Goal: Task Accomplishment & Management: Manage account settings

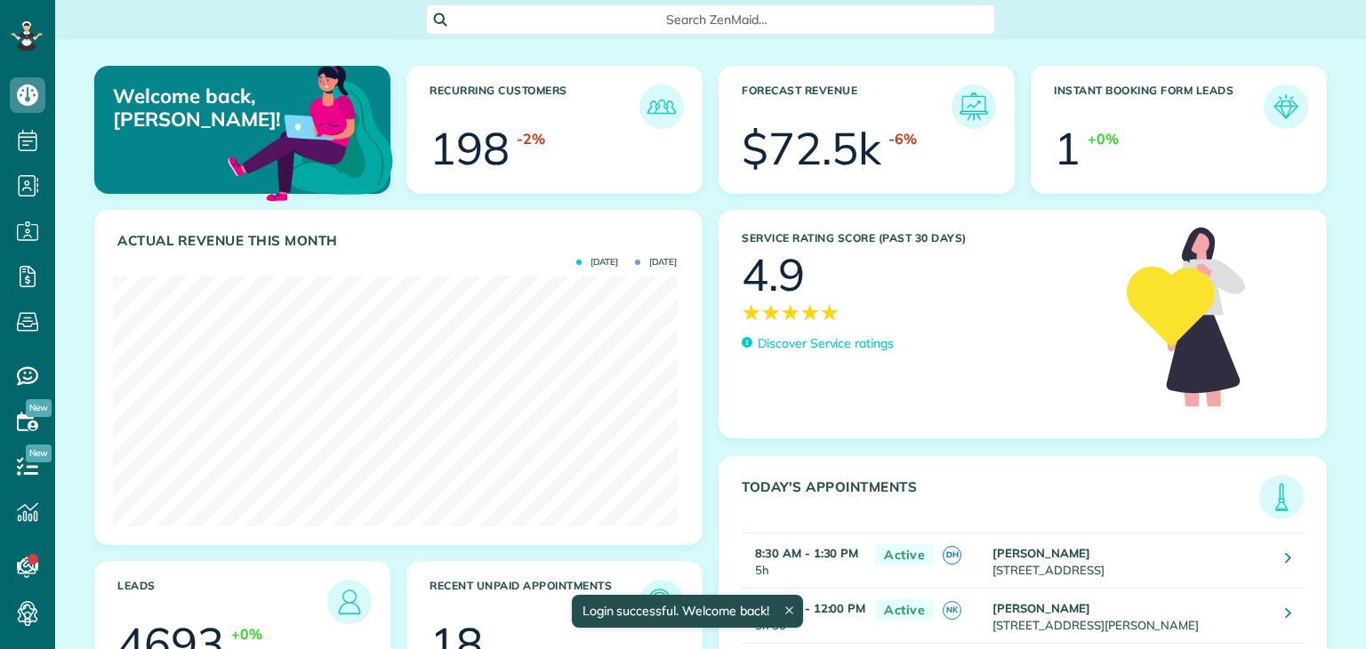
scroll to position [250, 564]
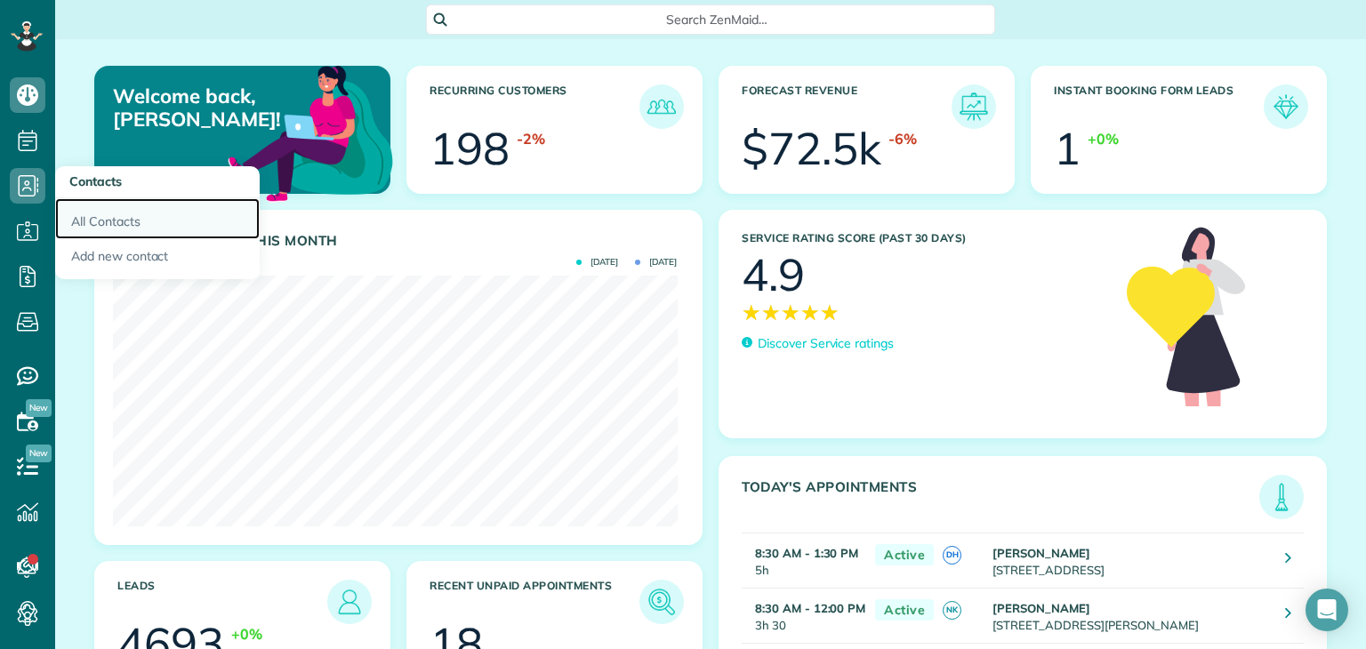
click at [115, 221] on link "All Contacts" at bounding box center [157, 218] width 205 height 41
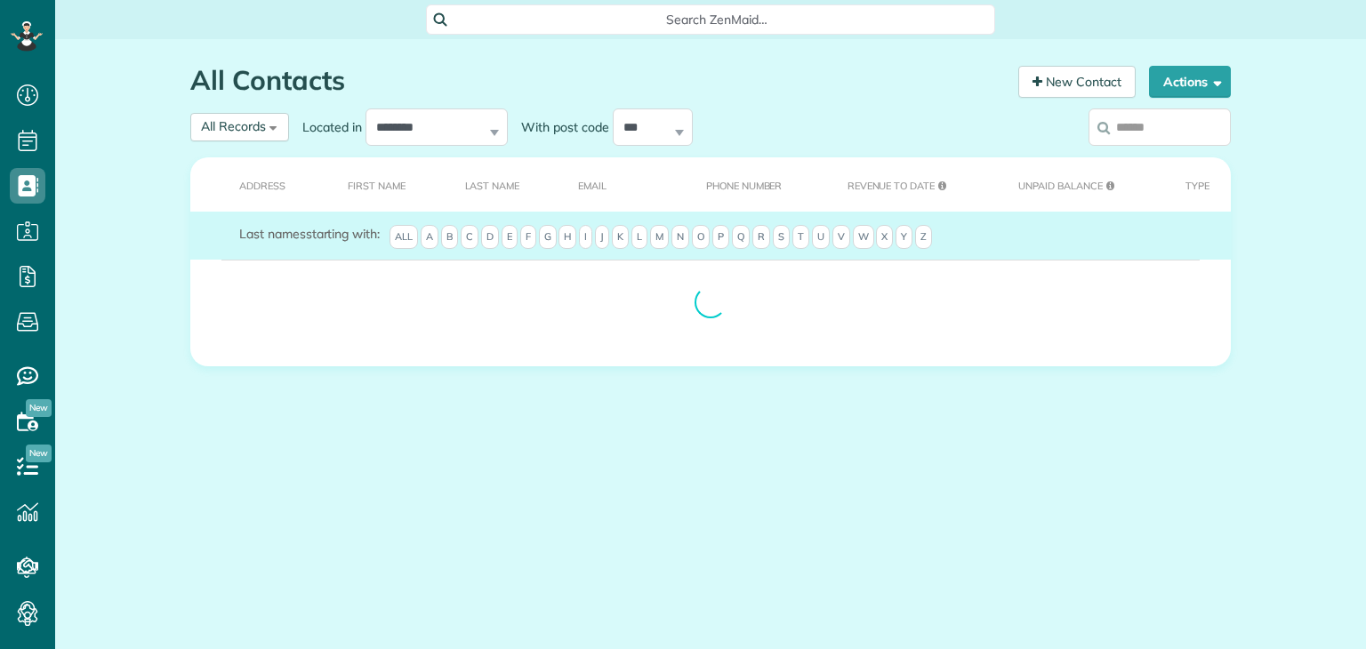
scroll to position [8, 8]
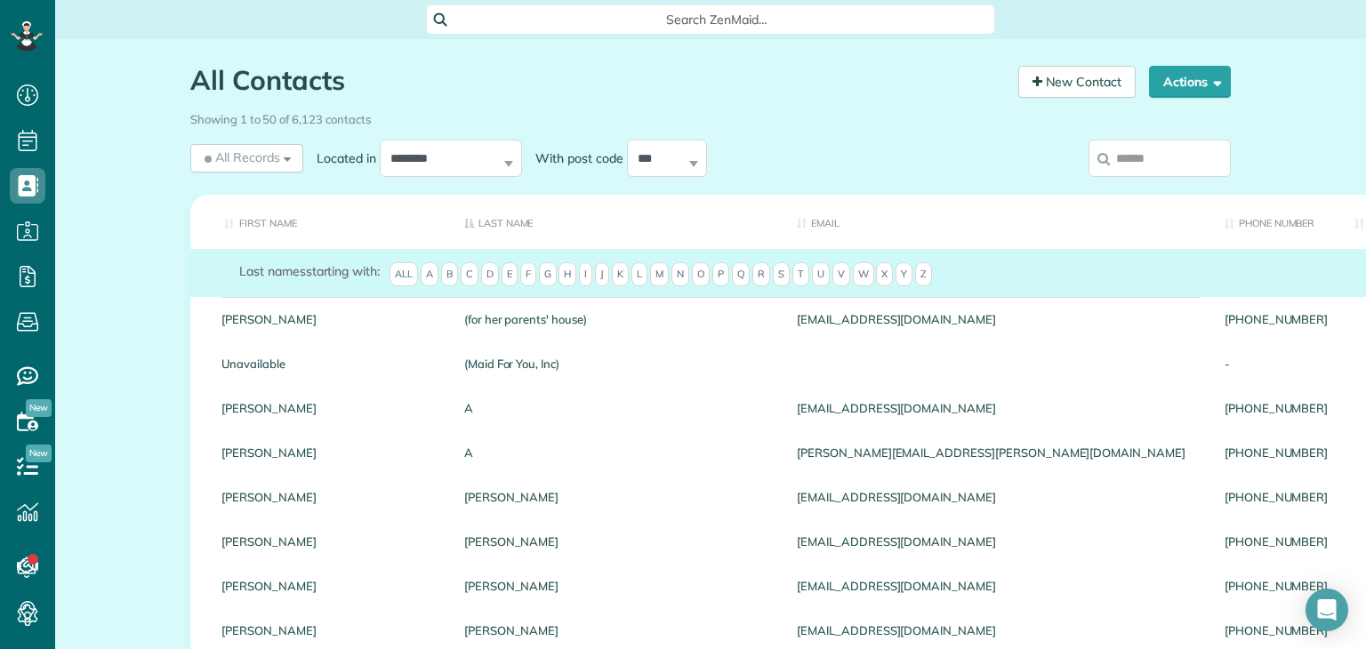
click at [1134, 170] on input "search" at bounding box center [1159, 158] width 142 height 37
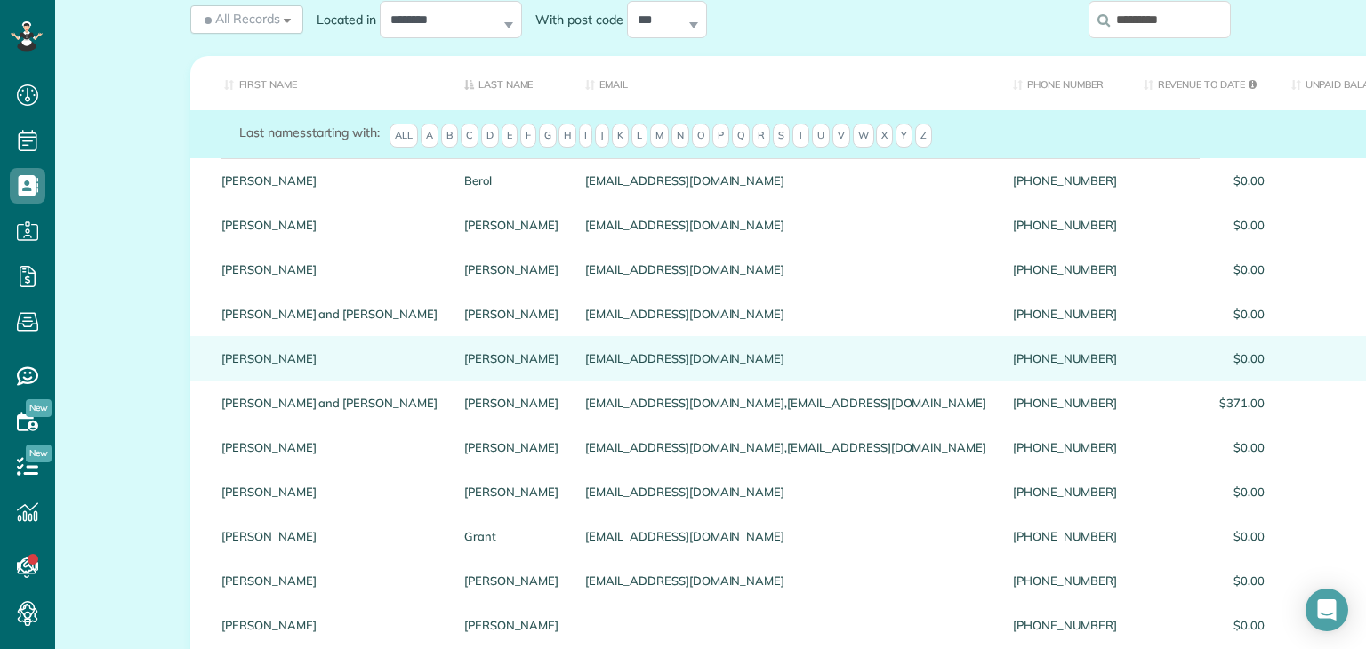
scroll to position [148, 0]
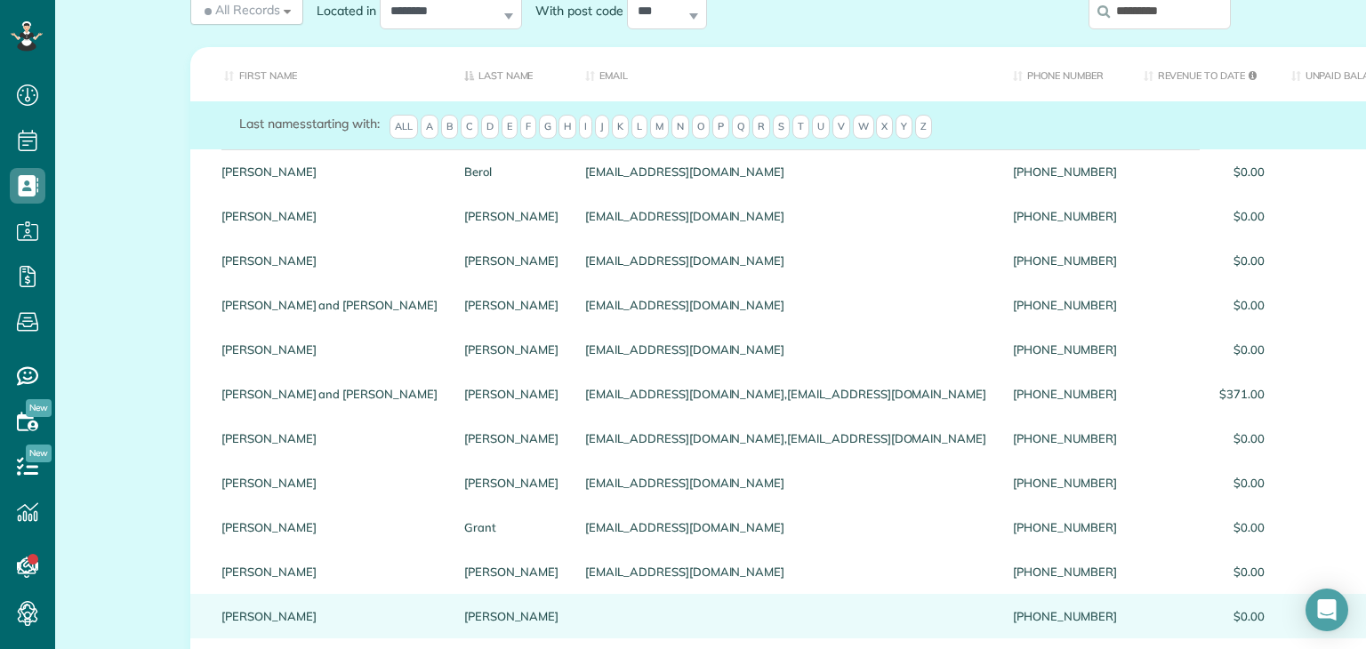
type input "*********"
click at [256, 614] on link "Stephanie" at bounding box center [329, 616] width 216 height 12
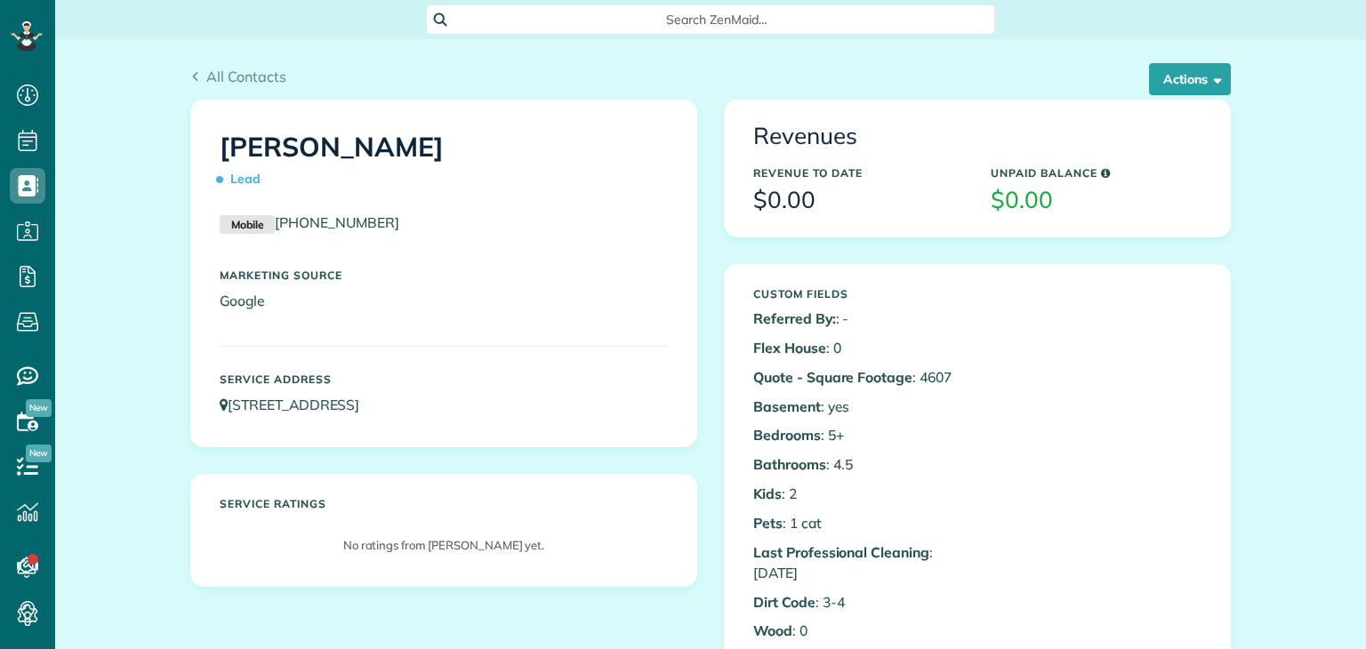
scroll to position [8, 8]
click at [1179, 72] on button "Actions" at bounding box center [1190, 79] width 82 height 32
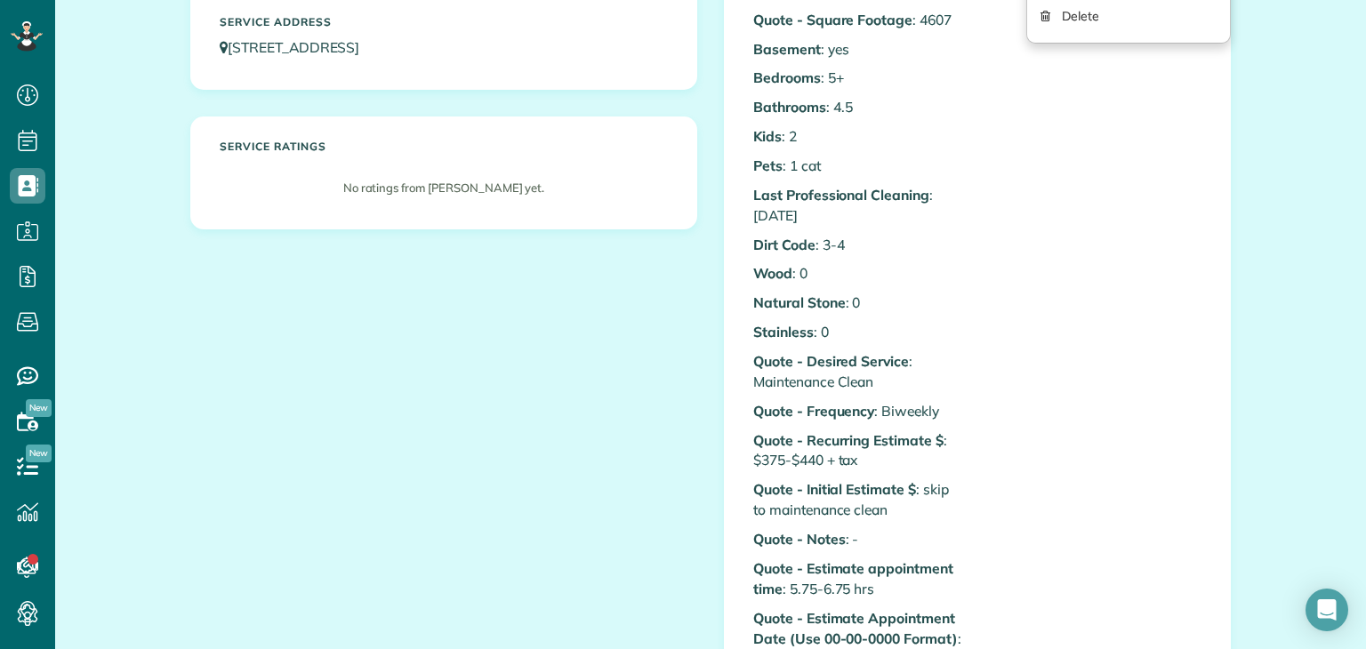
scroll to position [0, 0]
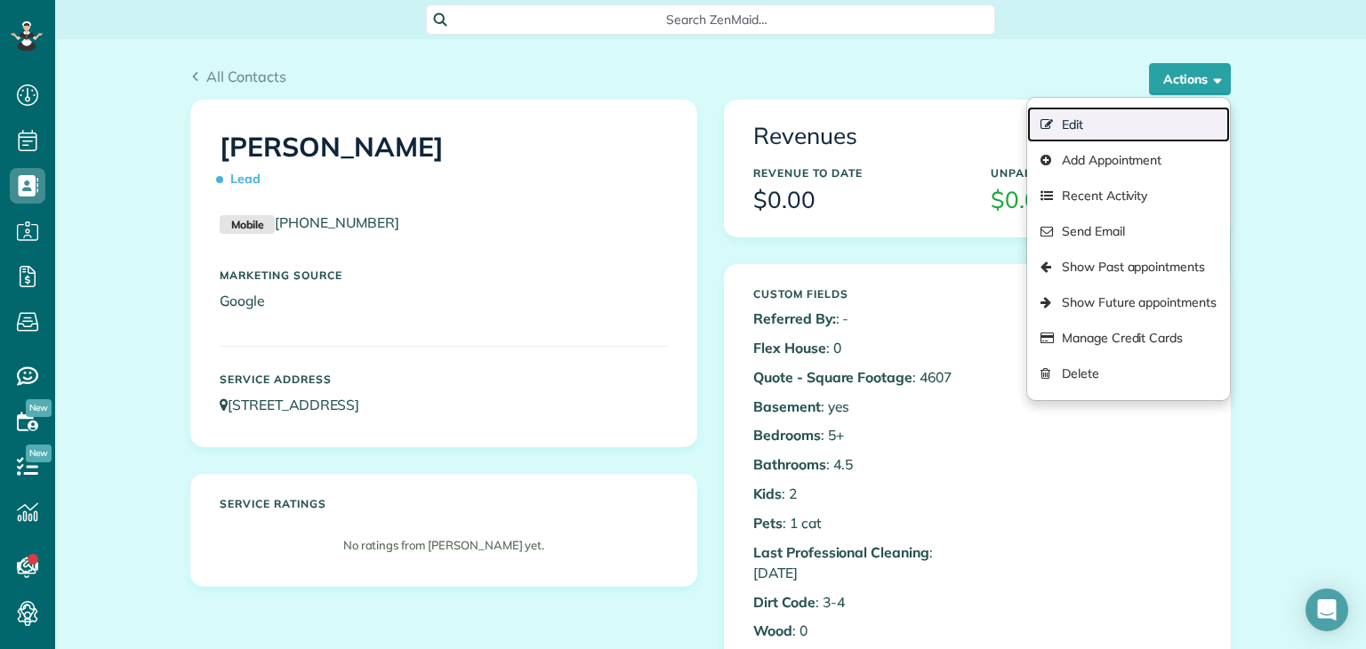
click at [1092, 125] on link "Edit" at bounding box center [1128, 125] width 203 height 36
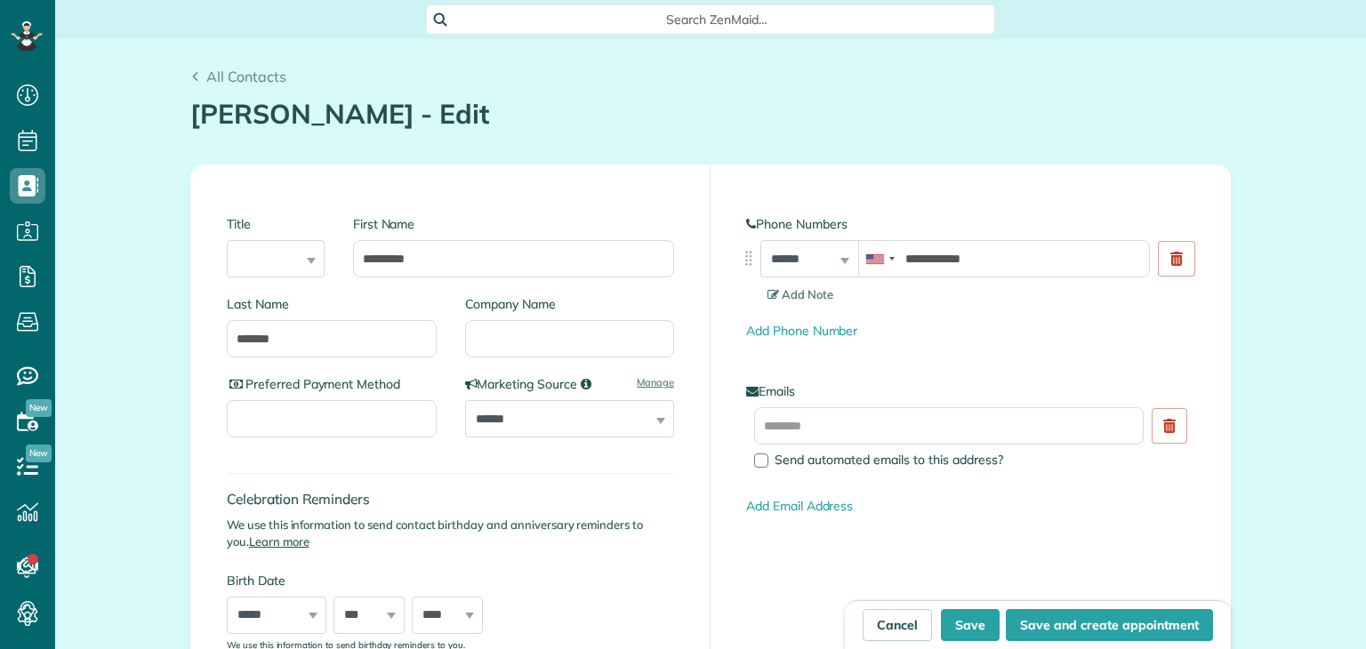
scroll to position [8, 8]
type input "**********"
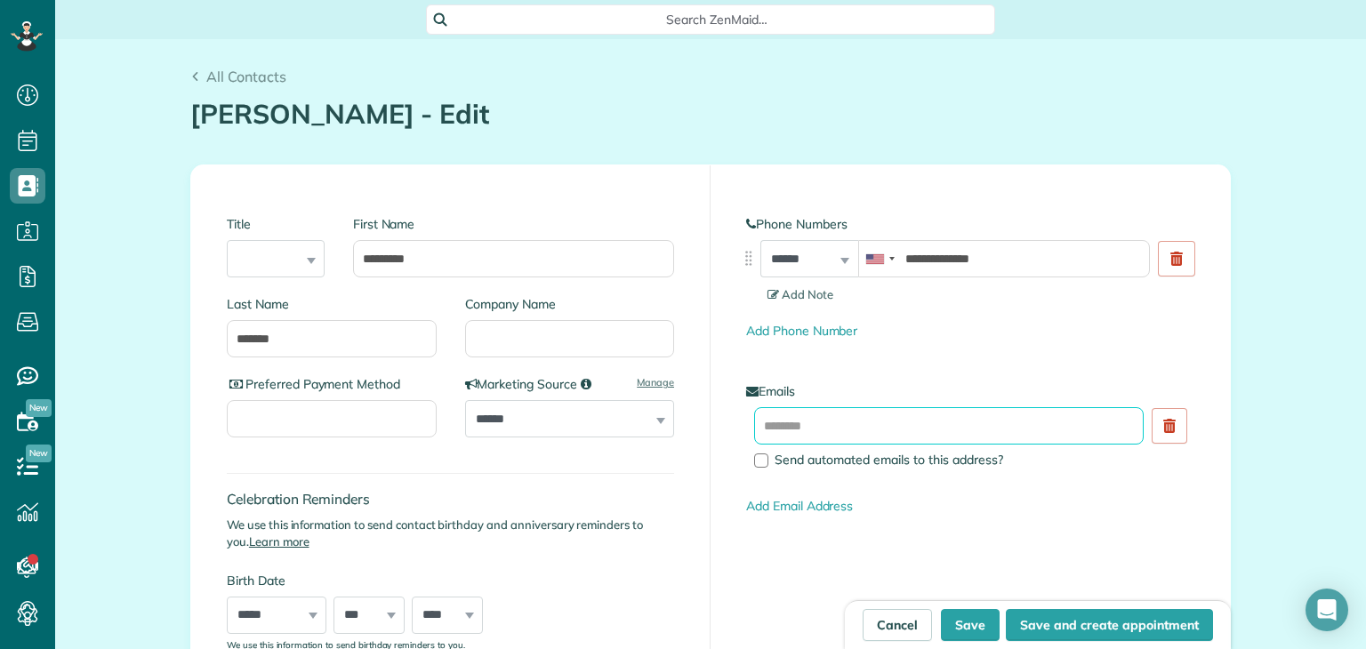
click at [825, 414] on input "text" at bounding box center [948, 425] width 389 height 37
type input "**********"
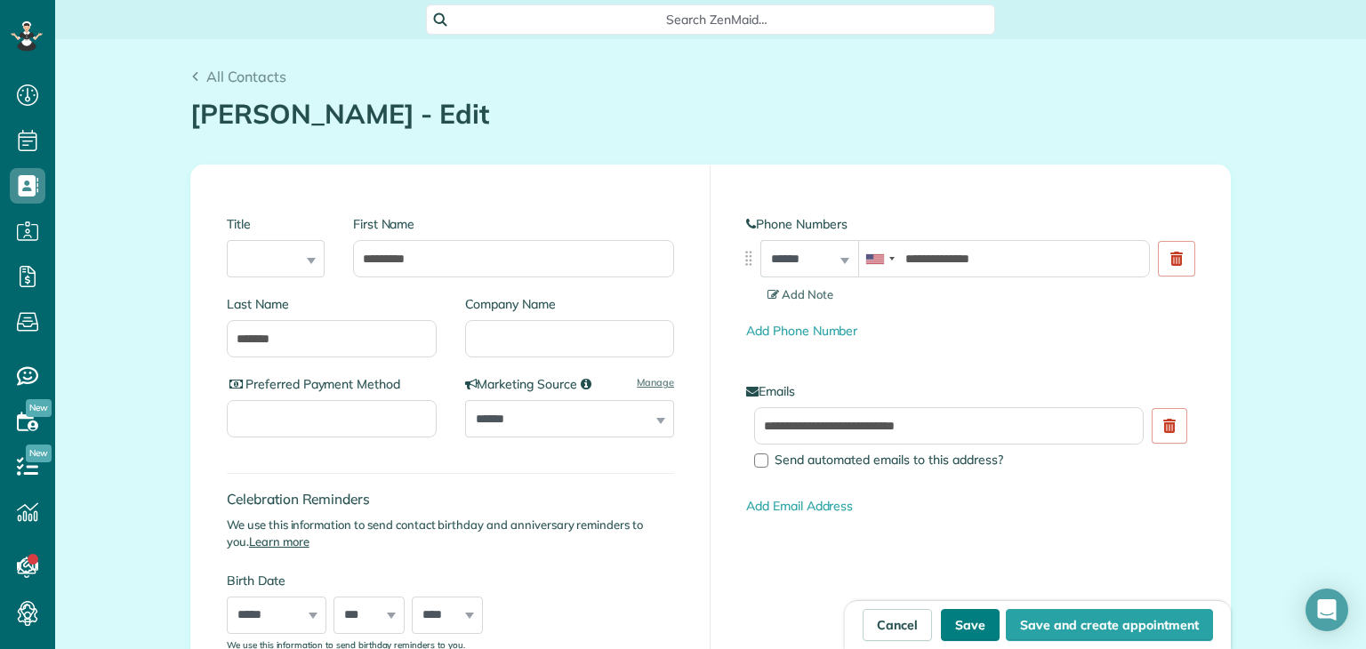
click at [960, 627] on button "Save" at bounding box center [970, 625] width 59 height 32
type input "**********"
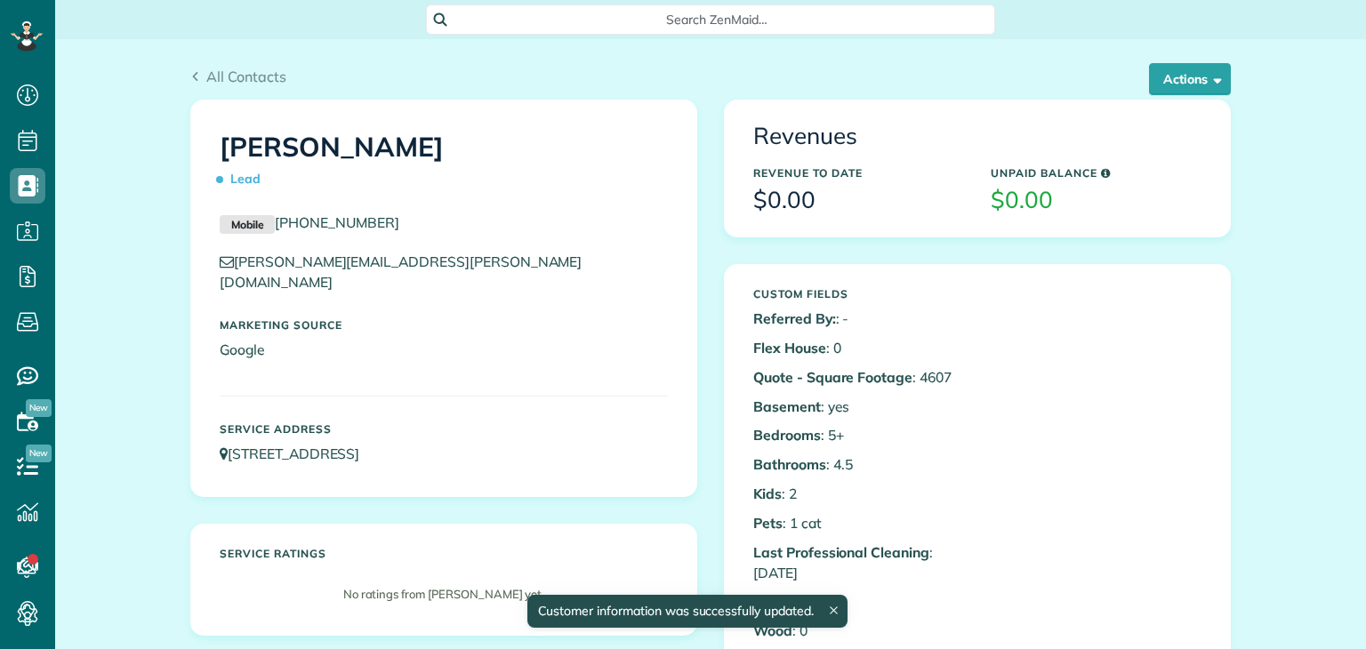
scroll to position [8, 8]
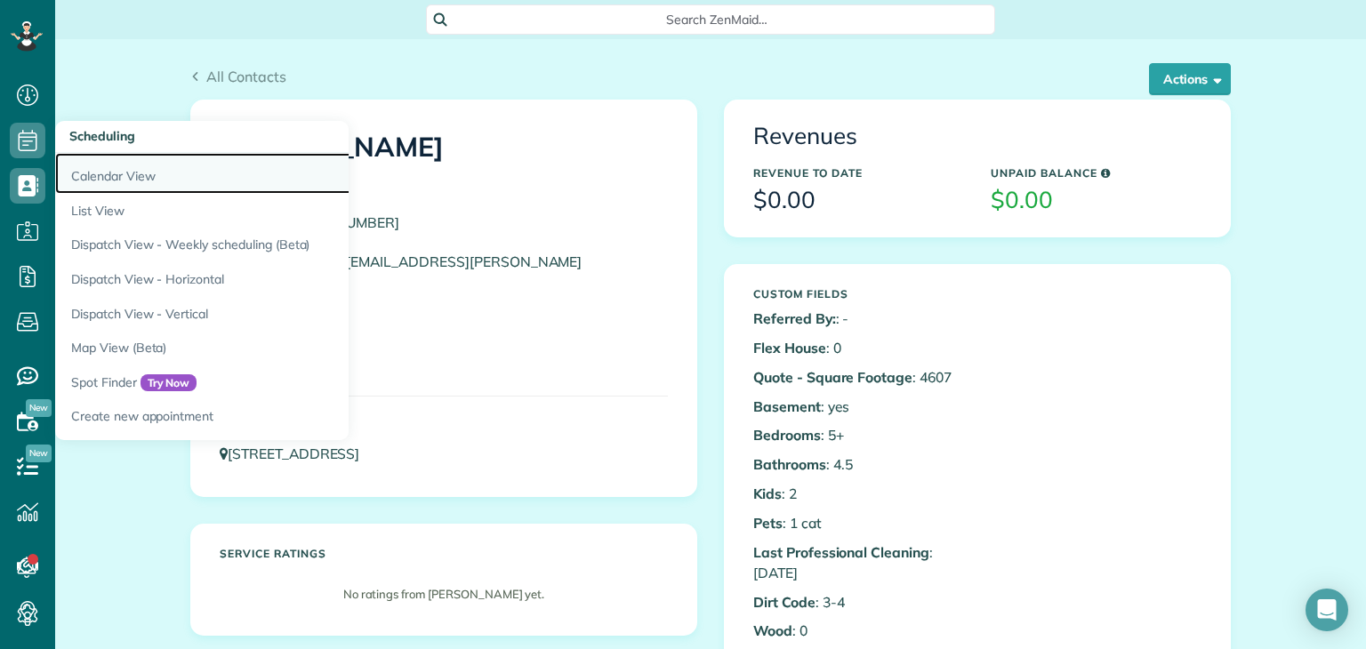
click at [113, 182] on link "Calendar View" at bounding box center [277, 173] width 445 height 41
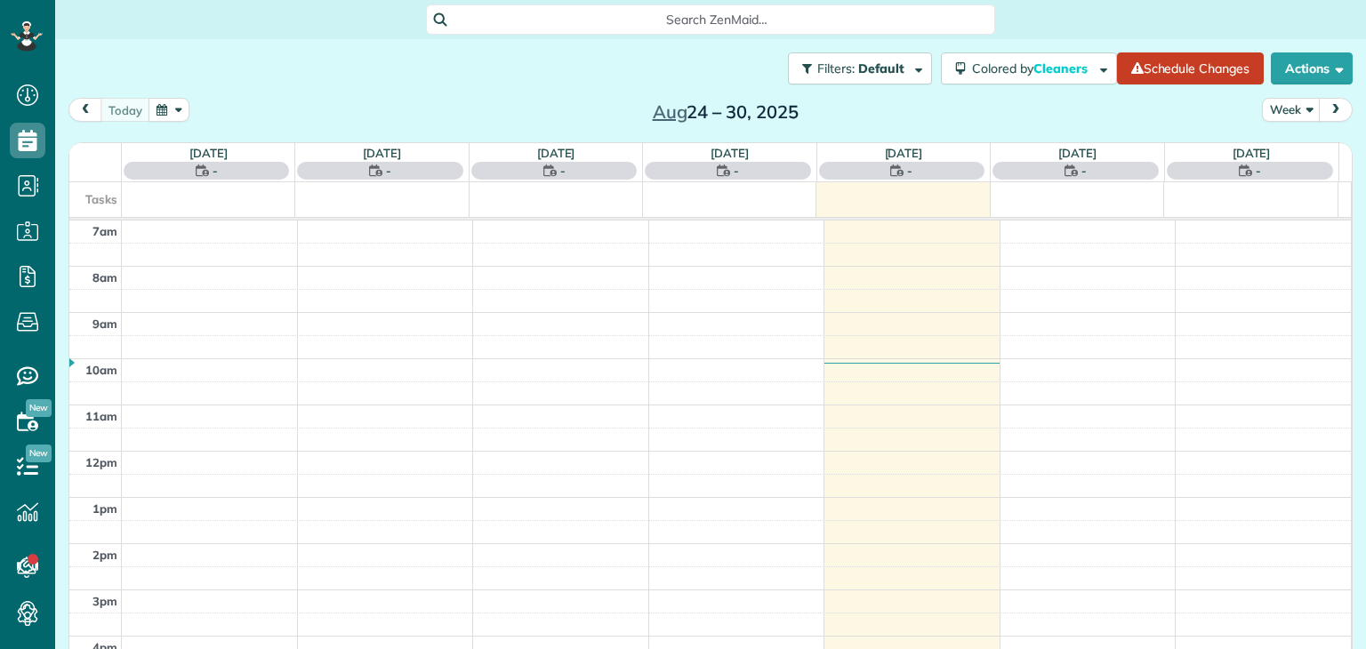
scroll to position [8, 8]
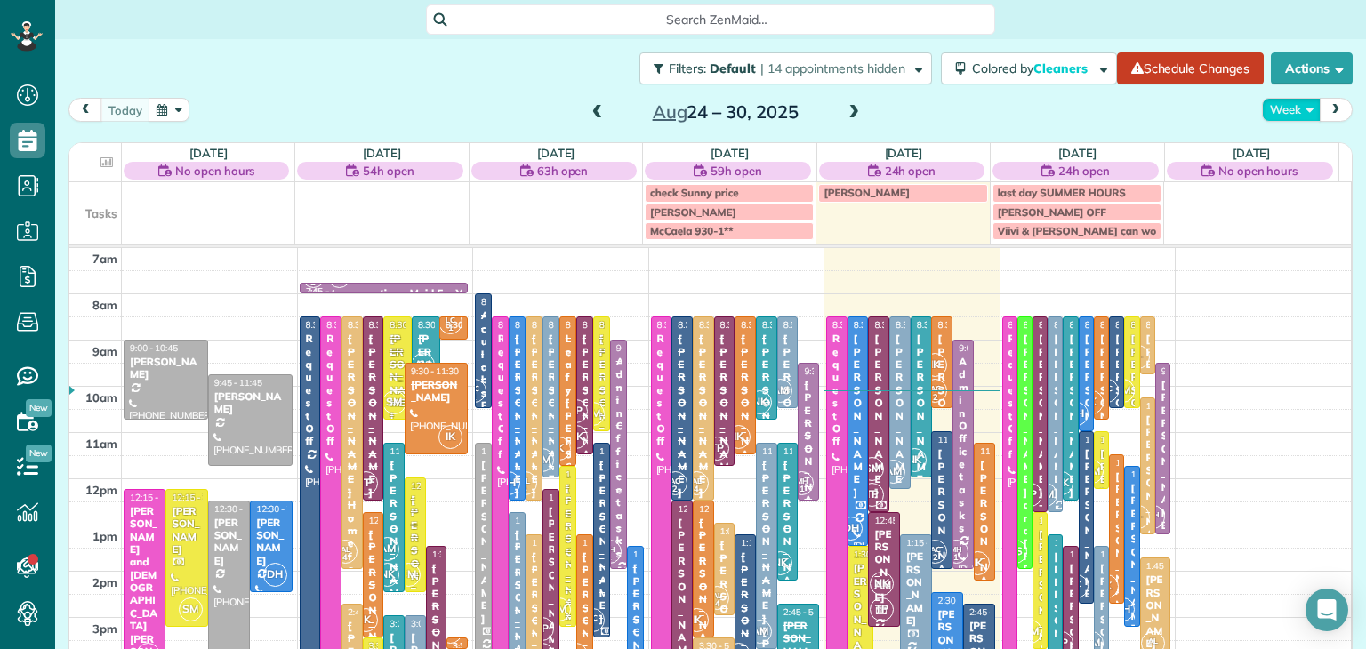
click at [1262, 104] on button "Week" at bounding box center [1291, 110] width 59 height 24
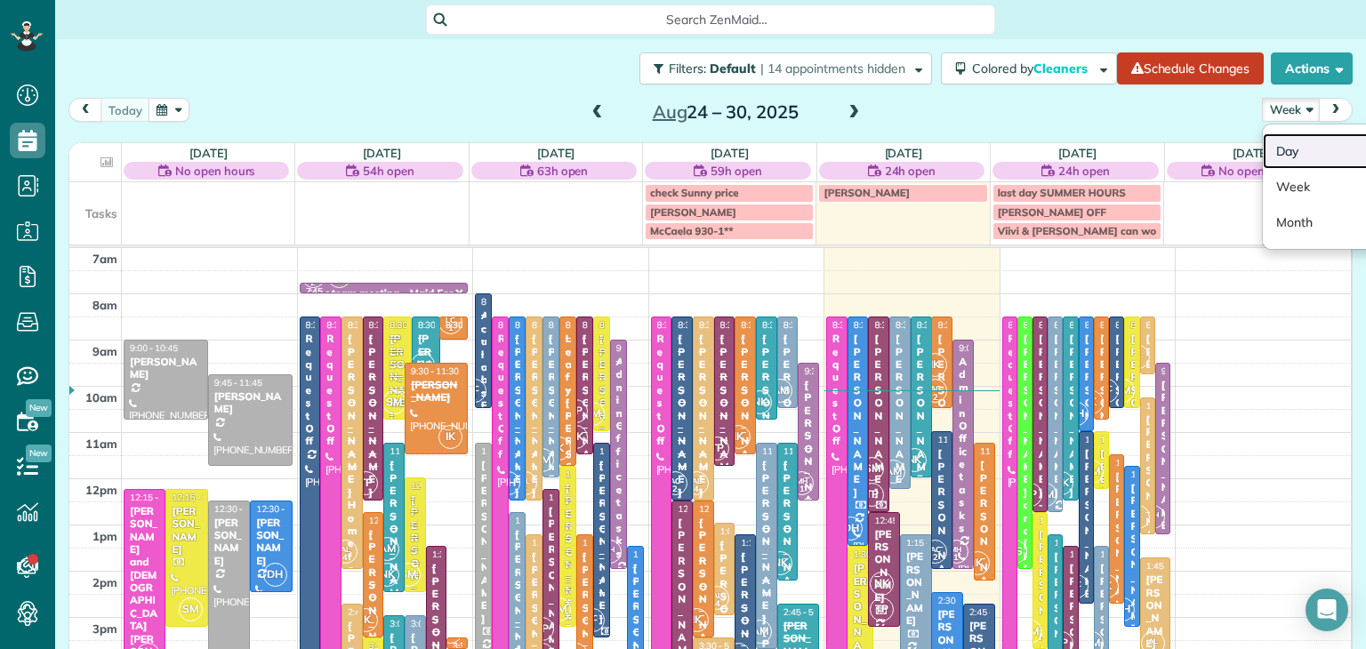
click at [1288, 157] on link "Day" at bounding box center [1333, 151] width 141 height 36
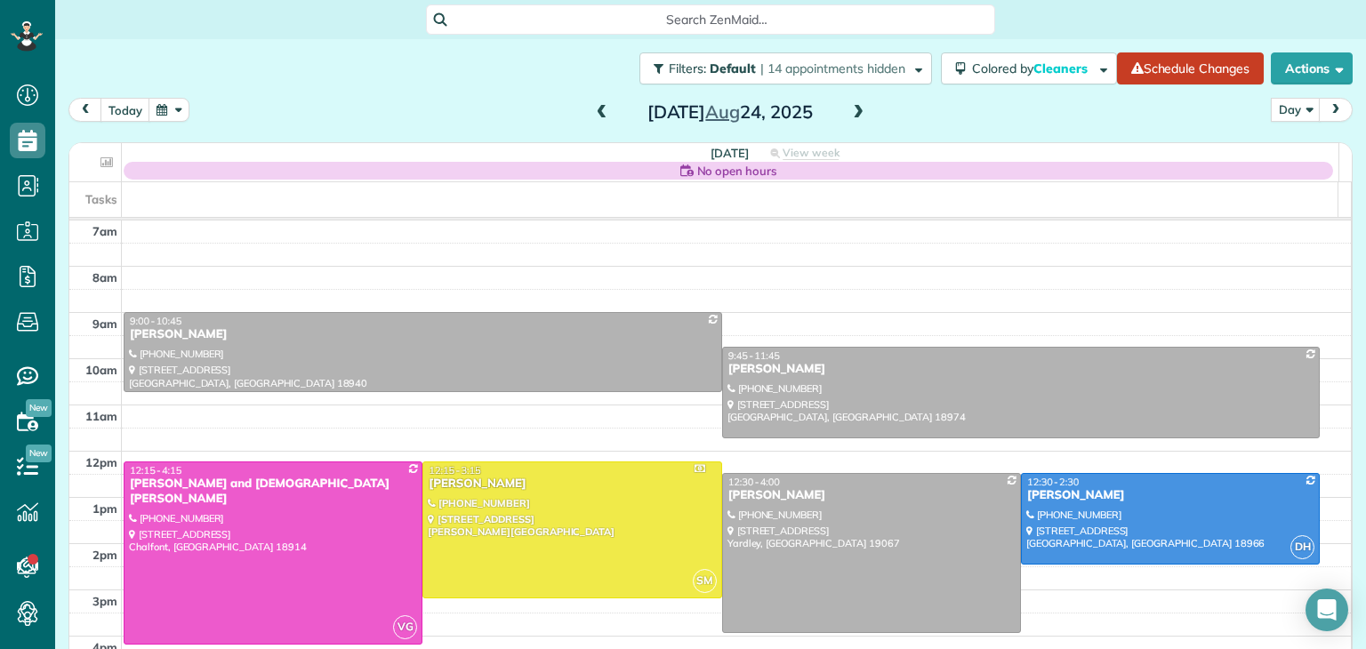
click at [854, 116] on span at bounding box center [858, 113] width 20 height 16
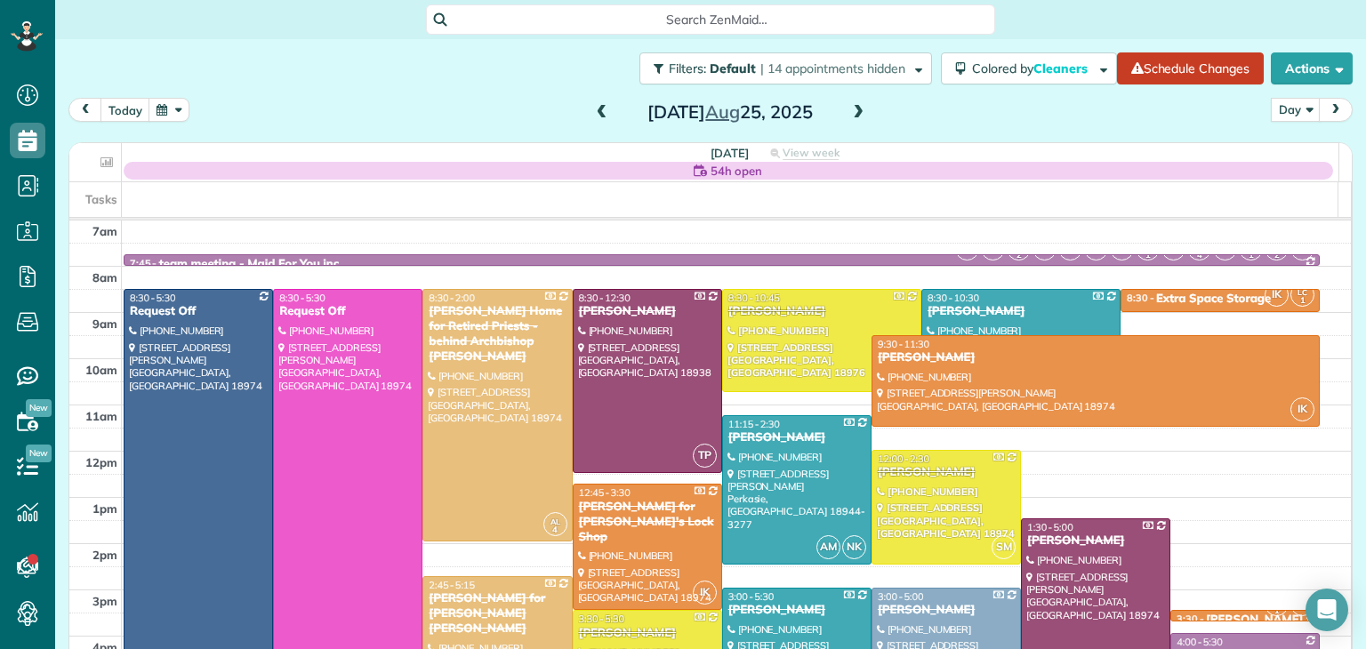
click at [854, 116] on span at bounding box center [858, 113] width 20 height 16
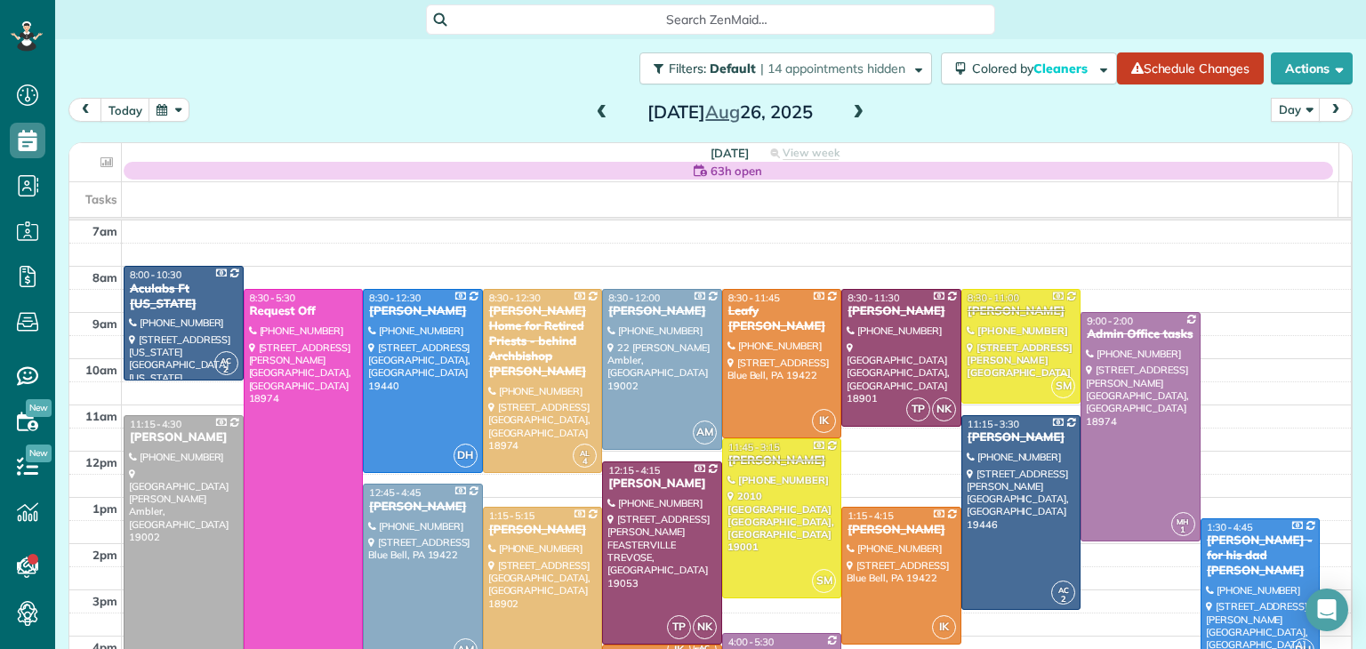
click at [854, 116] on span at bounding box center [858, 113] width 20 height 16
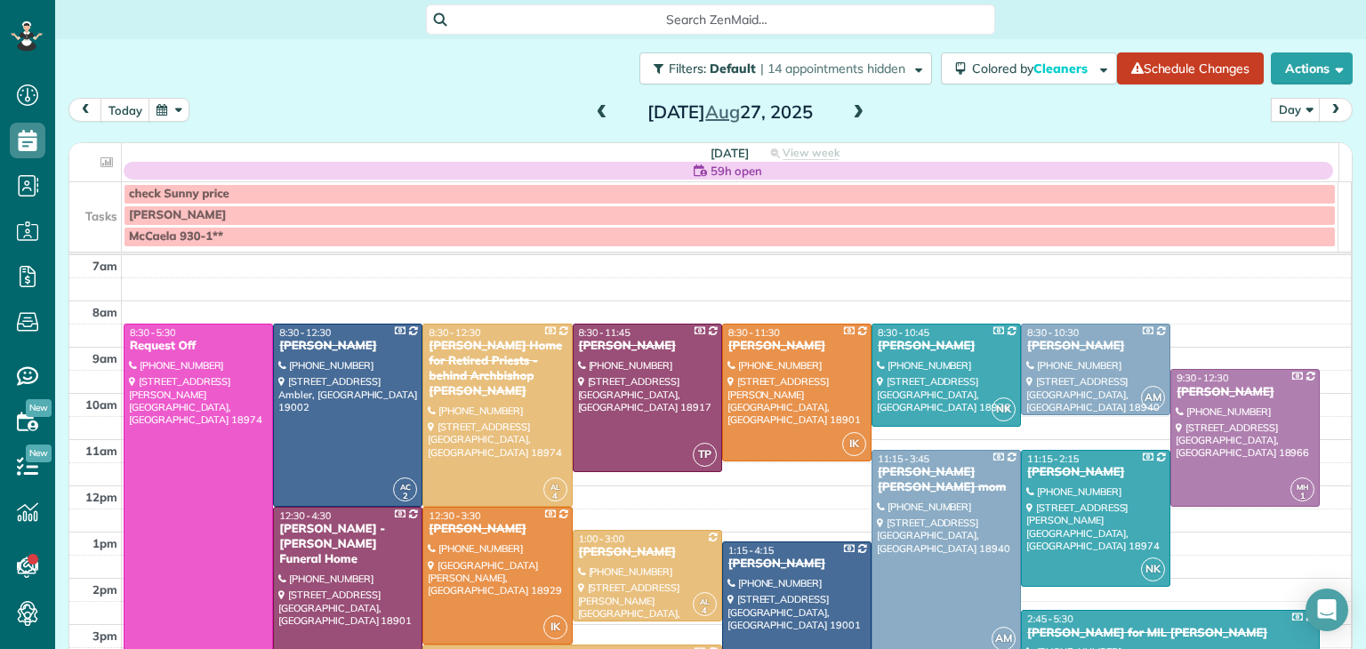
click at [854, 116] on span at bounding box center [858, 113] width 20 height 16
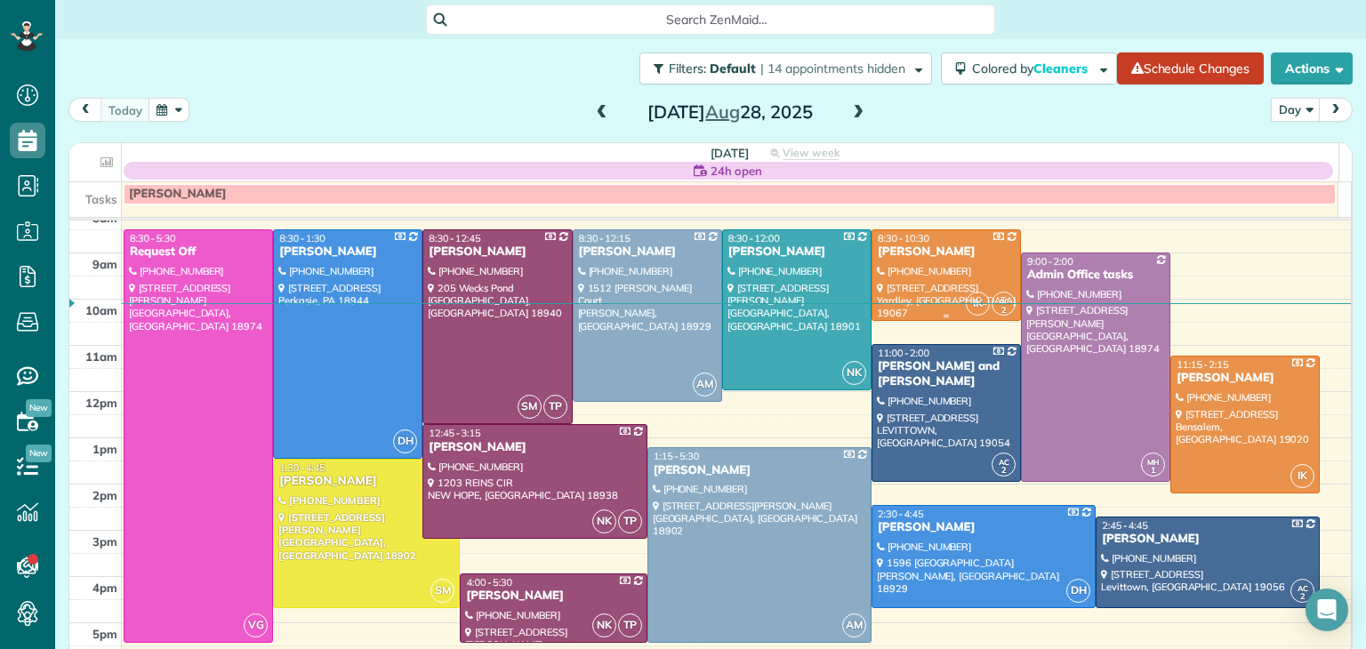
scroll to position [43, 0]
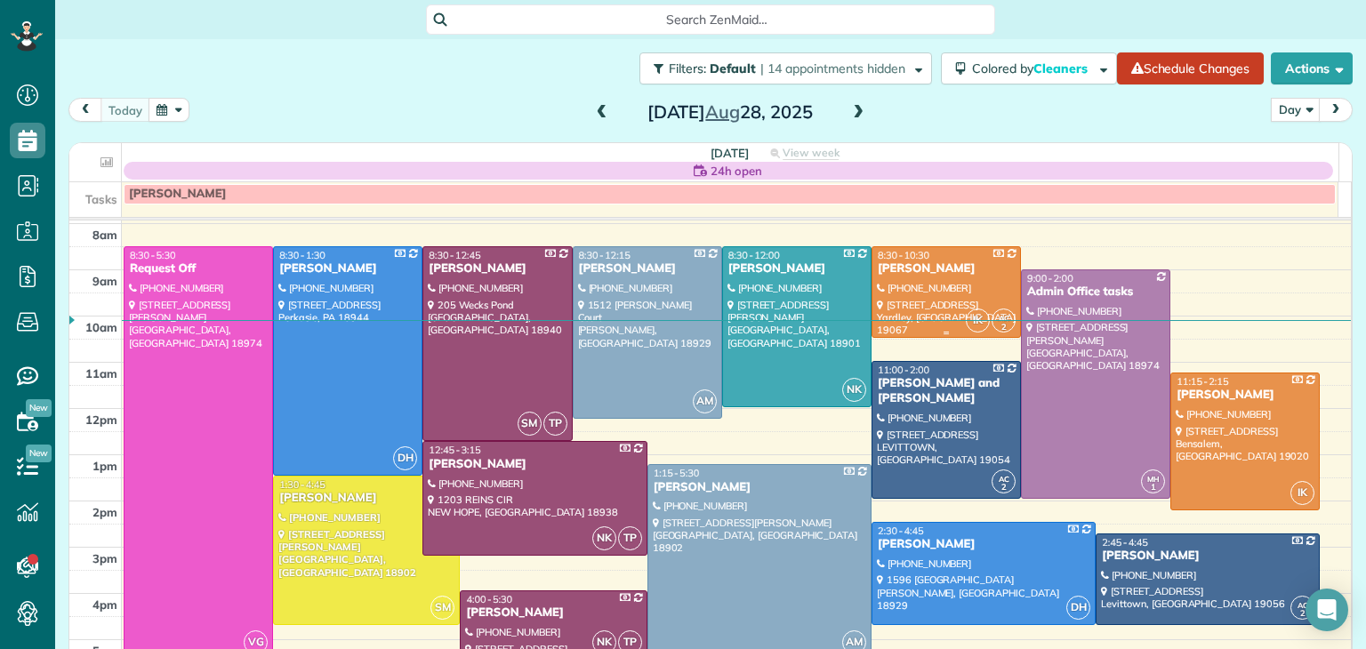
click at [960, 273] on div "[PERSON_NAME]" at bounding box center [946, 268] width 139 height 15
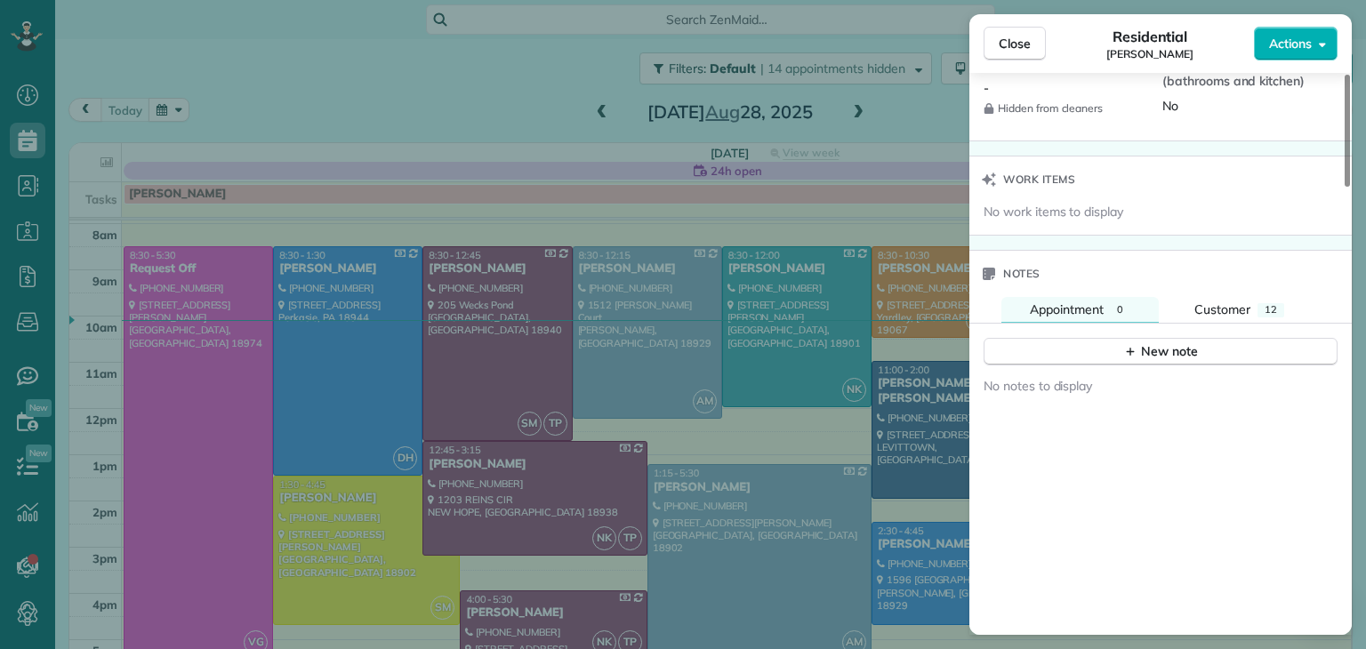
scroll to position [1747, 0]
click at [1017, 51] on span "Close" at bounding box center [1015, 44] width 32 height 18
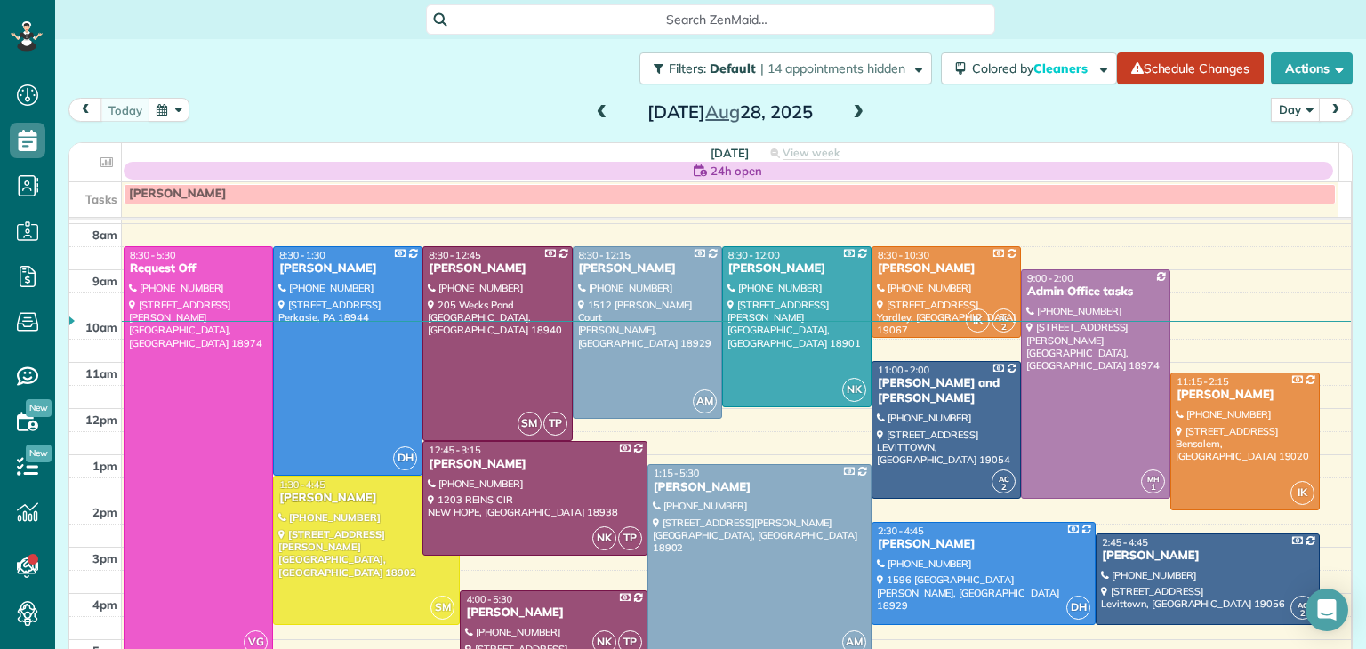
click at [593, 121] on span at bounding box center [602, 113] width 20 height 27
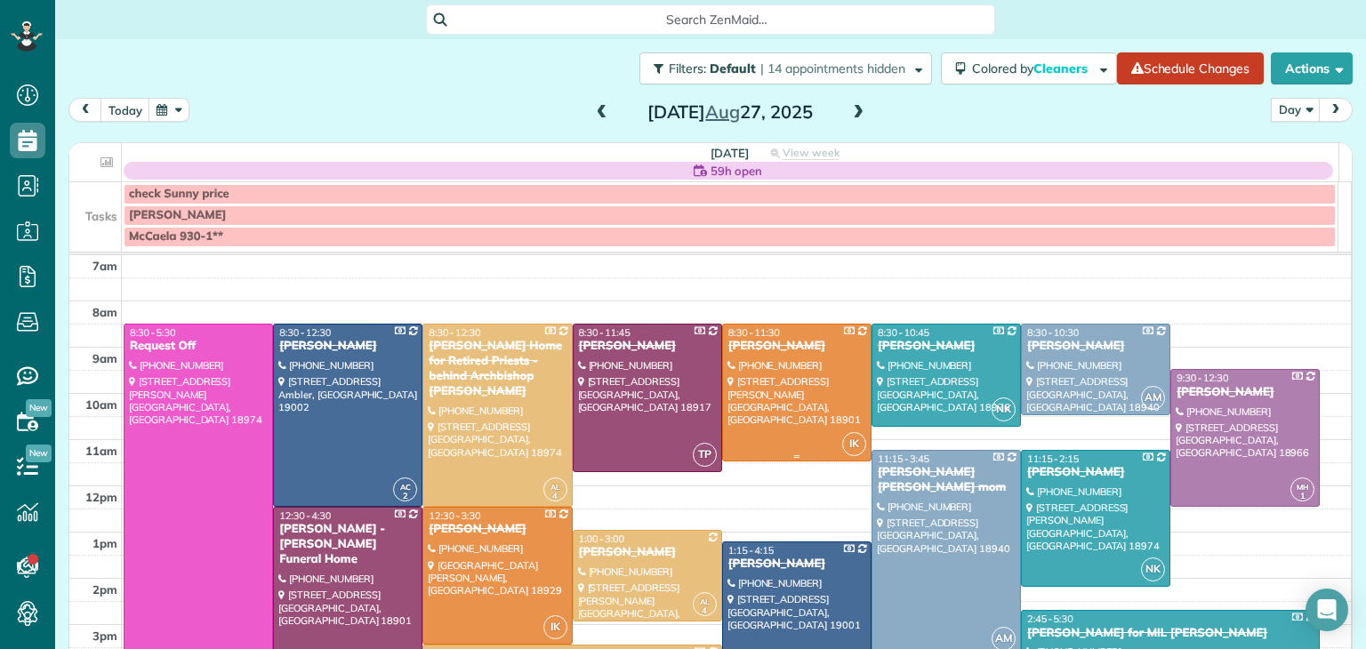
scroll to position [124, 0]
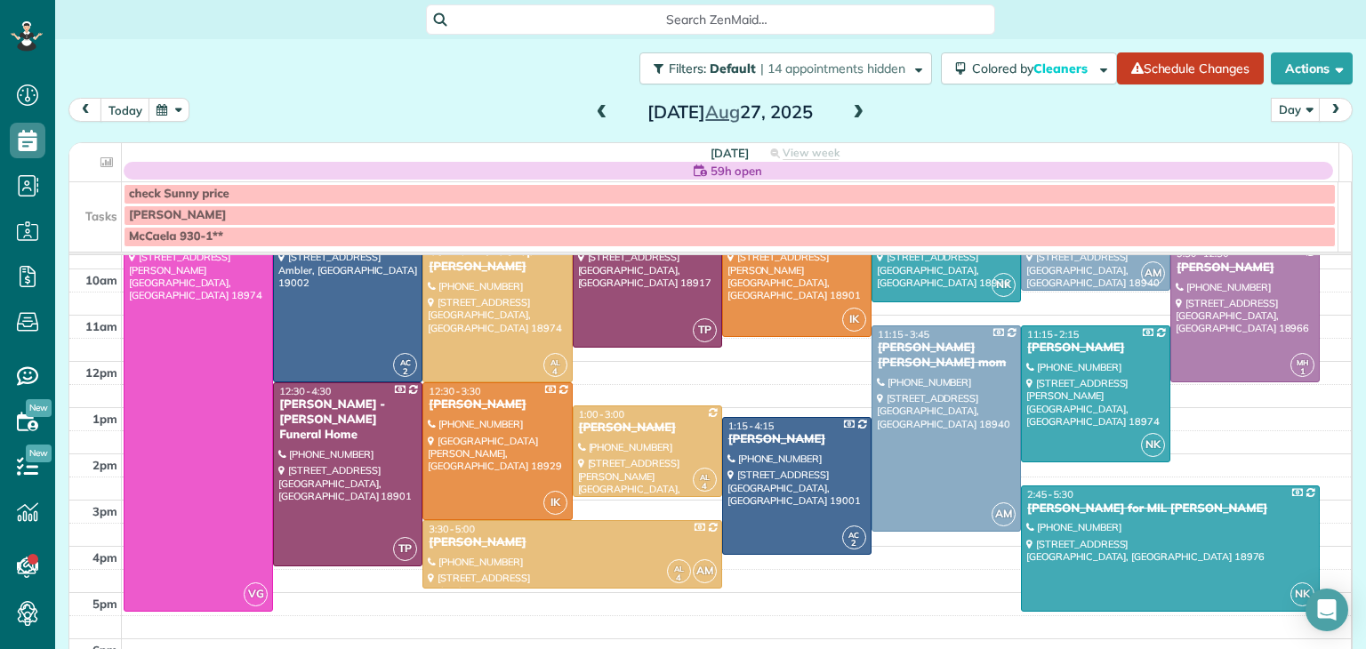
click at [851, 114] on span at bounding box center [858, 113] width 20 height 16
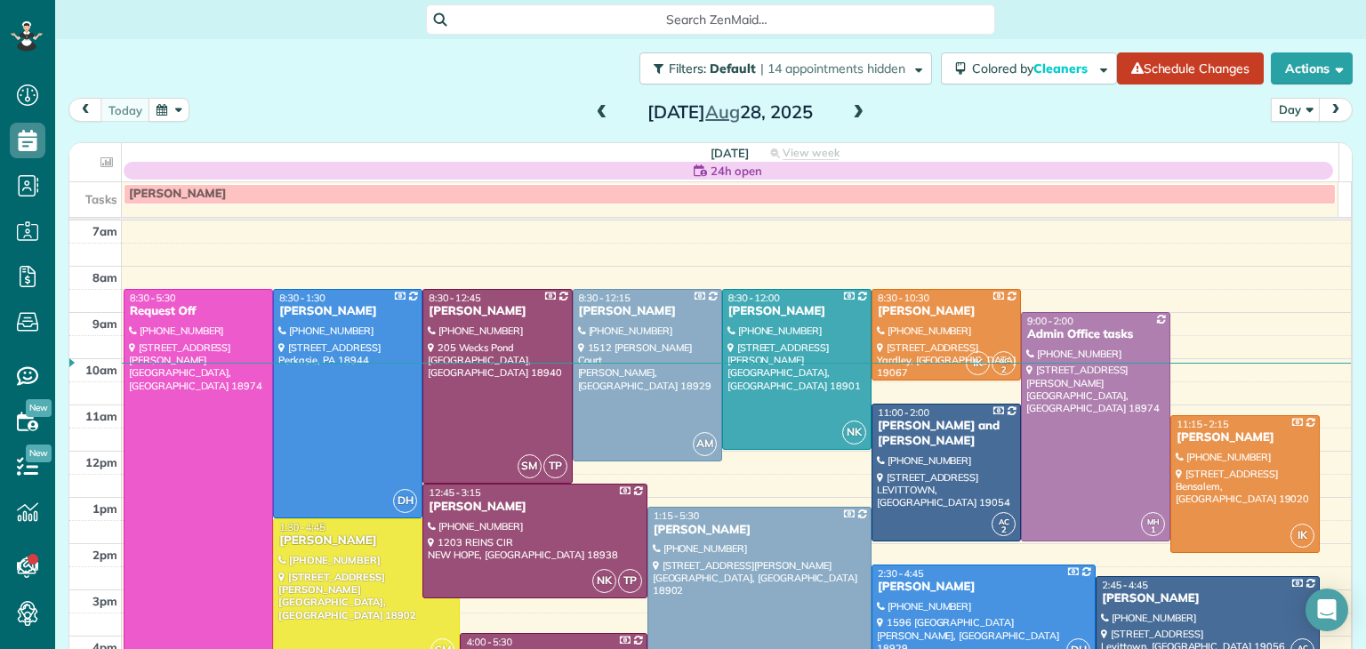
click at [851, 114] on span at bounding box center [858, 113] width 20 height 16
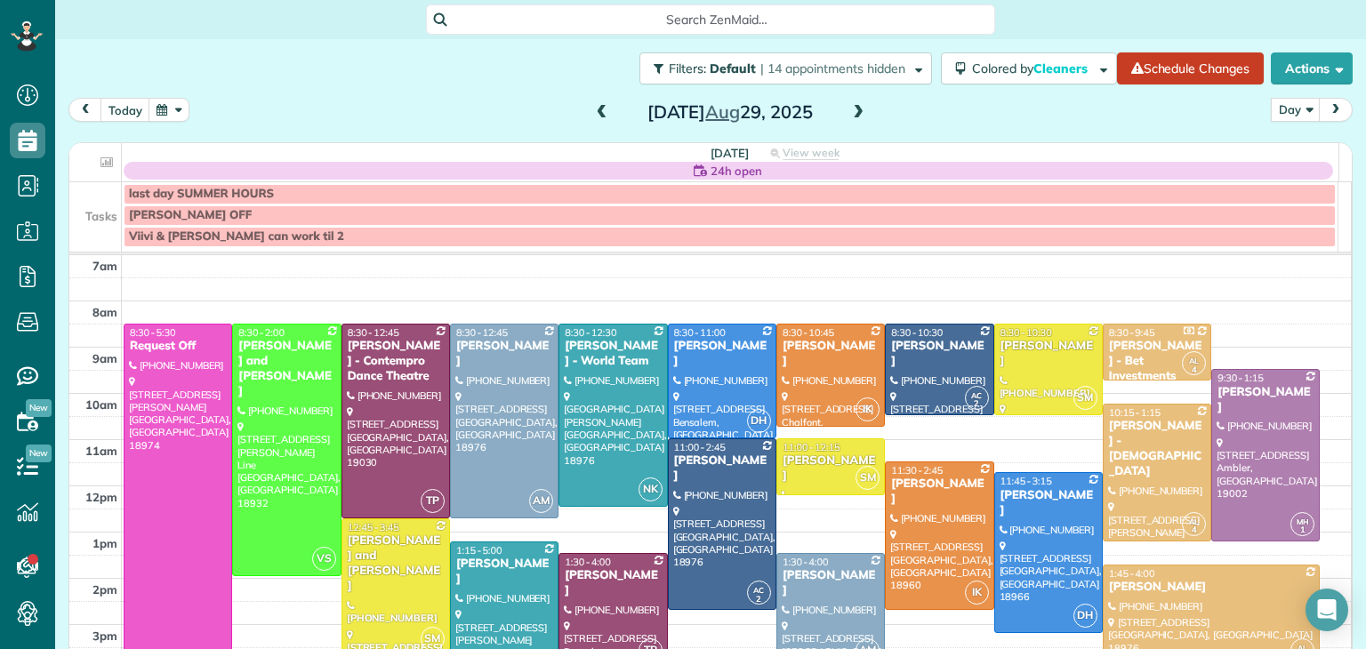
click at [596, 118] on span at bounding box center [602, 113] width 20 height 16
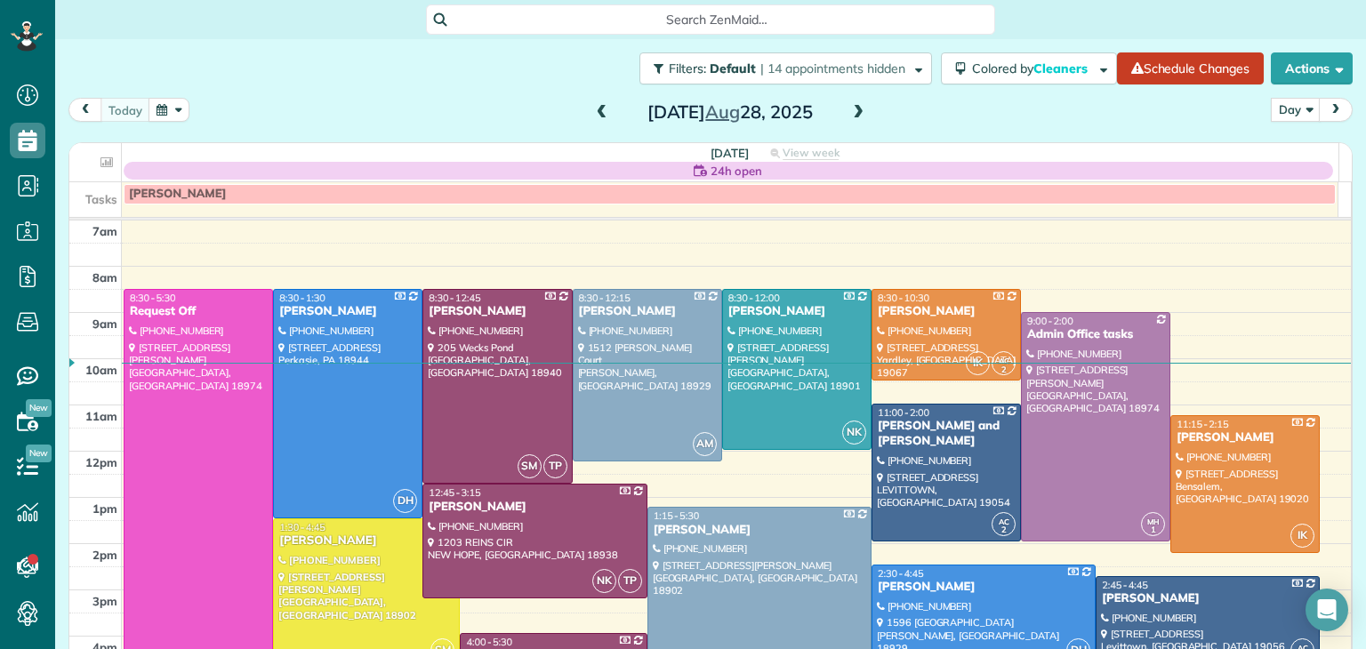
click at [596, 118] on span at bounding box center [602, 113] width 20 height 16
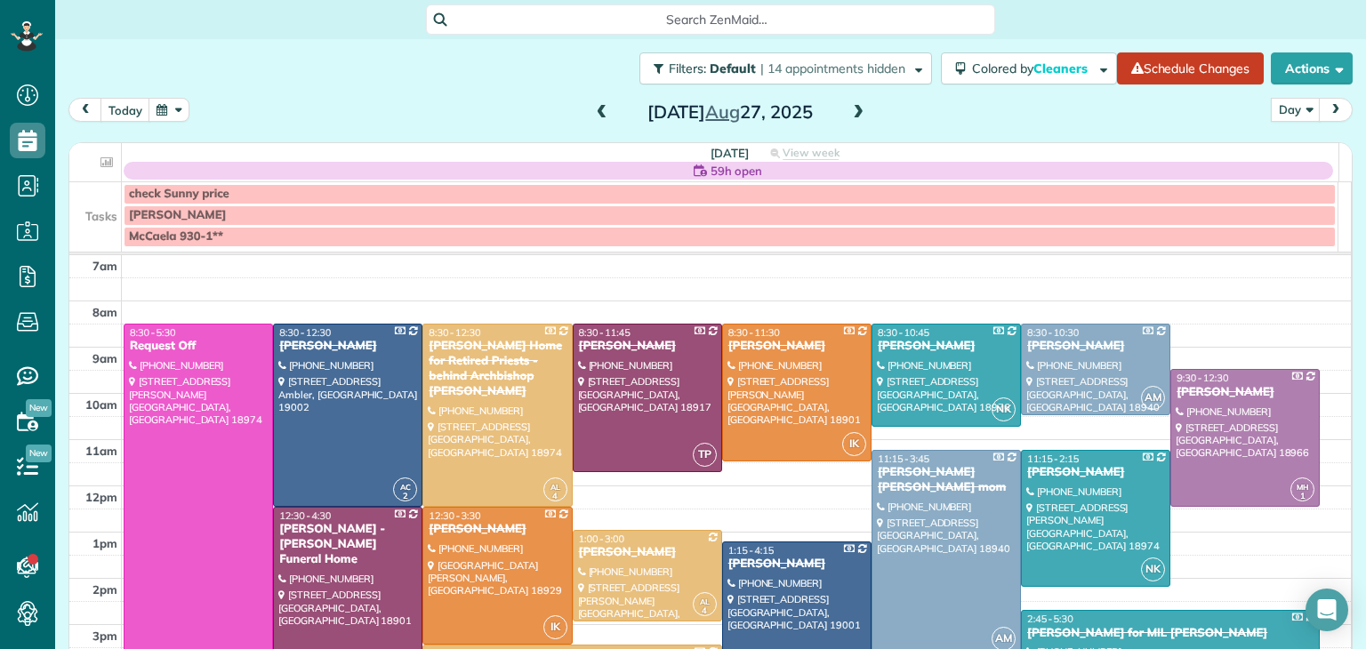
click at [854, 111] on span at bounding box center [858, 113] width 20 height 16
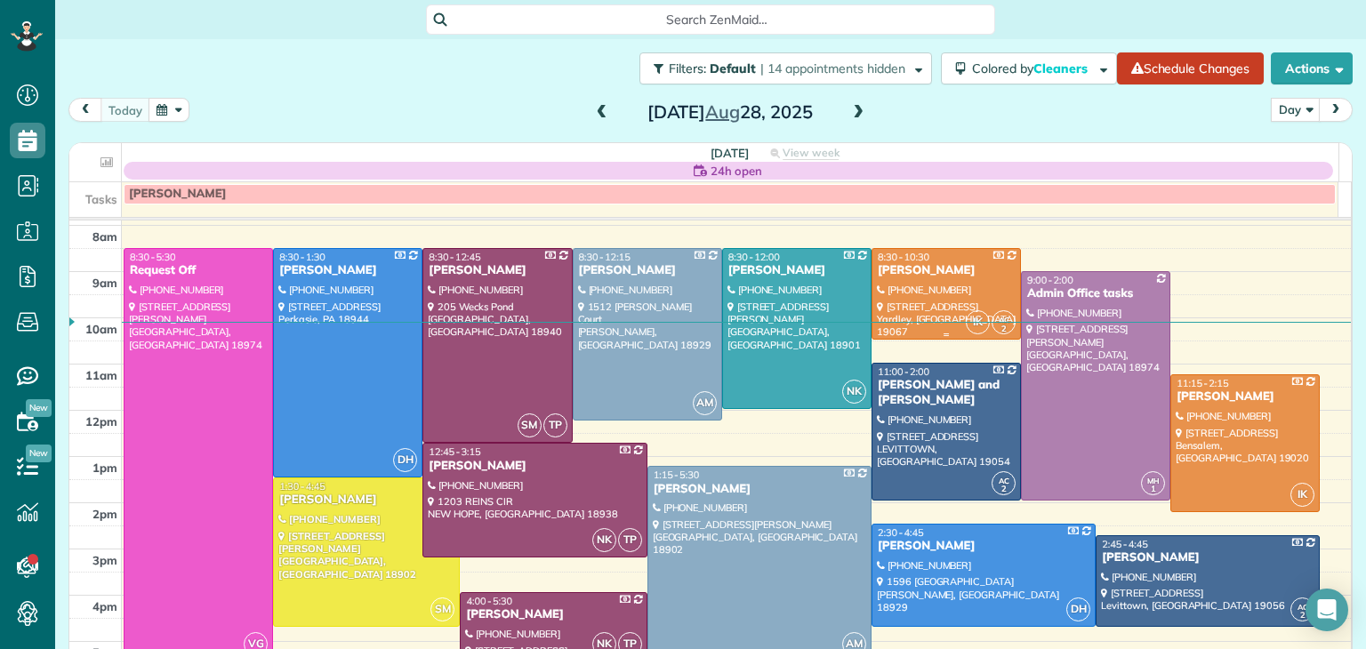
scroll to position [36, 0]
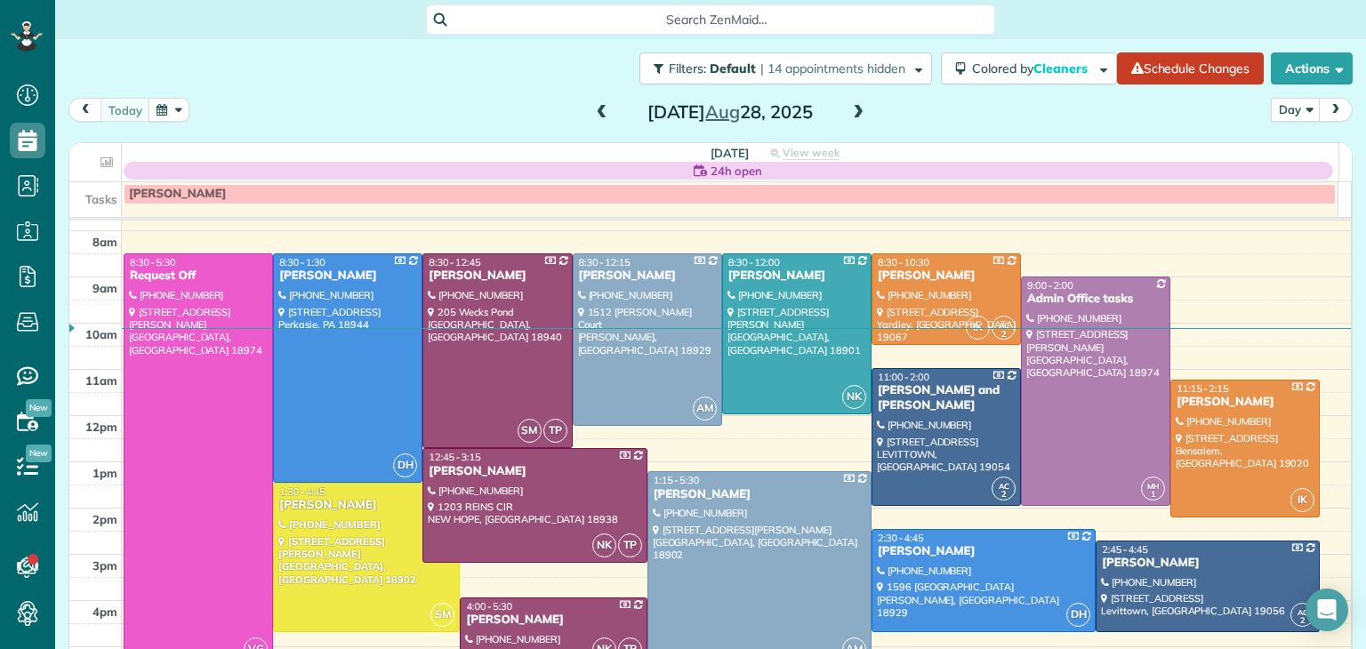
click at [592, 114] on span at bounding box center [602, 113] width 20 height 16
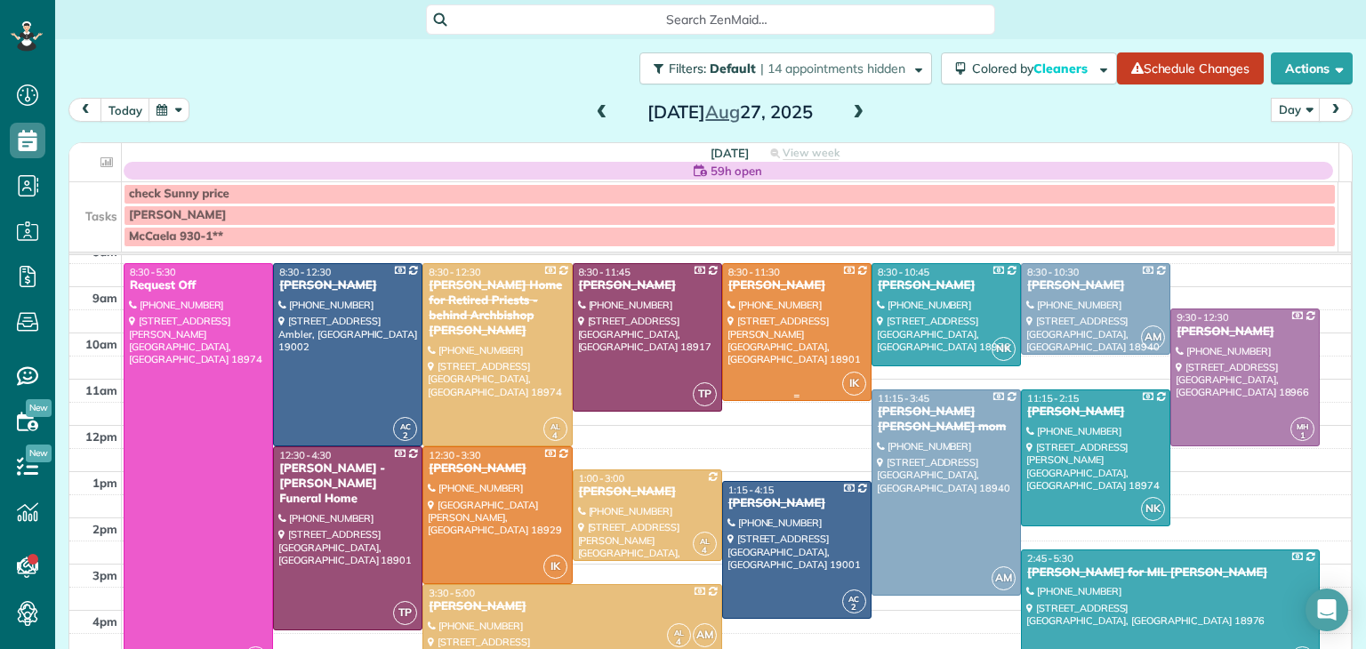
scroll to position [57, 0]
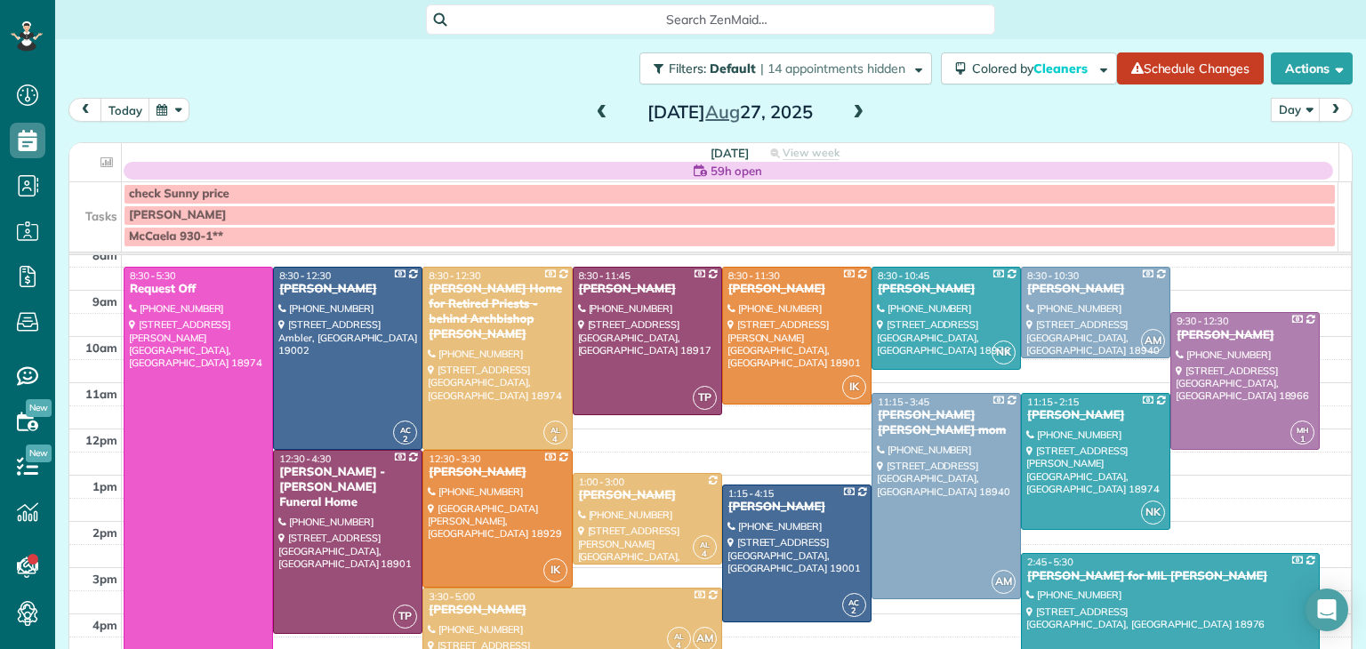
click at [853, 112] on span at bounding box center [858, 113] width 20 height 16
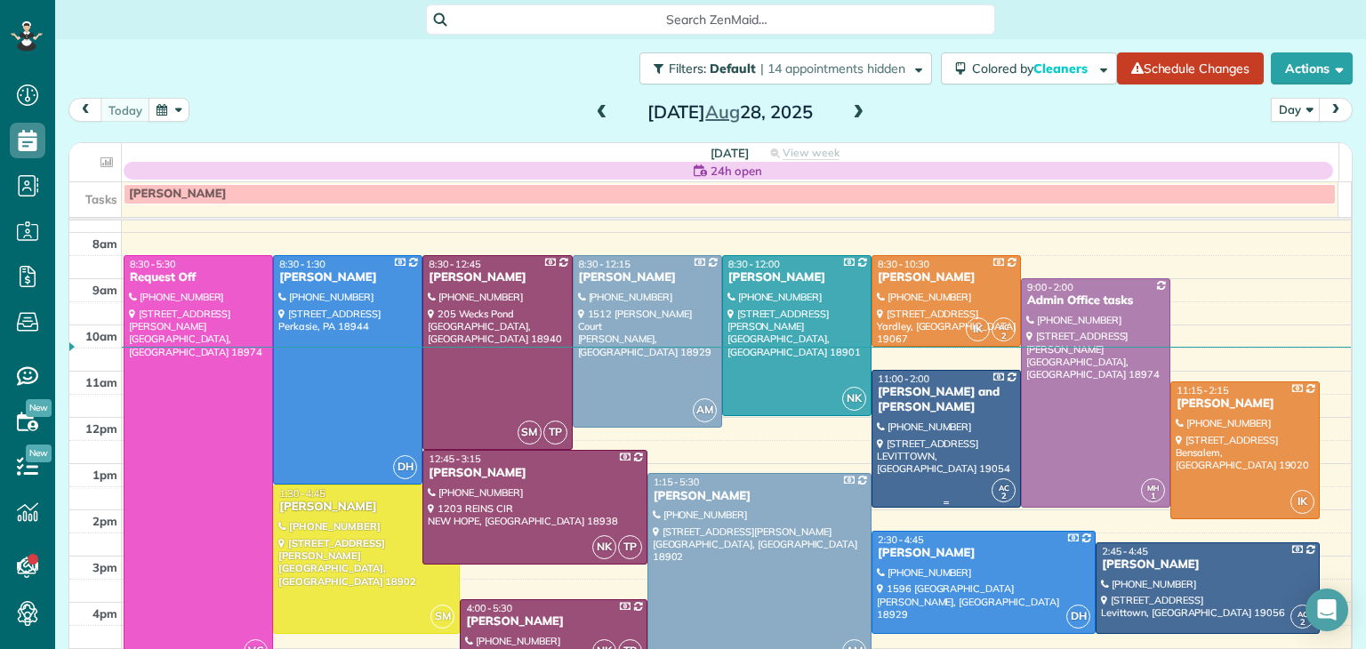
scroll to position [29, 0]
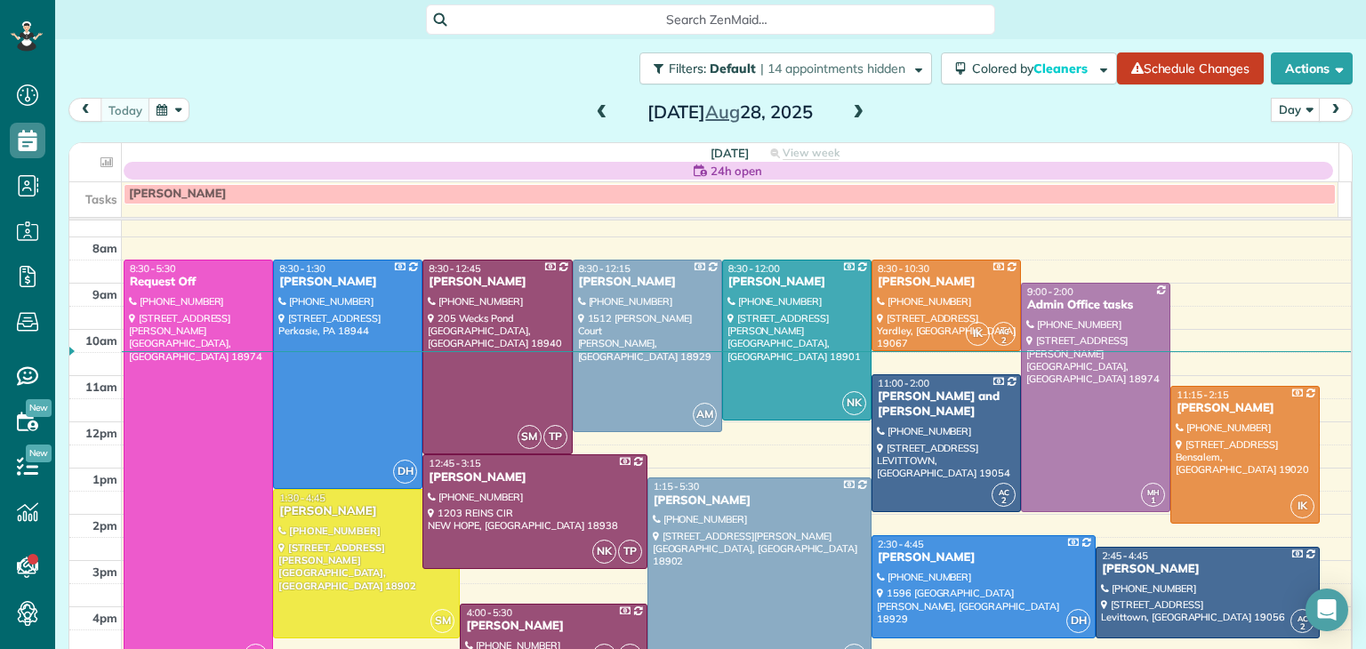
click at [854, 111] on span at bounding box center [858, 113] width 20 height 16
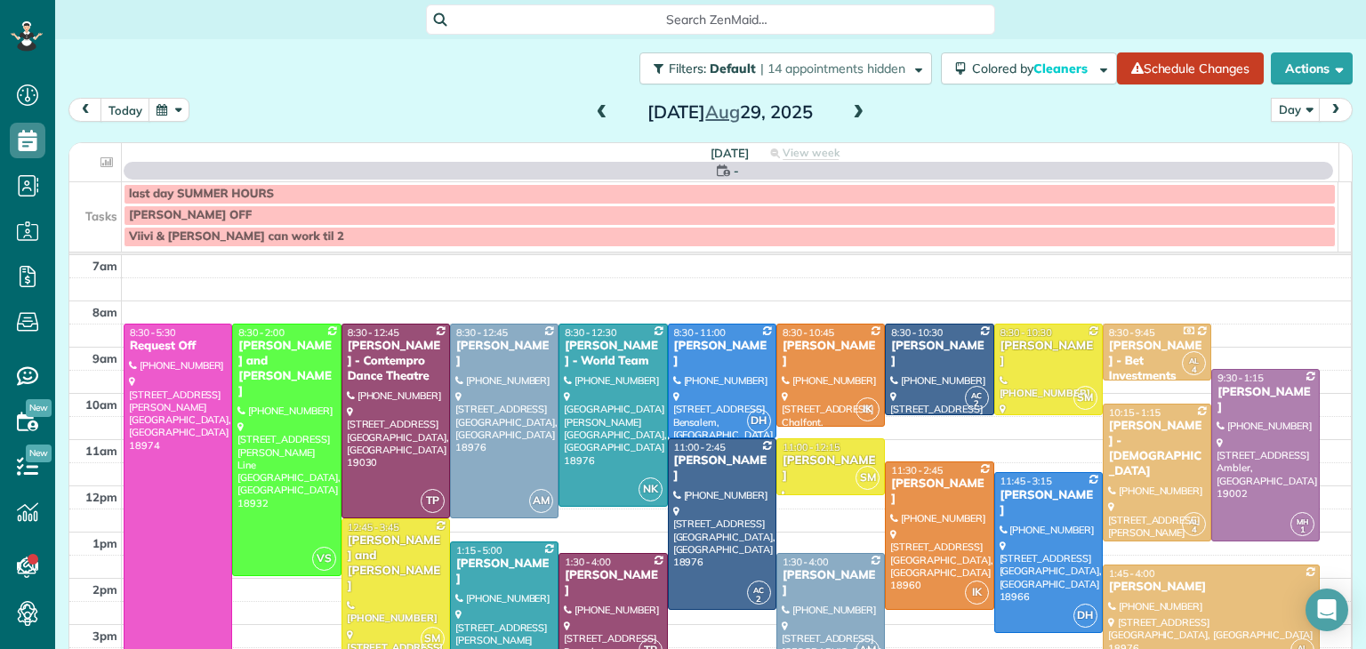
click at [854, 111] on span at bounding box center [858, 113] width 20 height 16
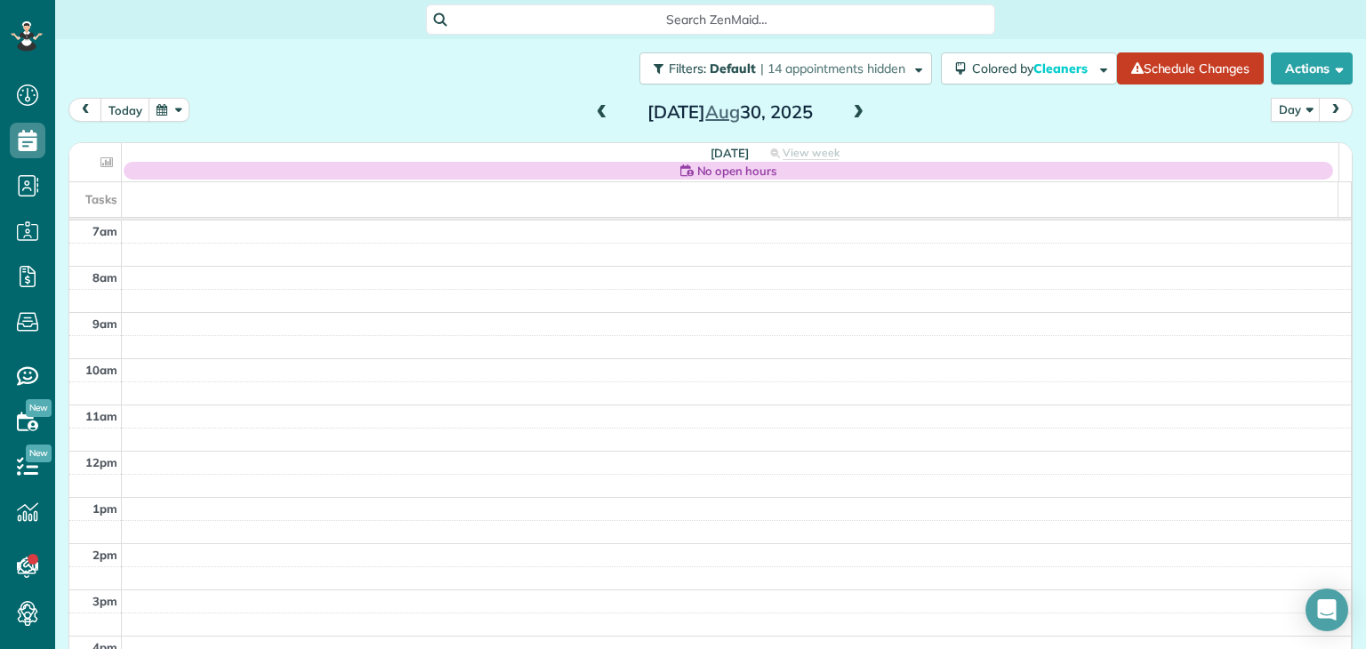
click at [854, 111] on span at bounding box center [858, 113] width 20 height 16
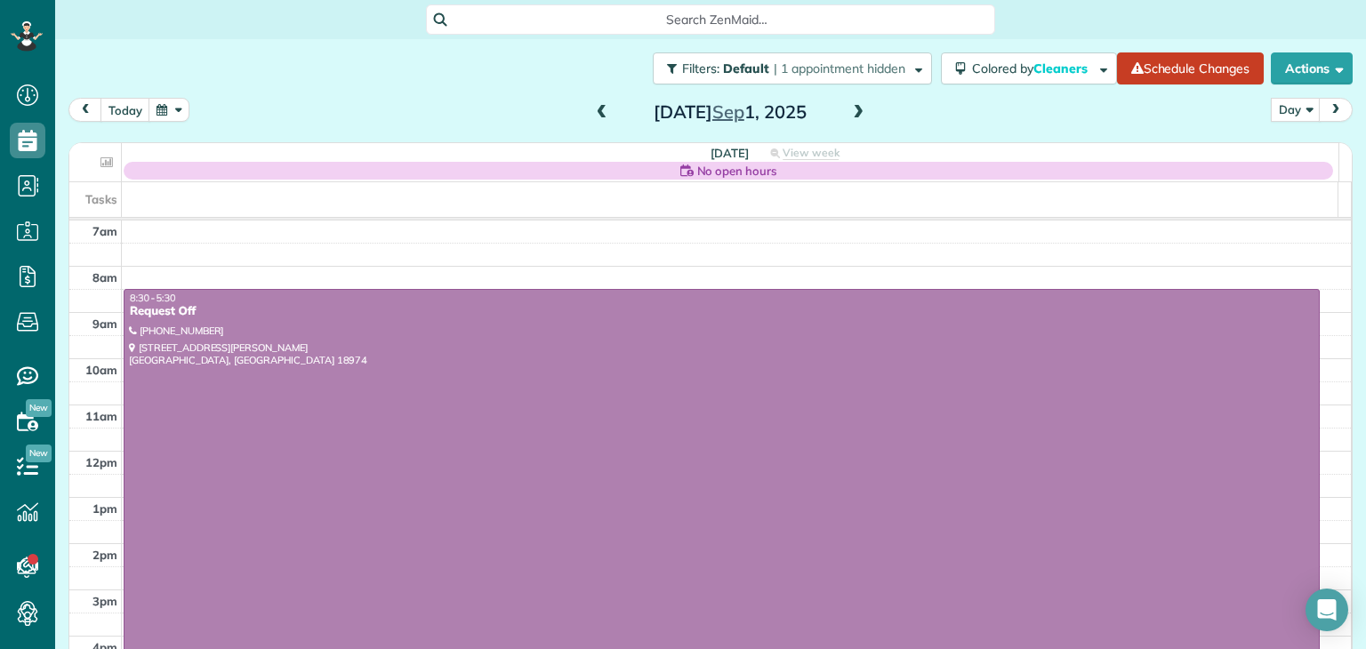
click at [854, 111] on span at bounding box center [858, 113] width 20 height 16
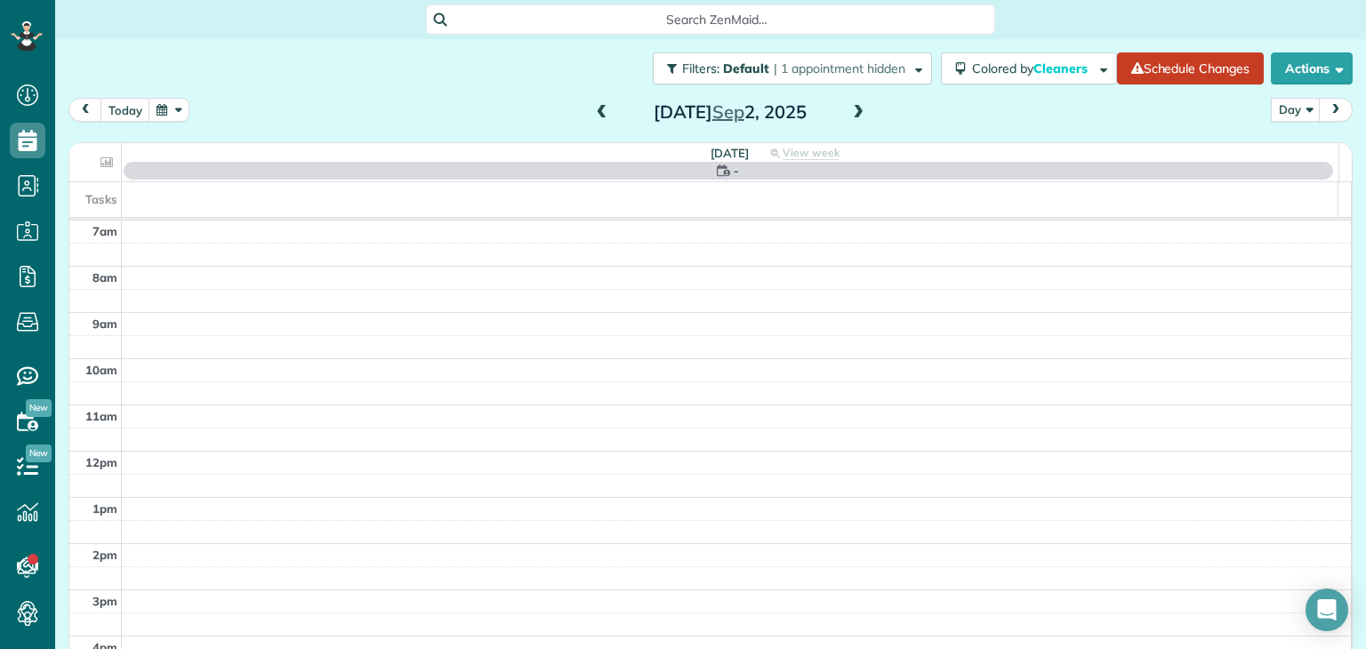
click at [854, 111] on span at bounding box center [858, 113] width 20 height 16
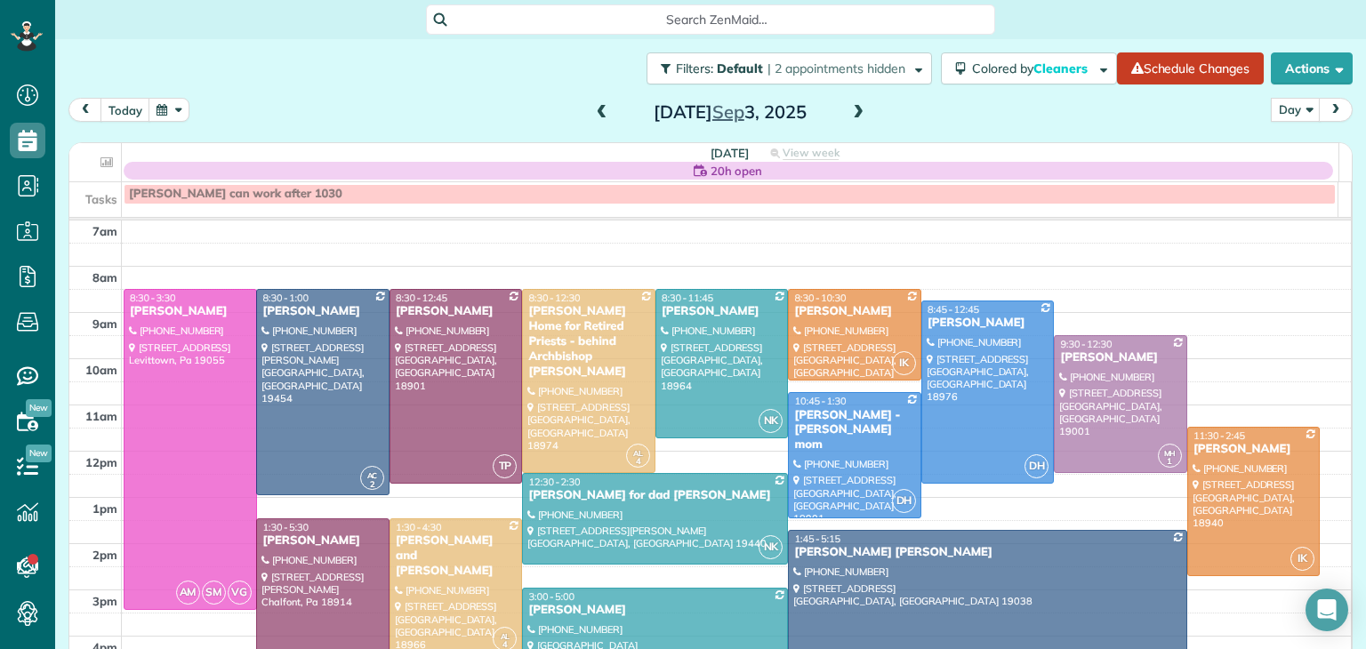
click at [854, 111] on span at bounding box center [858, 113] width 20 height 16
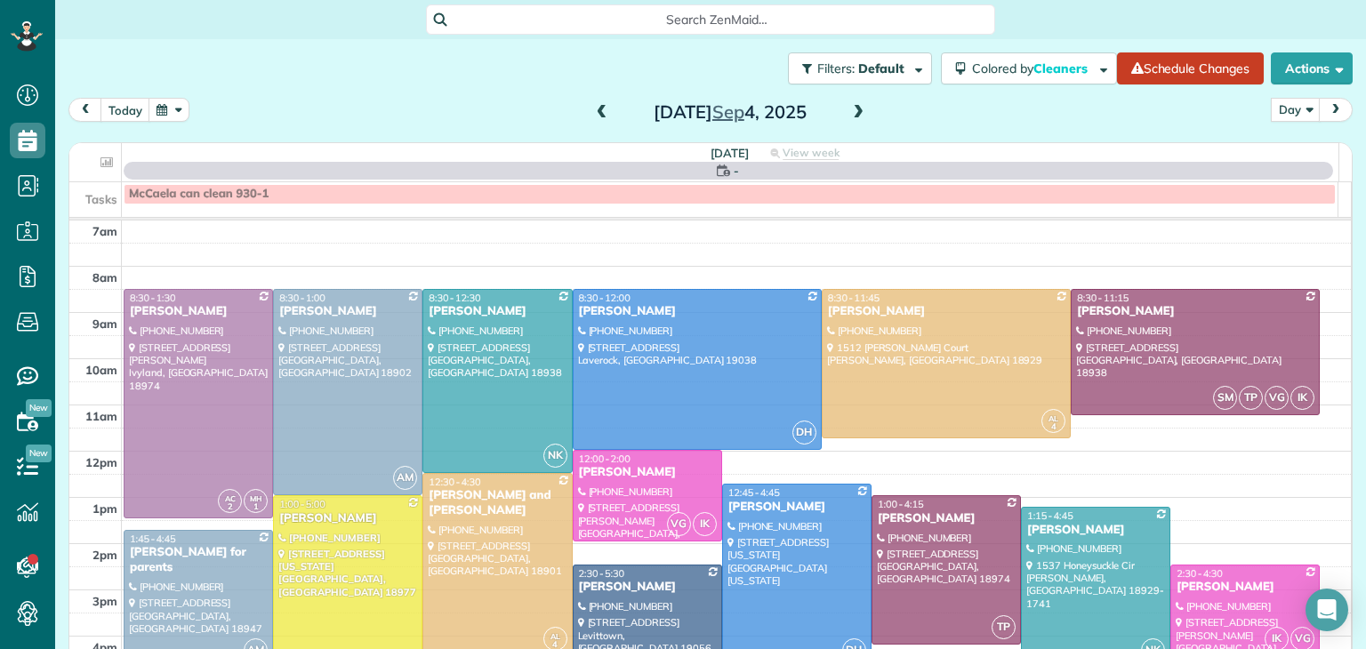
click at [854, 111] on span at bounding box center [858, 113] width 20 height 16
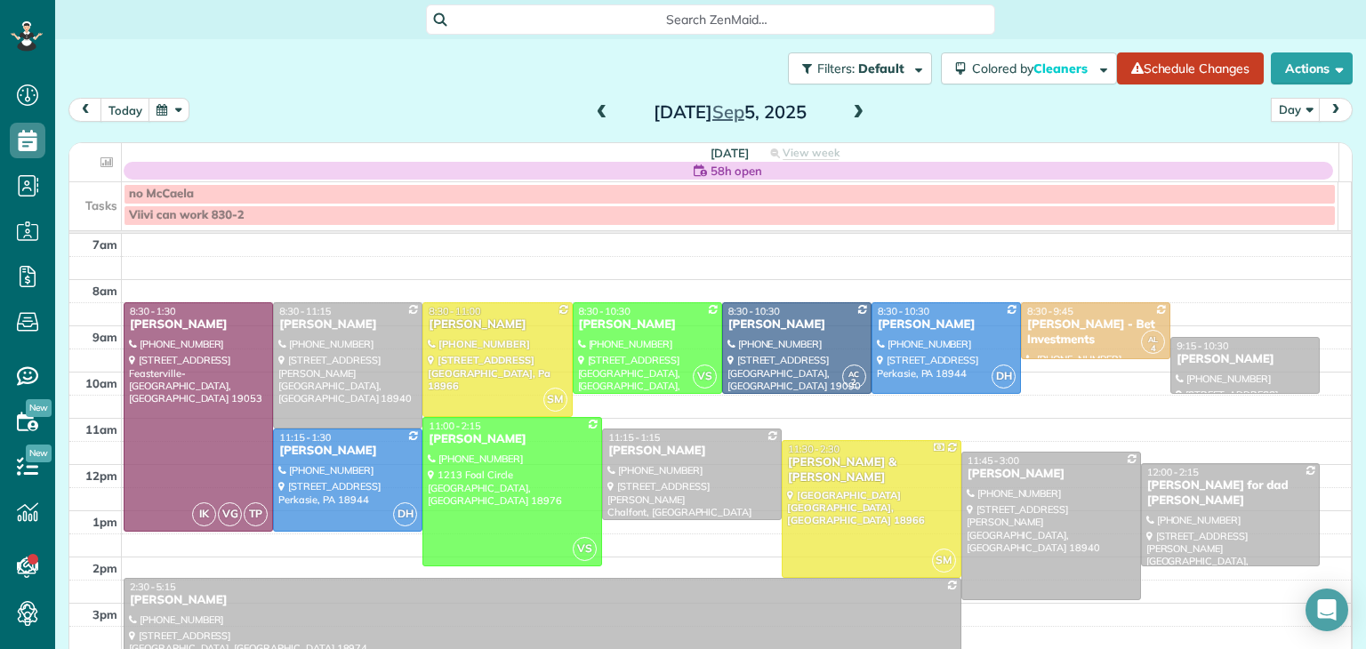
click at [854, 111] on span at bounding box center [858, 113] width 20 height 16
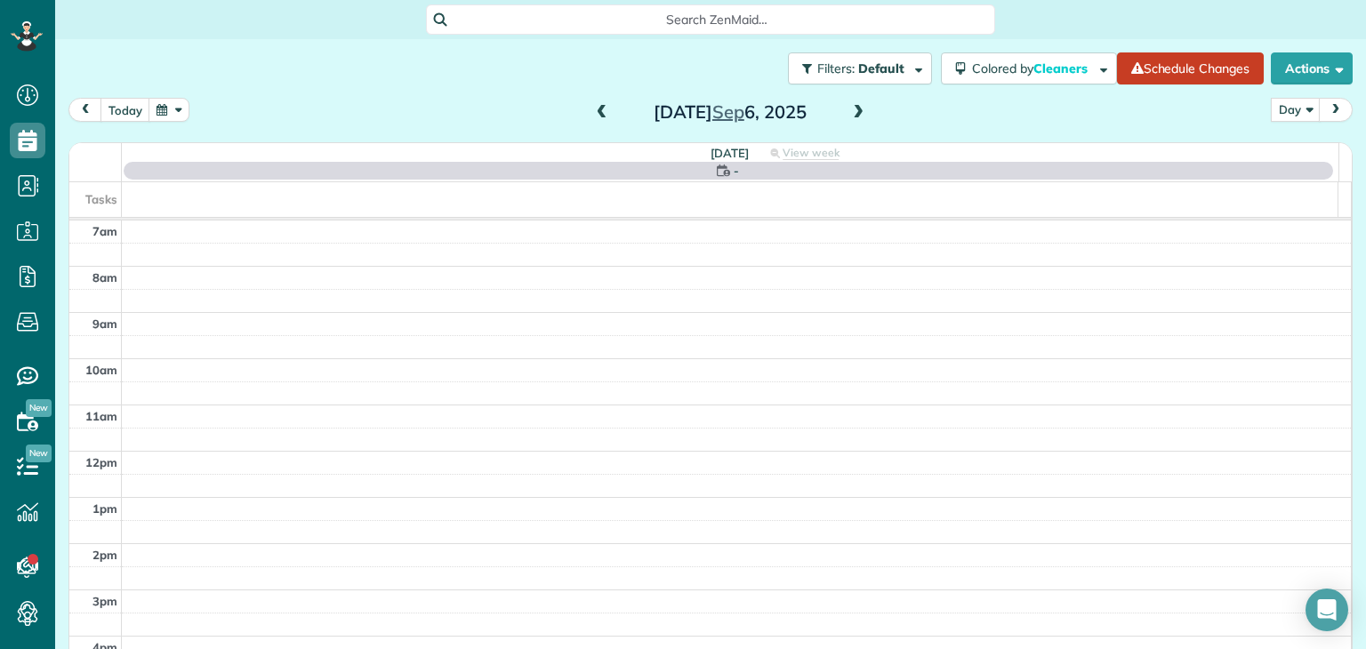
scroll to position [0, 0]
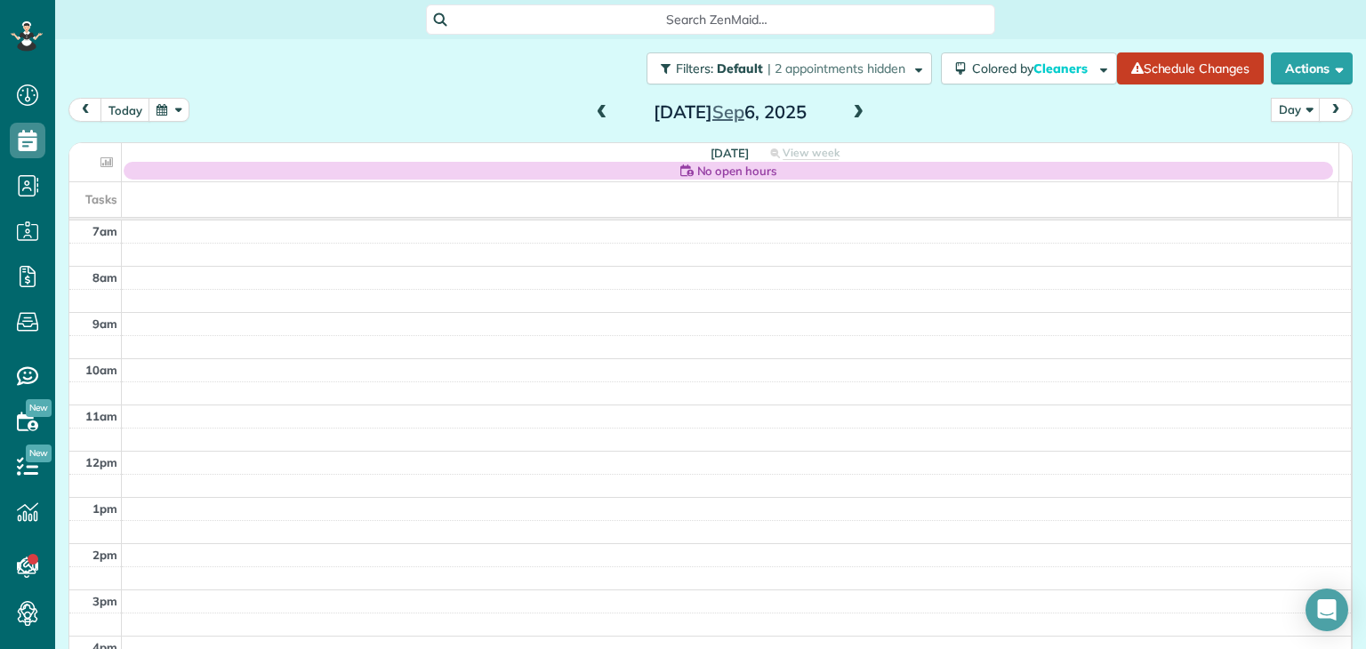
click at [598, 120] on span at bounding box center [602, 113] width 20 height 16
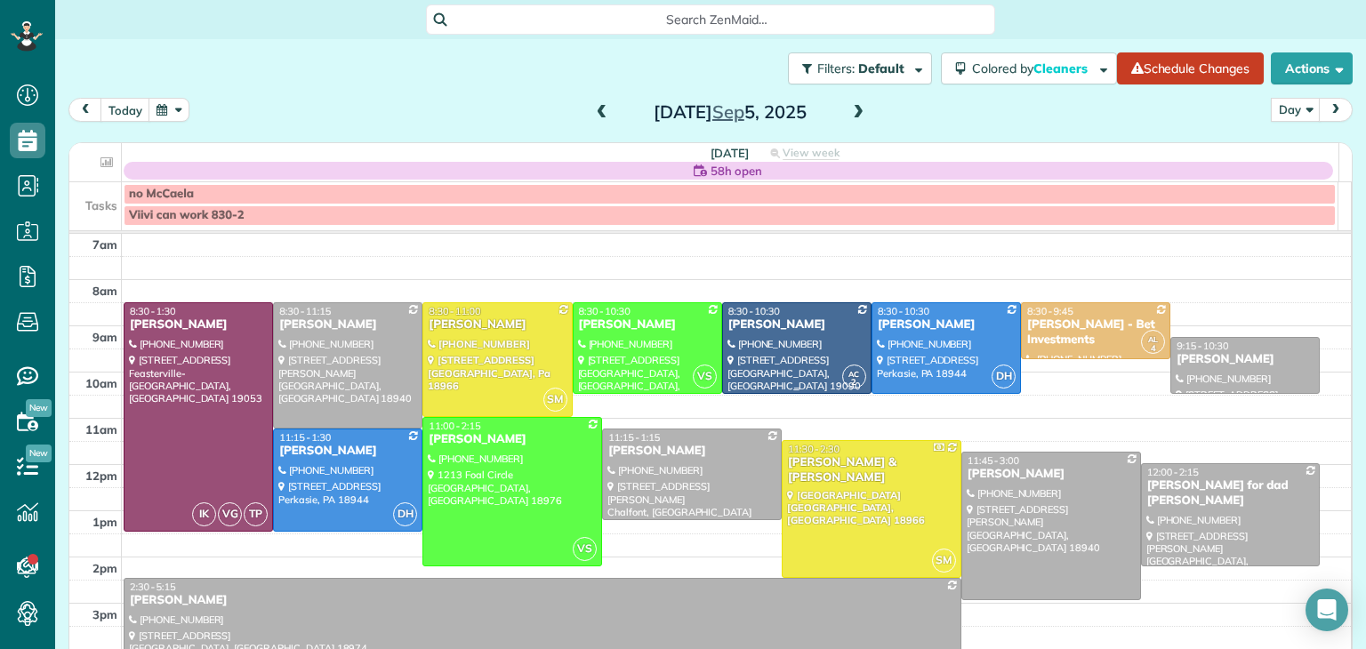
scroll to position [3, 0]
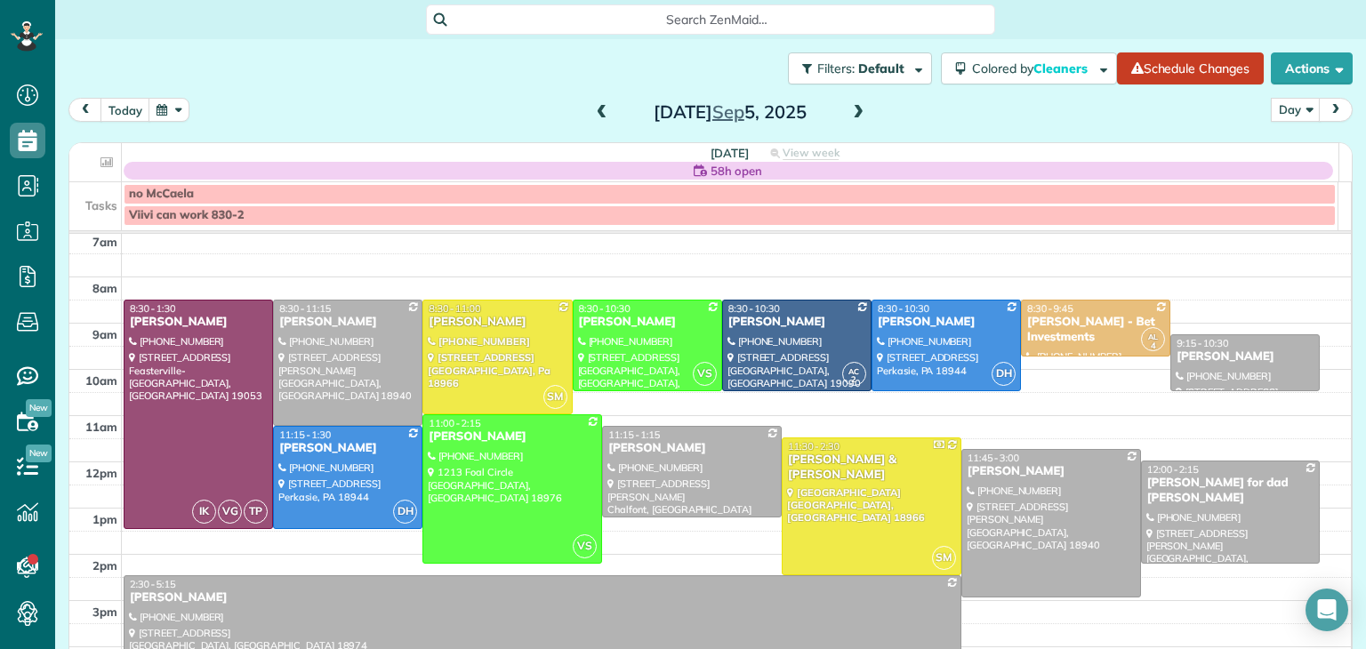
click at [848, 109] on span at bounding box center [858, 113] width 20 height 16
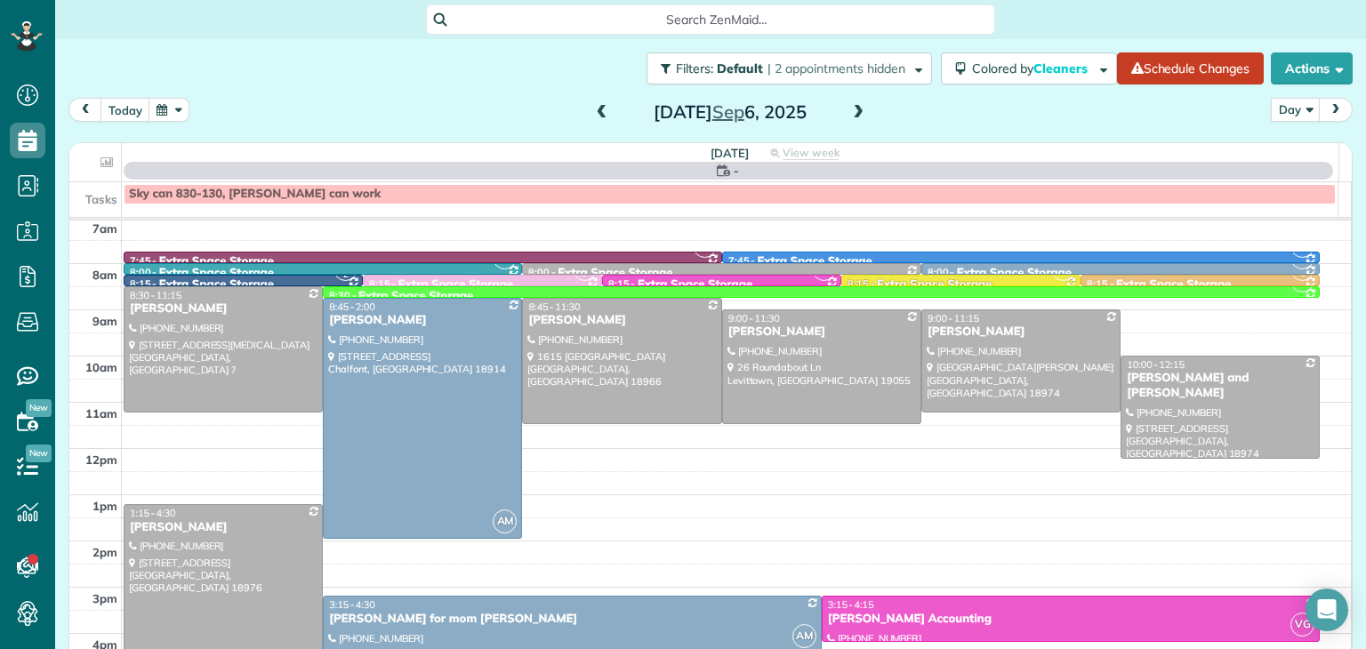
scroll to position [0, 0]
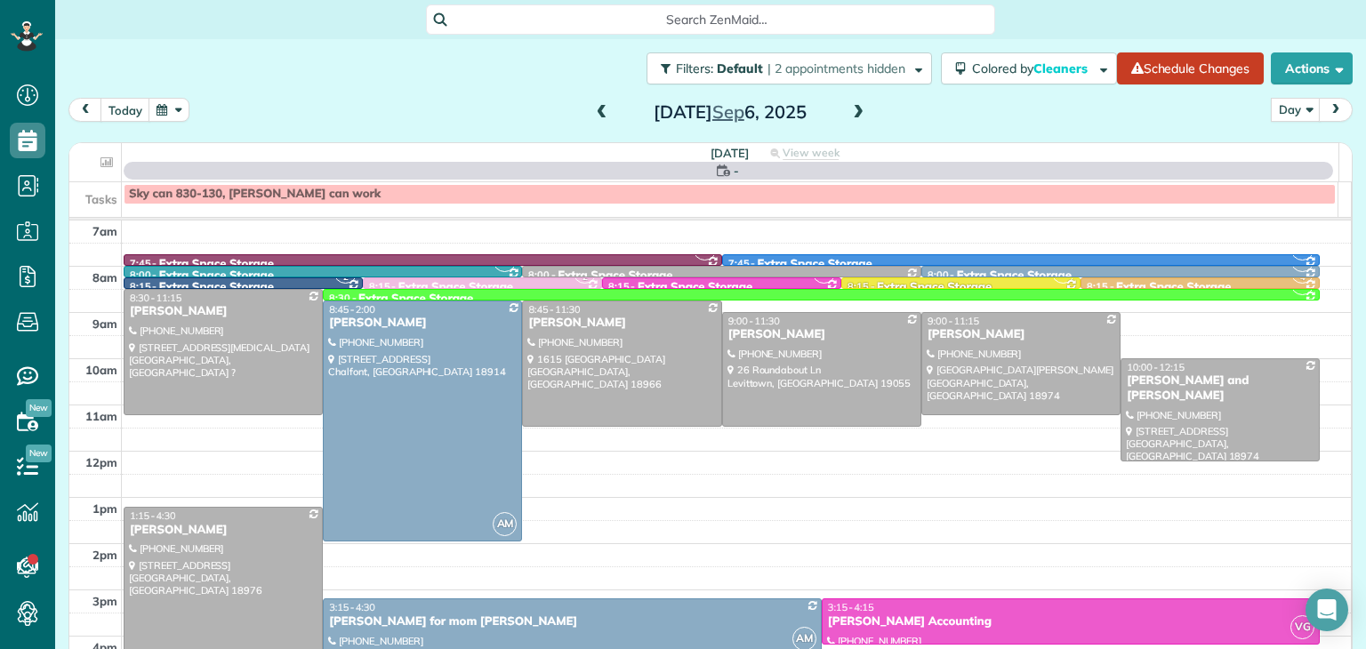
click at [592, 113] on span at bounding box center [602, 113] width 20 height 16
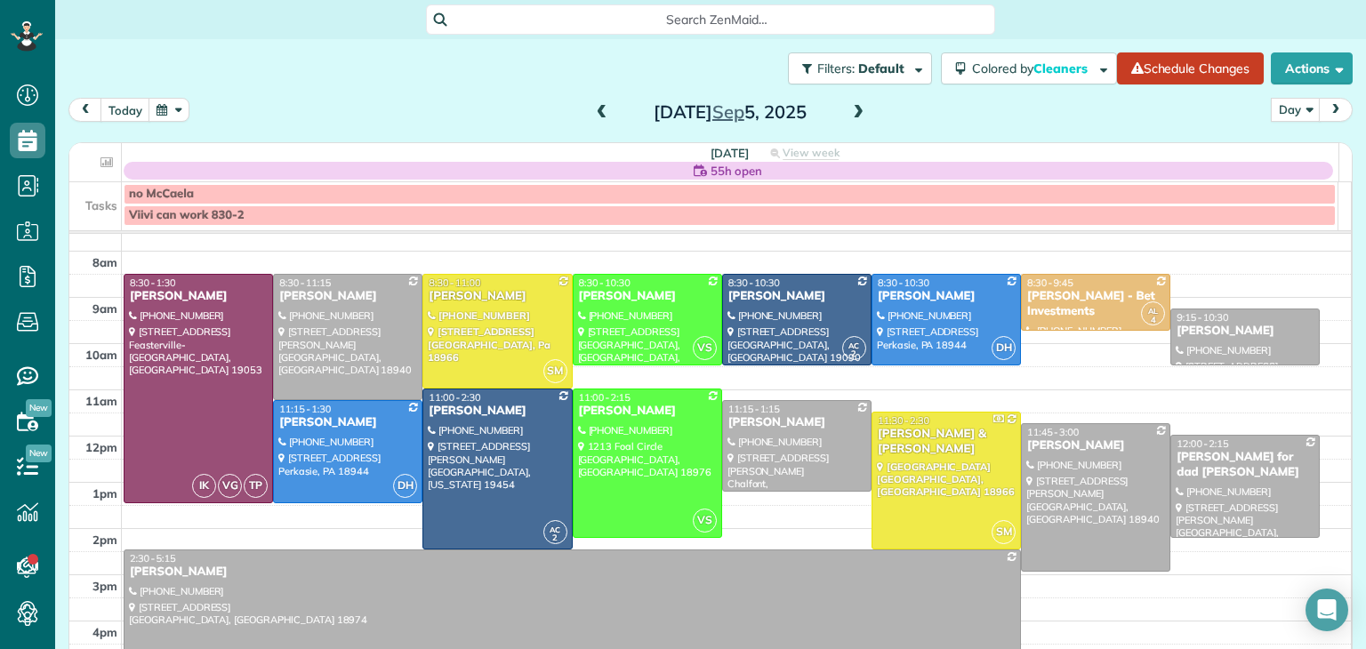
scroll to position [29, 0]
click at [852, 115] on span at bounding box center [858, 113] width 20 height 16
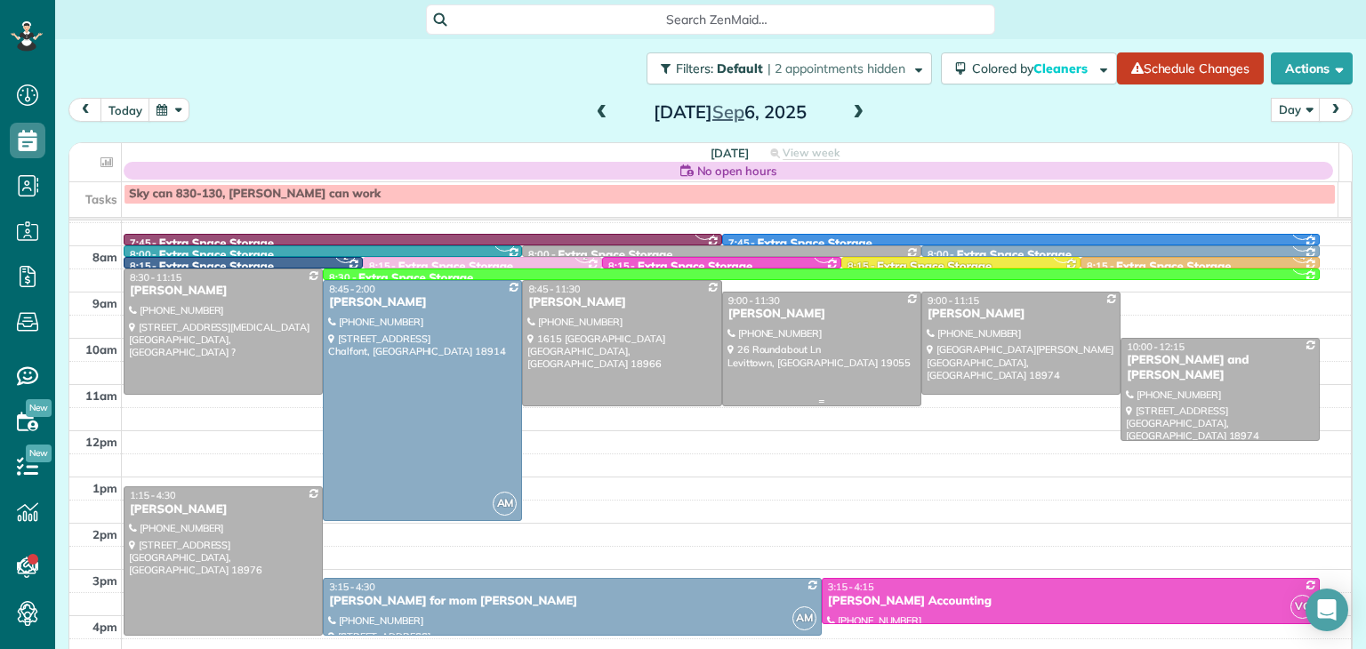
scroll to position [21, 0]
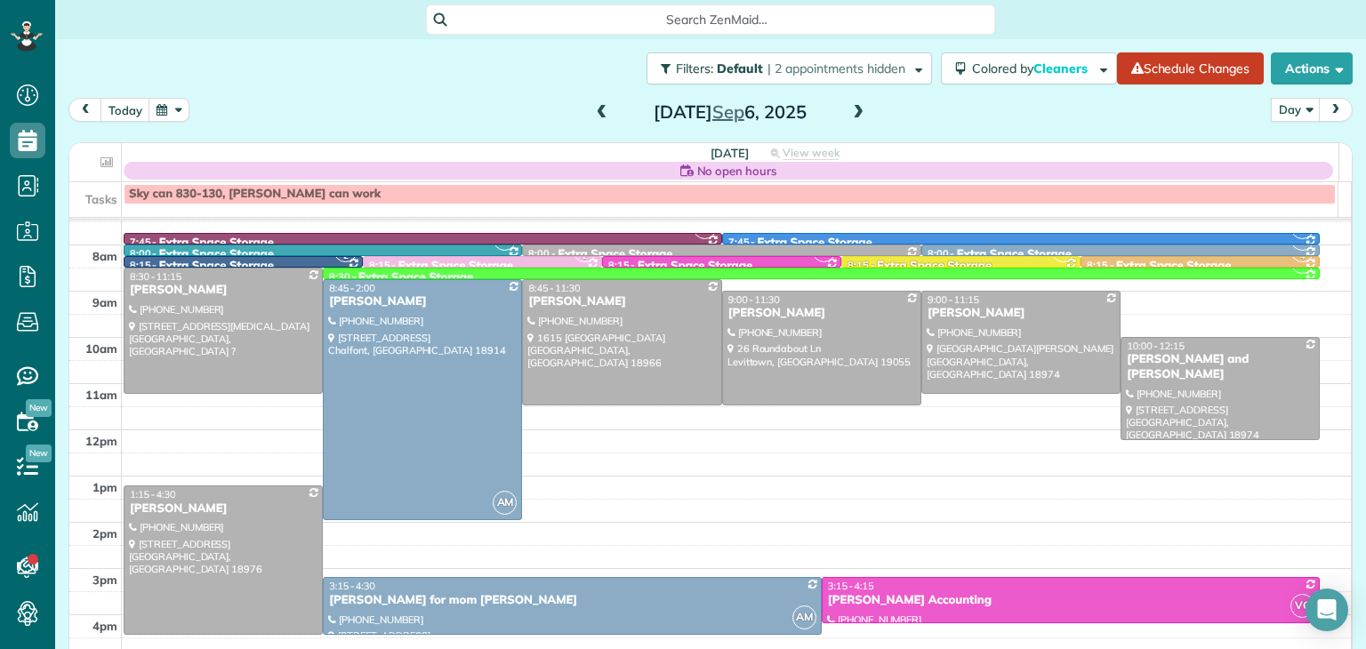
click at [593, 115] on span at bounding box center [602, 113] width 20 height 16
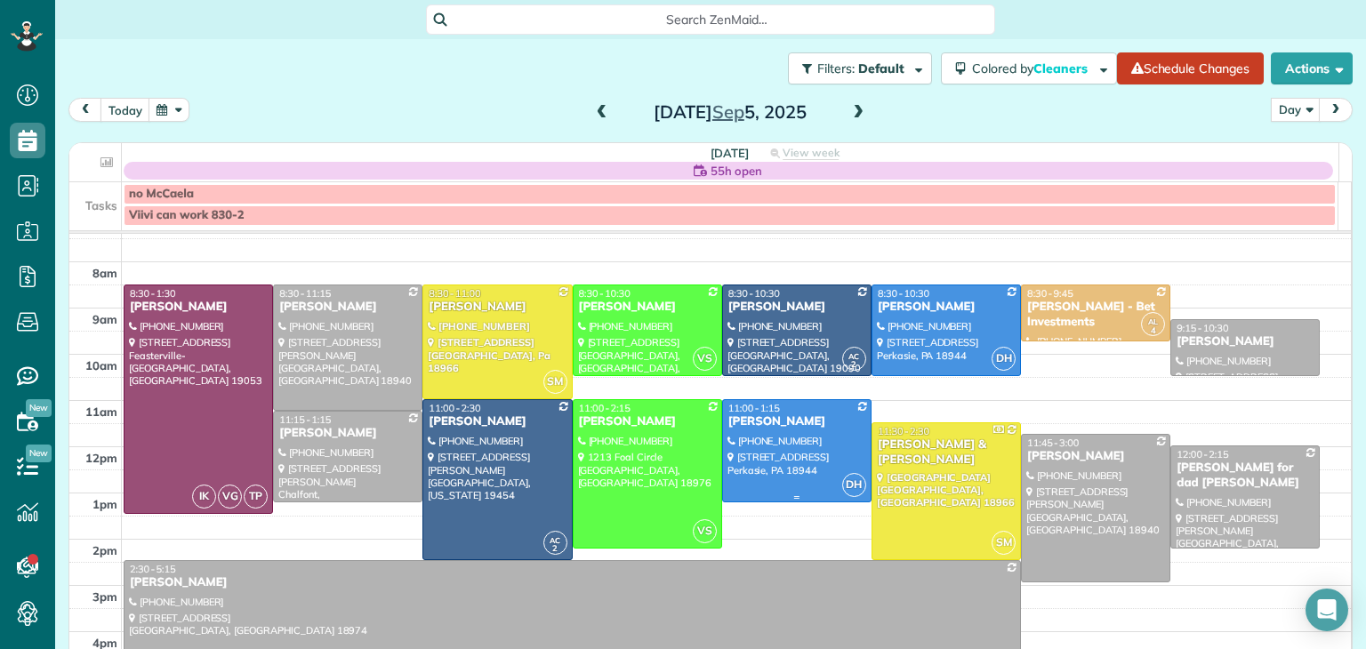
scroll to position [12, 0]
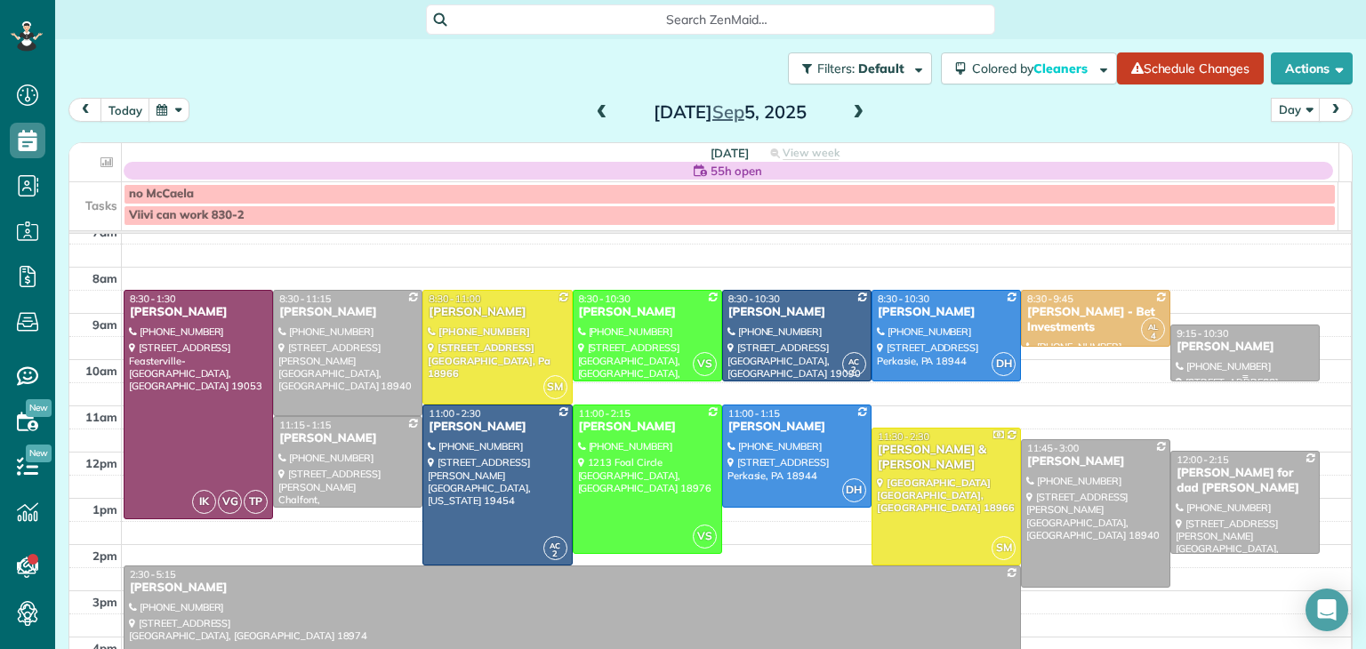
click at [1202, 361] on div at bounding box center [1245, 353] width 148 height 56
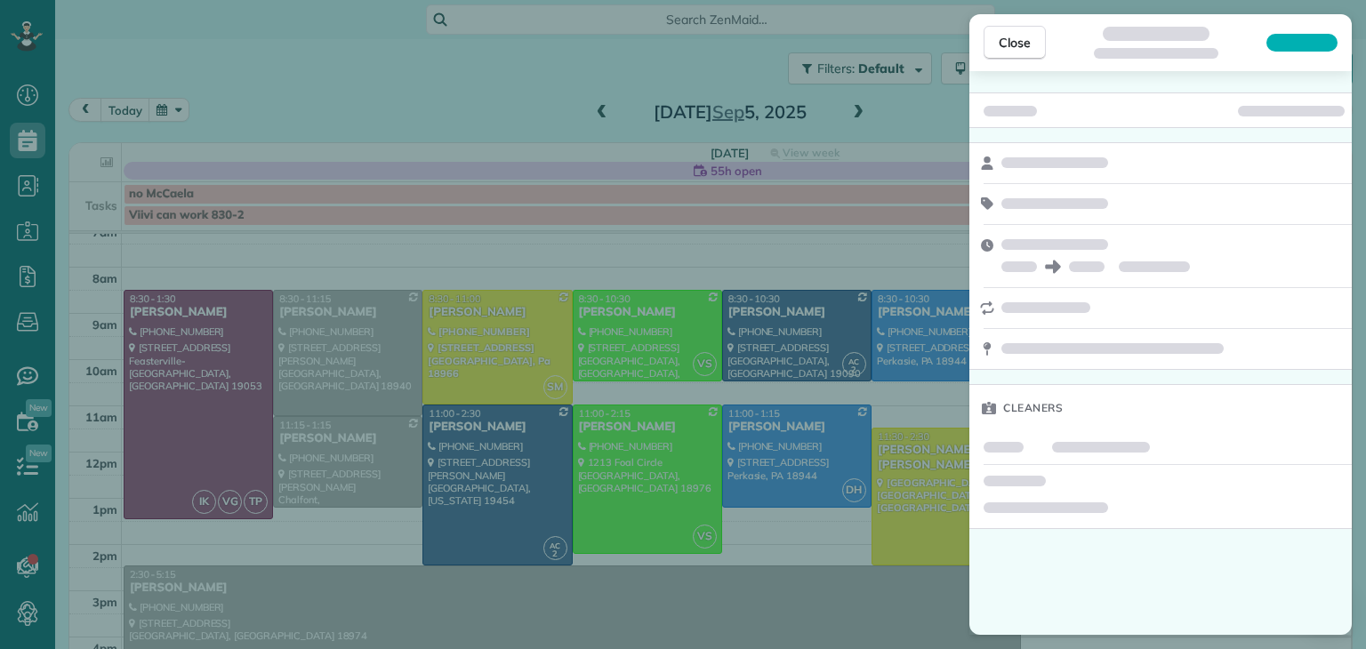
click at [1202, 361] on div at bounding box center [1160, 349] width 382 height 40
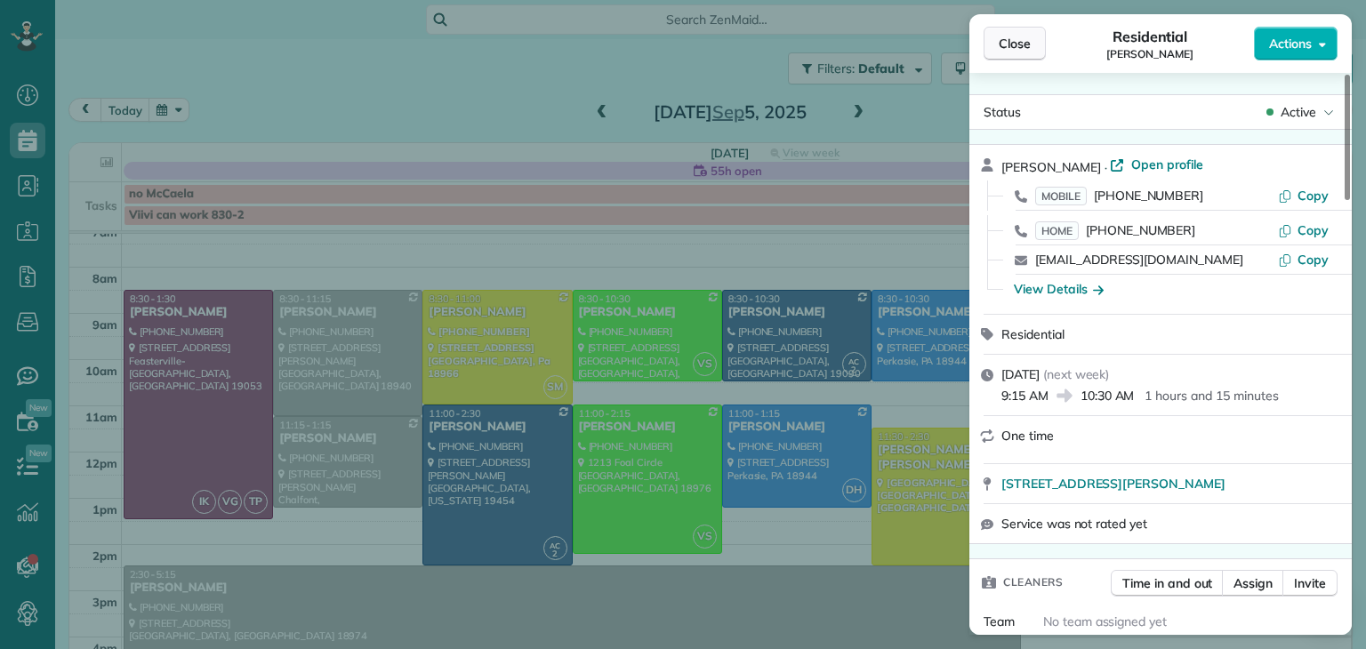
click at [1010, 36] on span "Close" at bounding box center [1015, 44] width 32 height 18
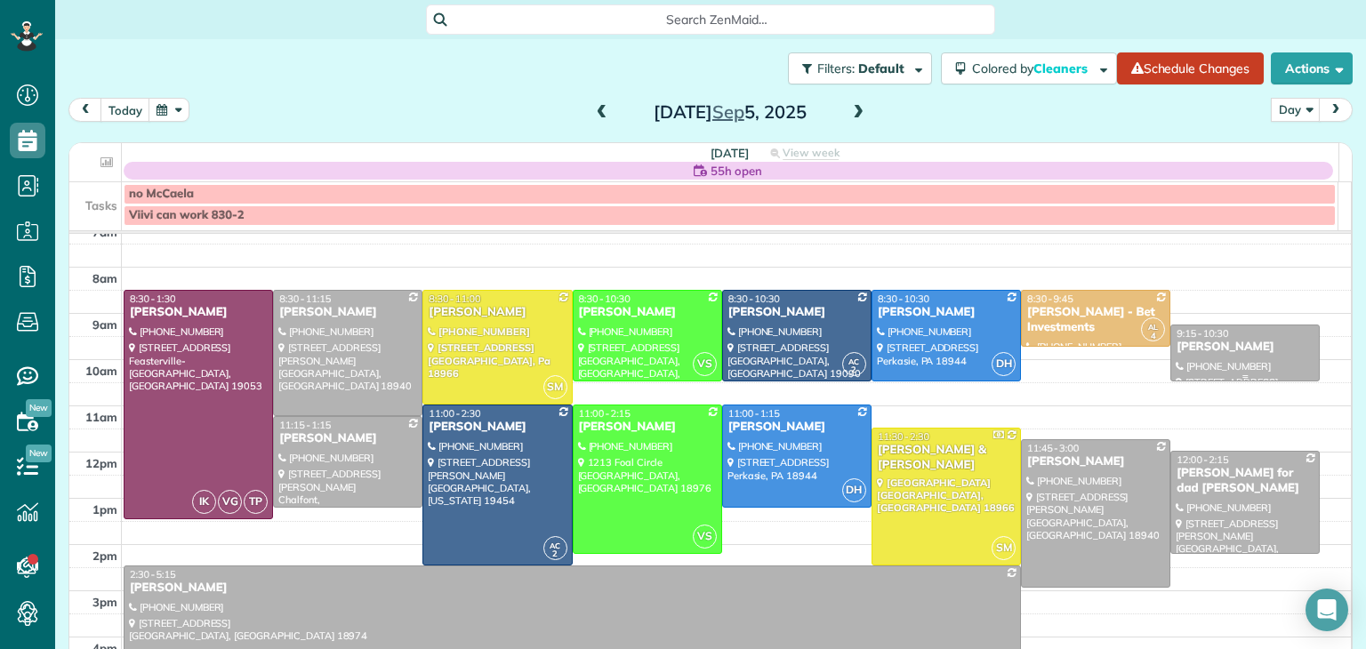
click at [1242, 340] on div "Inga Buccella" at bounding box center [1245, 347] width 139 height 15
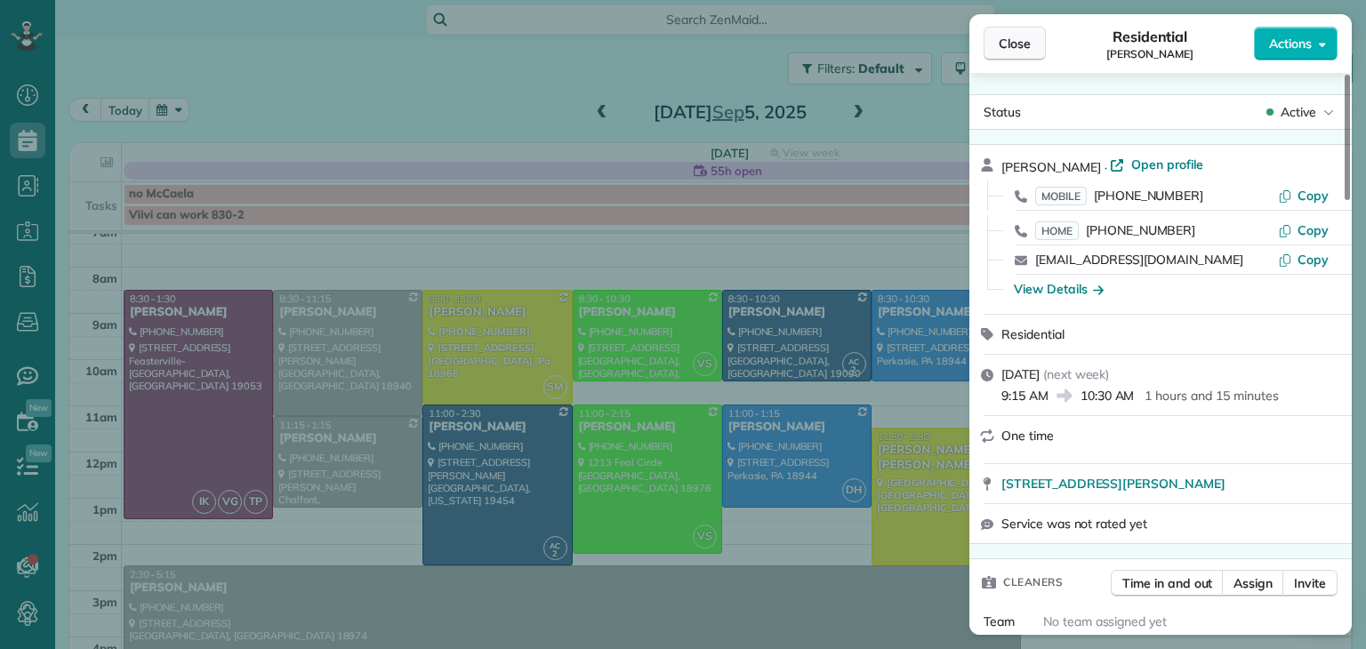
click at [1021, 35] on span "Close" at bounding box center [1015, 44] width 32 height 18
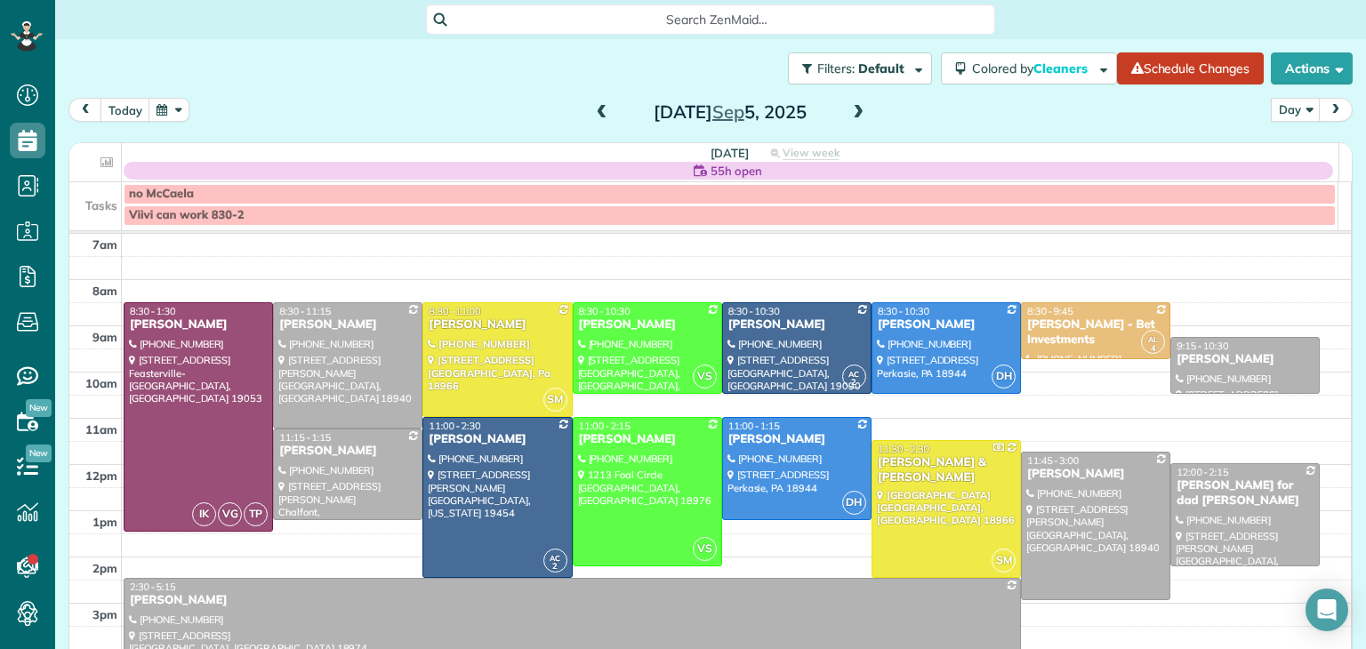
click at [854, 108] on span at bounding box center [858, 113] width 20 height 16
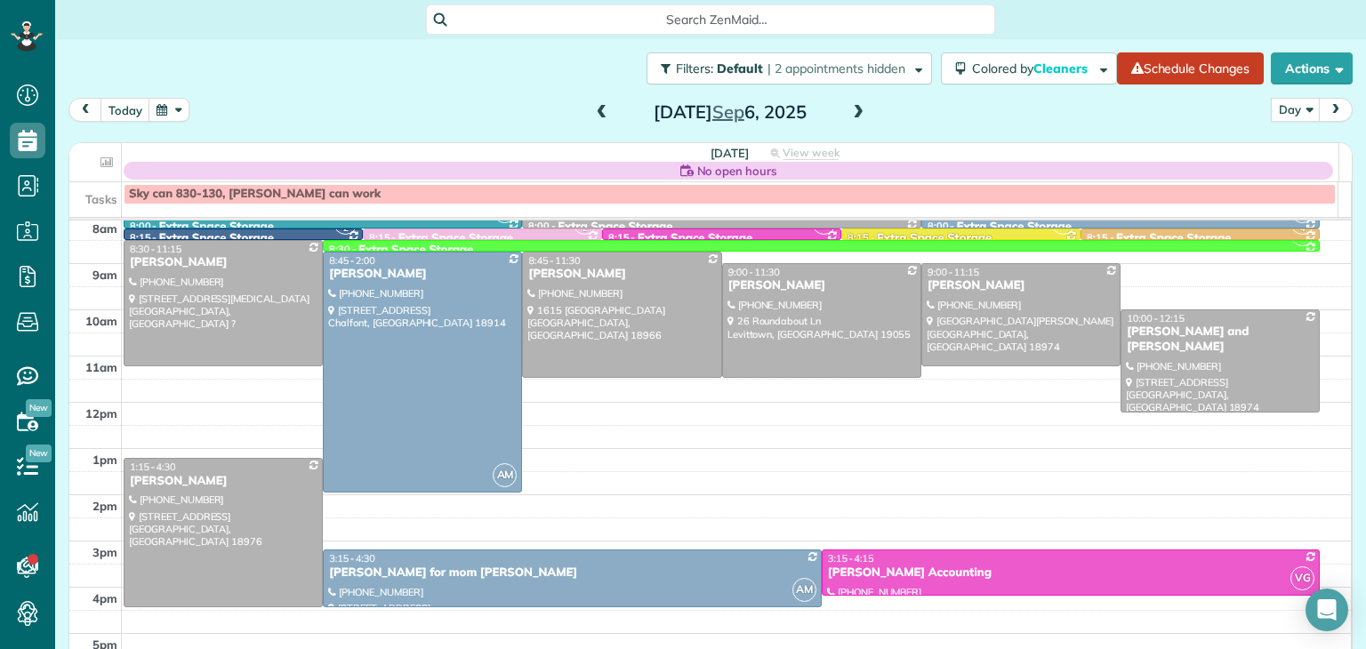
scroll to position [50, 0]
click at [615, 583] on div at bounding box center [572, 578] width 497 height 56
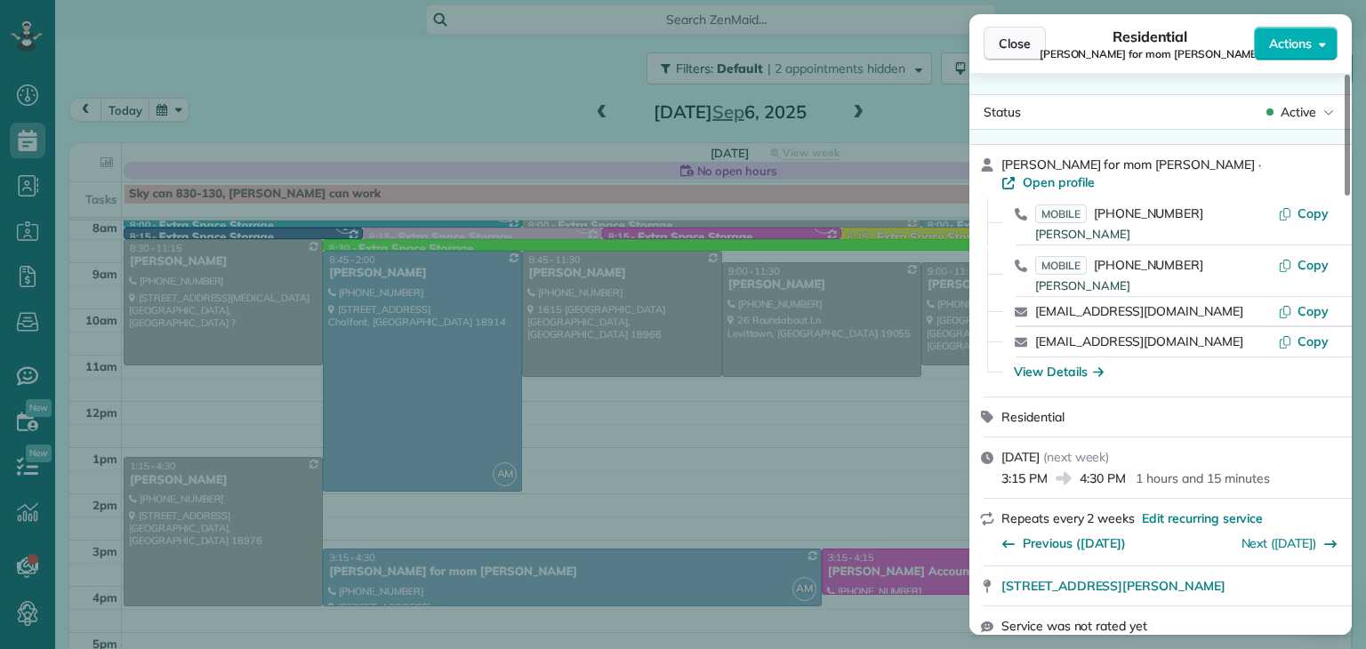
click at [1014, 49] on span "Close" at bounding box center [1015, 44] width 32 height 18
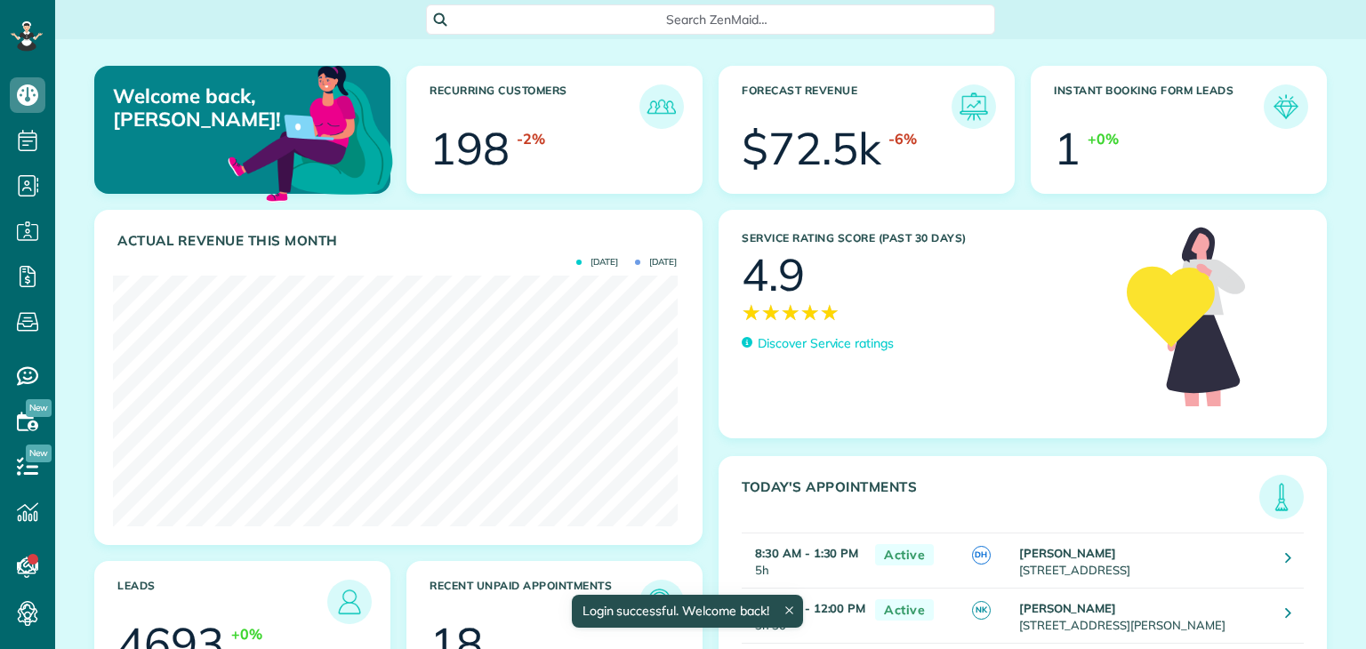
scroll to position [250, 564]
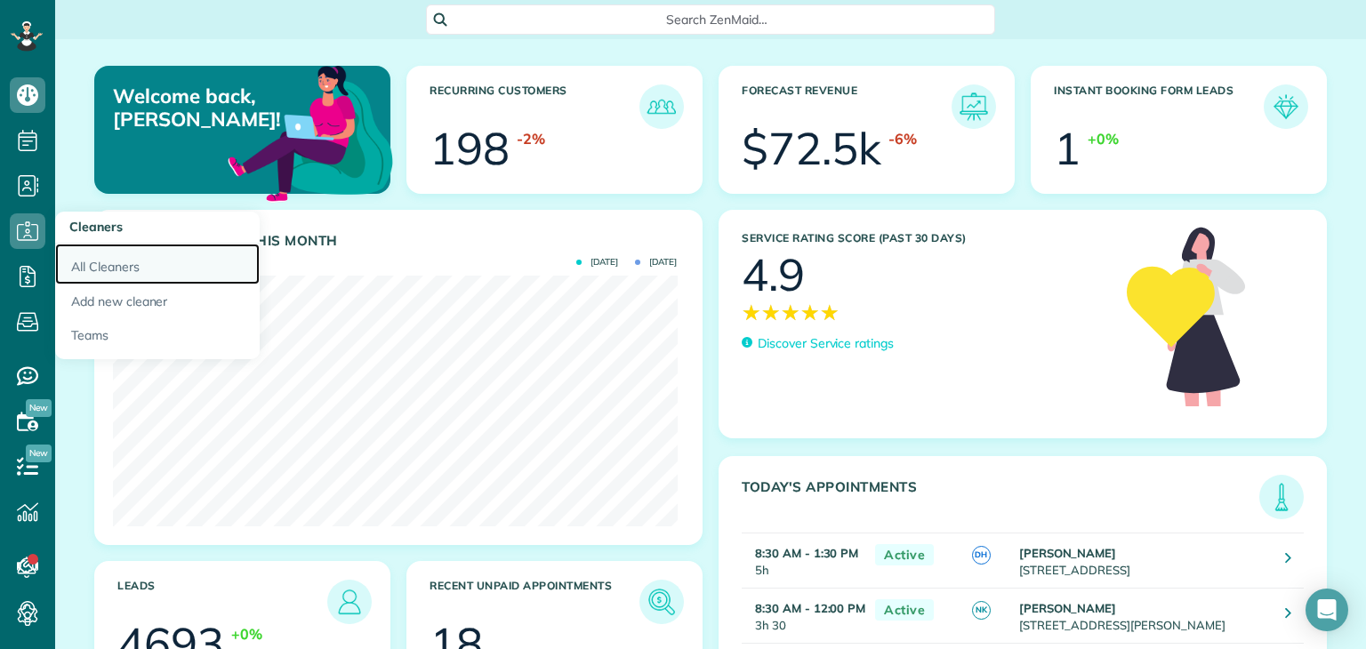
click at [113, 258] on link "All Cleaners" at bounding box center [157, 264] width 205 height 41
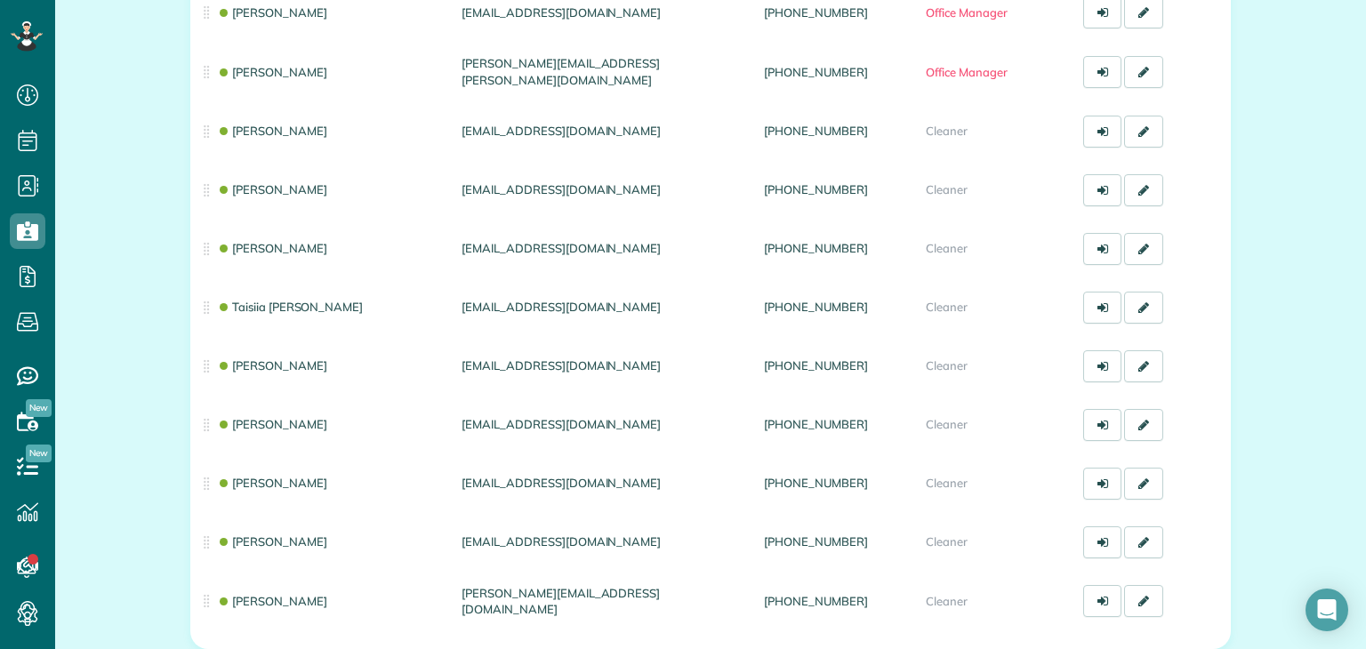
scroll to position [643, 0]
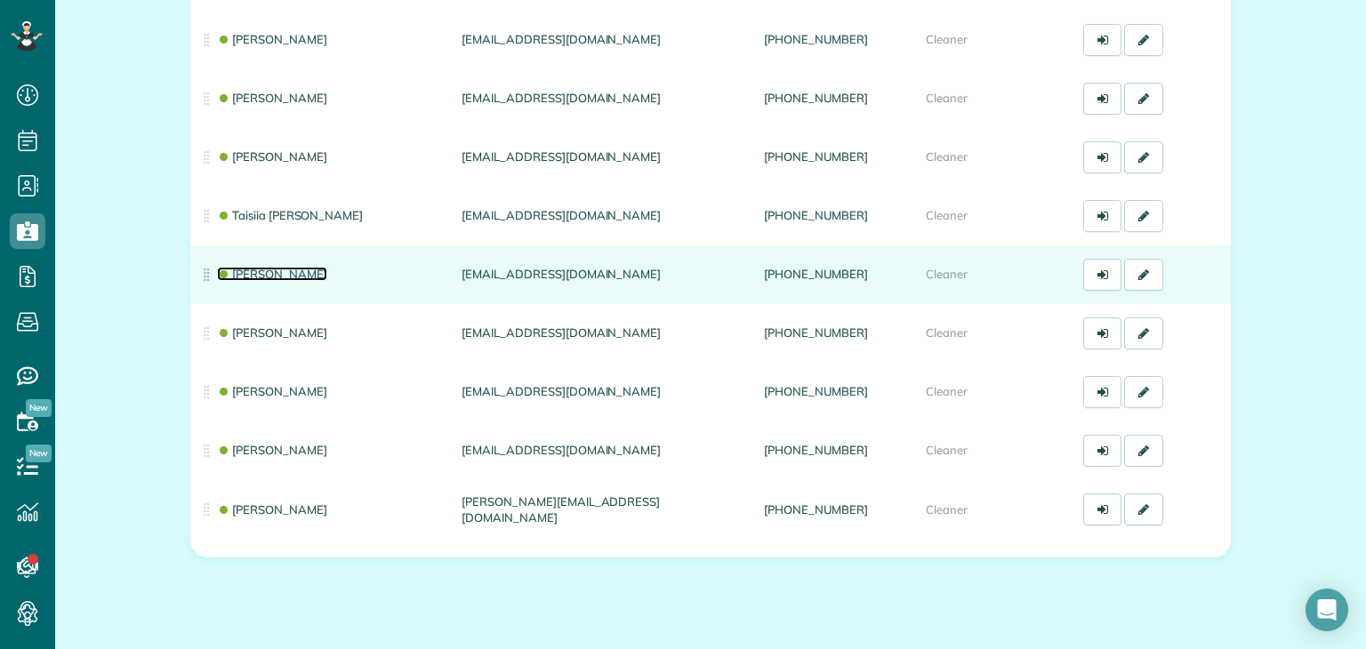
click at [277, 275] on link "[PERSON_NAME]" at bounding box center [272, 274] width 110 height 14
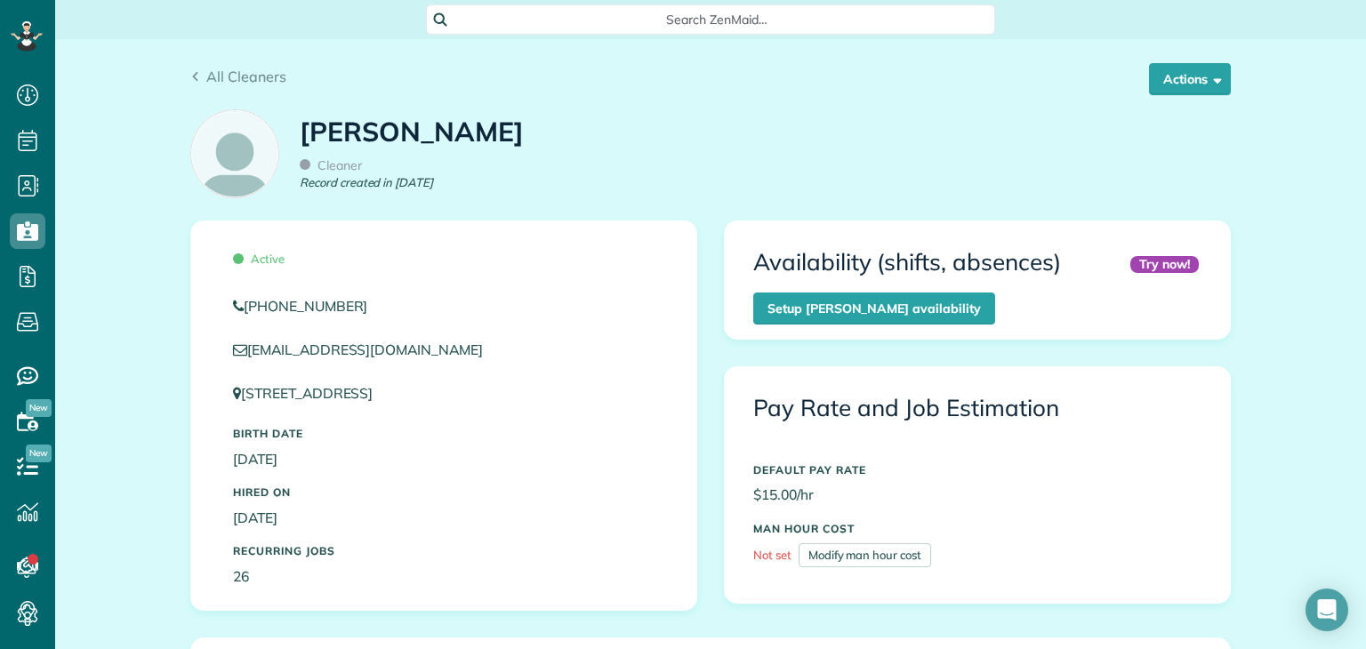
scroll to position [135, 0]
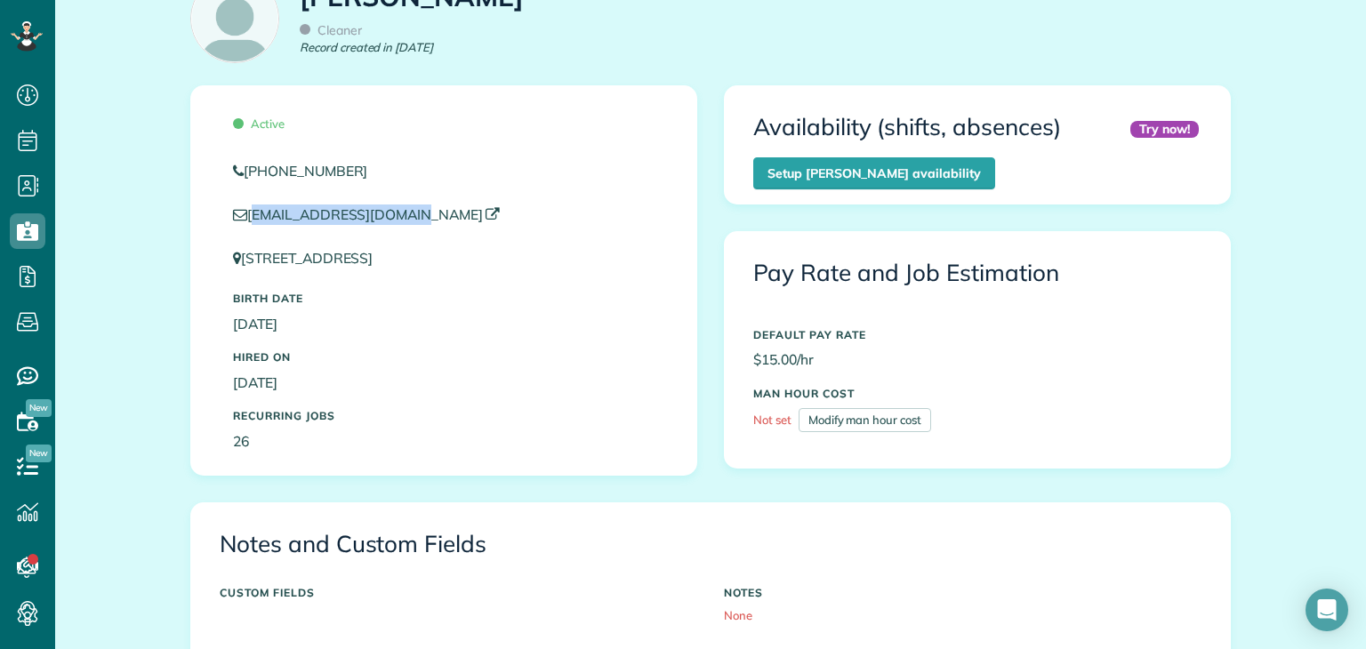
drag, startPoint x: 408, startPoint y: 215, endPoint x: 244, endPoint y: 219, distance: 164.6
click at [244, 219] on p "[EMAIL_ADDRESS][DOMAIN_NAME]" at bounding box center [444, 215] width 422 height 20
copy link "[EMAIL_ADDRESS][DOMAIN_NAME]"
click at [648, 194] on div "Active [PHONE_NUMBER] [EMAIL_ADDRESS][DOMAIN_NAME] [STREET_ADDRESS] Birth Date …" at bounding box center [443, 280] width 505 height 389
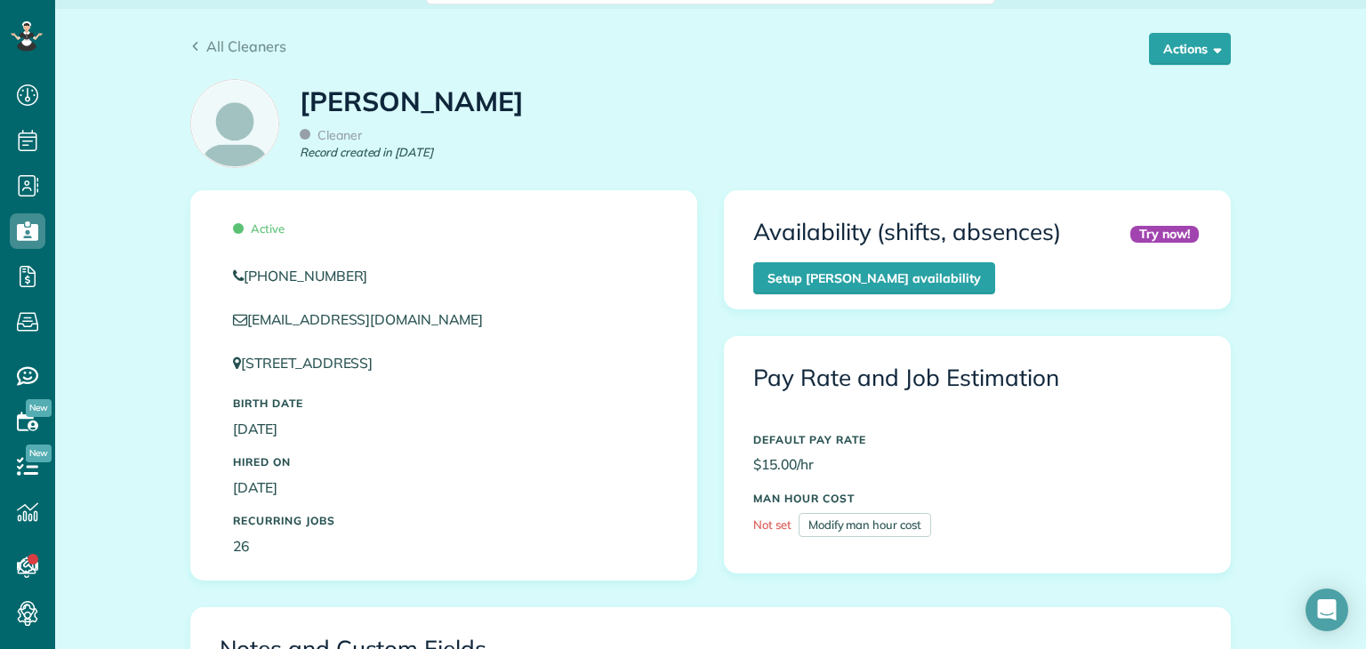
scroll to position [0, 0]
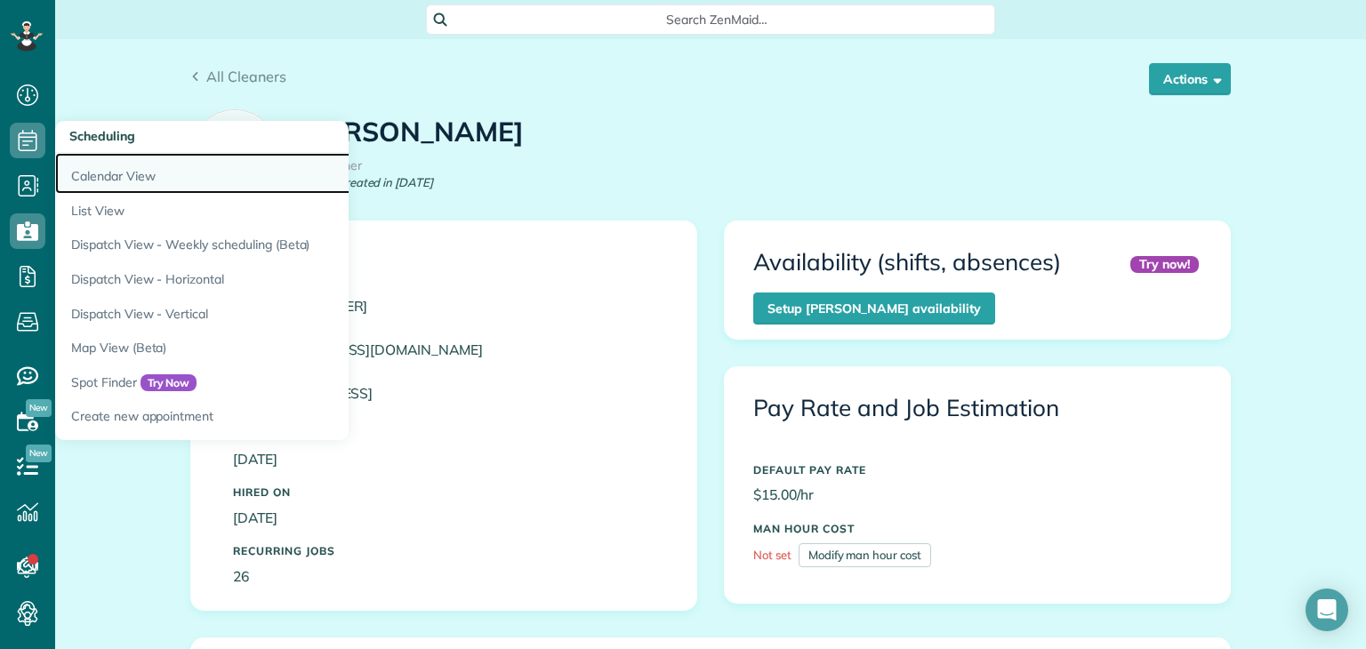
click at [89, 177] on link "Calendar View" at bounding box center [277, 173] width 445 height 41
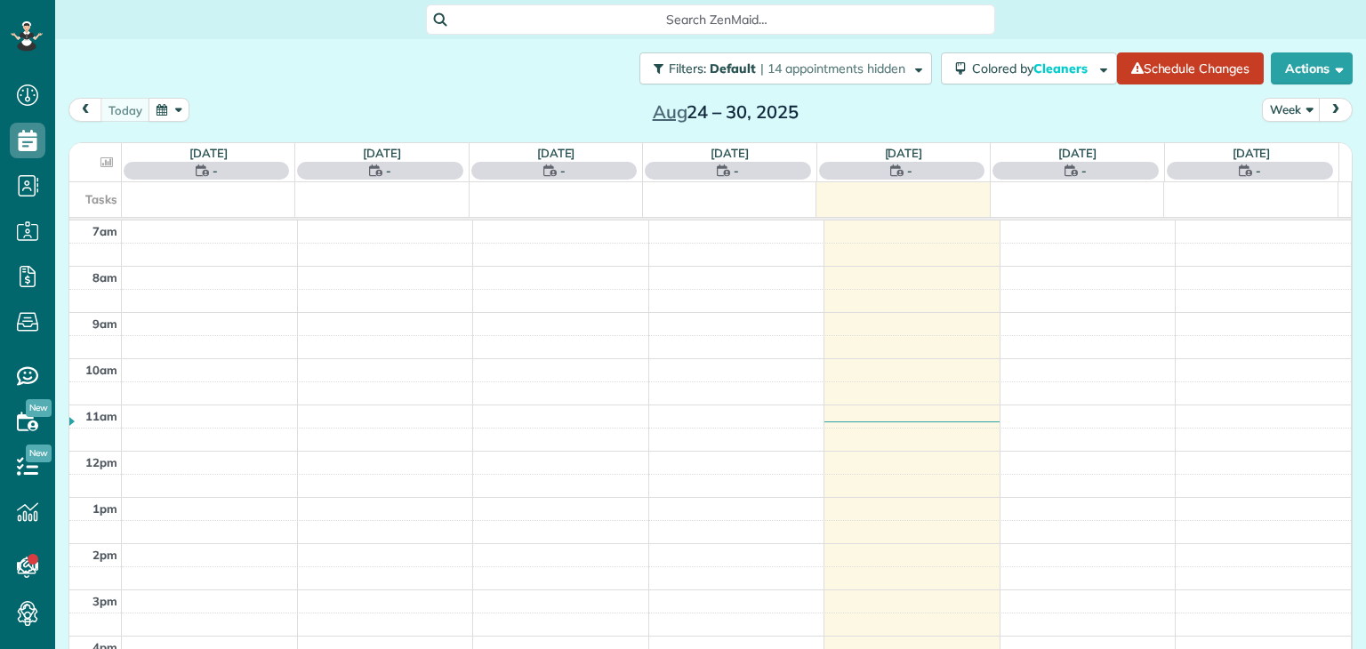
scroll to position [8, 8]
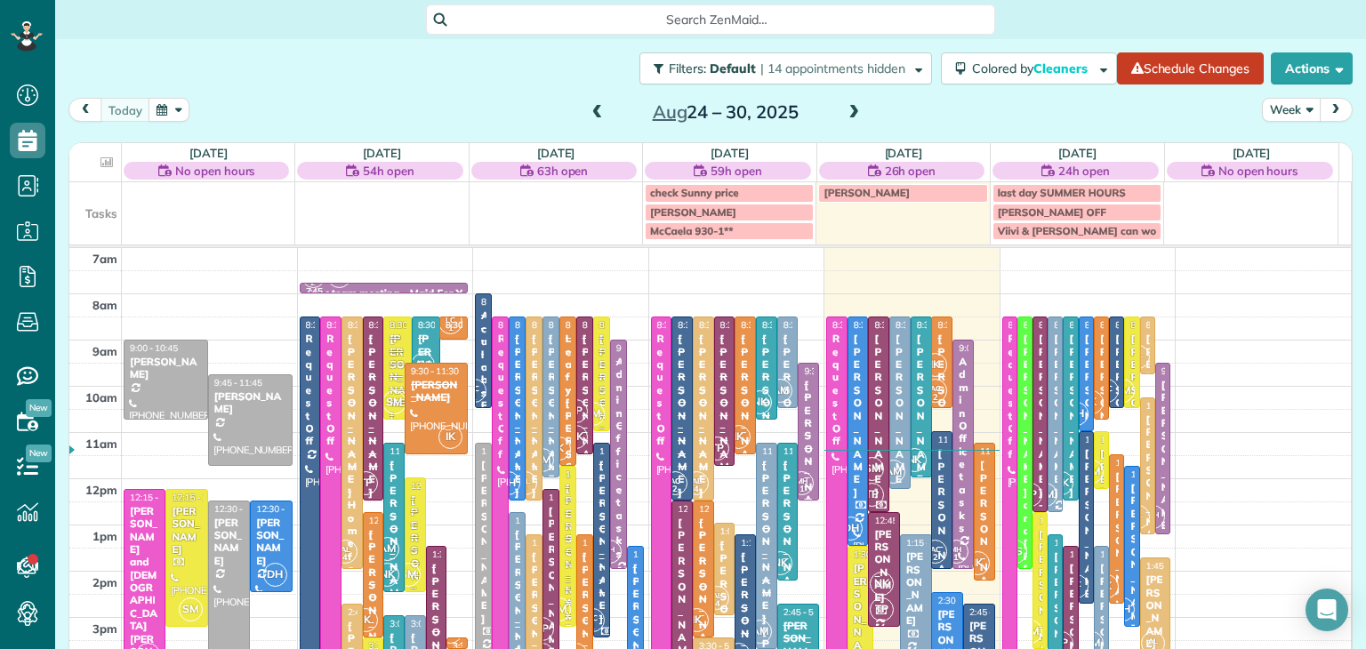
click at [1277, 110] on button "Week" at bounding box center [1291, 110] width 59 height 24
click at [1292, 157] on link "Day" at bounding box center [1333, 151] width 141 height 36
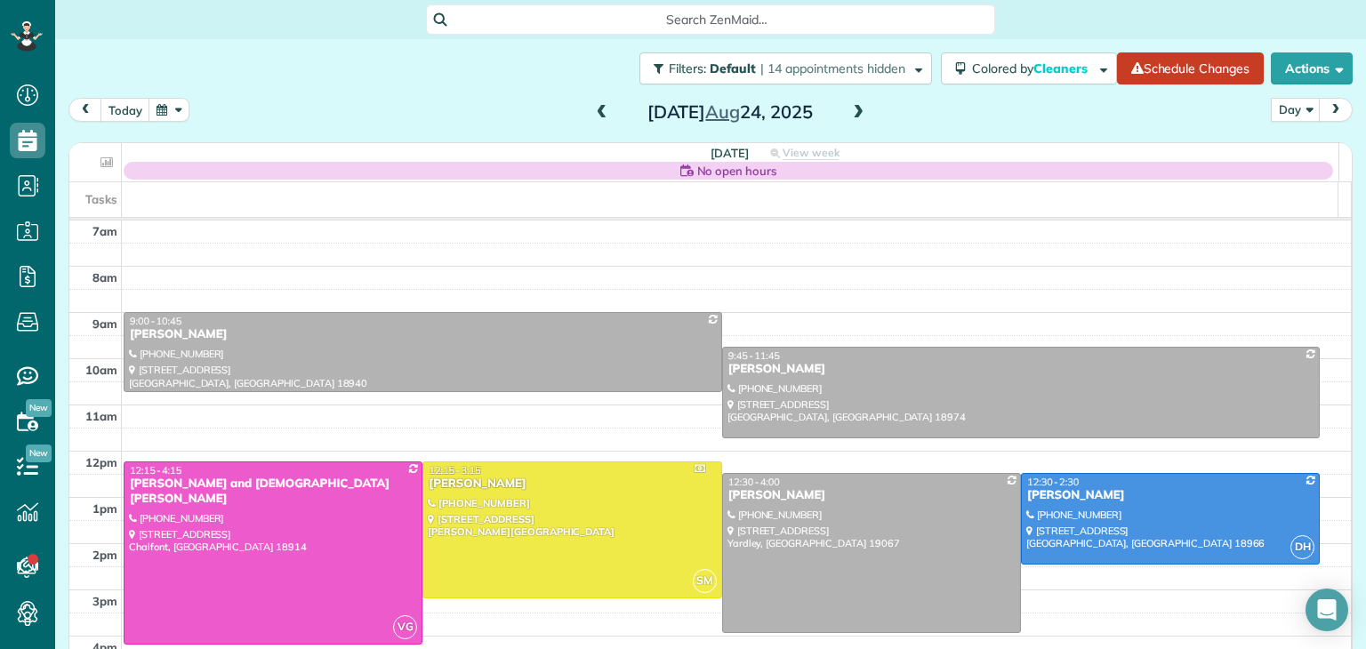
click at [593, 108] on span at bounding box center [602, 113] width 20 height 16
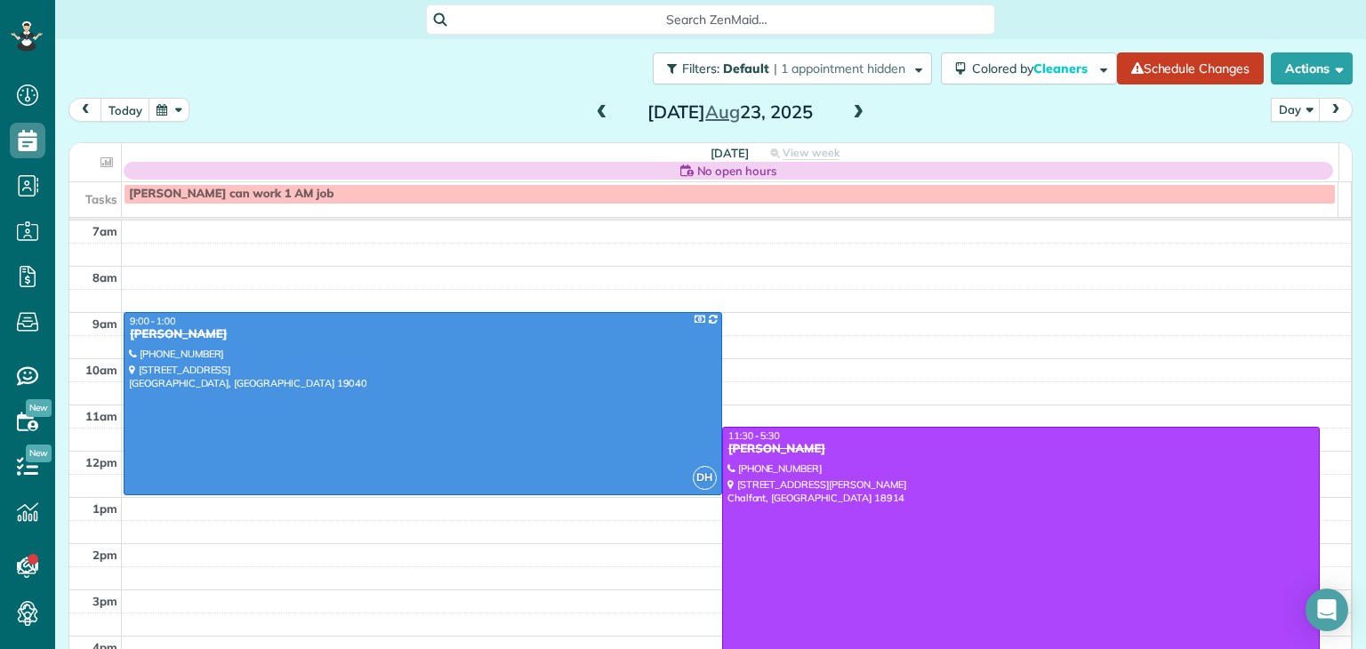
click at [593, 108] on span at bounding box center [602, 113] width 20 height 16
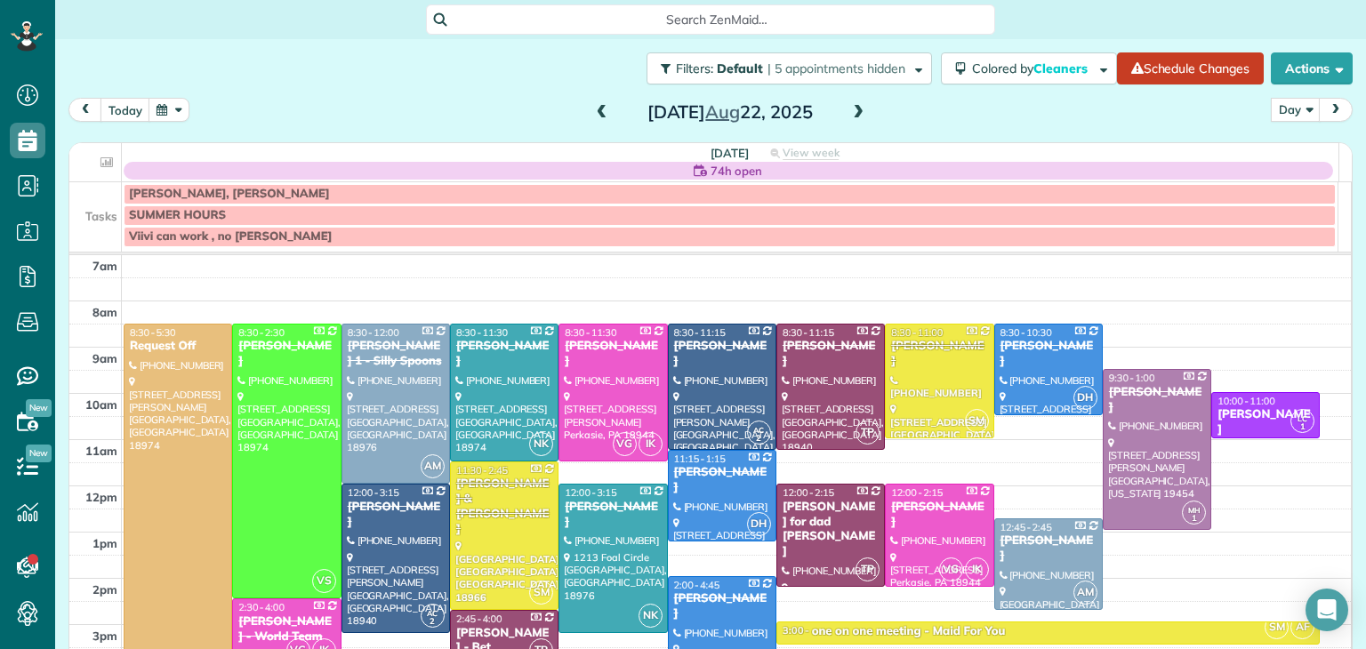
click at [593, 108] on span at bounding box center [602, 113] width 20 height 16
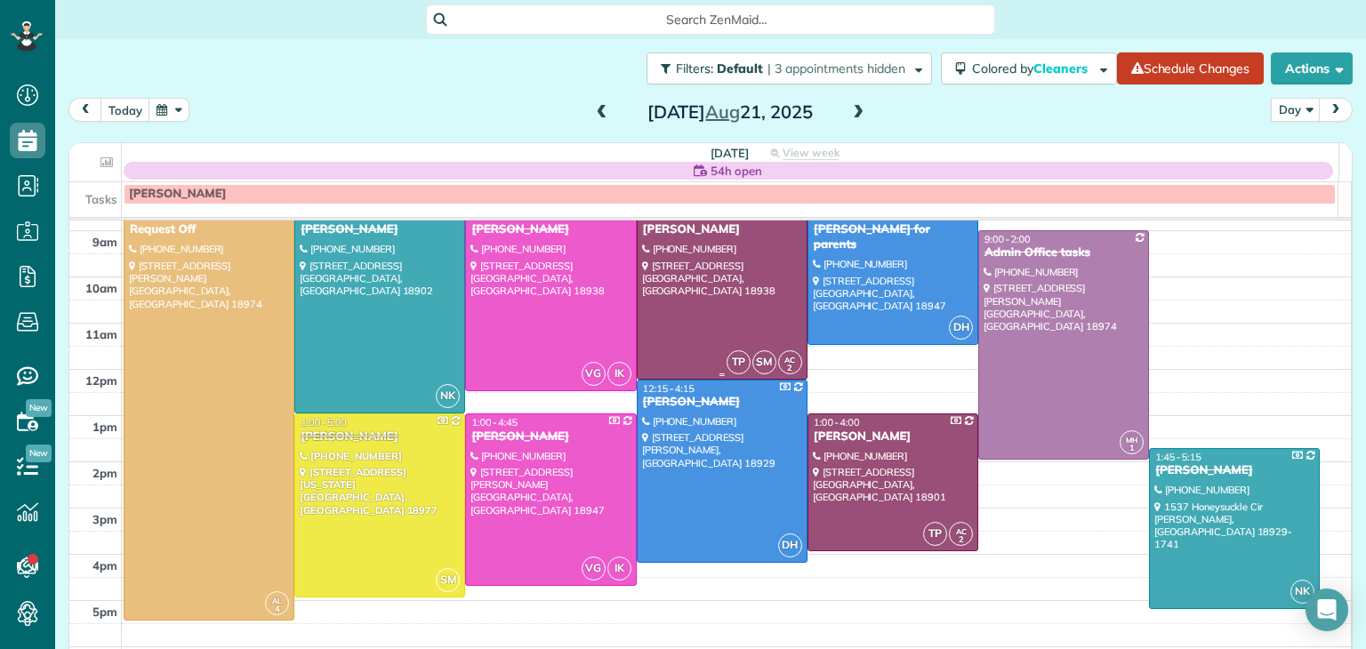
scroll to position [84, 0]
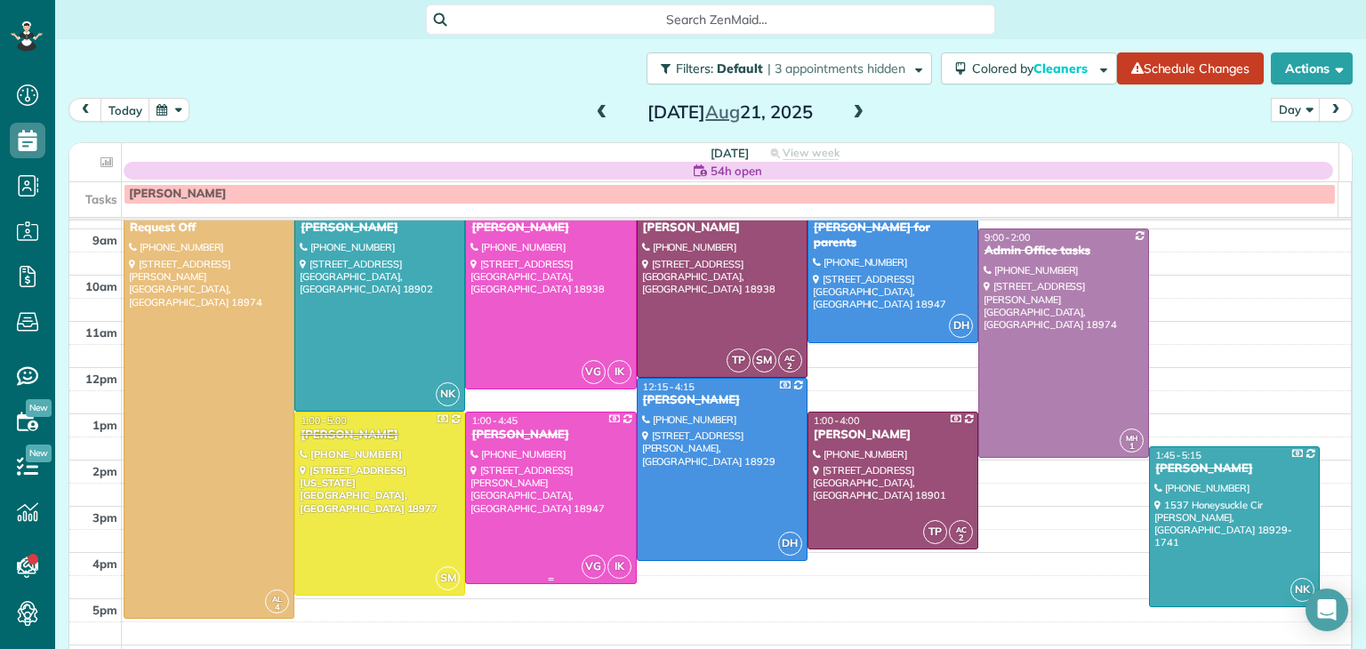
click at [564, 488] on div at bounding box center [550, 498] width 169 height 171
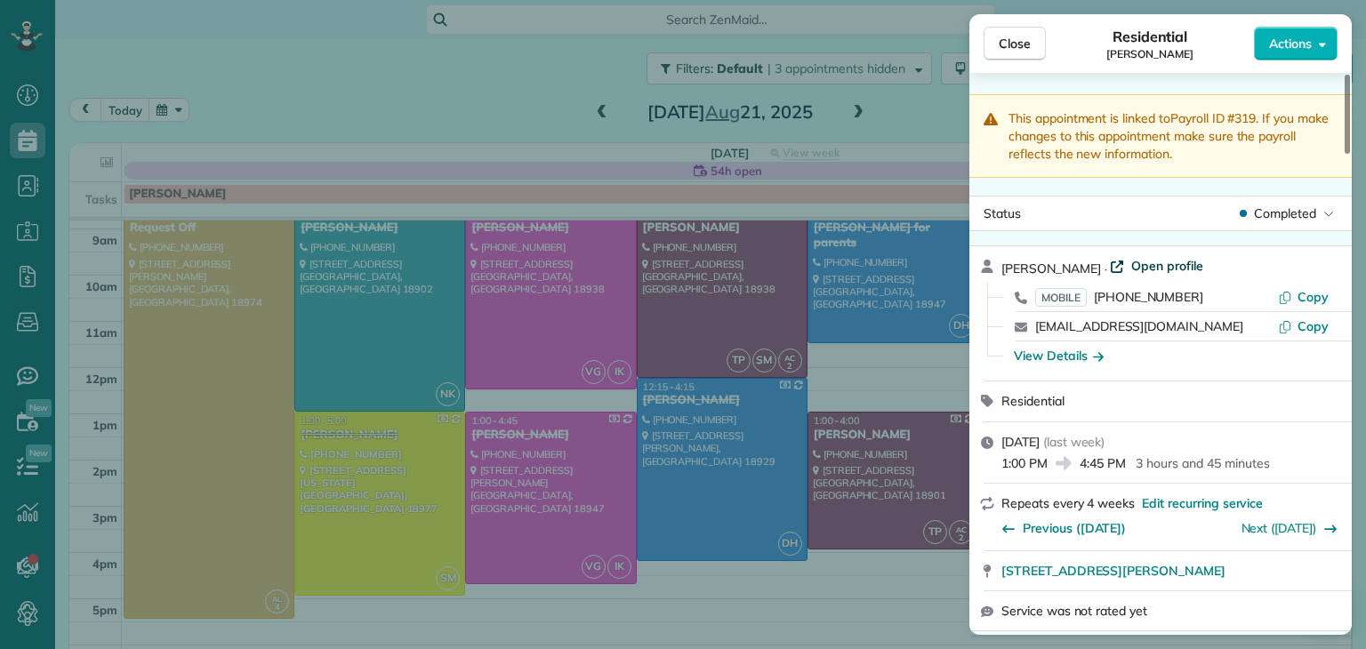
click at [1144, 267] on span "Open profile" at bounding box center [1167, 266] width 72 height 18
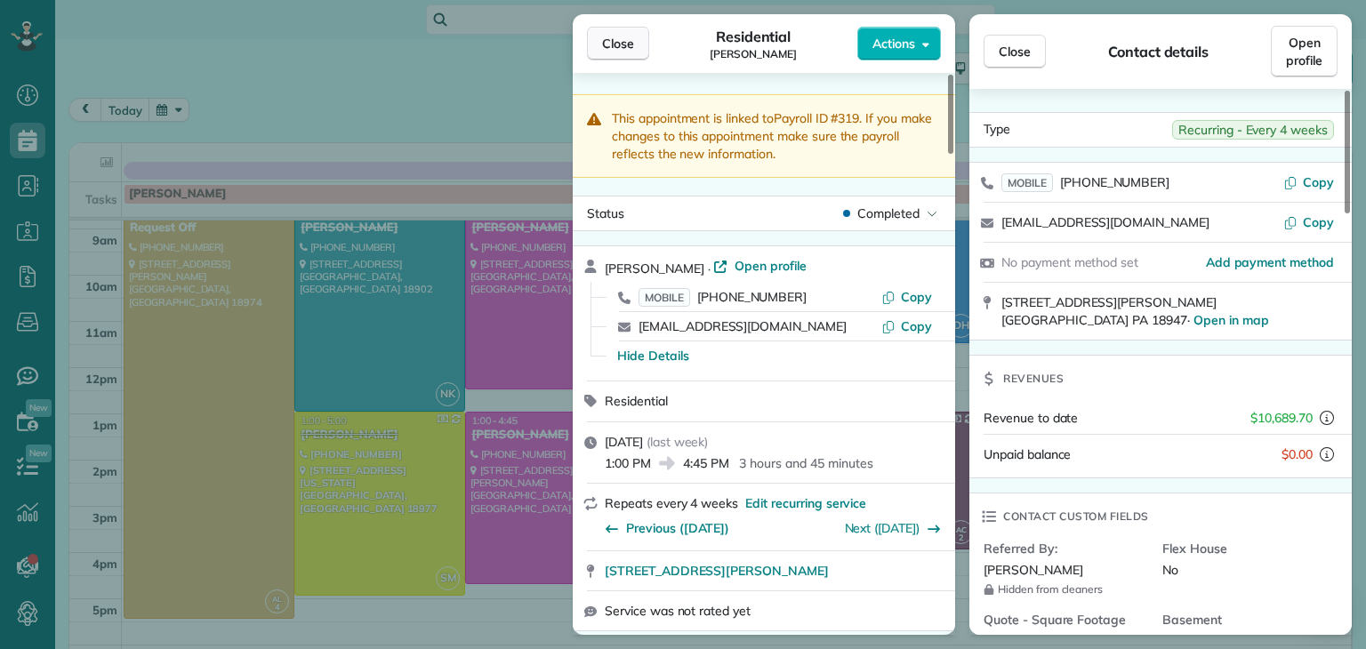
click at [616, 41] on span "Close" at bounding box center [618, 44] width 32 height 18
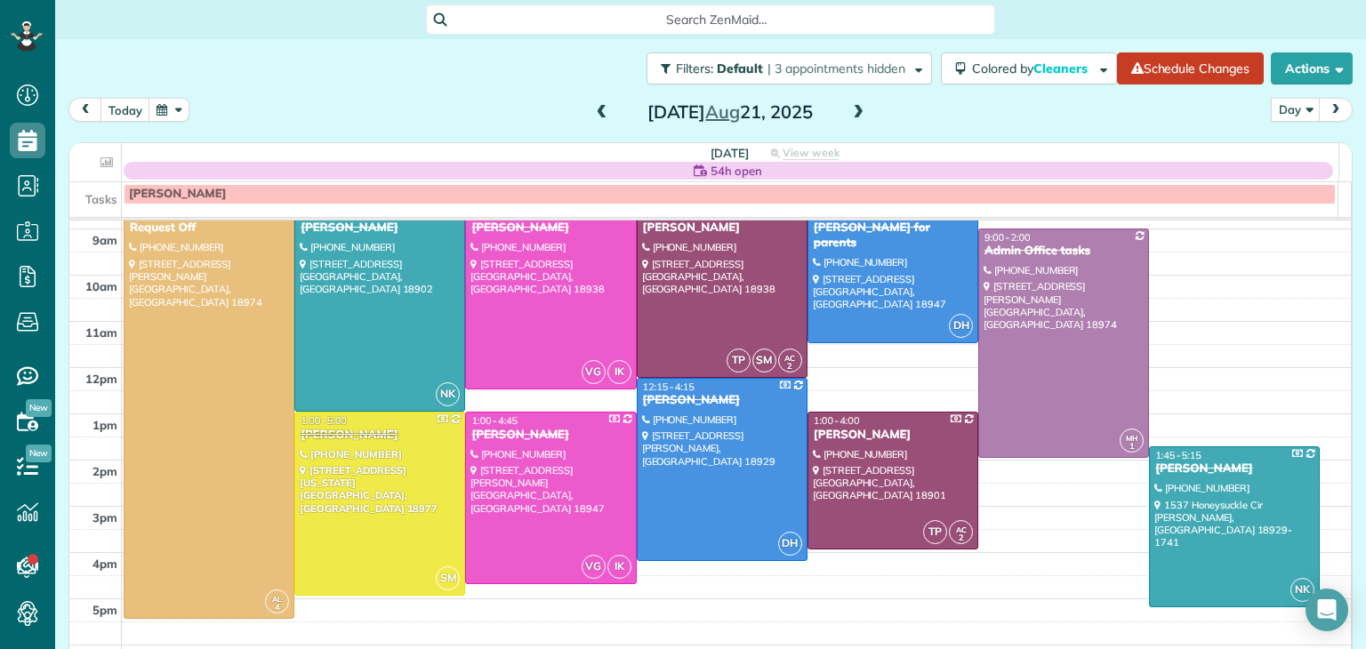
click at [848, 108] on span at bounding box center [858, 113] width 20 height 16
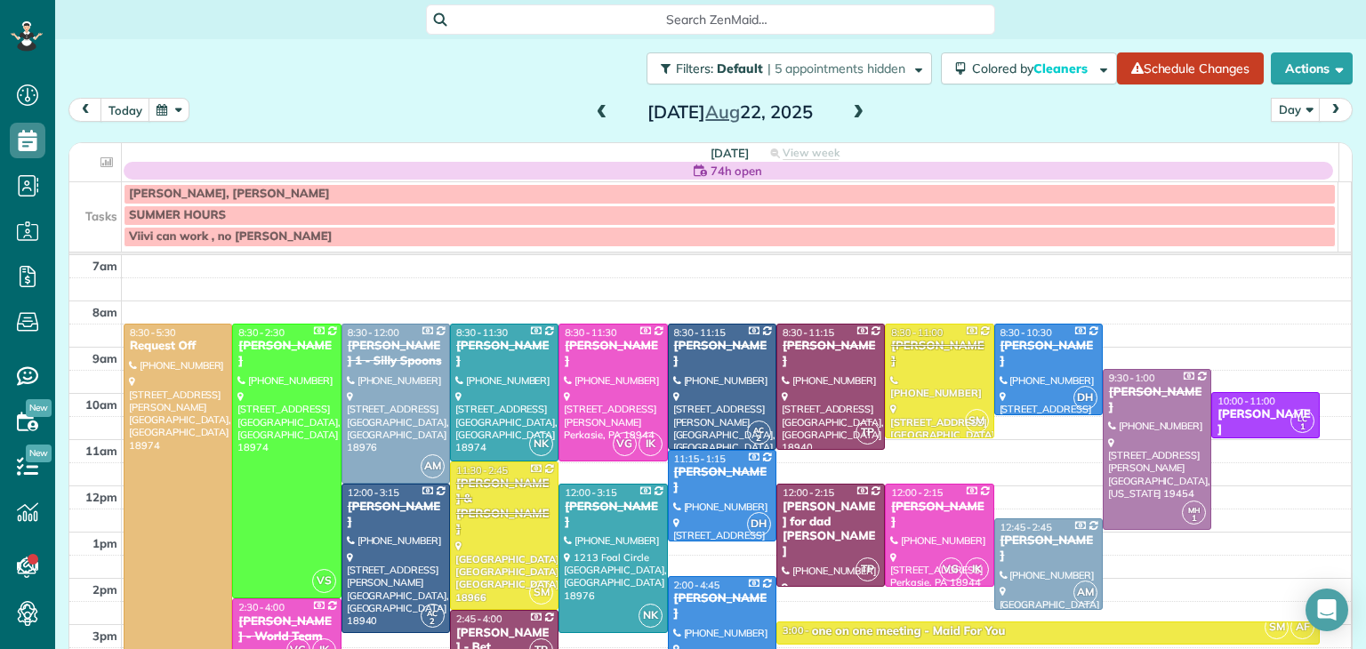
click at [848, 108] on span at bounding box center [858, 113] width 20 height 16
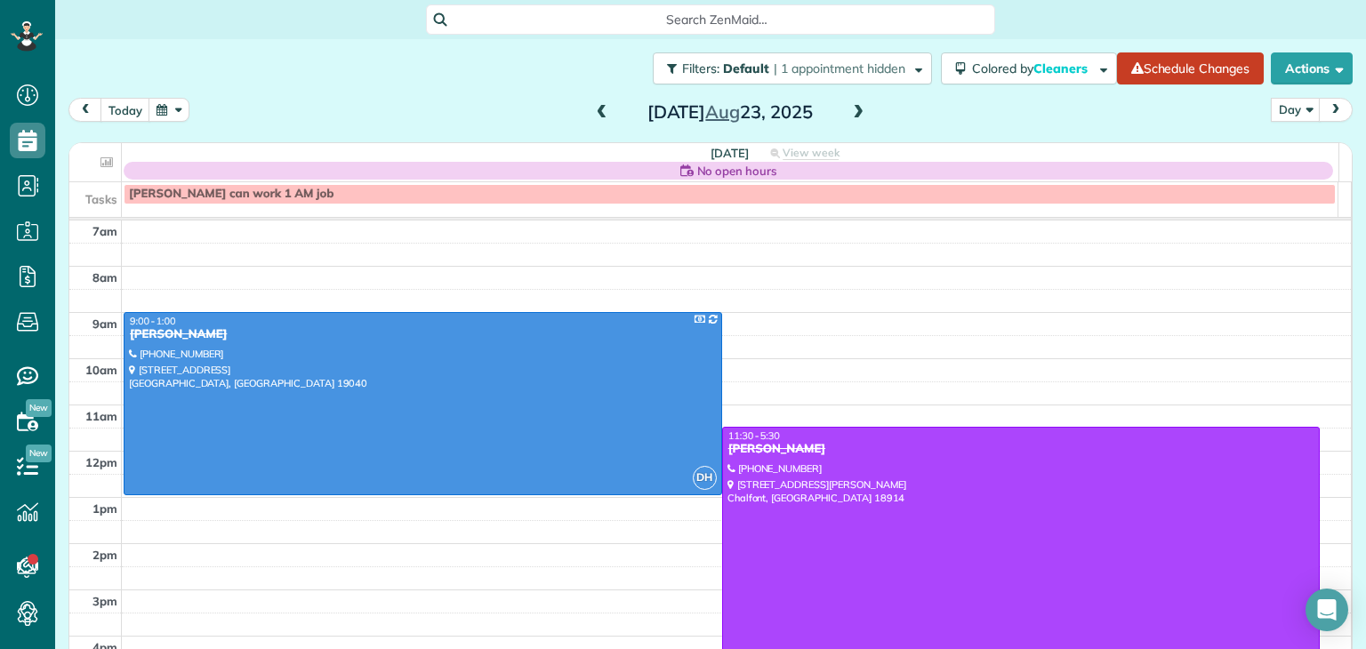
click at [848, 108] on span at bounding box center [858, 113] width 20 height 16
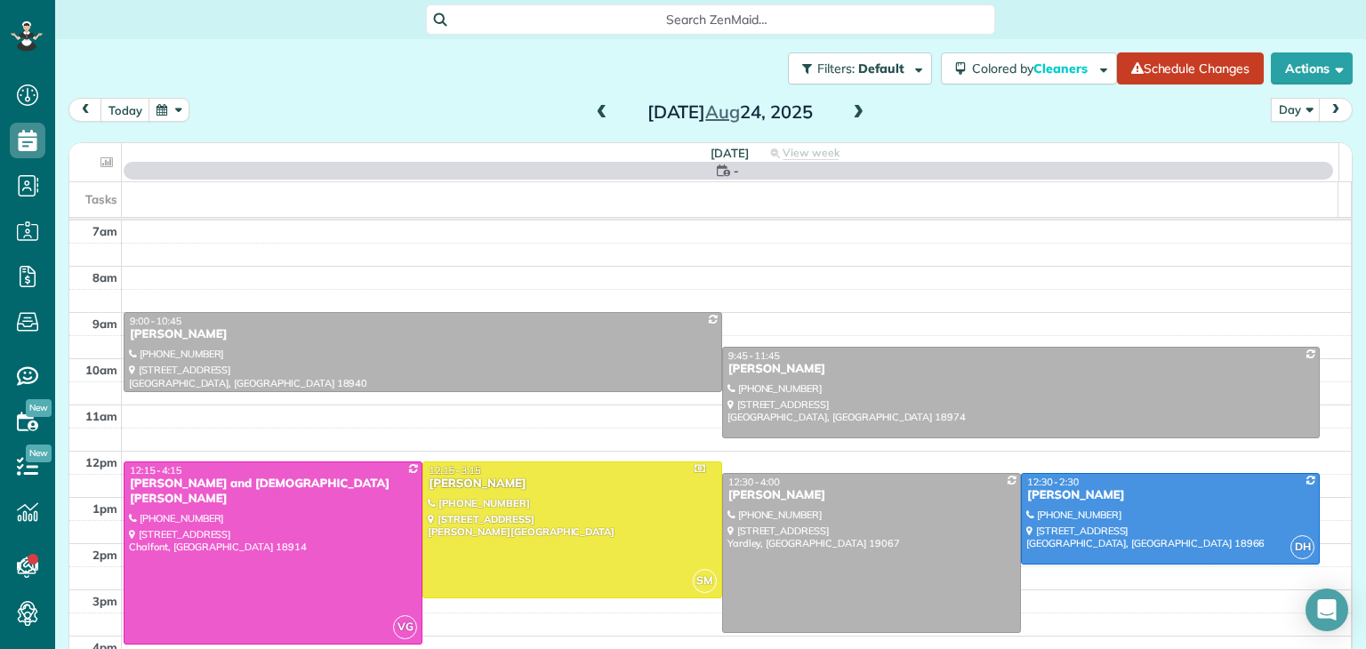
click at [848, 108] on span at bounding box center [858, 113] width 20 height 16
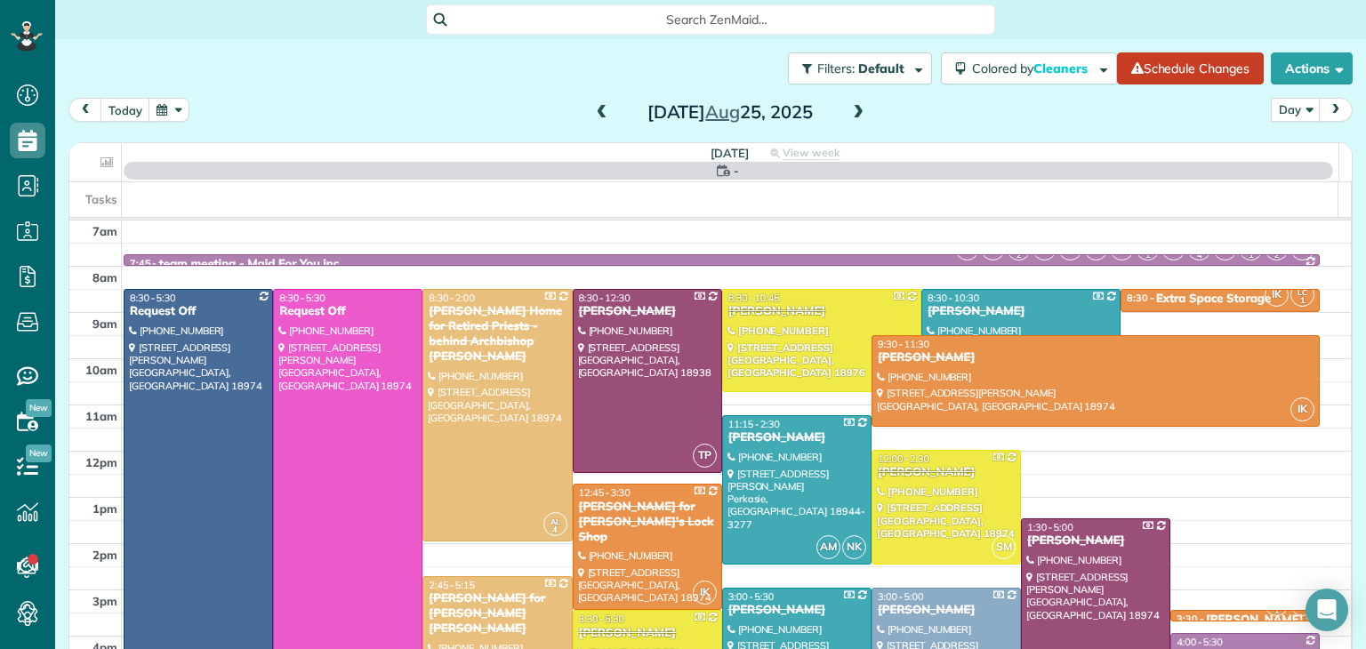
click at [848, 108] on span at bounding box center [858, 113] width 20 height 16
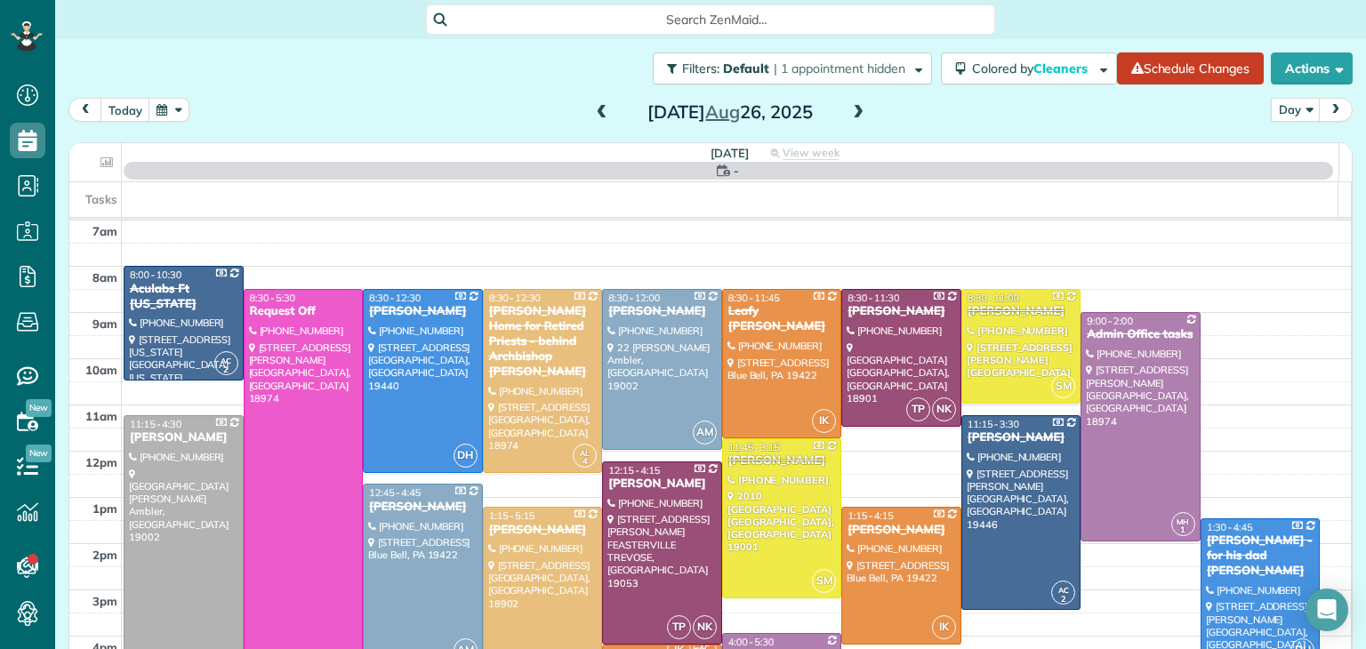
click at [848, 108] on span at bounding box center [858, 113] width 20 height 16
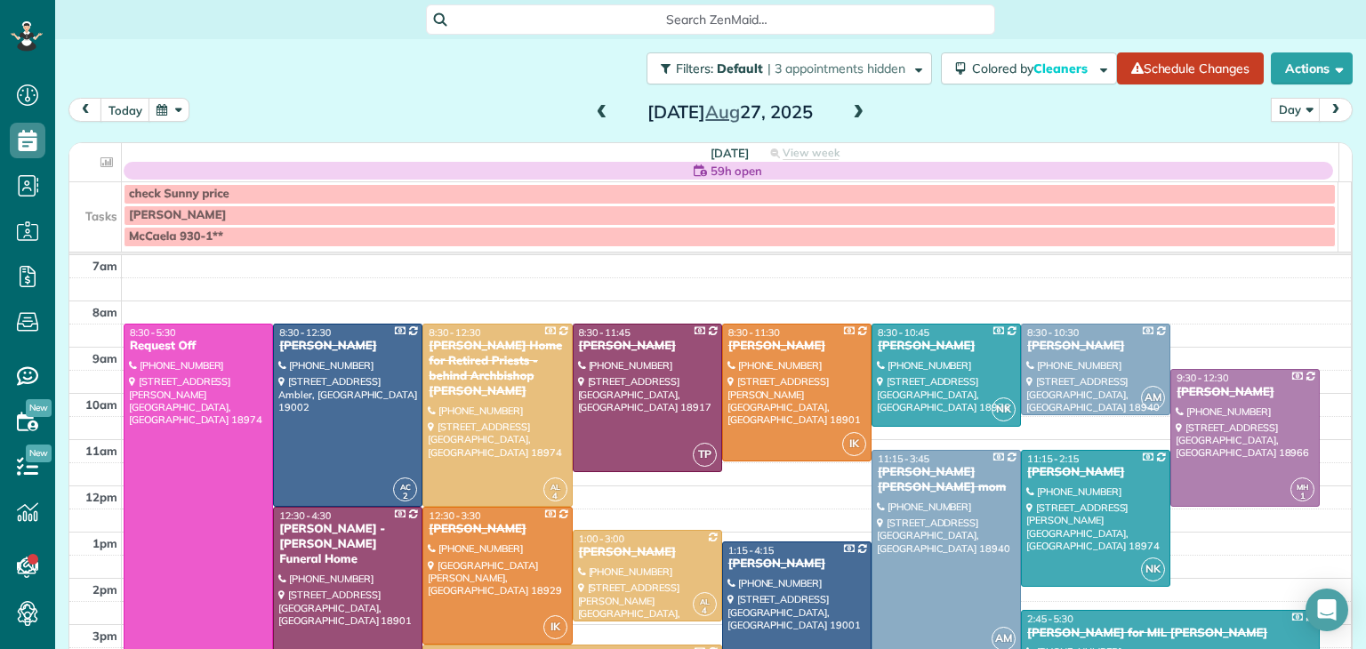
click at [848, 108] on span at bounding box center [858, 113] width 20 height 16
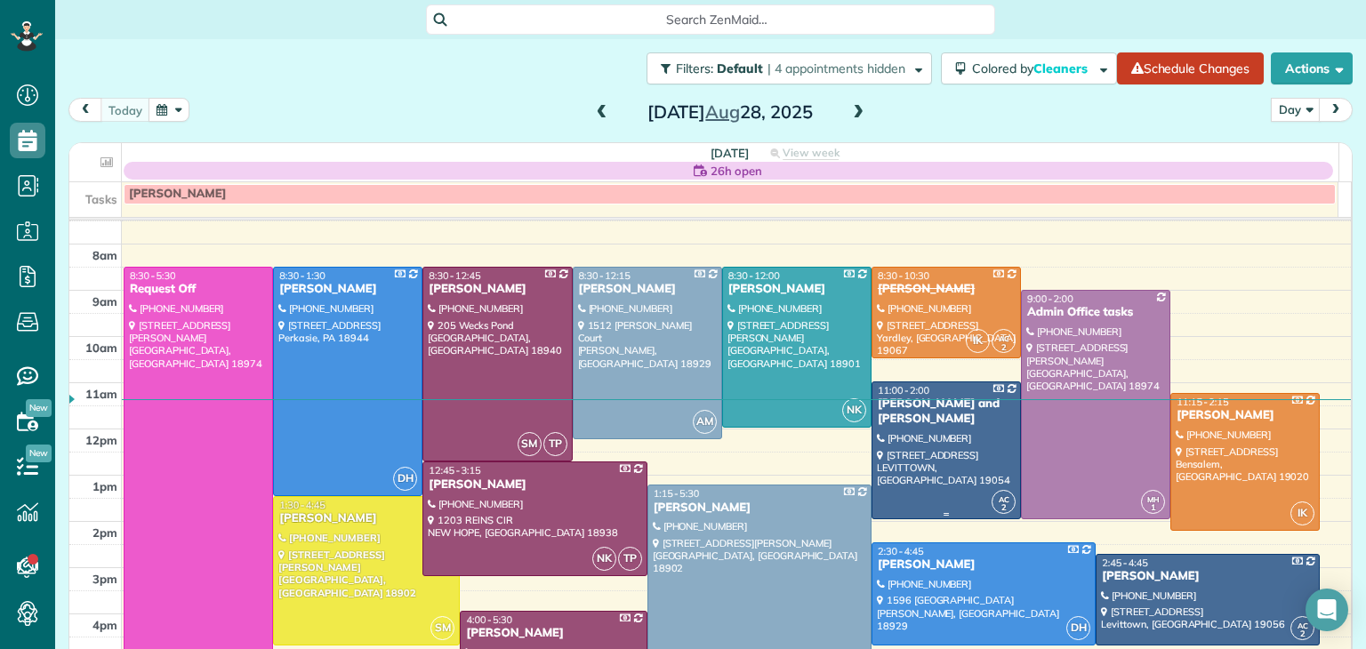
scroll to position [20, 0]
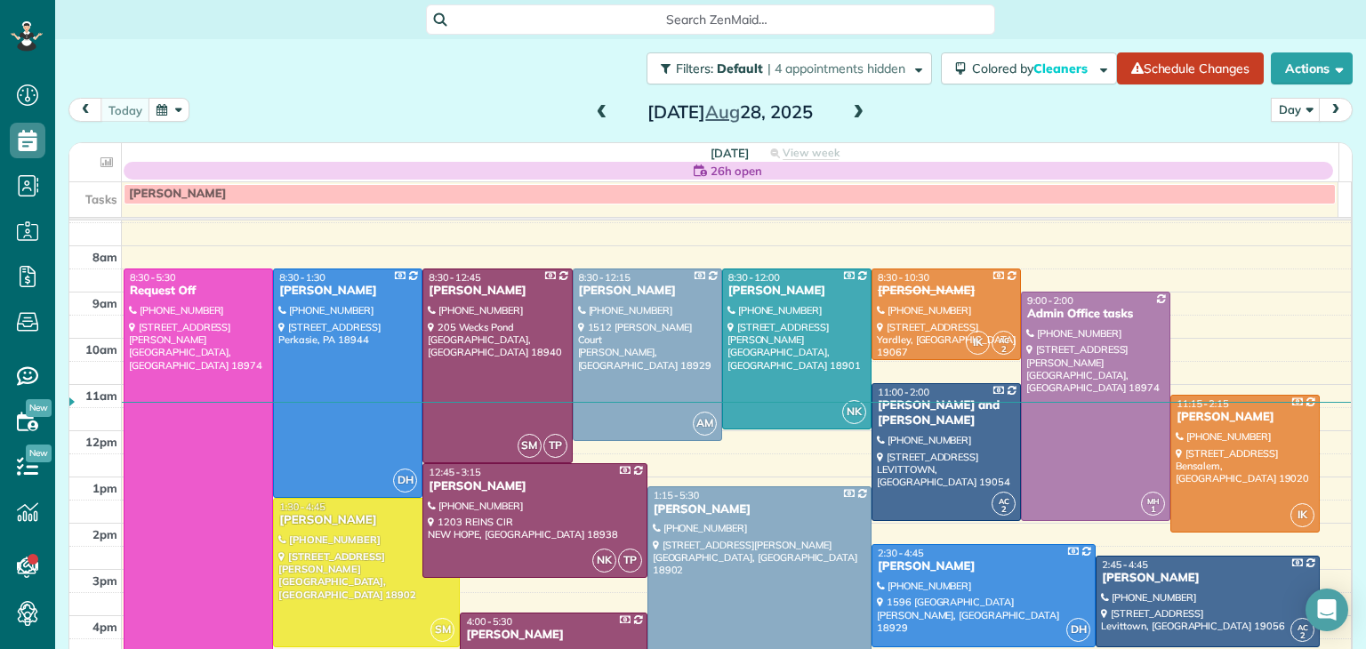
click at [592, 110] on span at bounding box center [602, 113] width 20 height 16
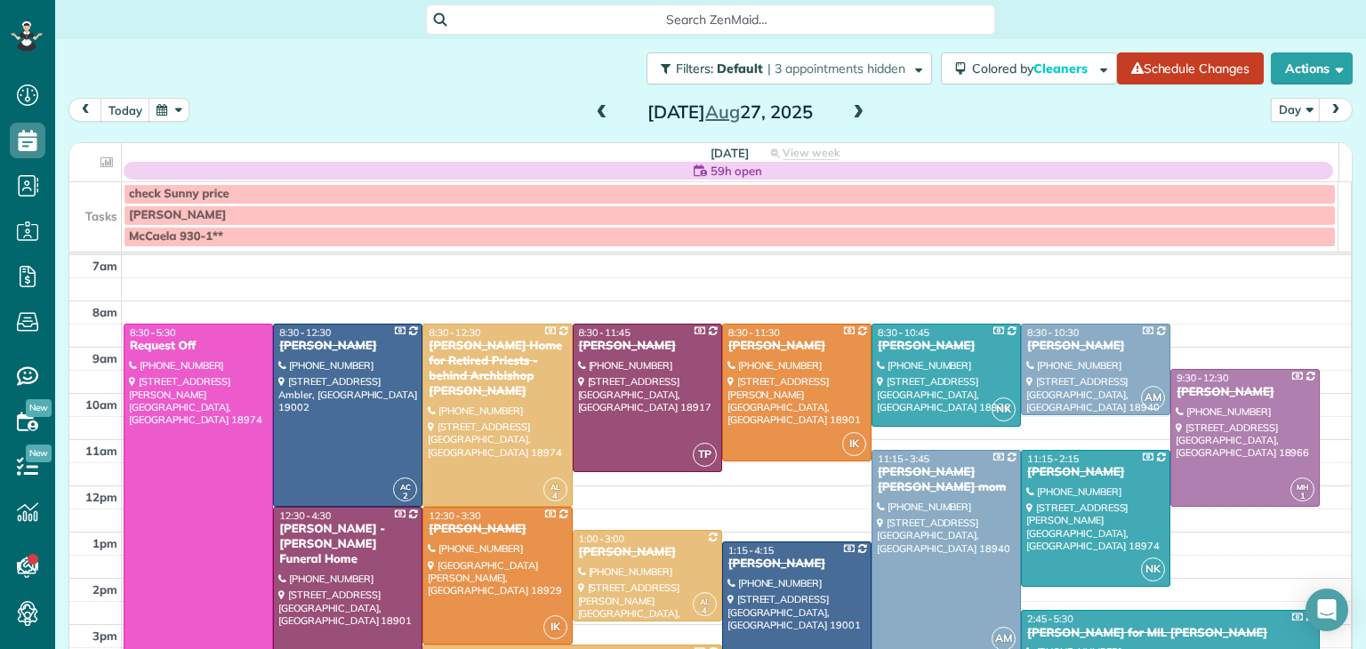
click at [592, 110] on span at bounding box center [602, 113] width 20 height 16
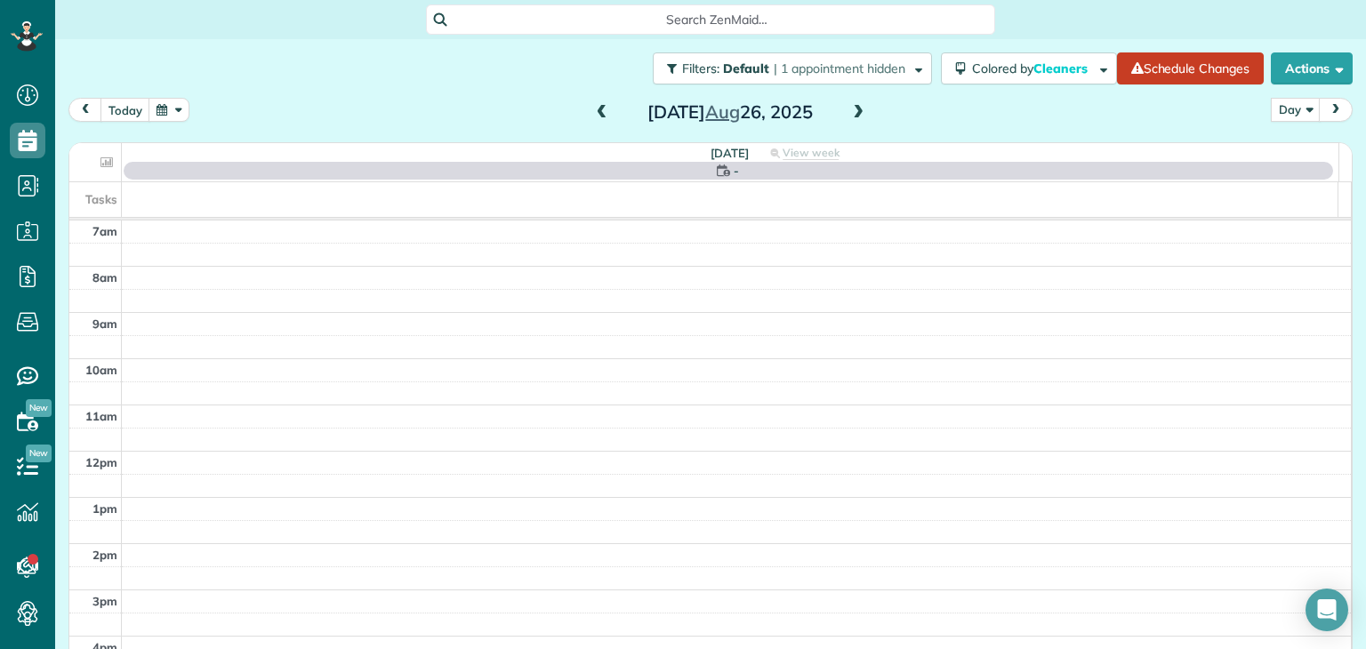
click at [592, 110] on span at bounding box center [602, 113] width 20 height 16
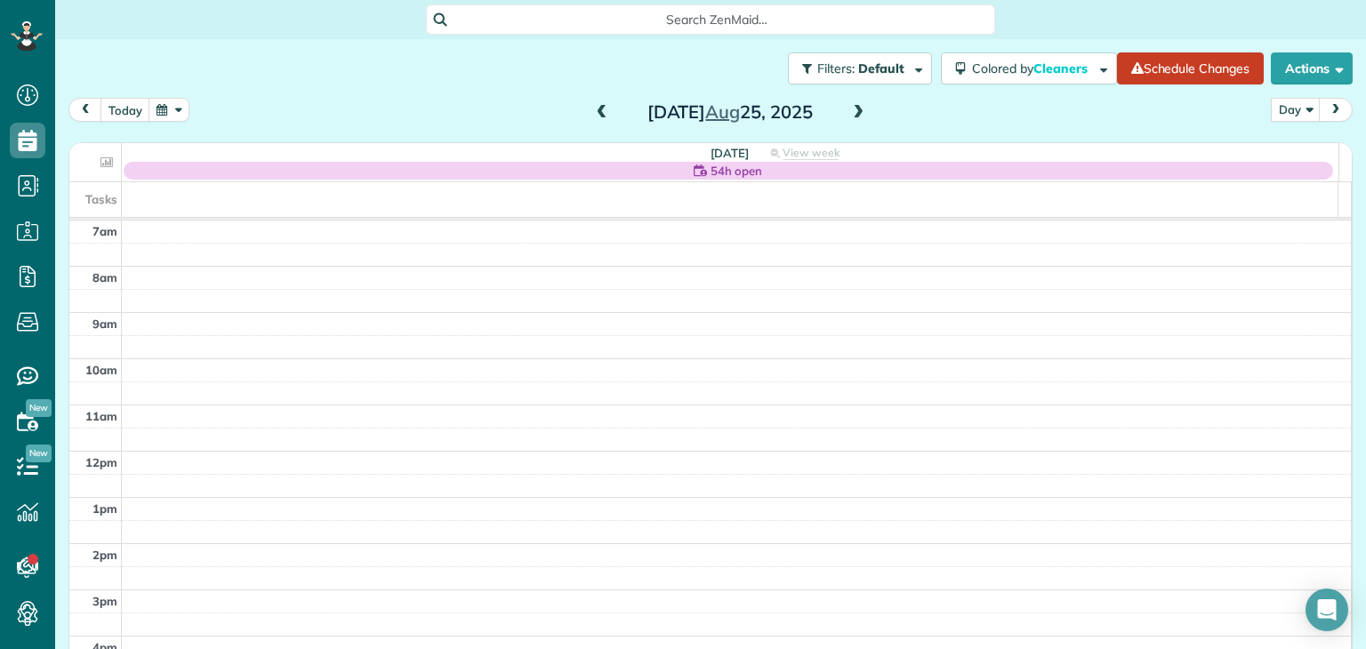
click at [592, 110] on span at bounding box center [602, 113] width 20 height 16
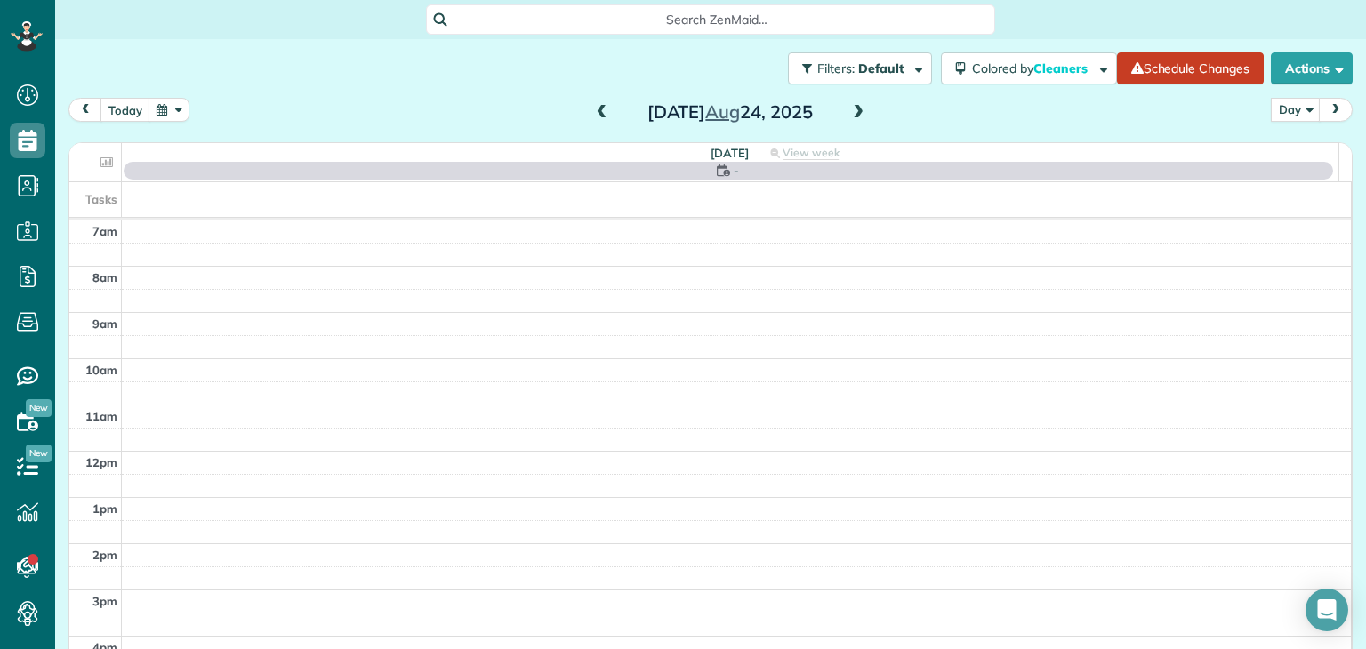
click at [592, 110] on span at bounding box center [602, 113] width 20 height 16
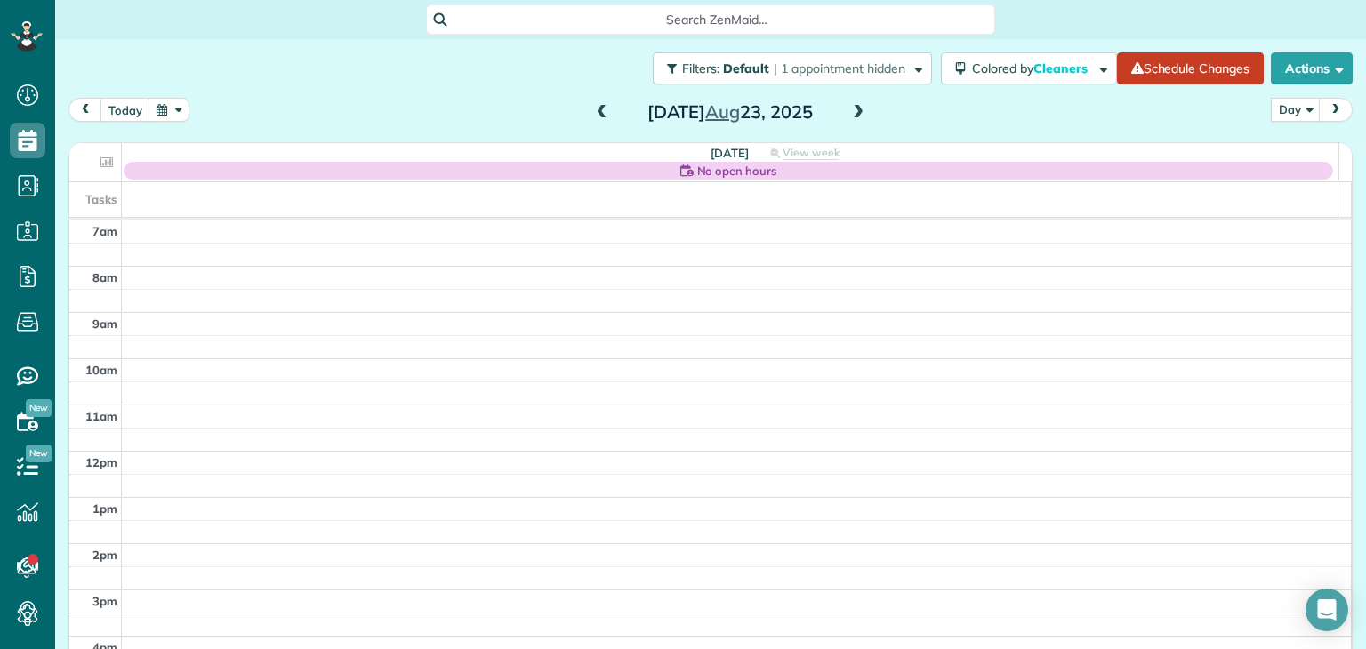
click at [592, 110] on span at bounding box center [602, 113] width 20 height 16
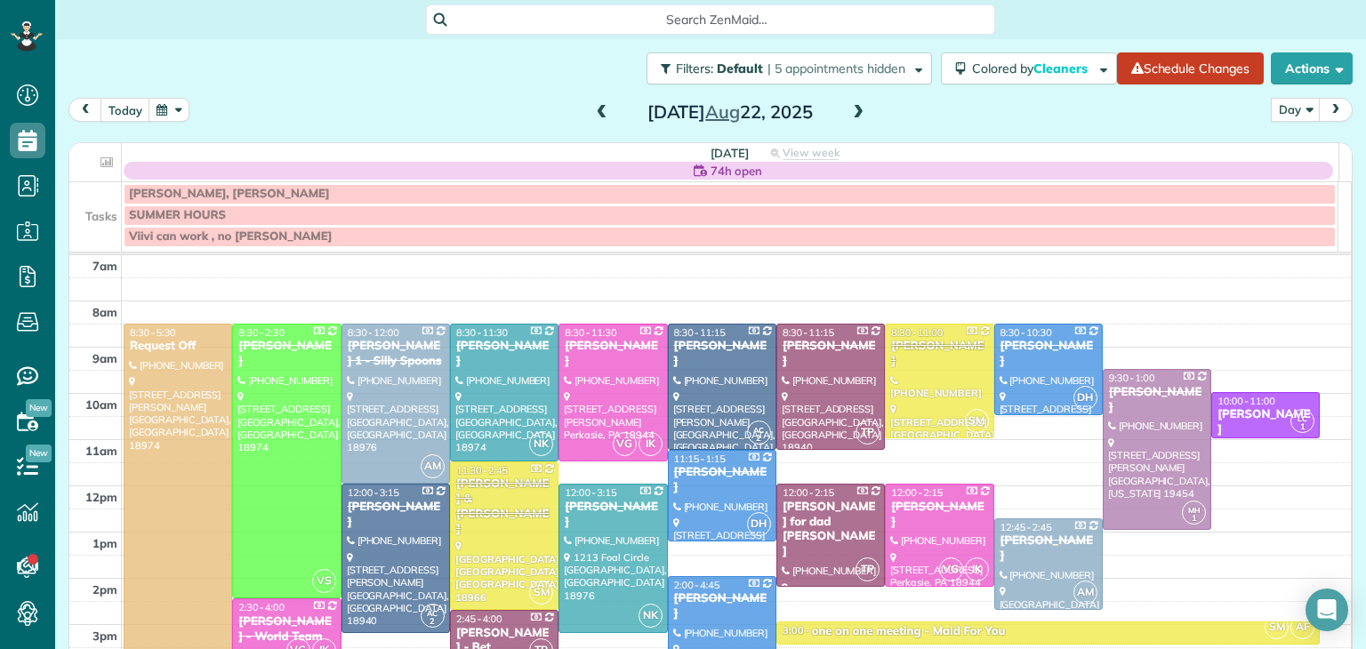
click at [592, 110] on span at bounding box center [602, 113] width 20 height 16
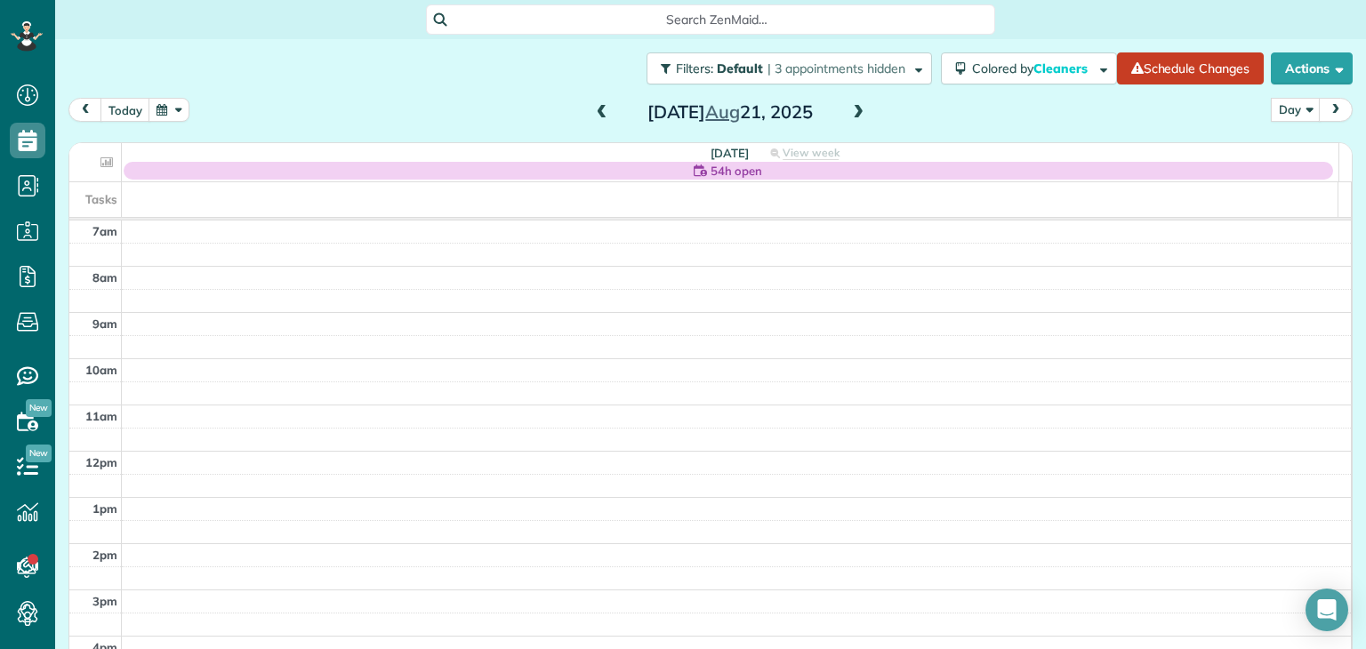
click at [600, 108] on span at bounding box center [602, 113] width 20 height 16
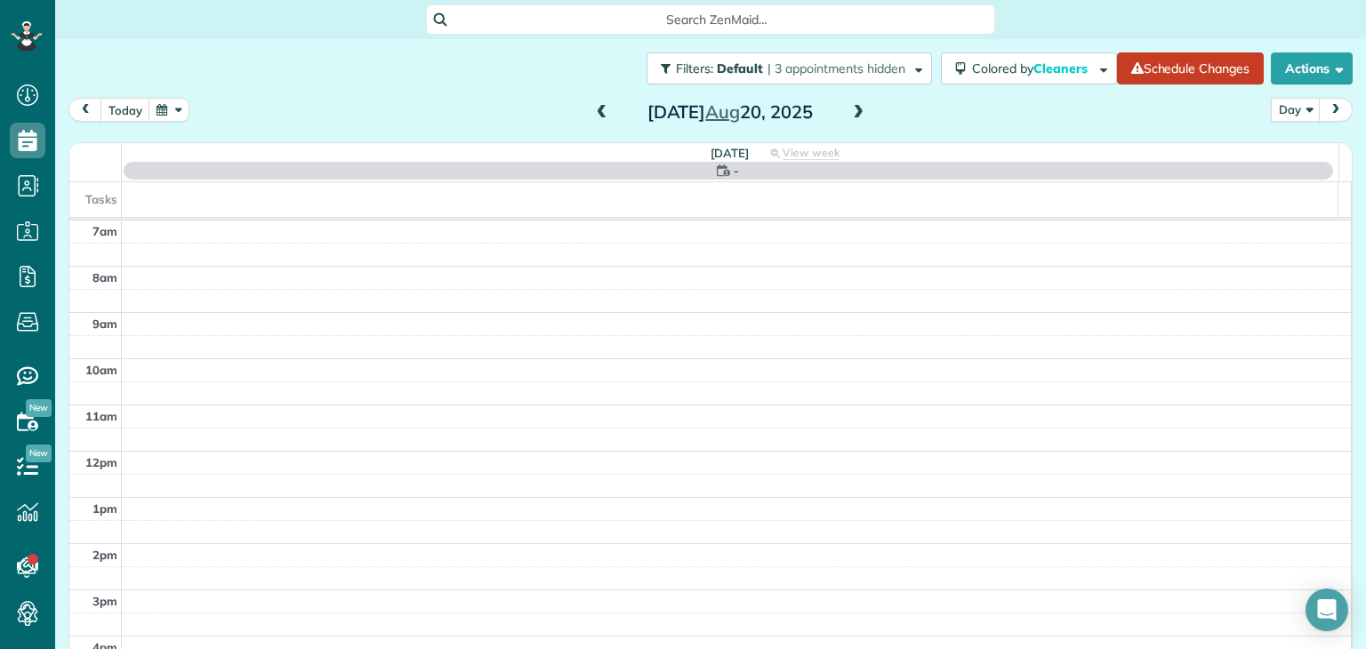
click at [856, 117] on span at bounding box center [858, 113] width 20 height 16
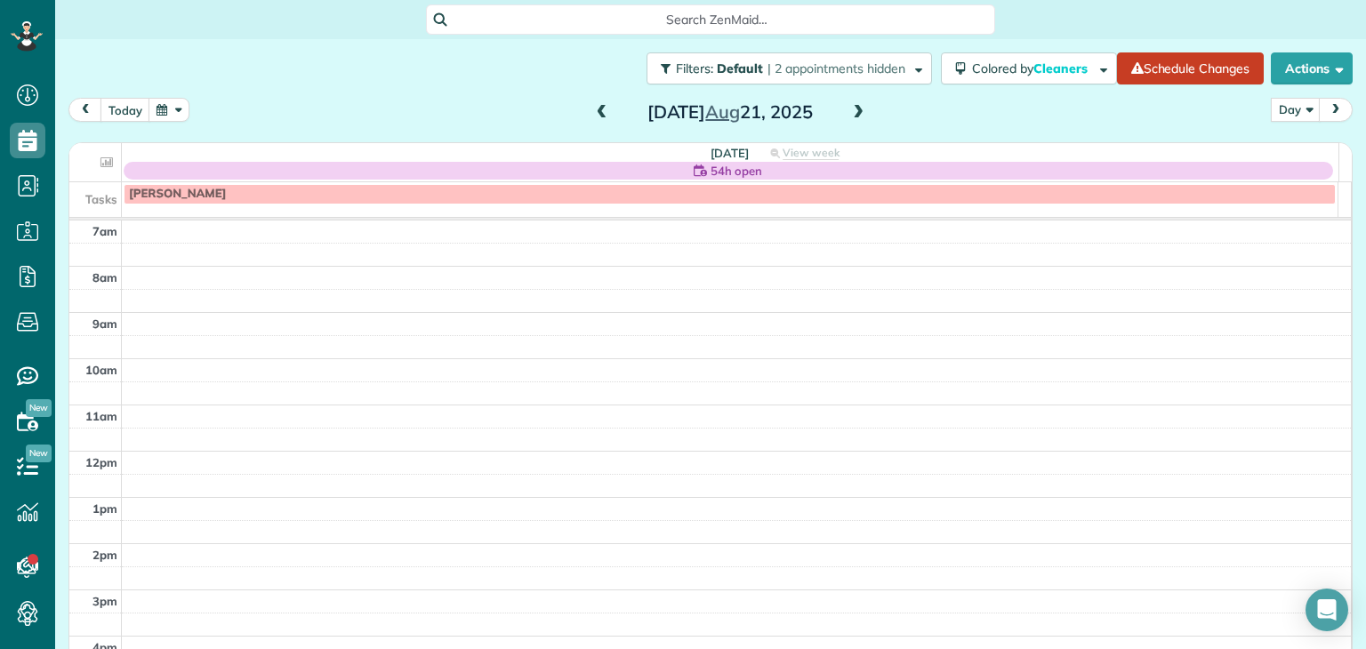
click at [597, 108] on span at bounding box center [602, 113] width 20 height 16
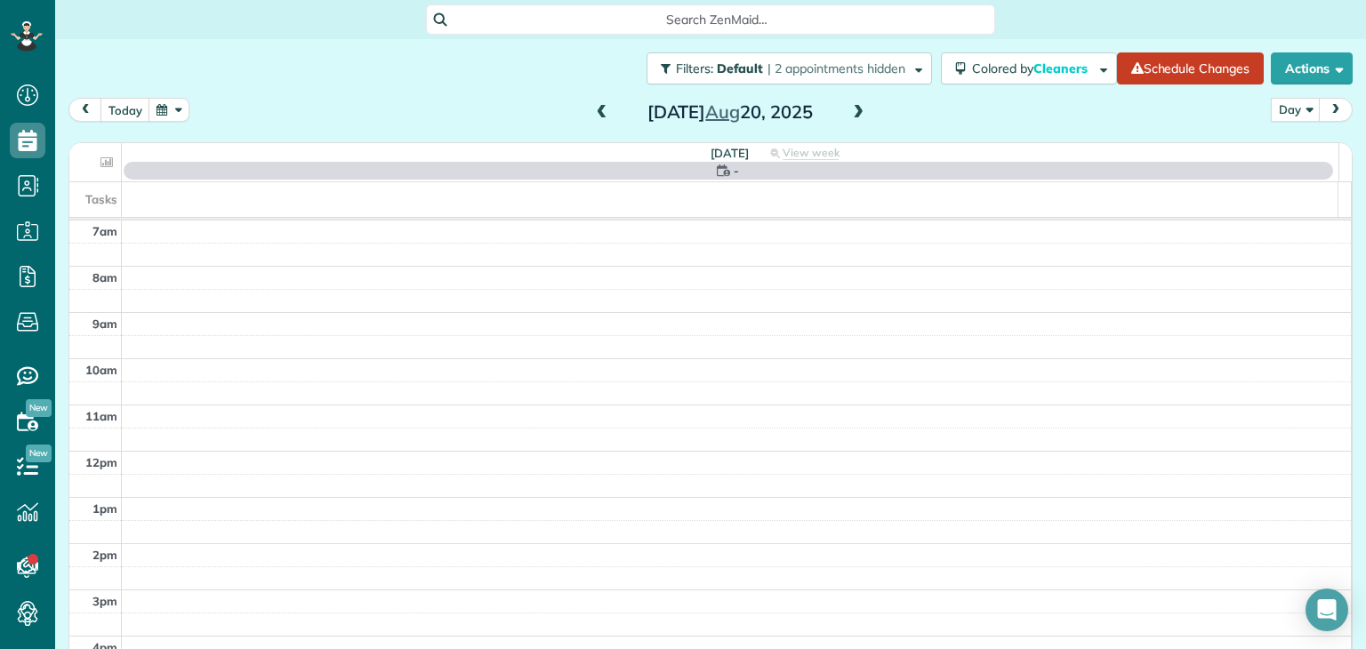
click at [854, 118] on span at bounding box center [858, 113] width 20 height 16
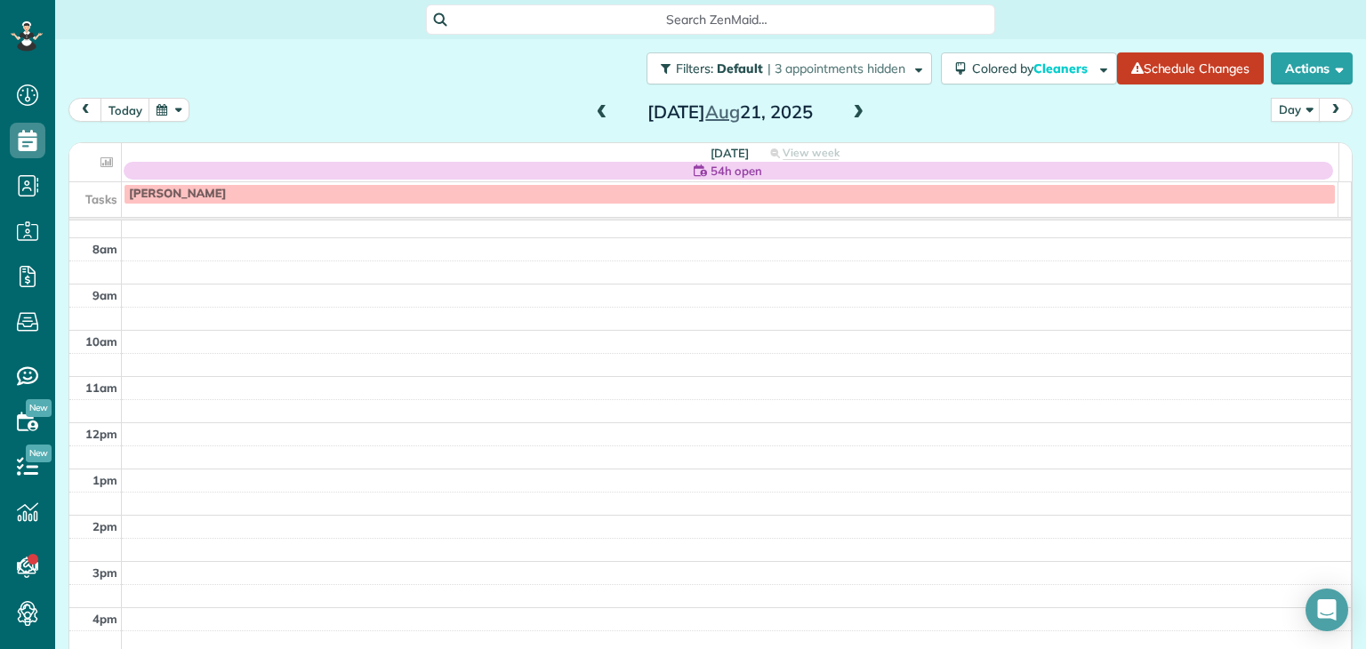
scroll to position [28, 0]
click at [593, 103] on span at bounding box center [602, 113] width 20 height 27
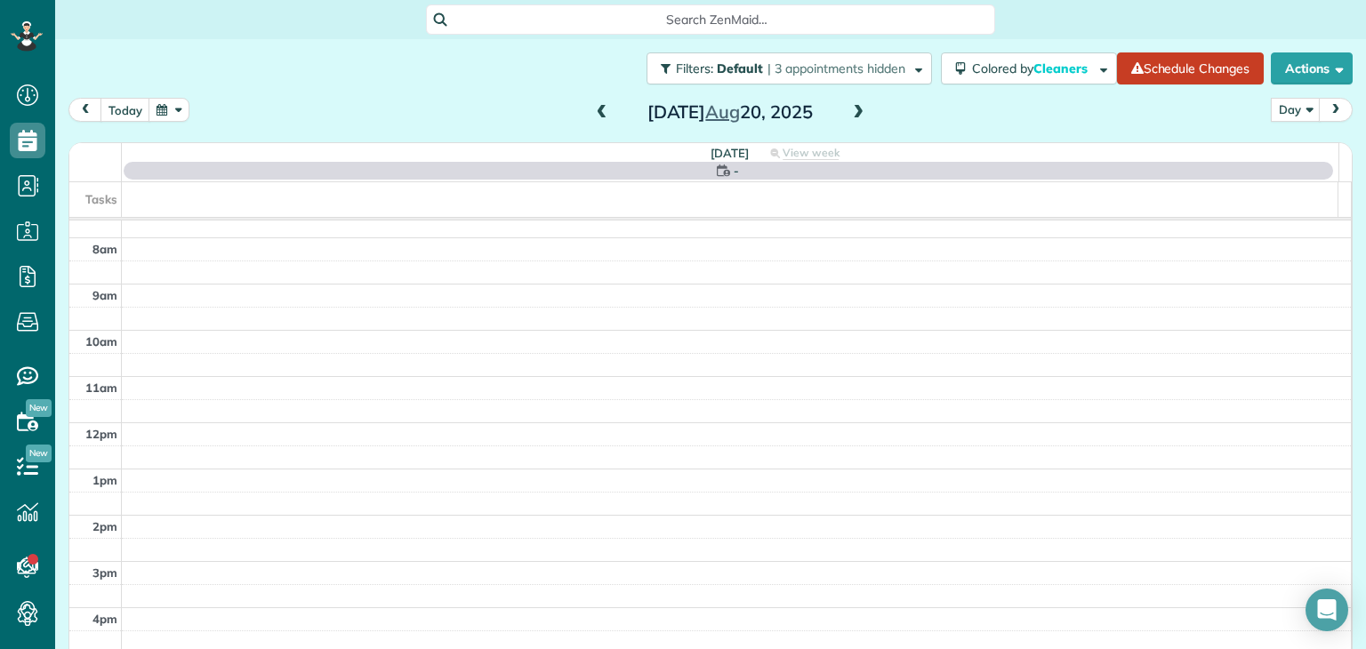
scroll to position [0, 0]
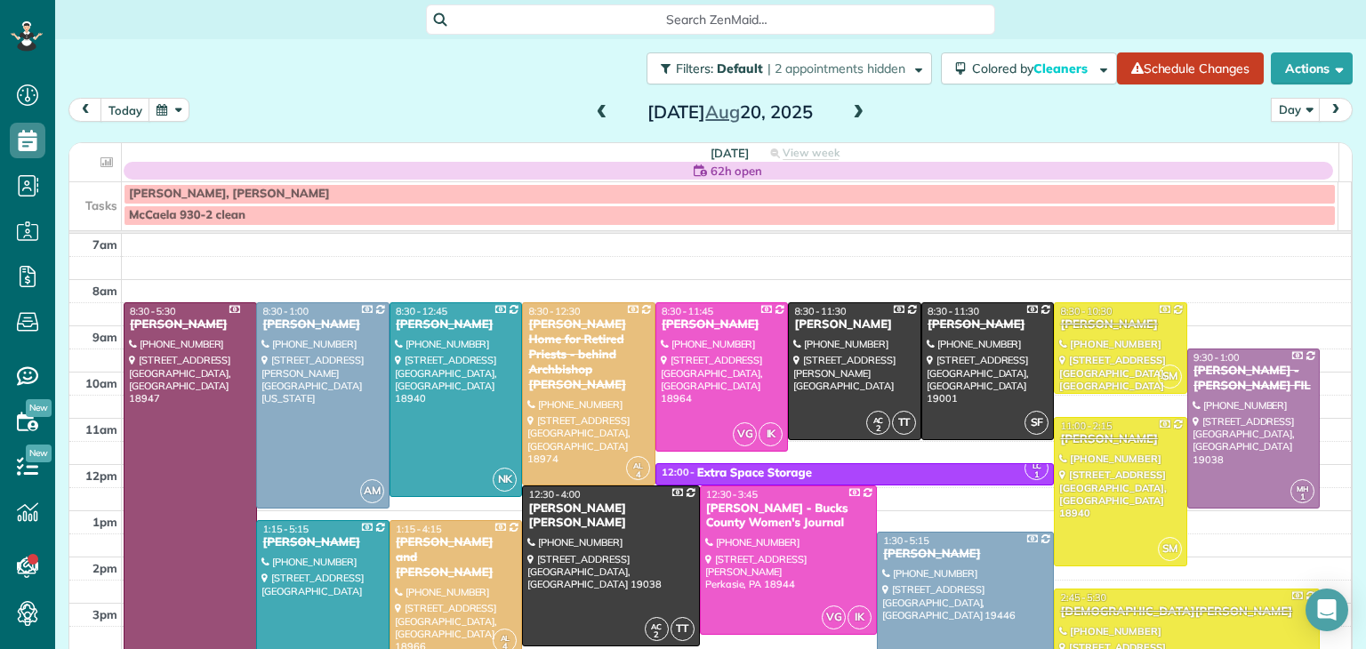
click at [593, 103] on span at bounding box center [602, 113] width 20 height 27
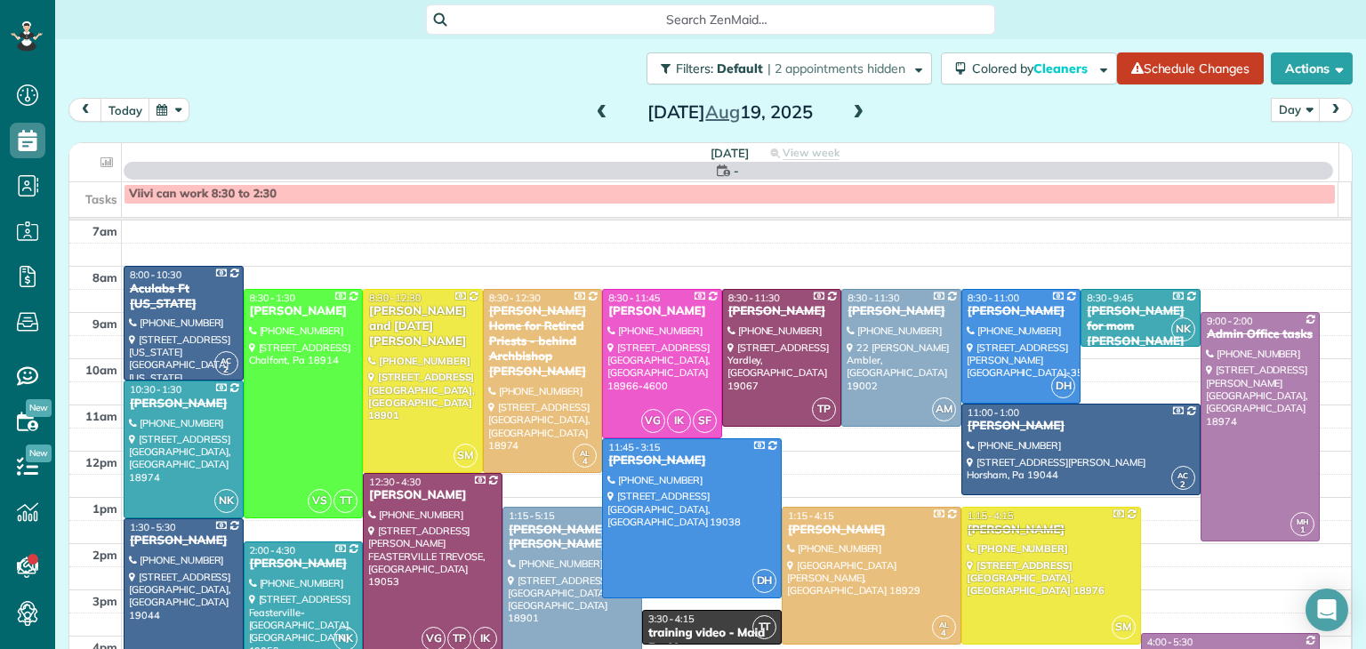
click at [593, 103] on span at bounding box center [602, 113] width 20 height 27
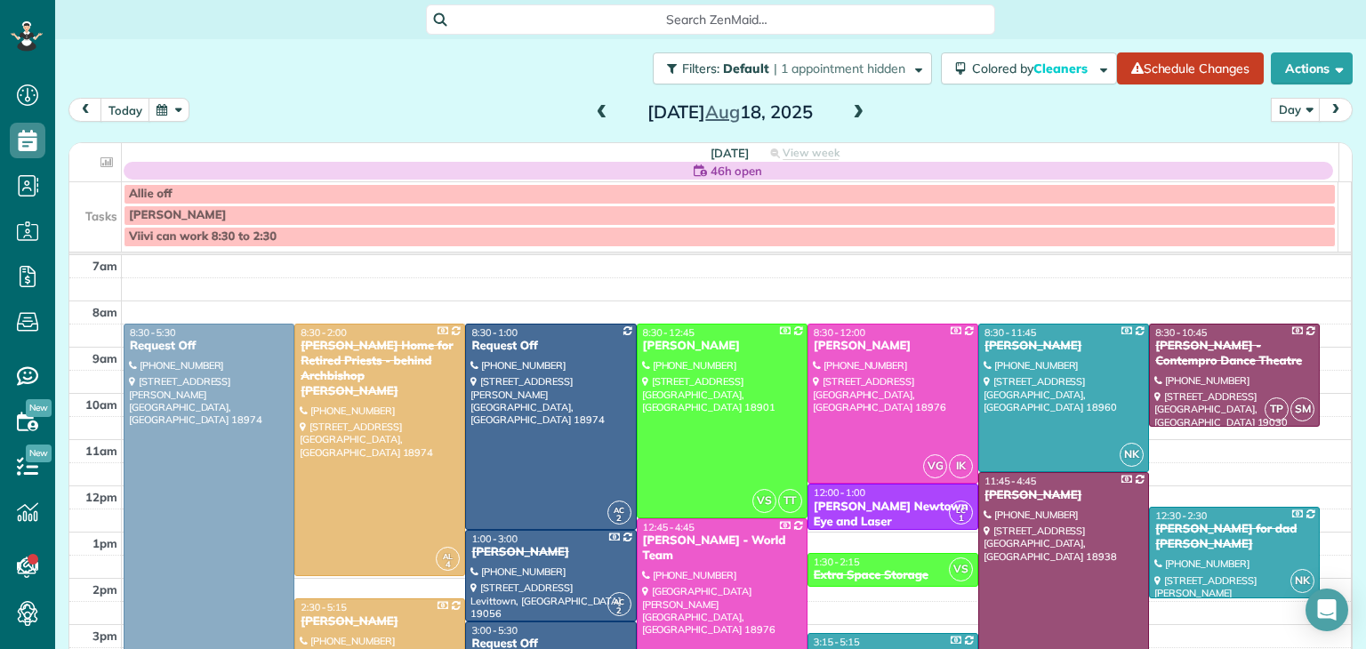
click at [593, 103] on span at bounding box center [602, 113] width 20 height 27
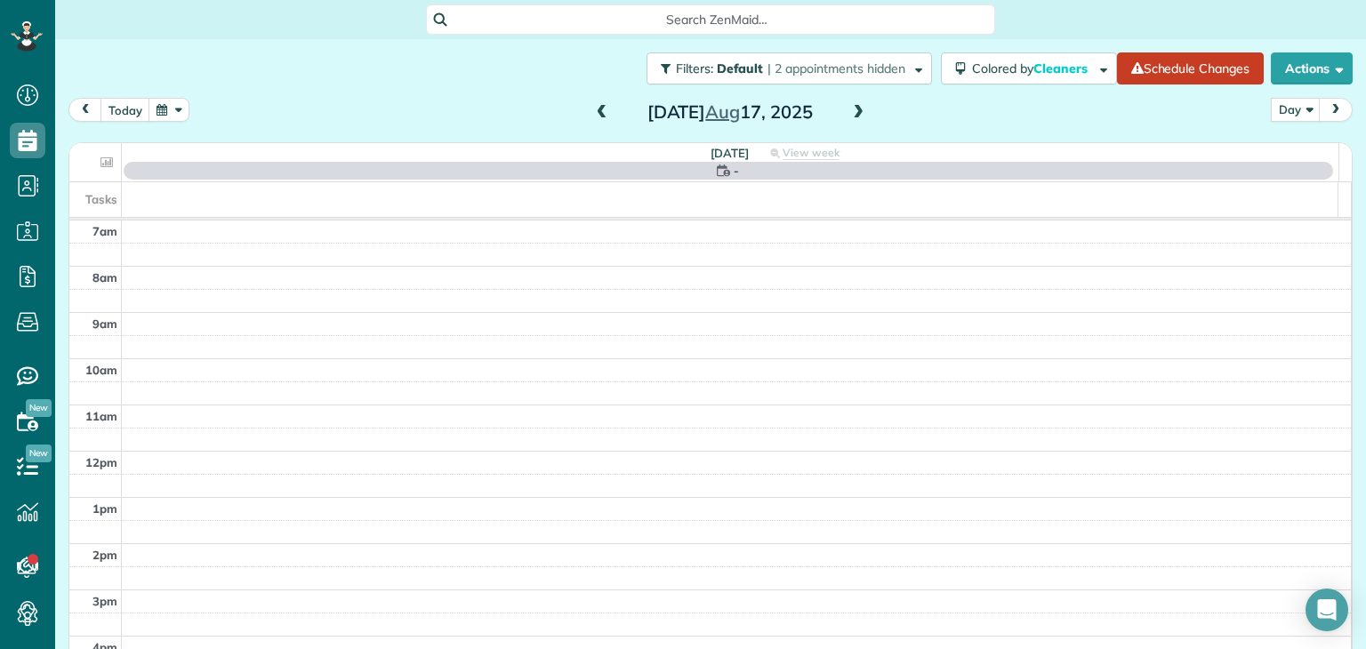
click at [593, 103] on span at bounding box center [602, 113] width 20 height 27
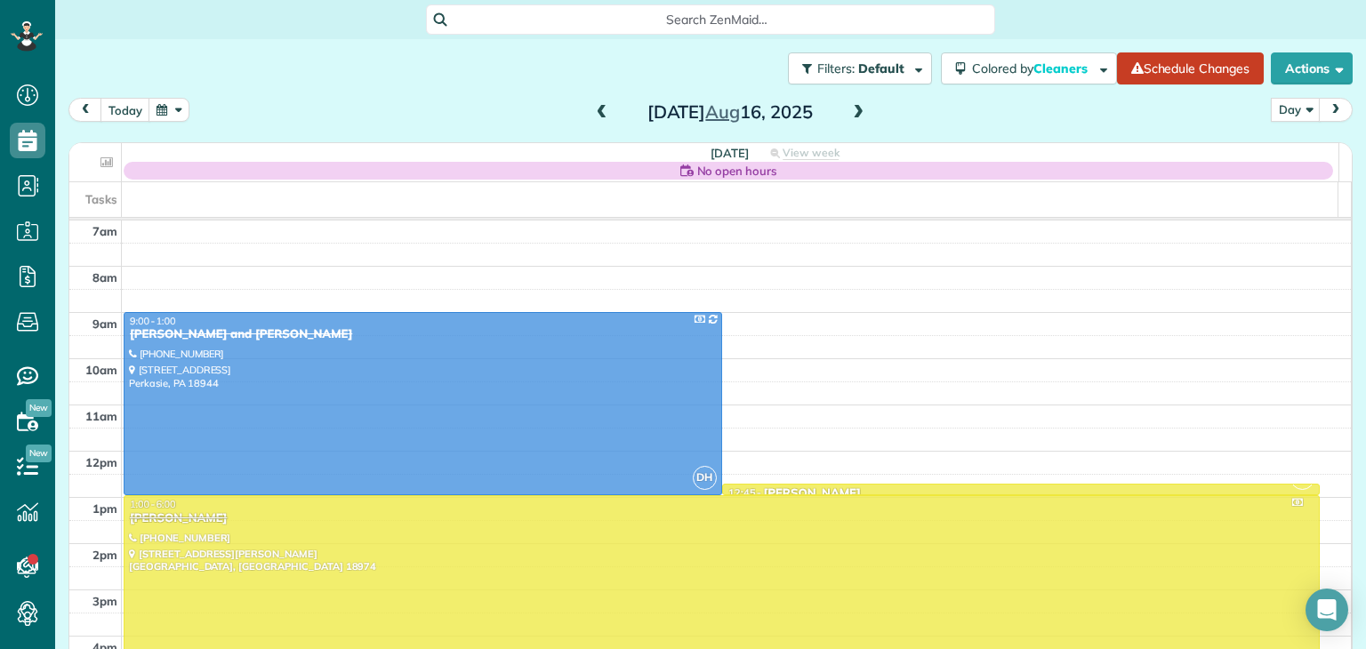
click at [593, 103] on span at bounding box center [602, 113] width 20 height 27
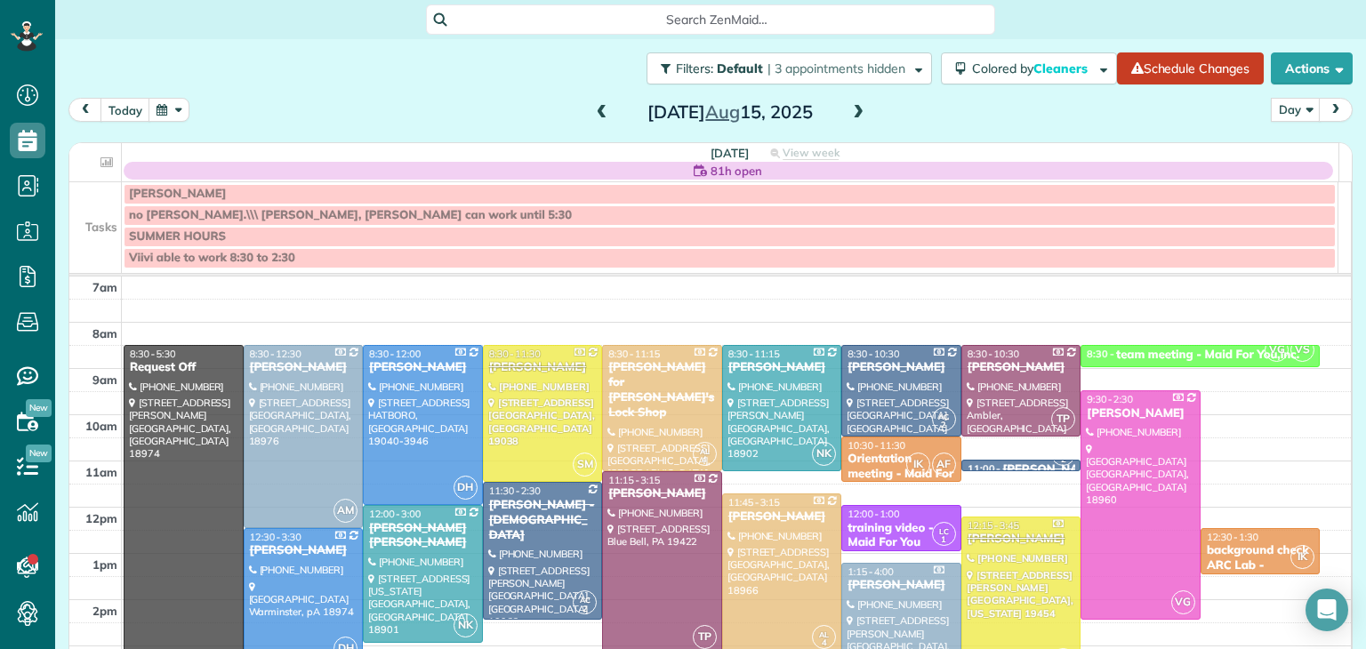
click at [593, 103] on span at bounding box center [602, 113] width 20 height 27
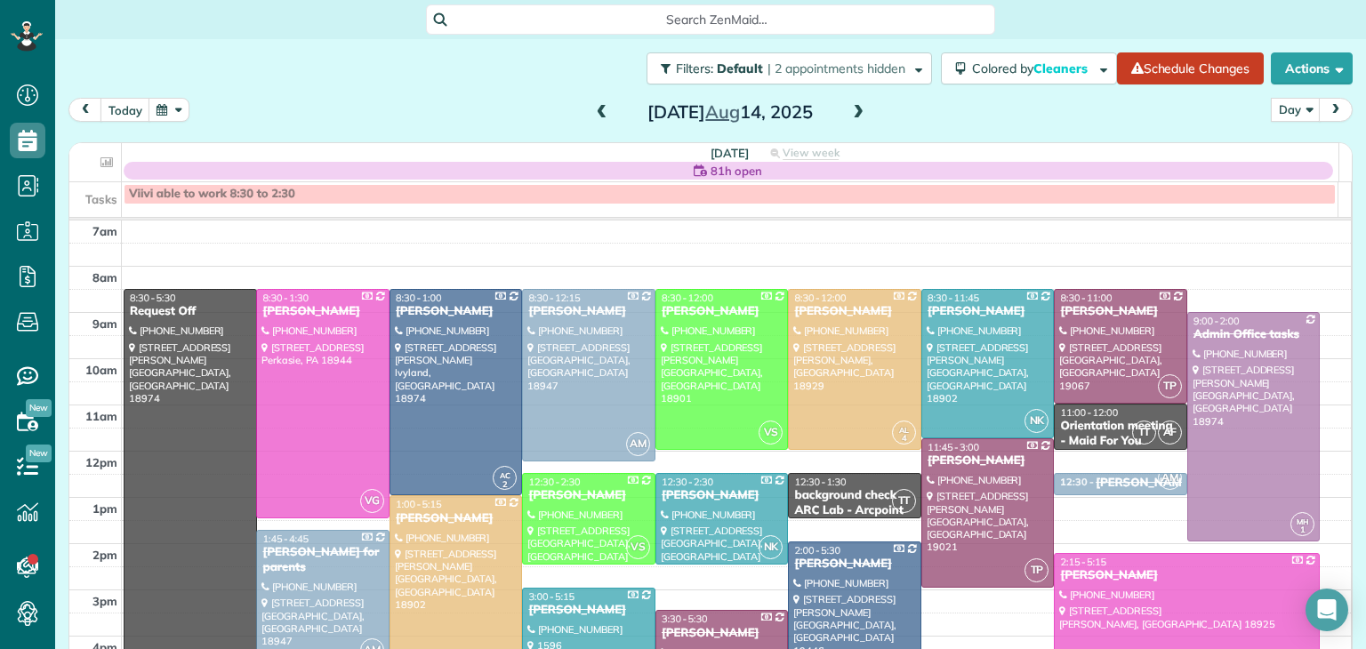
click at [593, 103] on span at bounding box center [602, 113] width 20 height 27
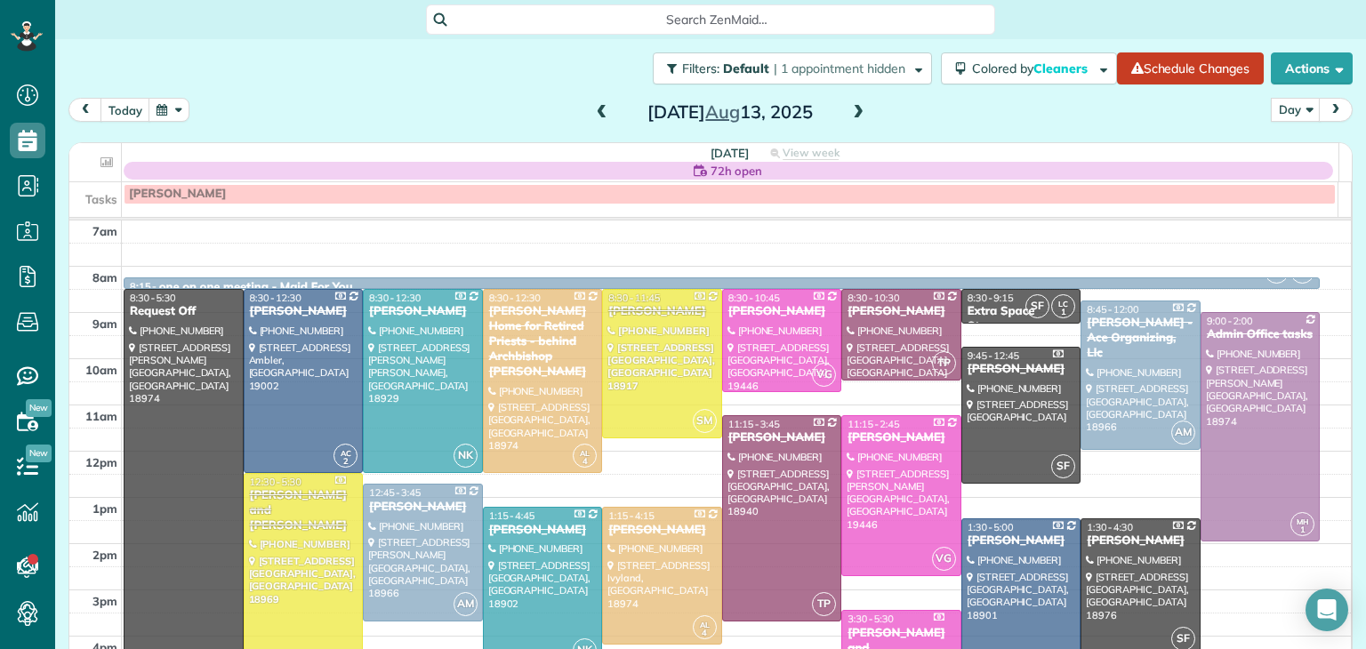
click at [593, 103] on span at bounding box center [602, 113] width 20 height 27
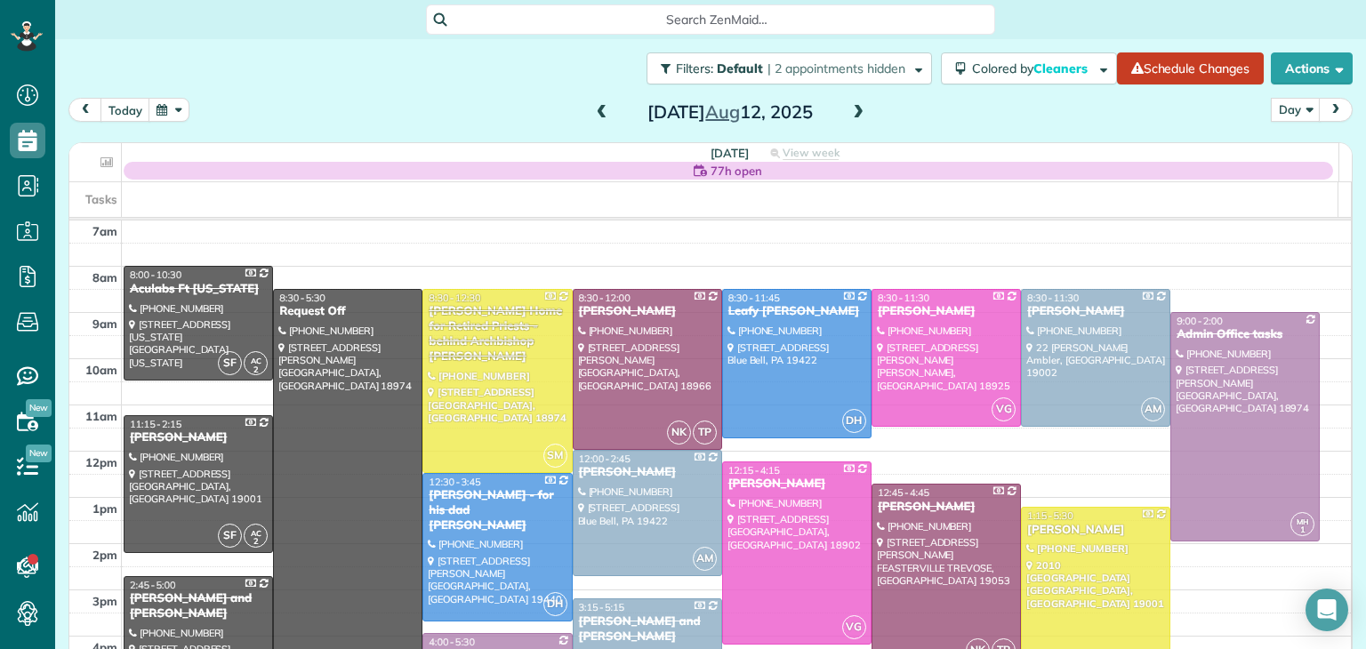
click at [593, 103] on span at bounding box center [602, 113] width 20 height 27
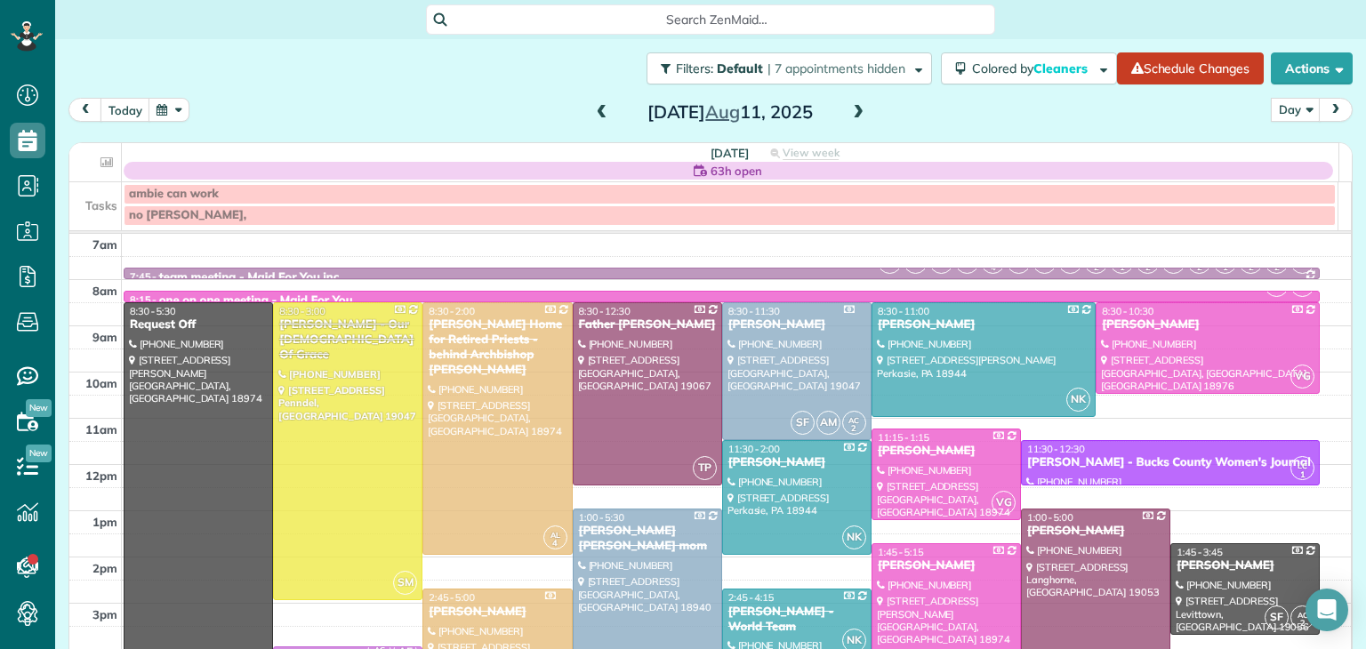
click at [593, 103] on span at bounding box center [602, 113] width 20 height 27
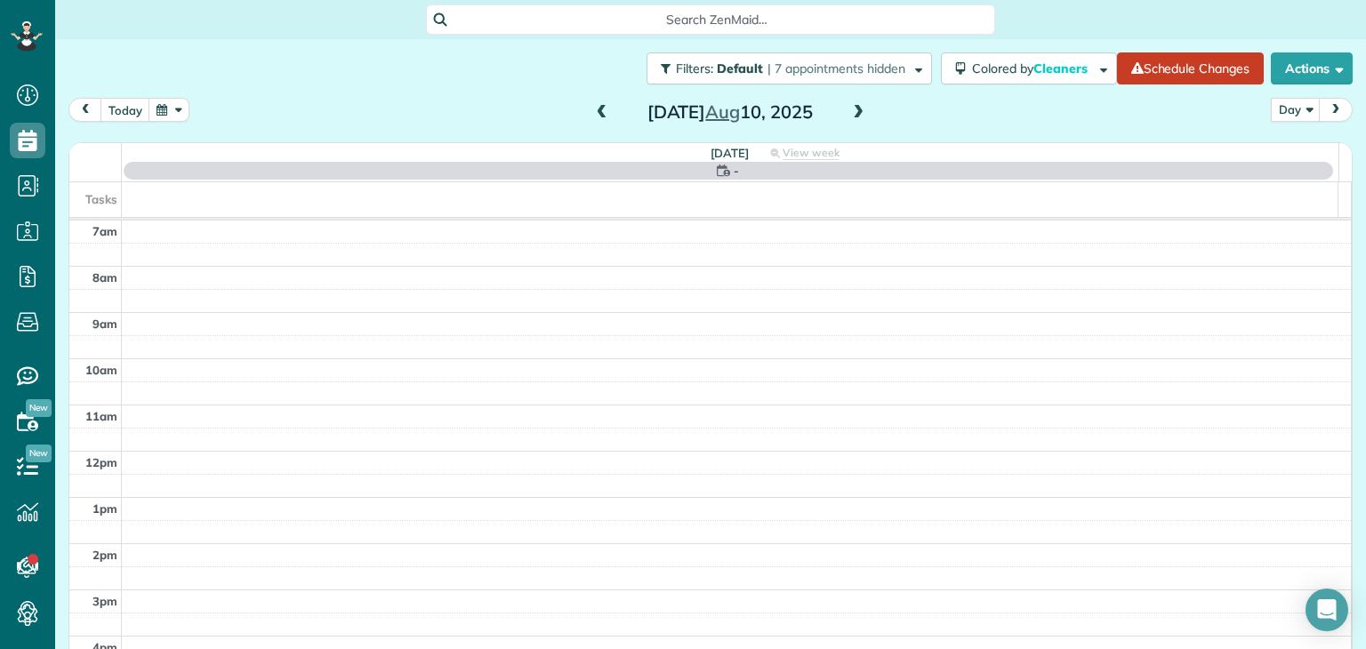
click at [593, 103] on span at bounding box center [602, 113] width 20 height 27
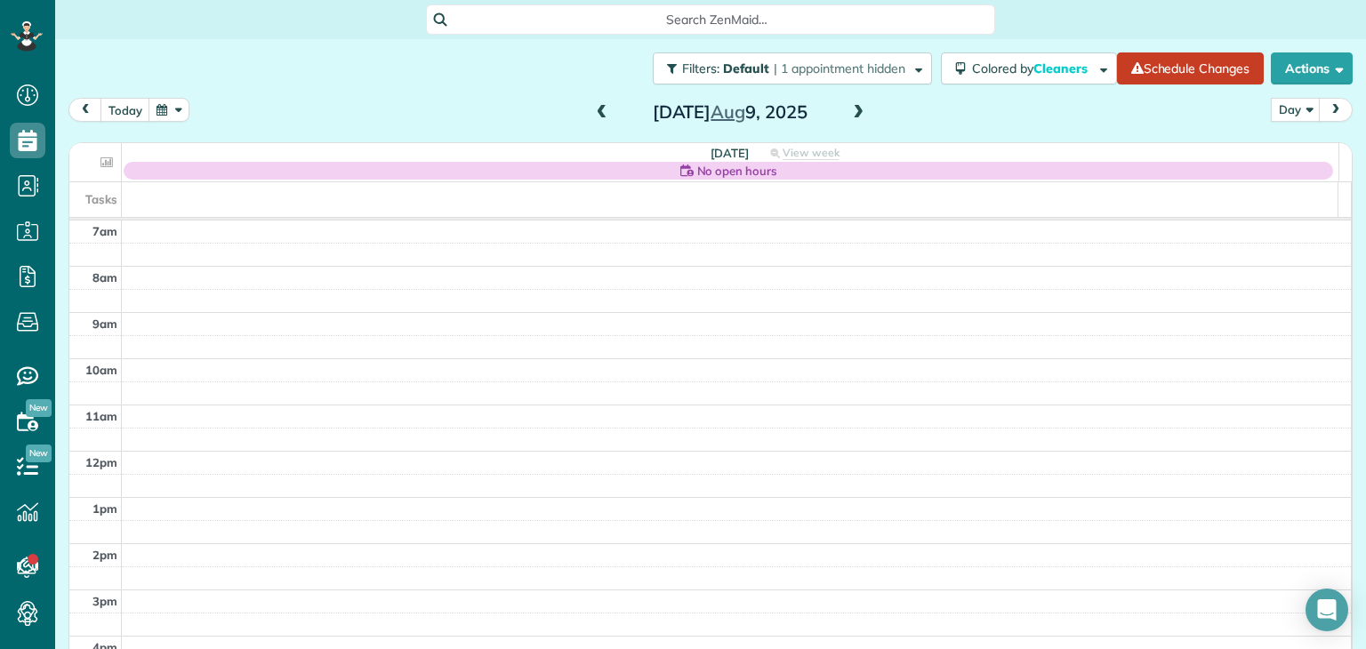
click at [593, 103] on span at bounding box center [602, 113] width 20 height 27
click at [603, 113] on span at bounding box center [602, 113] width 20 height 16
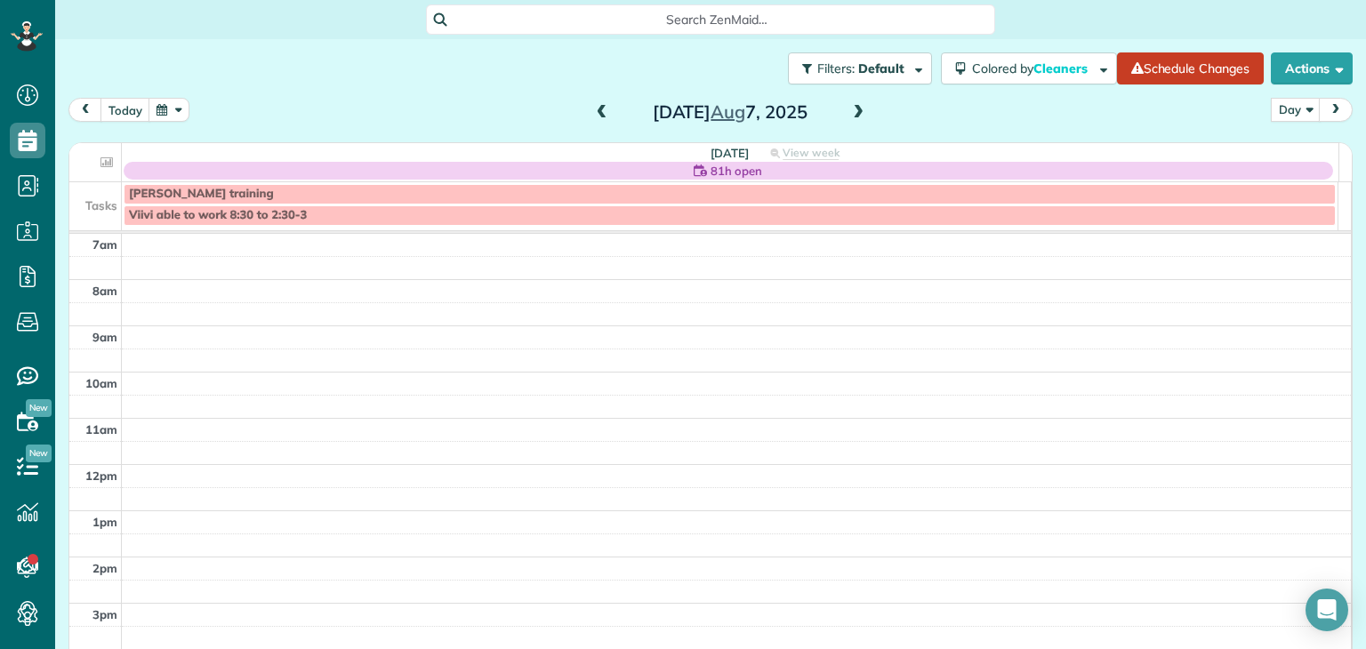
click at [592, 116] on span at bounding box center [602, 113] width 20 height 16
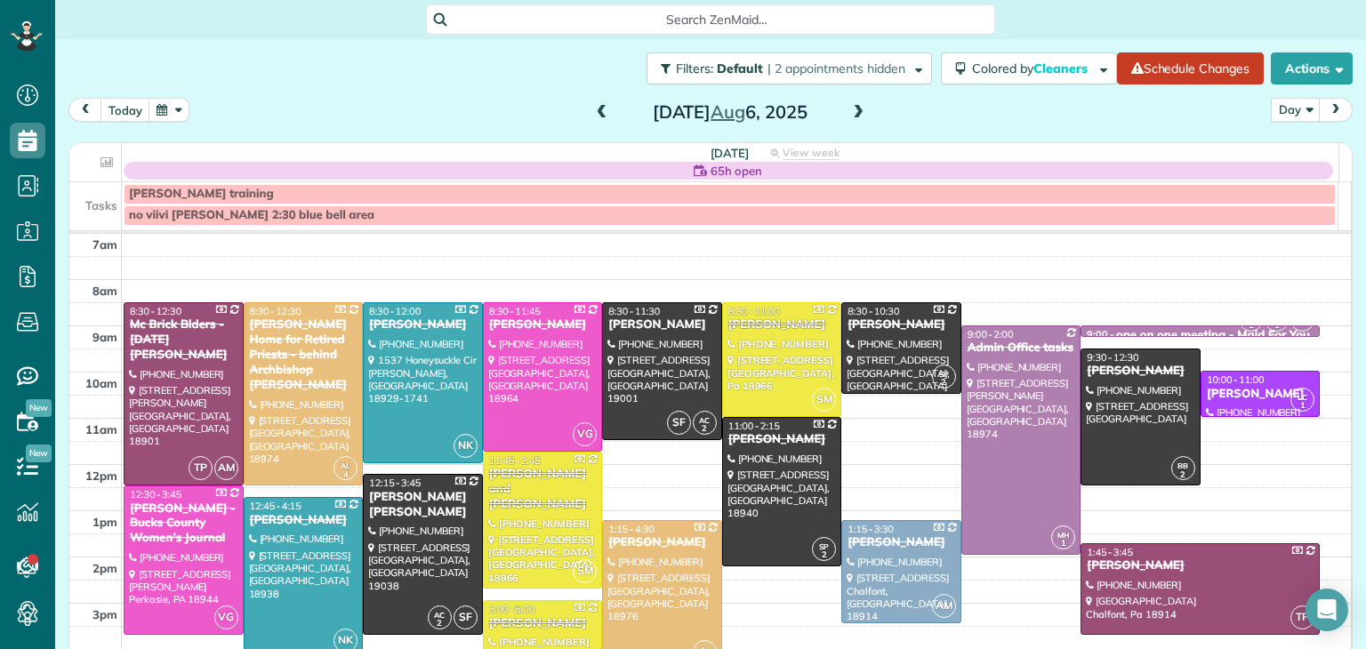
click at [848, 111] on span at bounding box center [858, 113] width 20 height 16
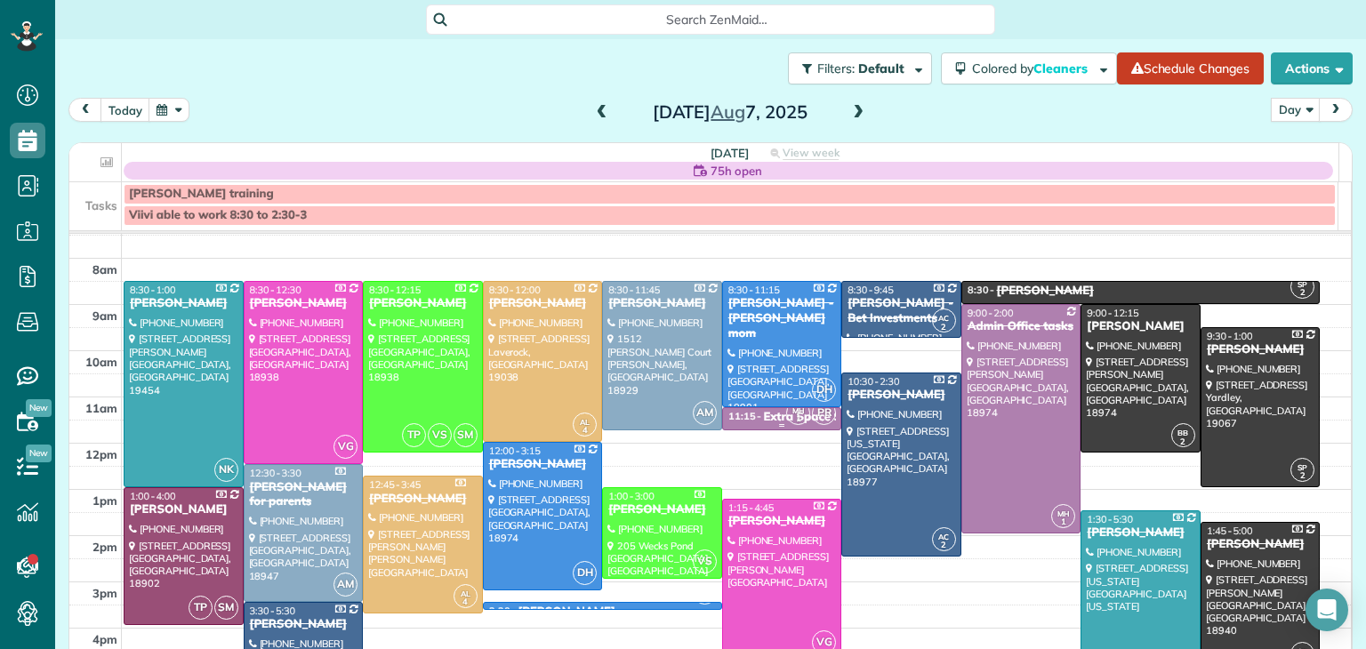
scroll to position [23, 0]
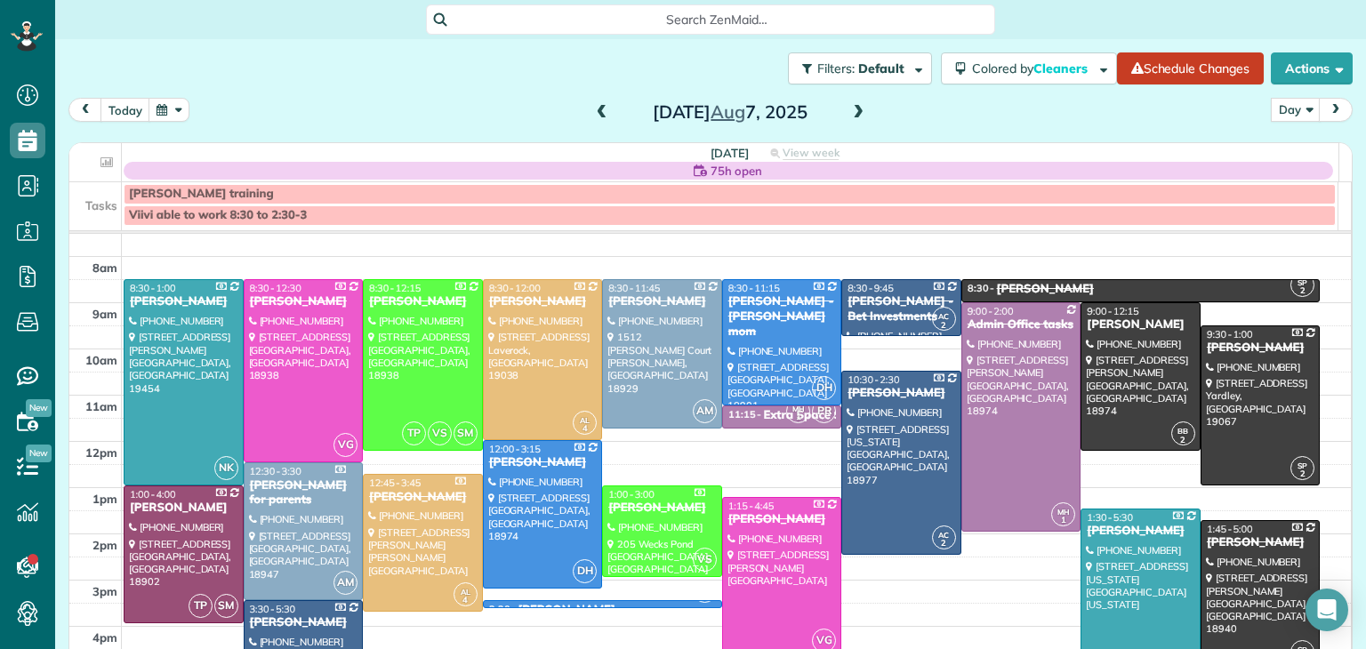
click at [598, 108] on span at bounding box center [602, 113] width 20 height 16
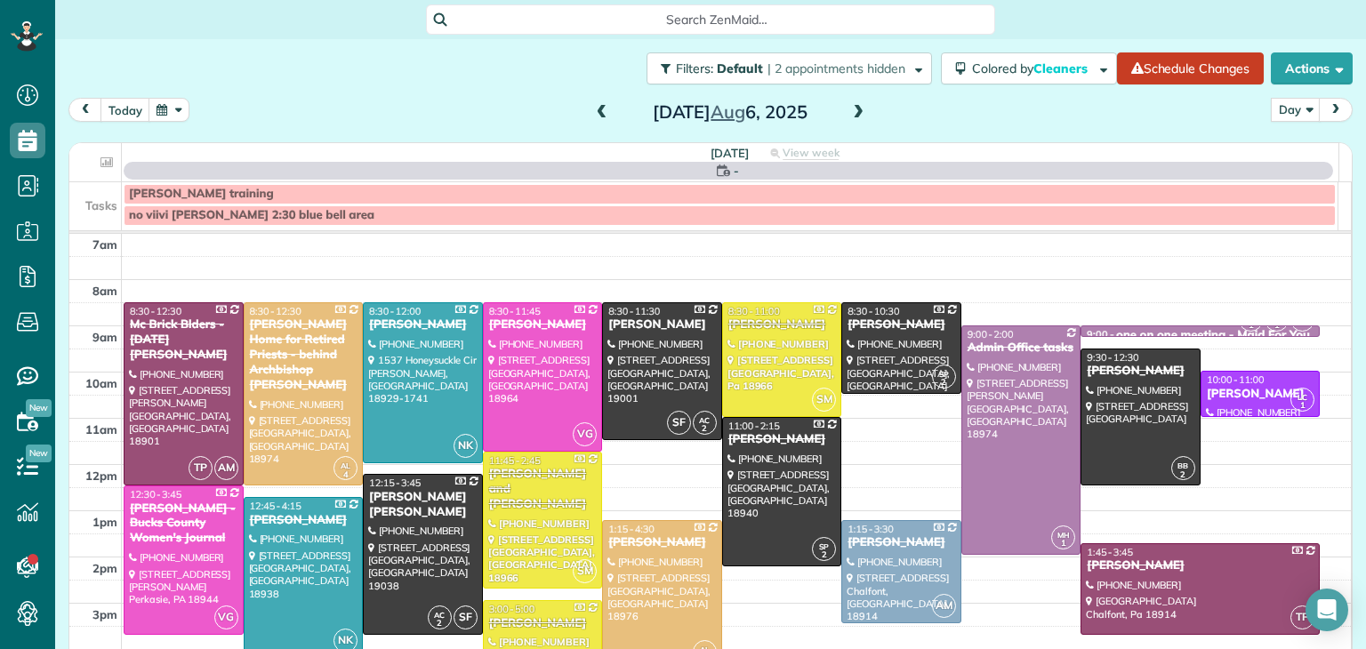
click at [598, 108] on span at bounding box center [602, 113] width 20 height 16
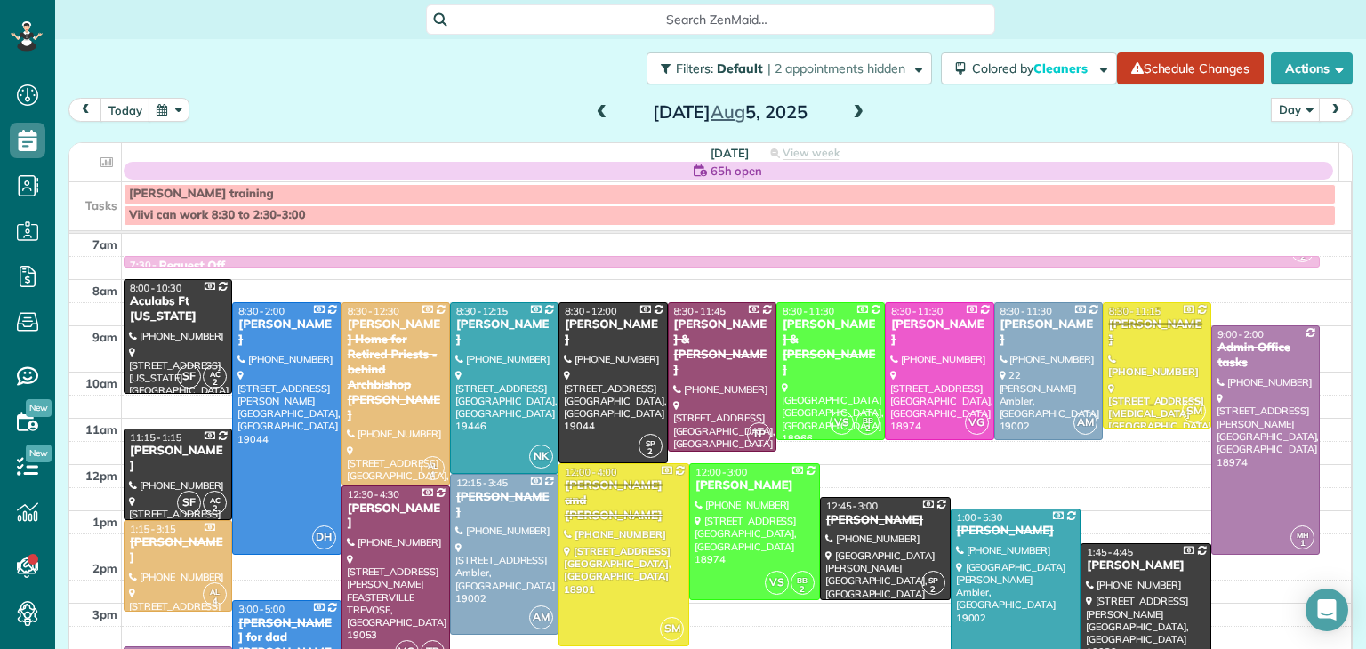
click at [598, 108] on span at bounding box center [602, 113] width 20 height 16
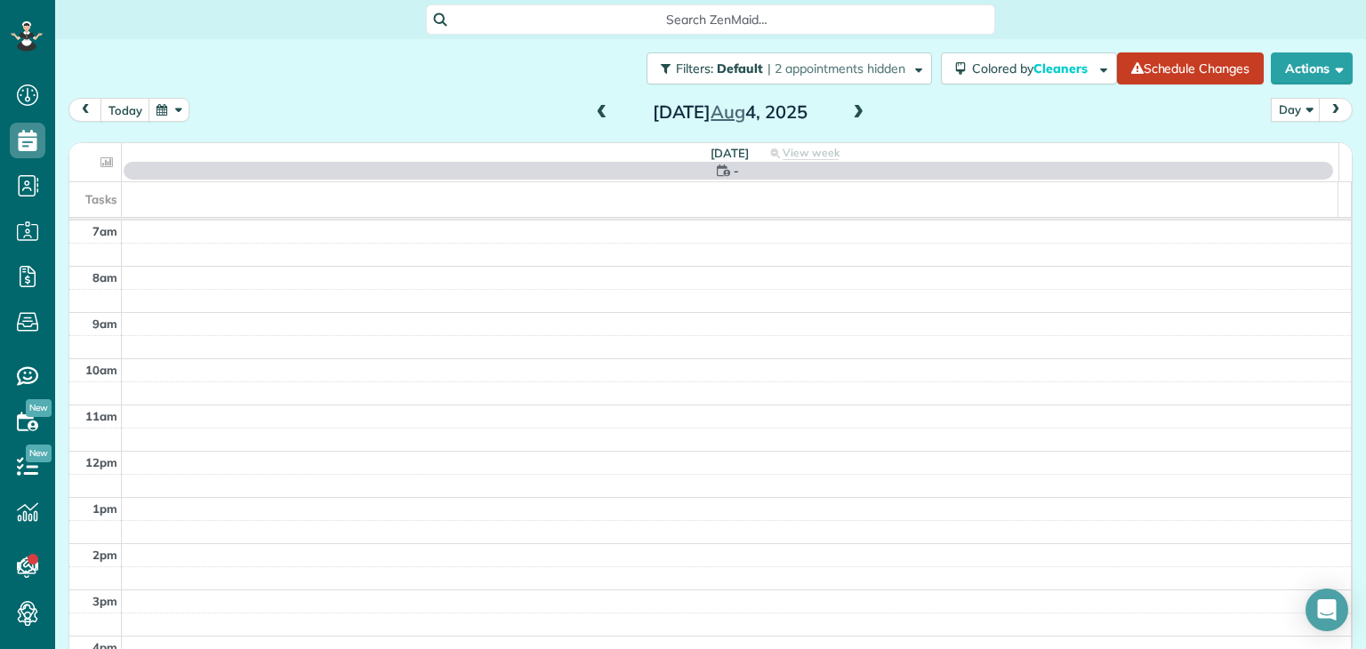
click at [598, 108] on span at bounding box center [602, 113] width 20 height 16
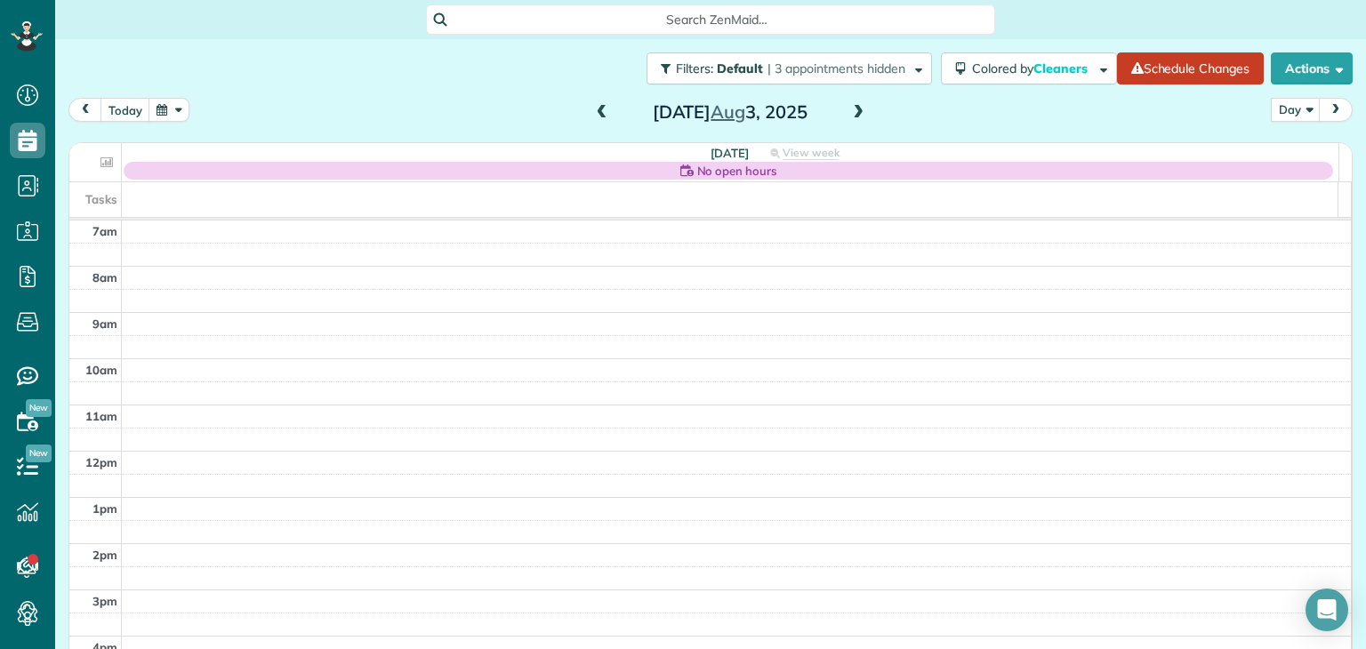
click at [598, 108] on span at bounding box center [602, 113] width 20 height 16
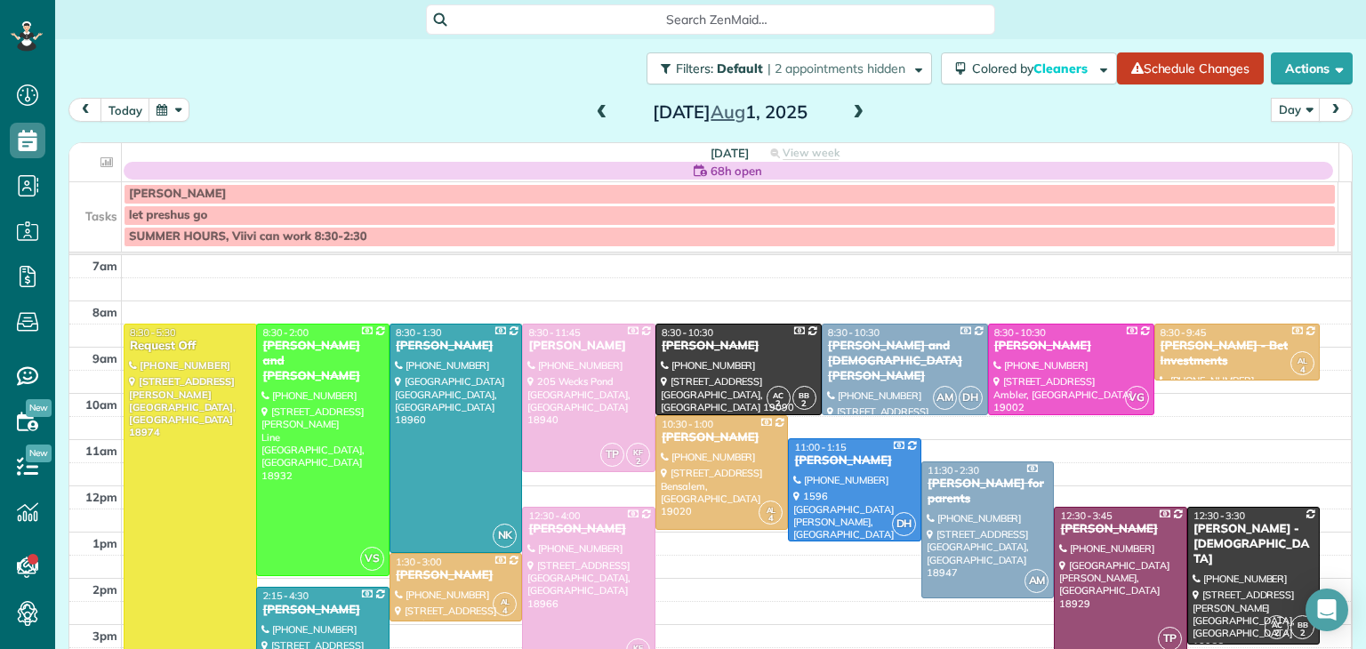
click at [598, 108] on span at bounding box center [602, 113] width 20 height 16
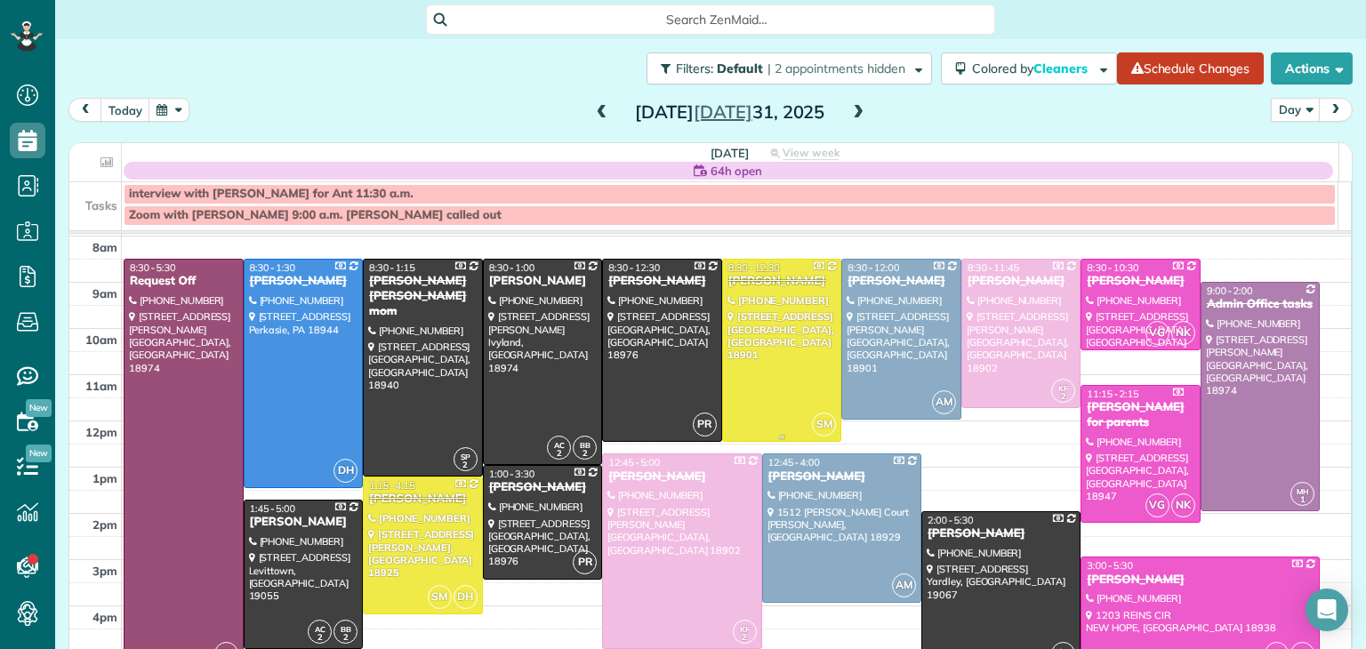
scroll to position [44, 0]
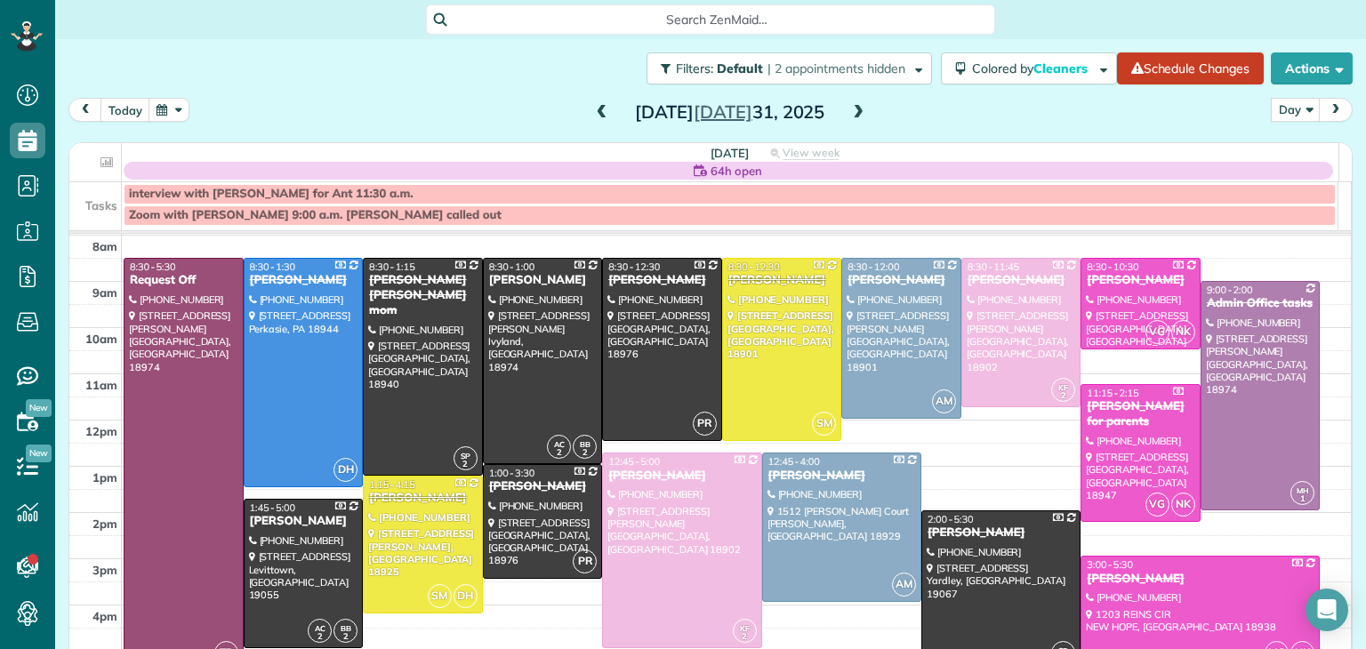
click at [592, 111] on span at bounding box center [602, 113] width 20 height 16
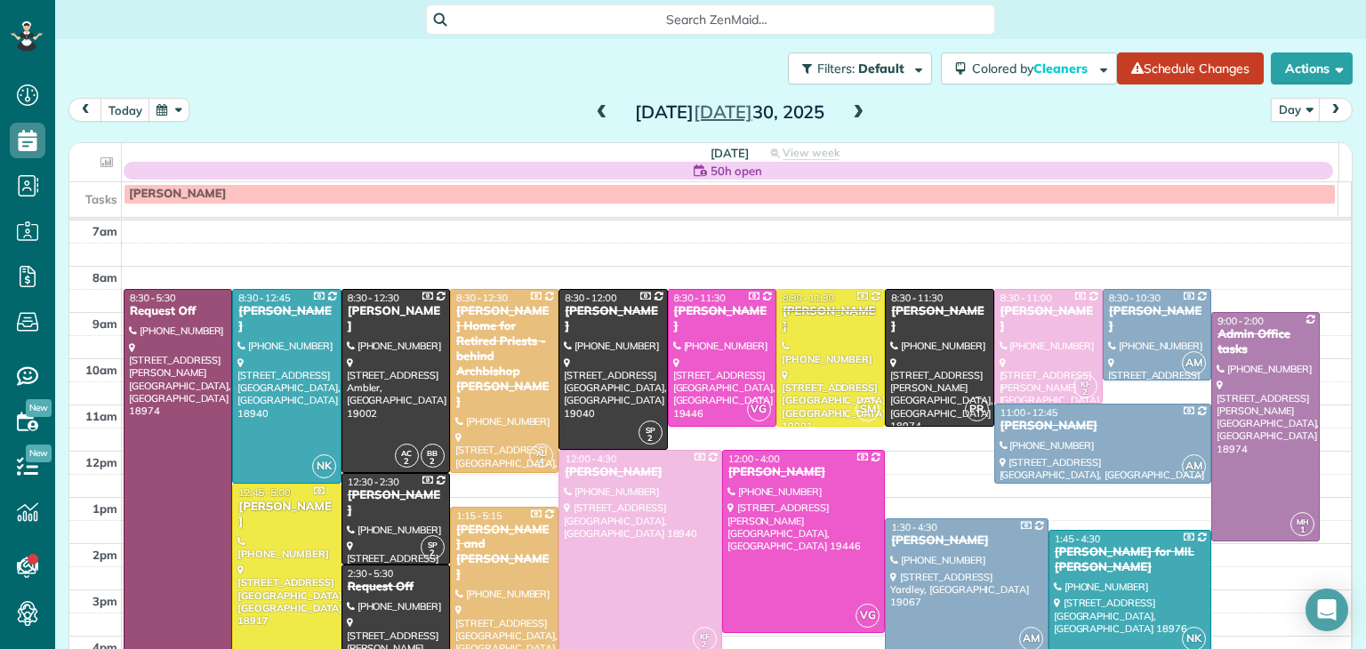
click at [592, 111] on span at bounding box center [602, 113] width 20 height 16
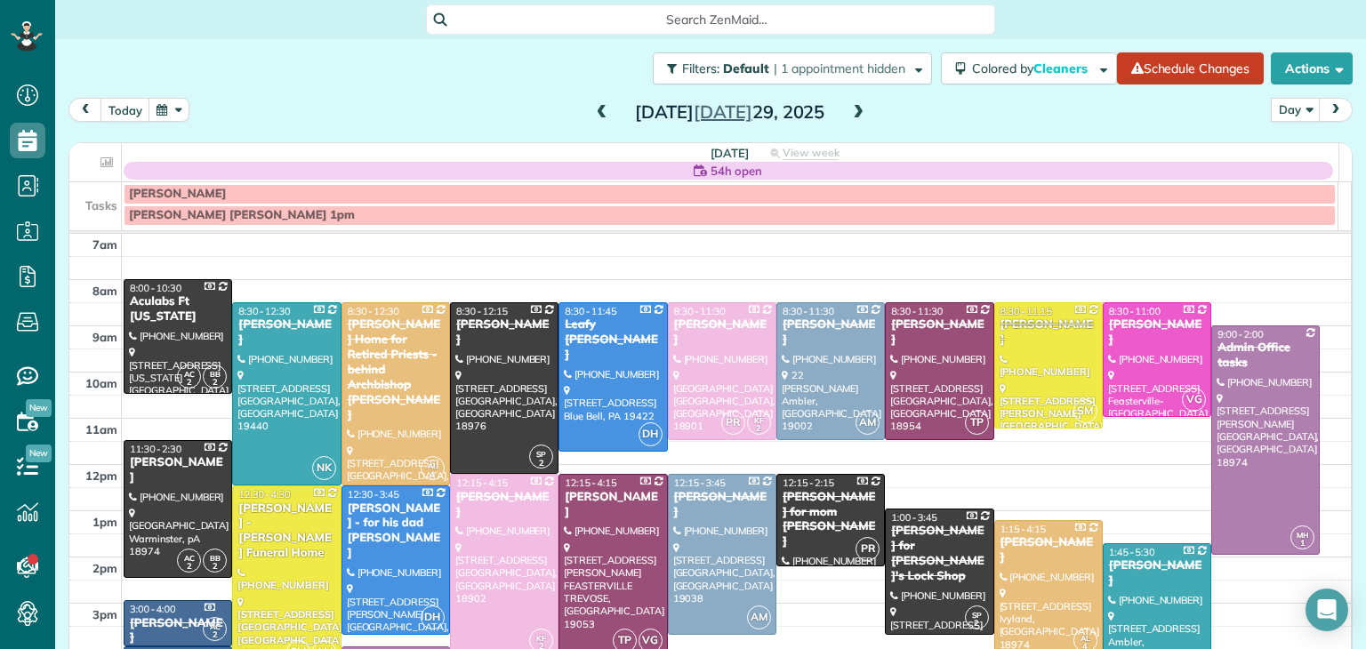
click at [592, 111] on span at bounding box center [602, 113] width 20 height 16
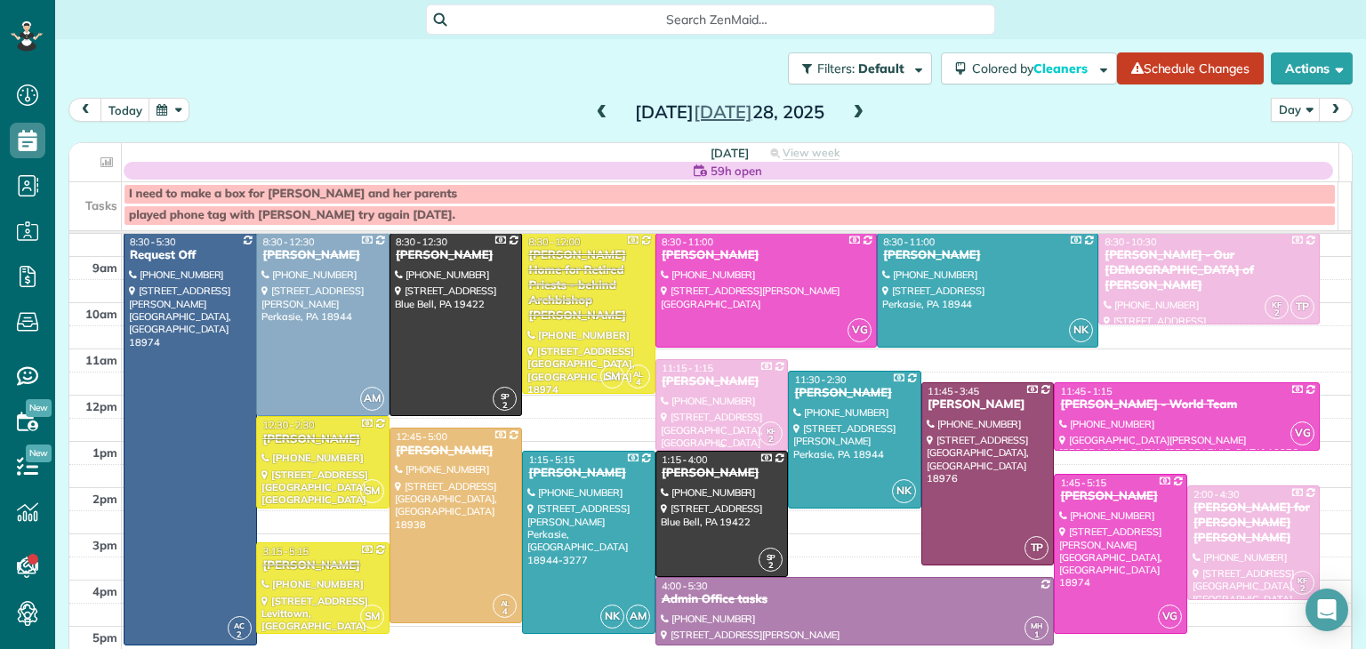
scroll to position [82, 0]
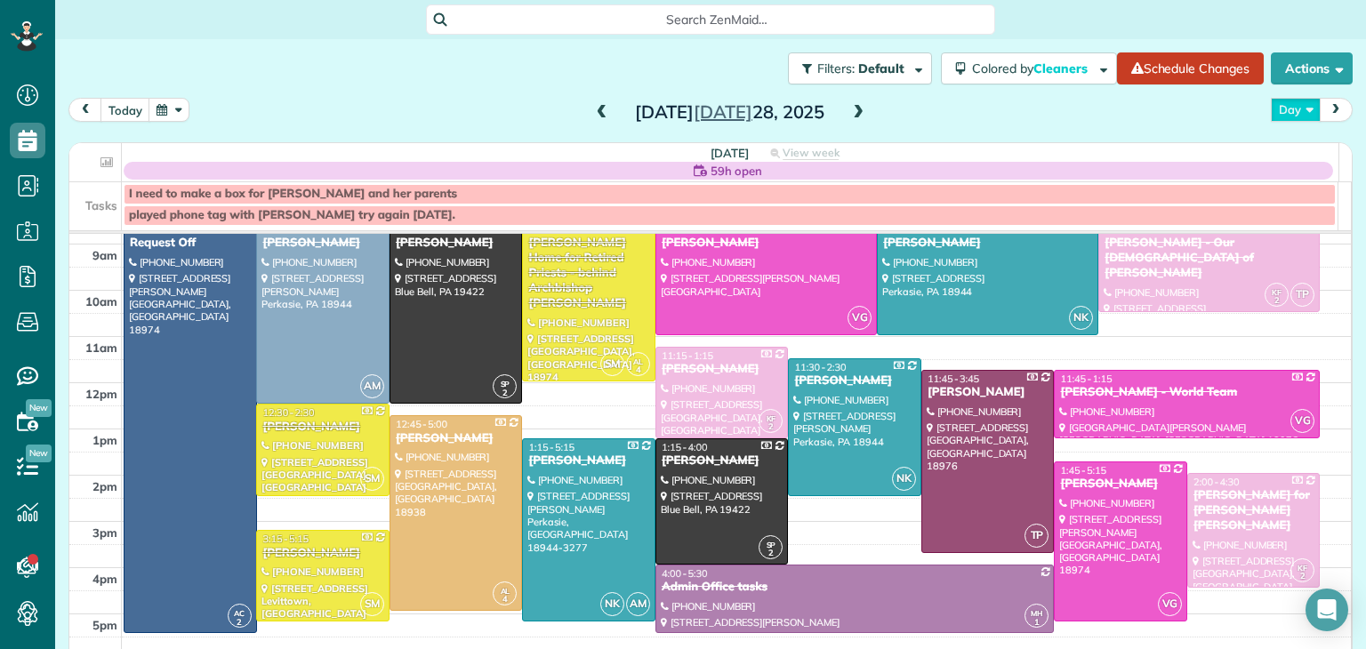
click at [1284, 116] on button "Day" at bounding box center [1296, 110] width 50 height 24
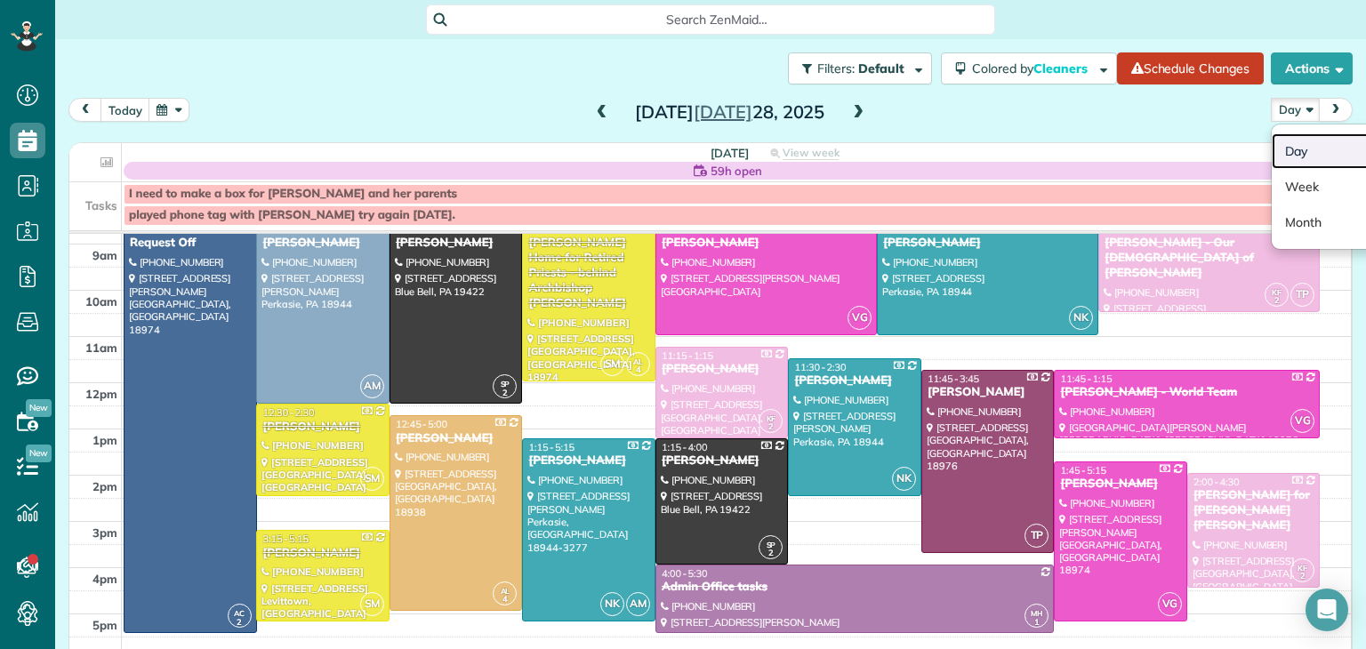
click at [1301, 147] on link "Day" at bounding box center [1342, 151] width 141 height 36
drag, startPoint x: 833, startPoint y: 109, endPoint x: 843, endPoint y: 114, distance: 10.7
click at [843, 114] on div "Monday Jul 28, 2025" at bounding box center [730, 112] width 285 height 28
click at [848, 114] on span at bounding box center [858, 113] width 20 height 16
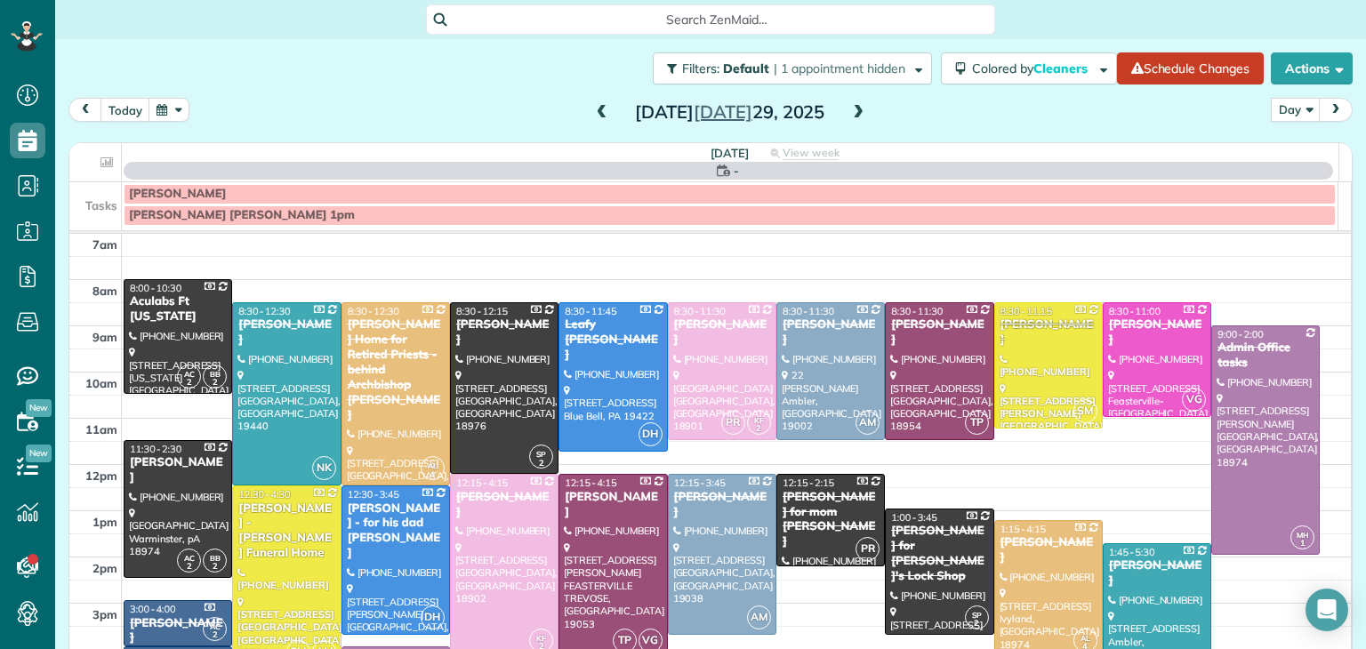
click at [848, 114] on span at bounding box center [858, 113] width 20 height 16
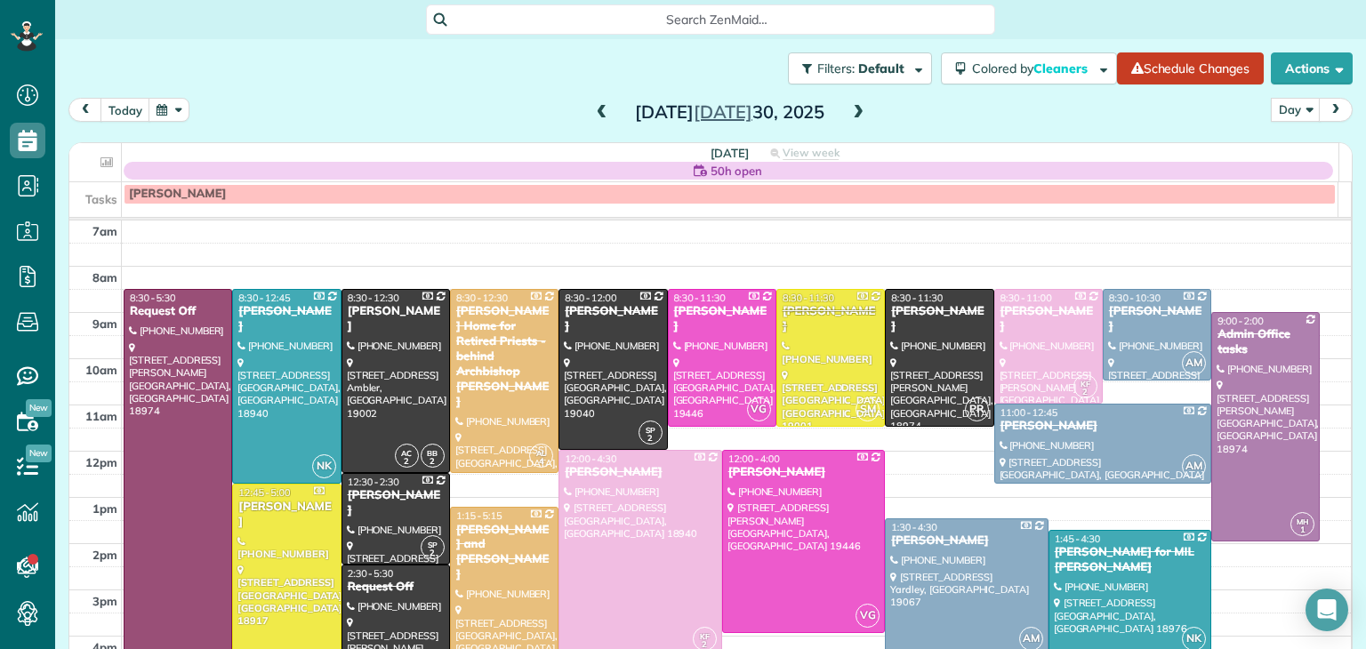
click at [848, 114] on span at bounding box center [858, 113] width 20 height 16
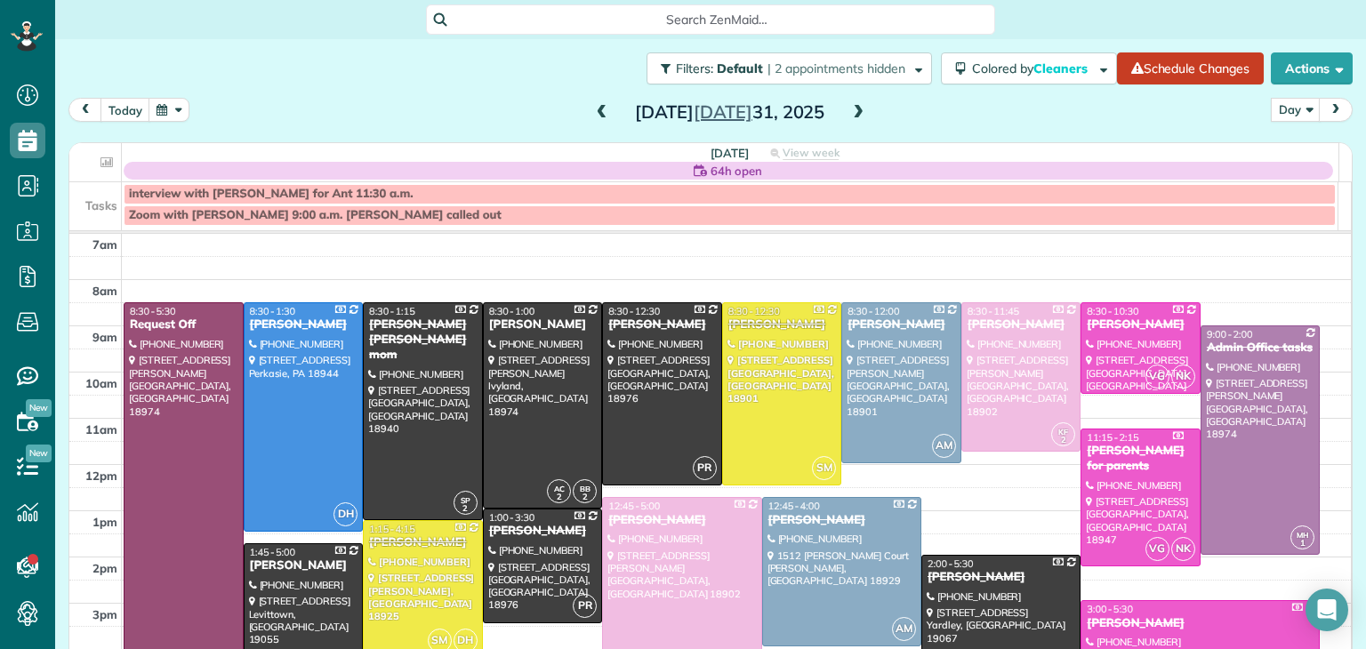
click at [848, 114] on span at bounding box center [858, 113] width 20 height 16
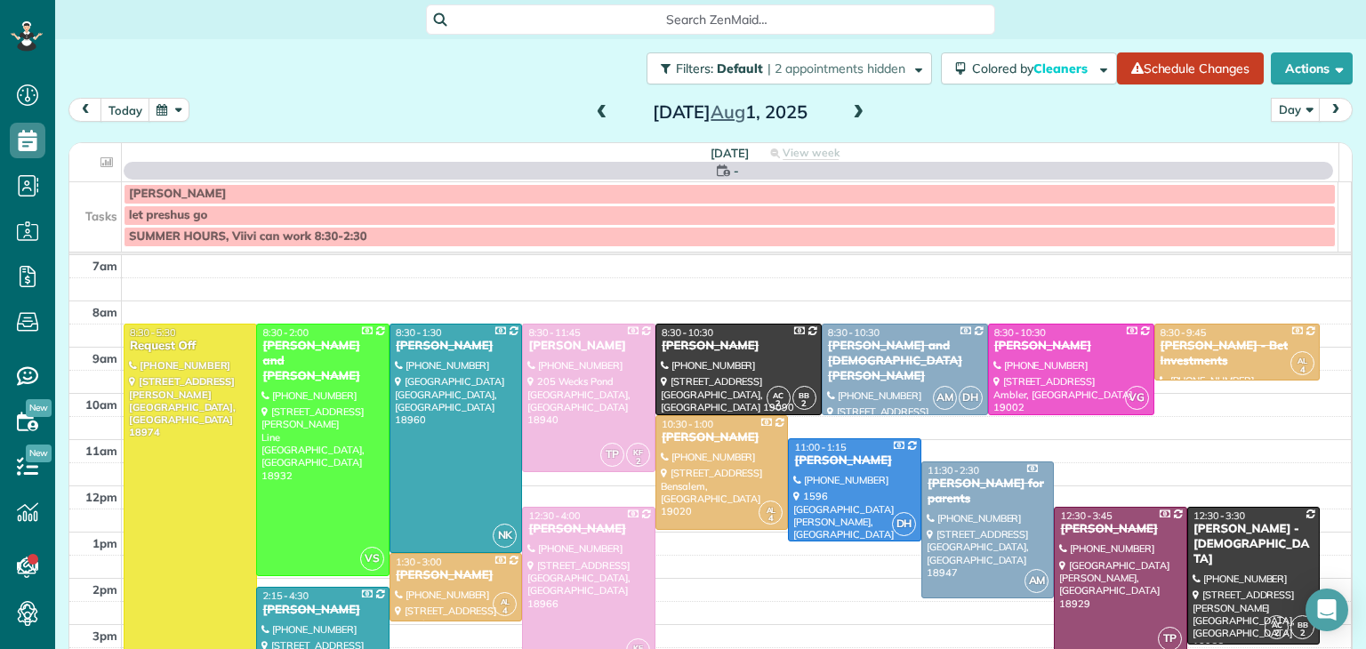
click at [848, 114] on span at bounding box center [858, 113] width 20 height 16
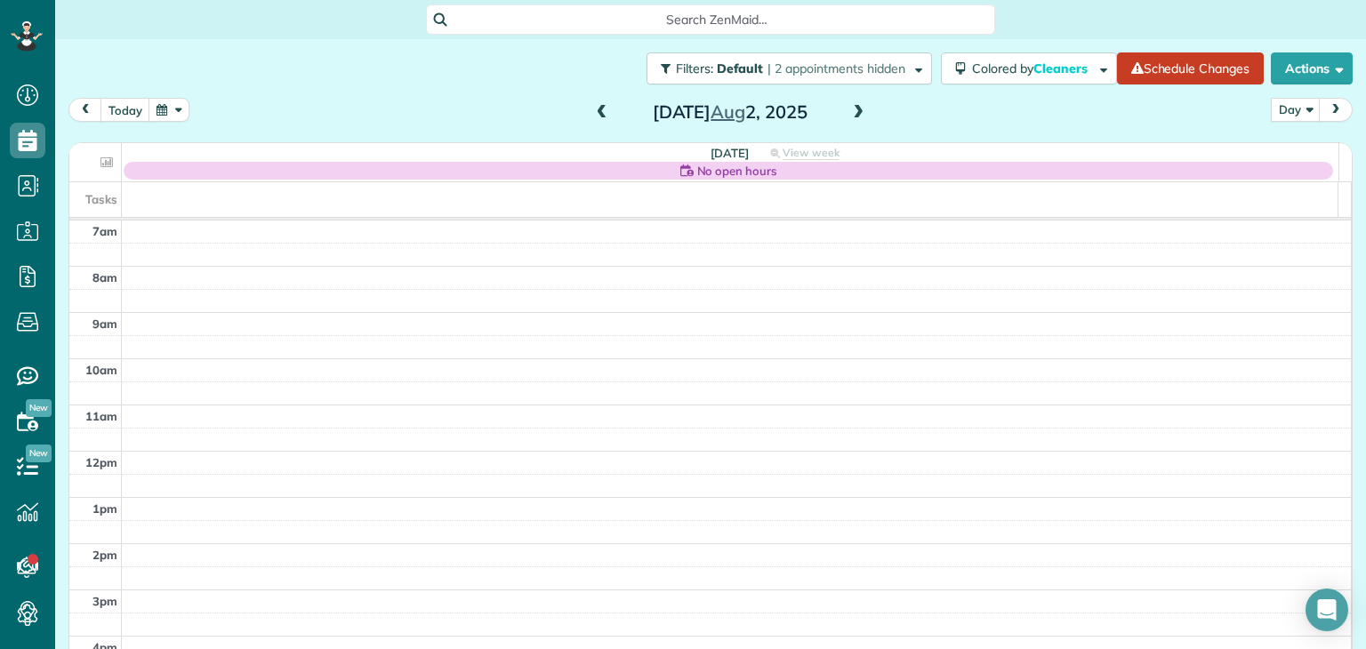
click at [848, 114] on span at bounding box center [858, 113] width 20 height 16
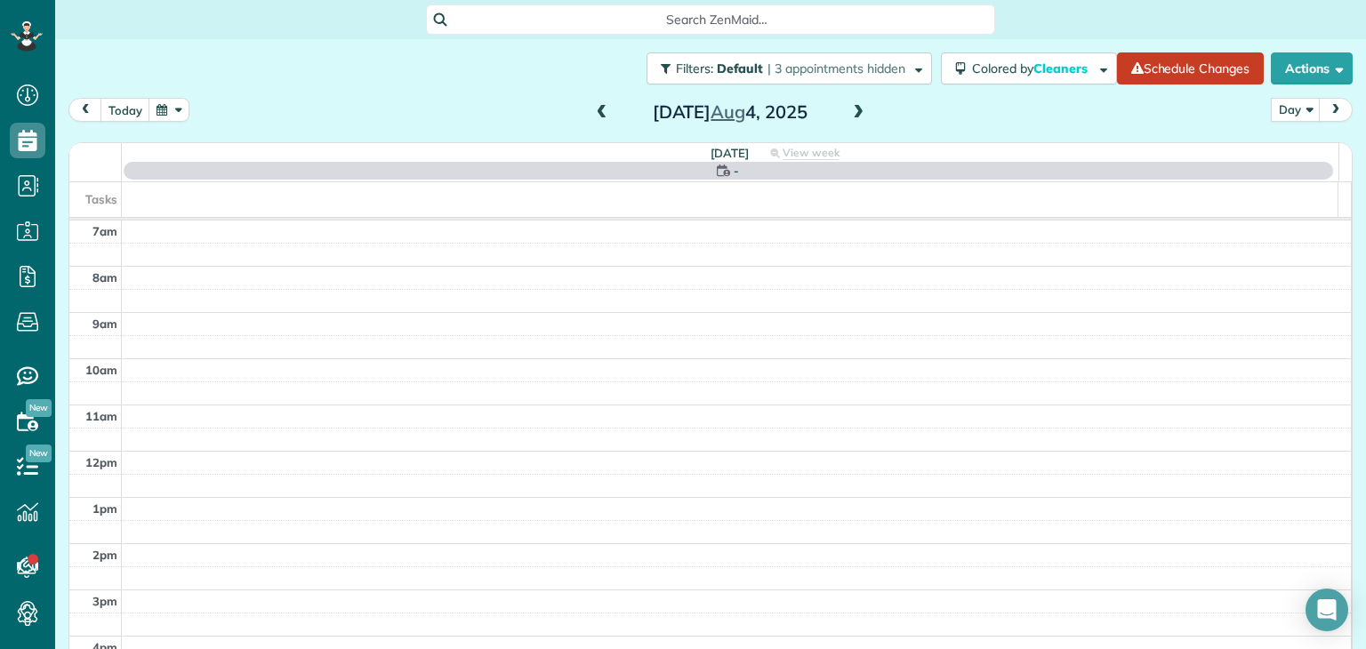
click at [848, 114] on span at bounding box center [858, 113] width 20 height 16
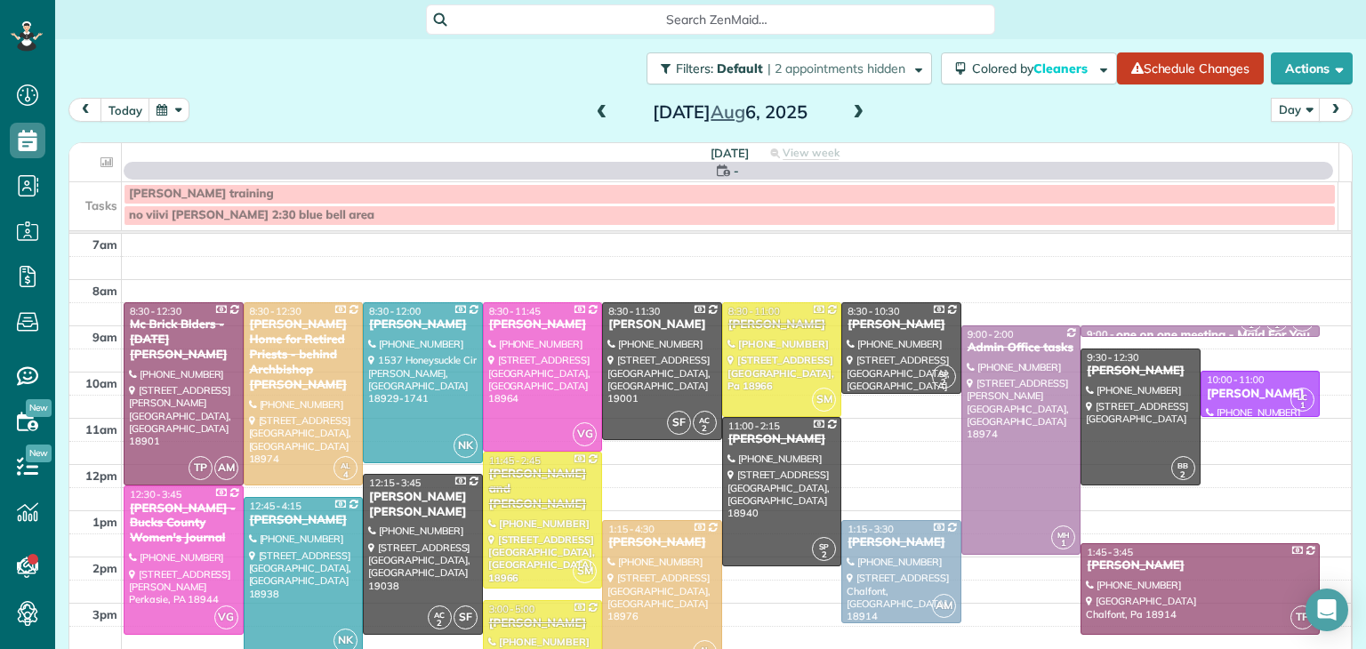
click at [848, 114] on span at bounding box center [858, 113] width 20 height 16
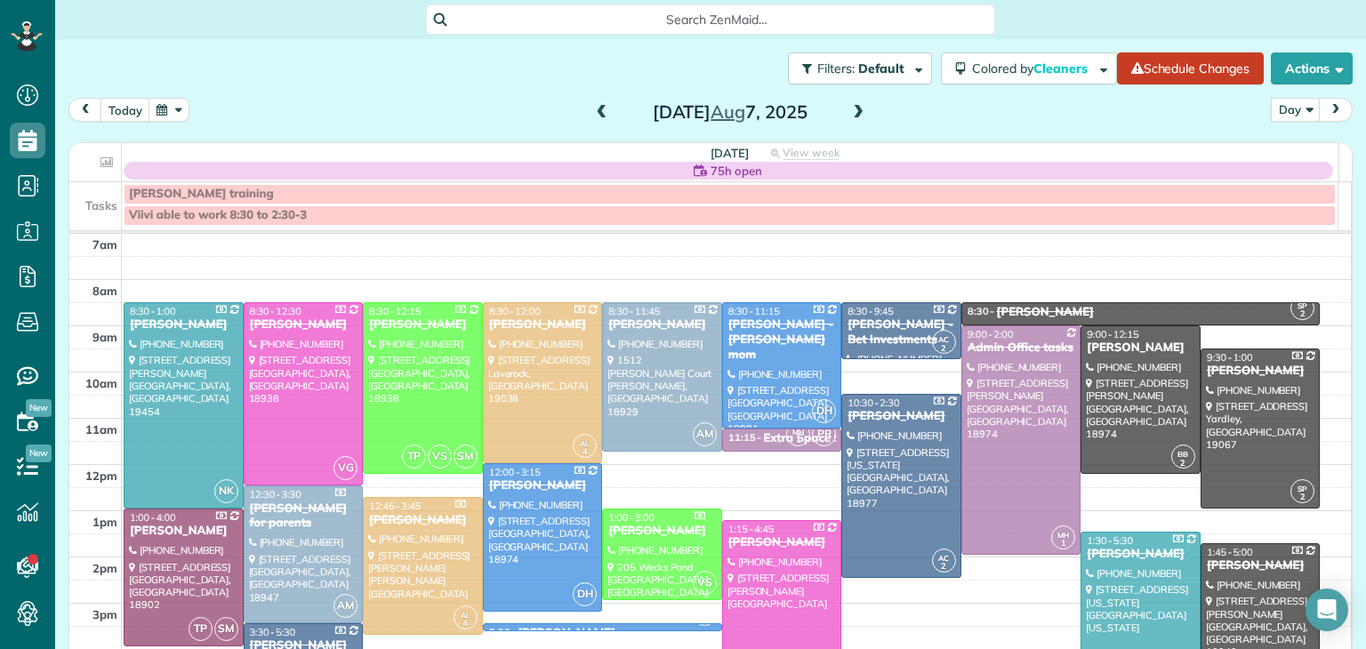
click at [848, 114] on span at bounding box center [858, 113] width 20 height 16
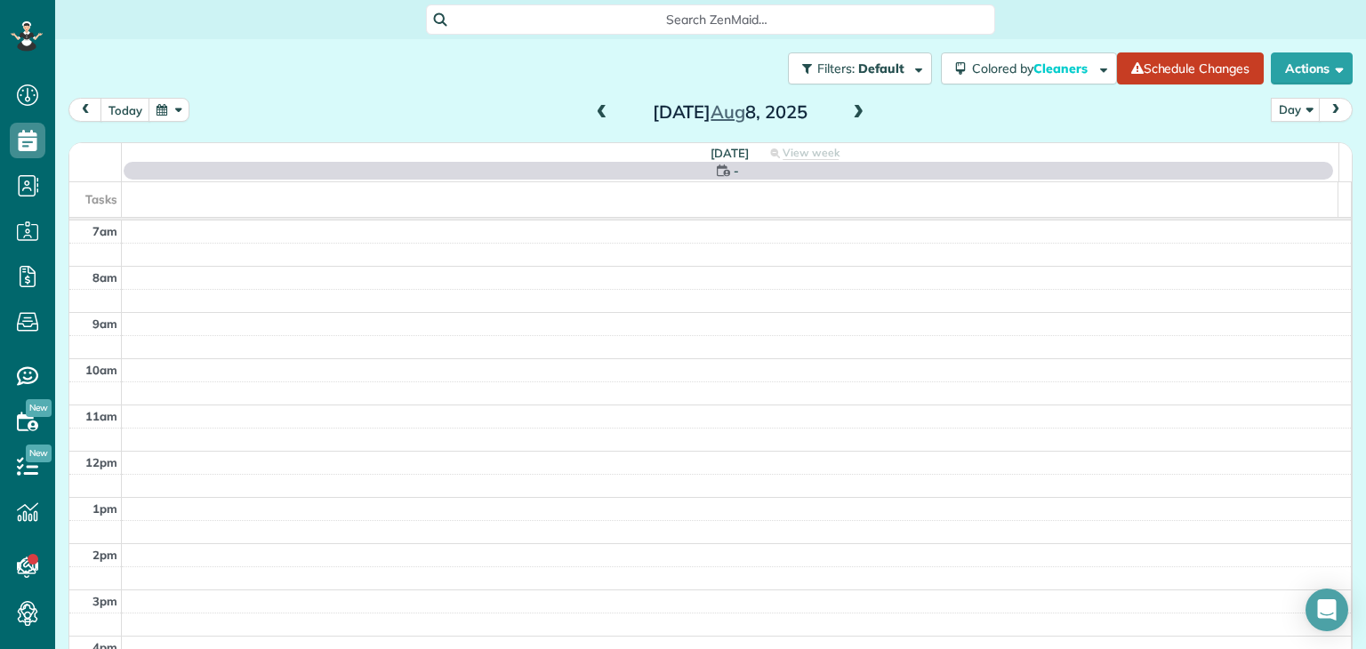
click at [848, 114] on span at bounding box center [858, 113] width 20 height 16
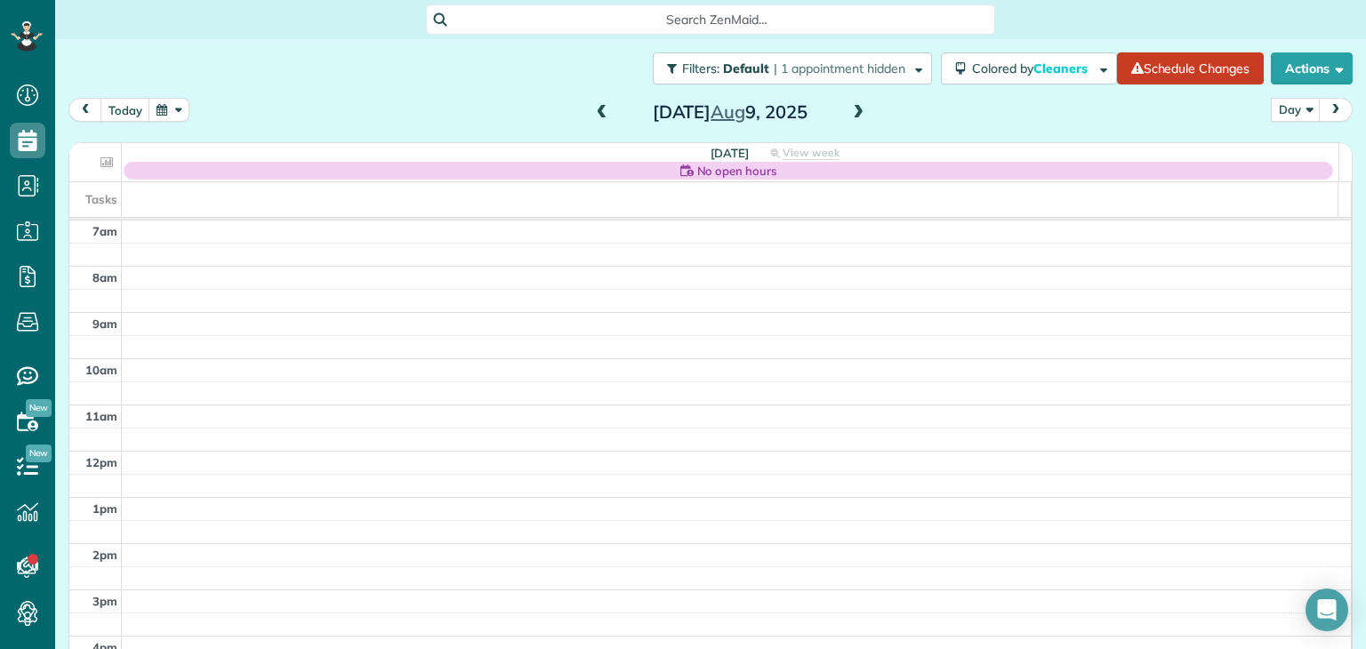
click at [848, 114] on span at bounding box center [858, 113] width 20 height 16
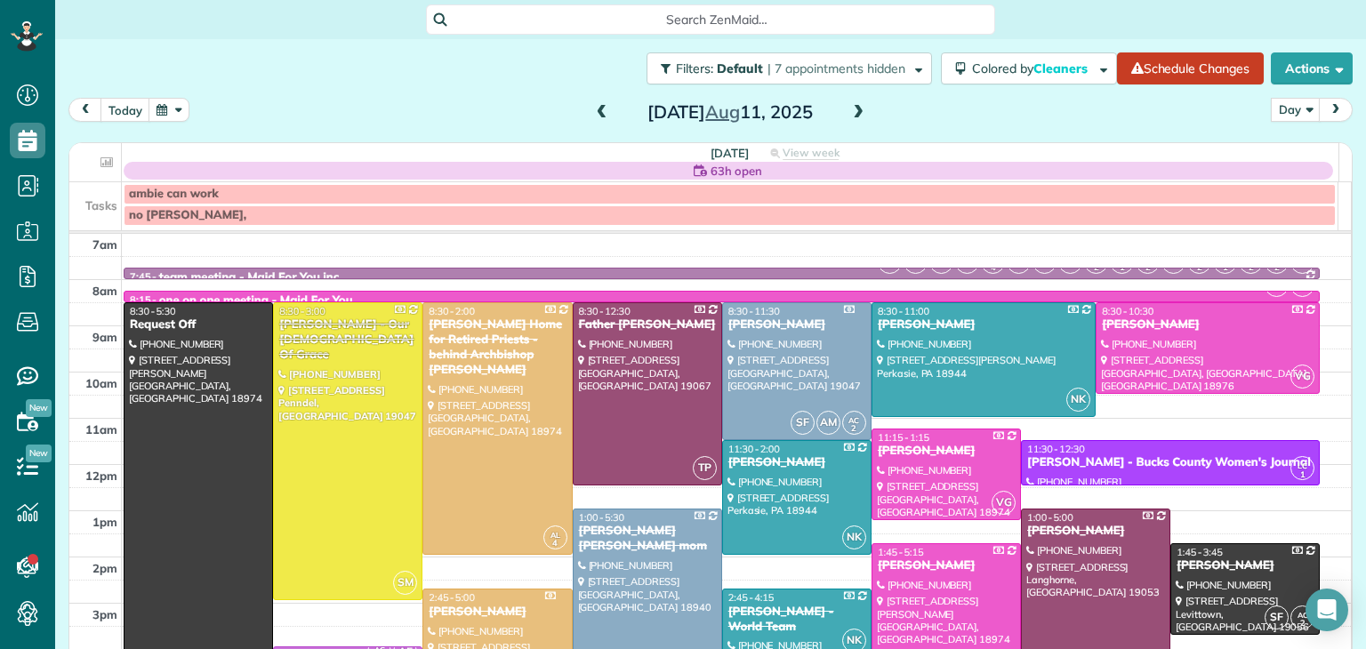
click at [848, 114] on span at bounding box center [858, 113] width 20 height 16
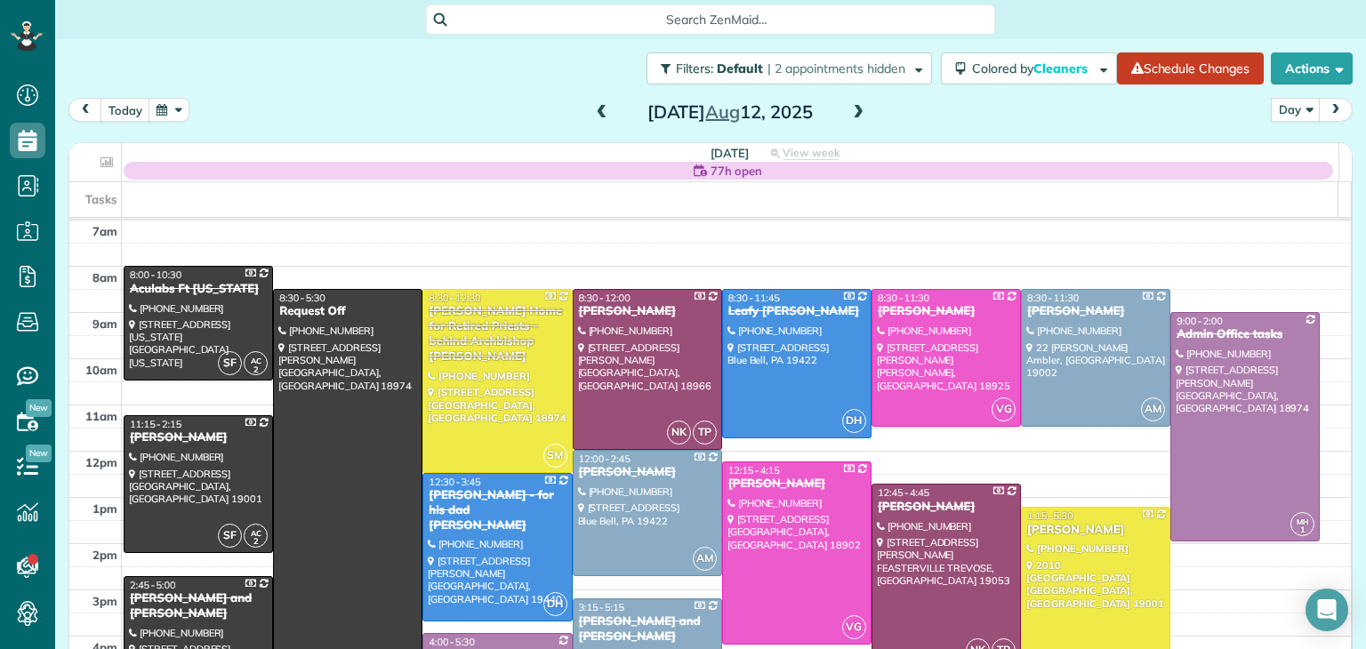
click at [848, 114] on span at bounding box center [858, 113] width 20 height 16
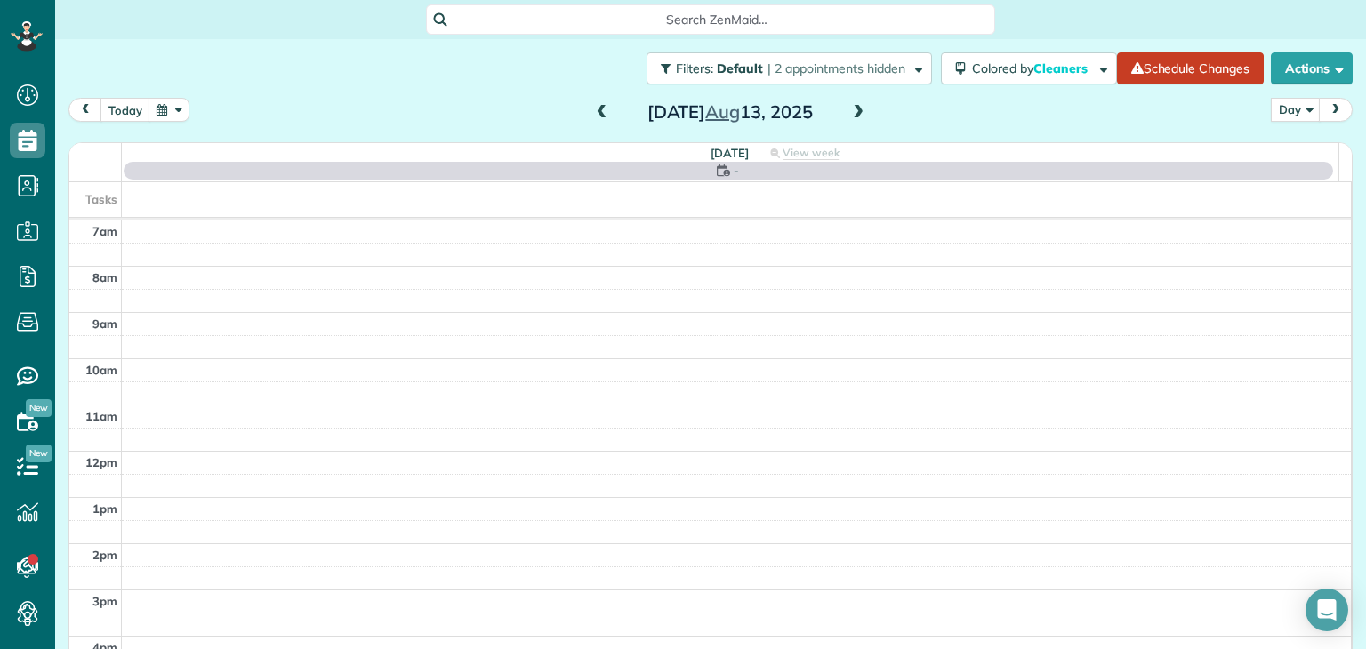
click at [848, 114] on span at bounding box center [858, 113] width 20 height 16
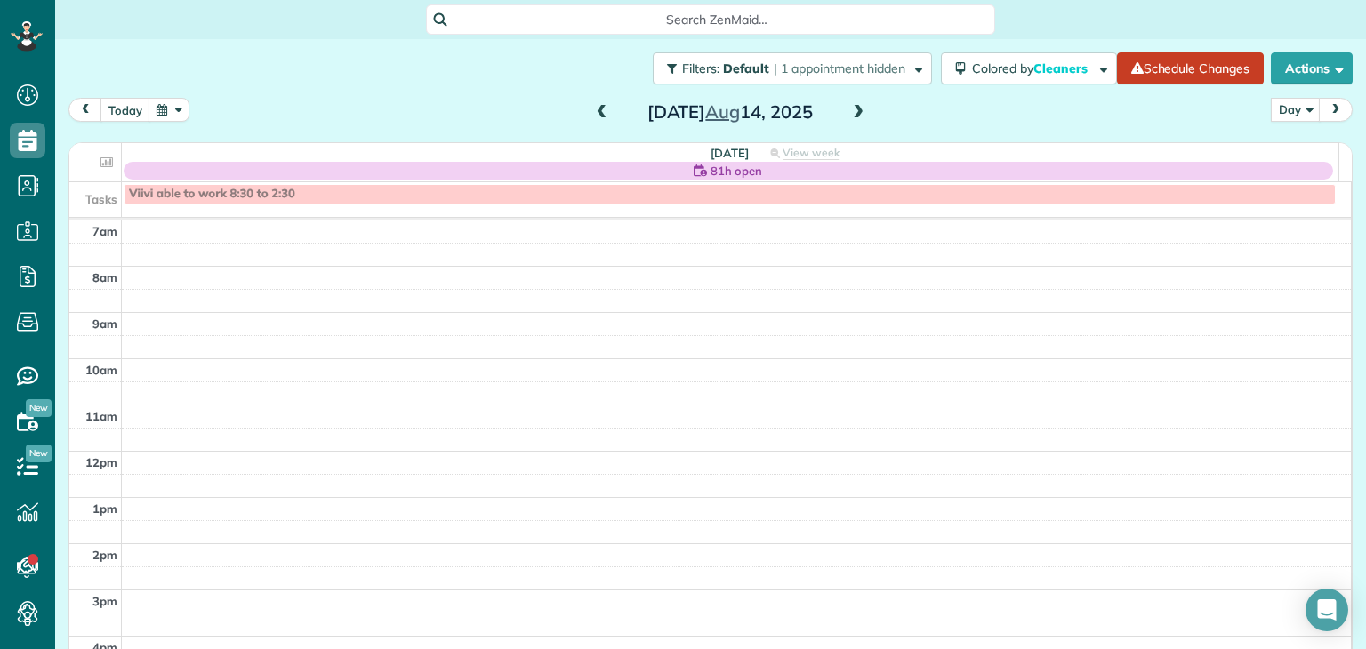
click at [848, 114] on span at bounding box center [858, 113] width 20 height 16
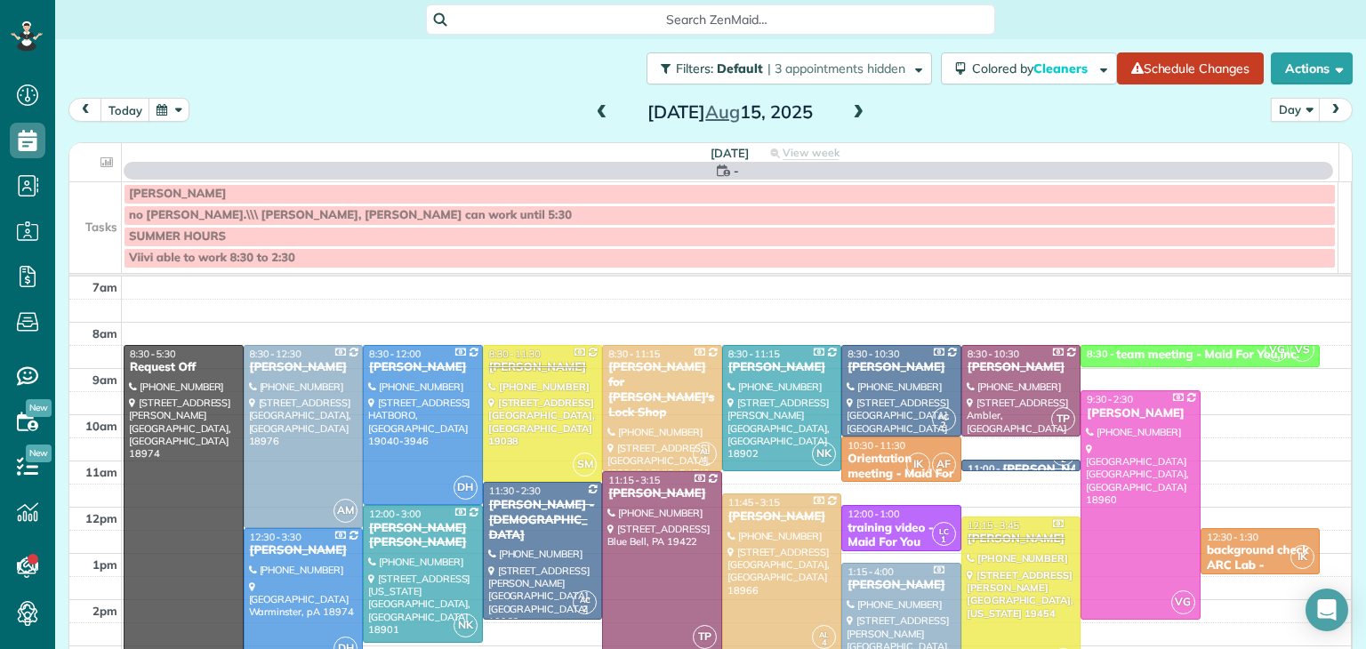
click at [848, 114] on span at bounding box center [858, 113] width 20 height 16
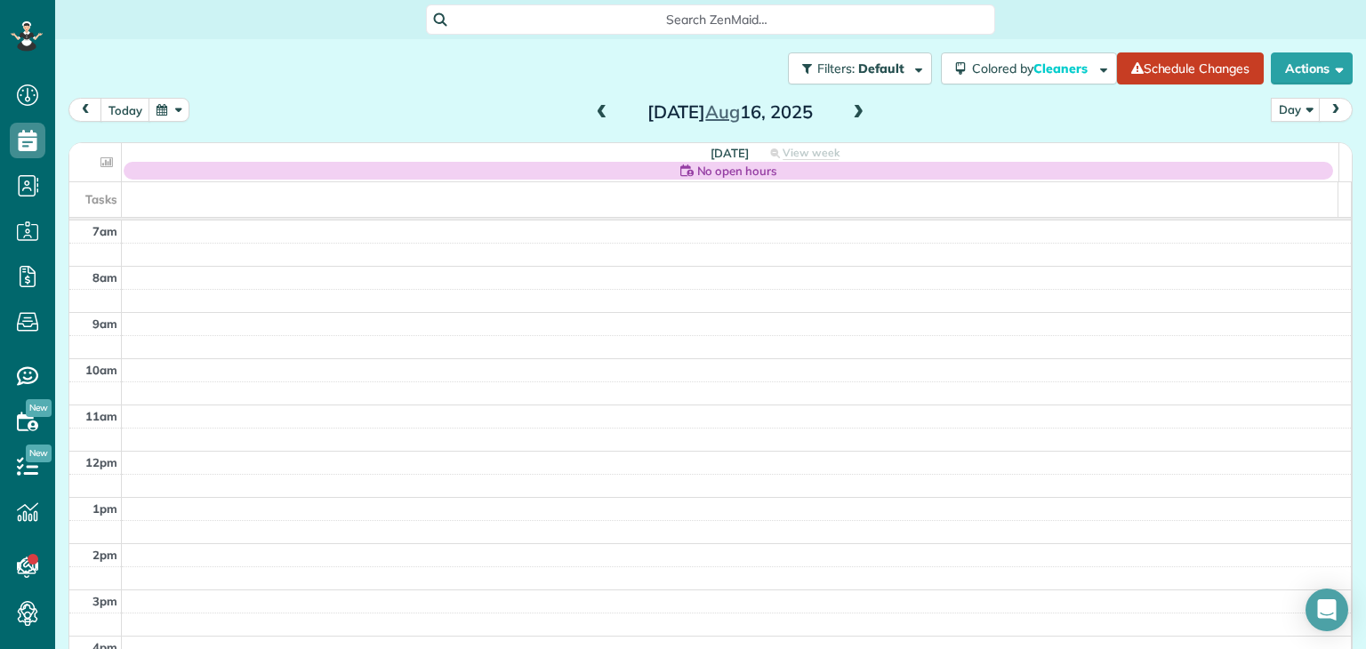
click at [848, 114] on span at bounding box center [858, 113] width 20 height 16
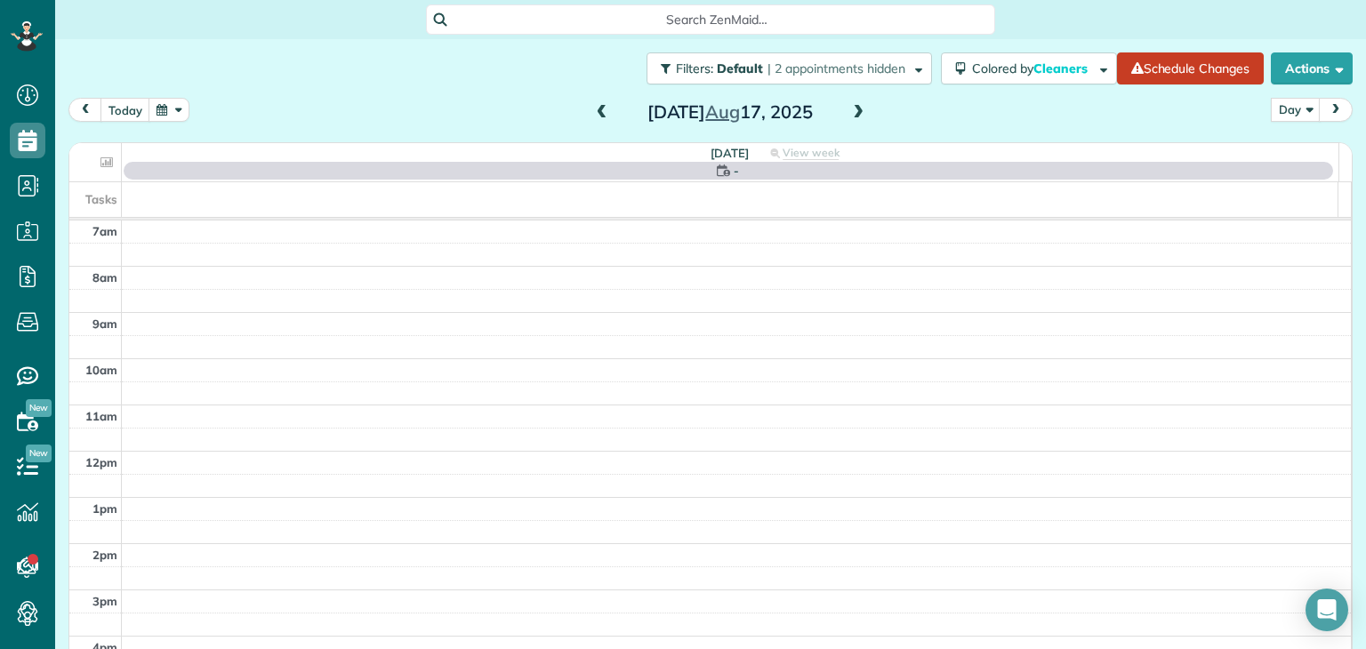
click at [848, 114] on span at bounding box center [858, 113] width 20 height 16
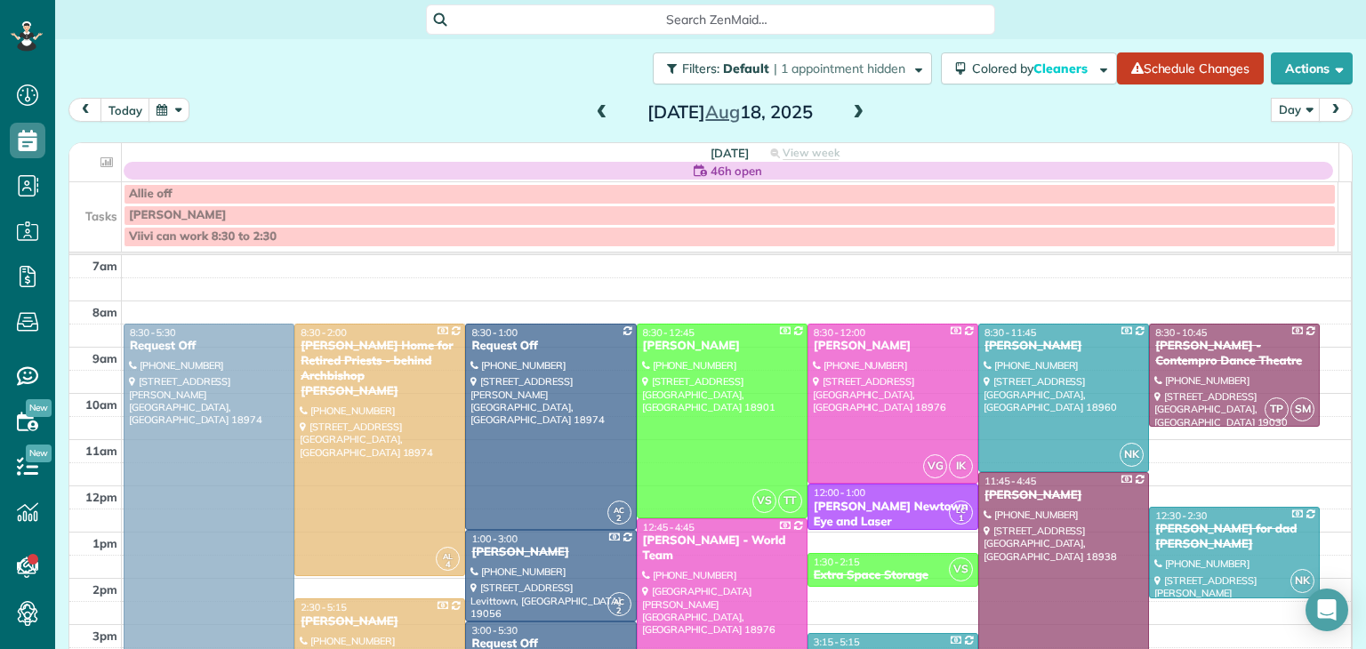
click at [848, 114] on span at bounding box center [858, 113] width 20 height 16
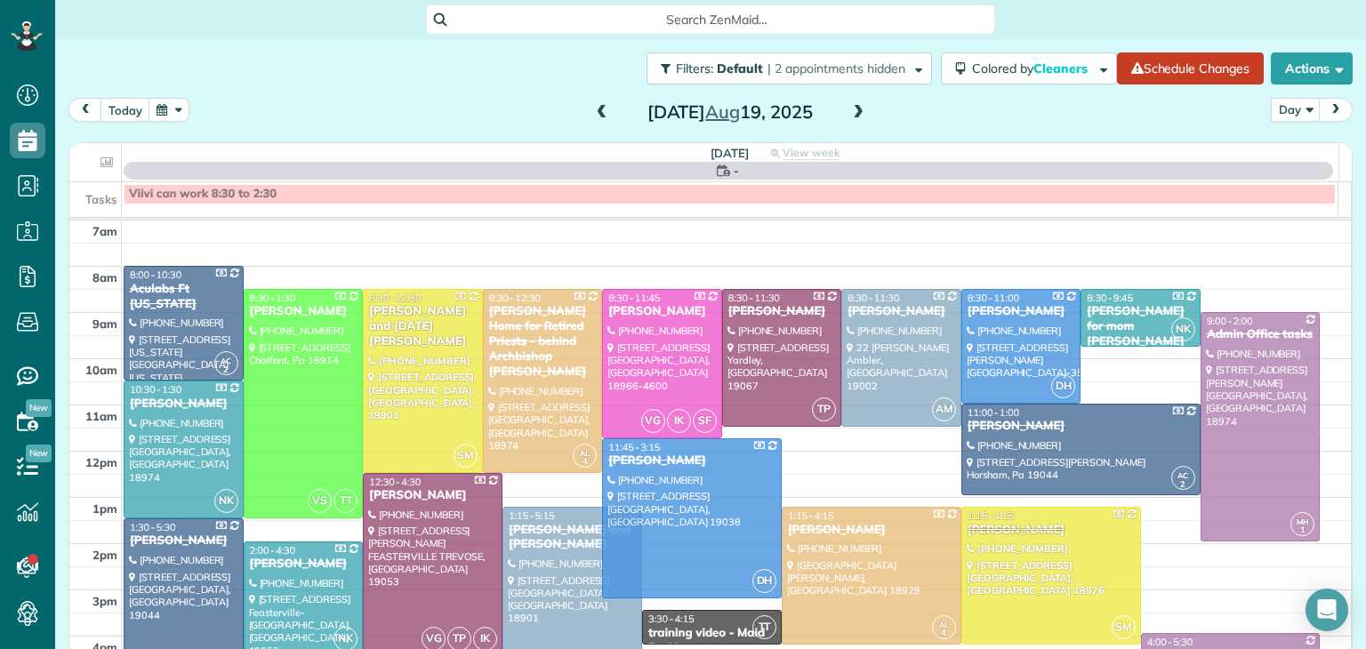
click at [848, 114] on span at bounding box center [858, 113] width 20 height 16
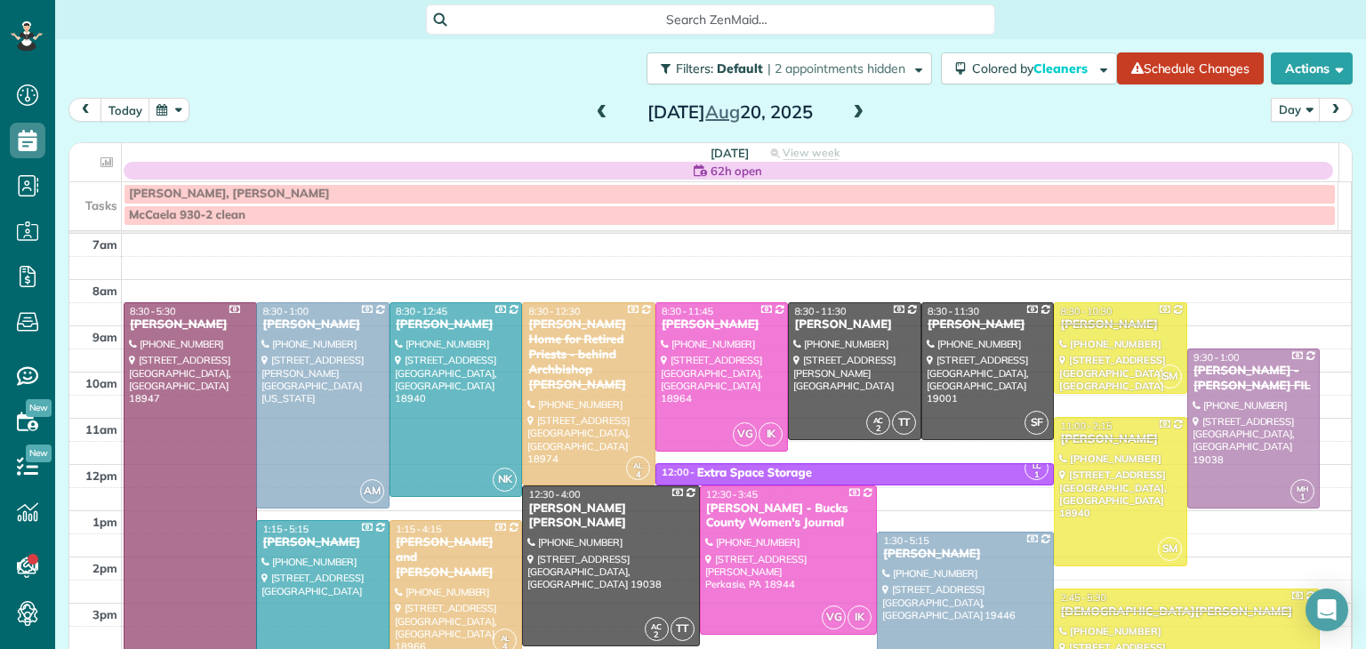
click at [848, 114] on span at bounding box center [858, 113] width 20 height 16
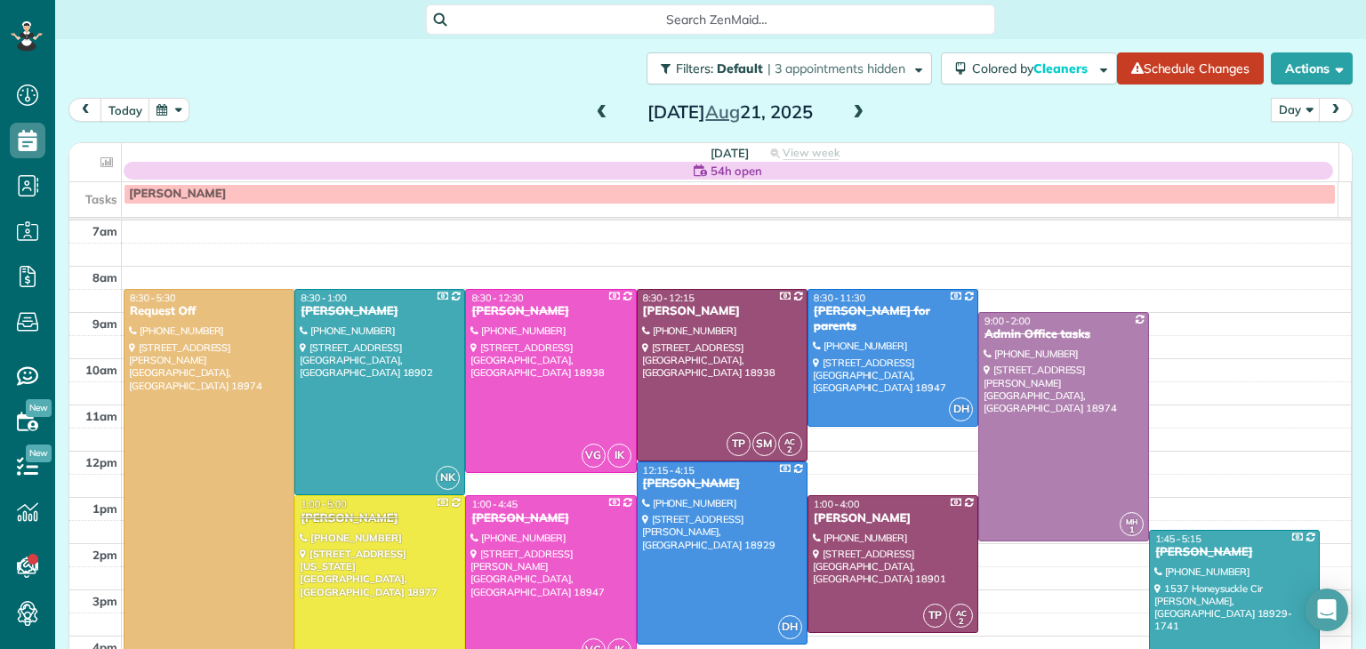
click at [848, 114] on span at bounding box center [858, 113] width 20 height 16
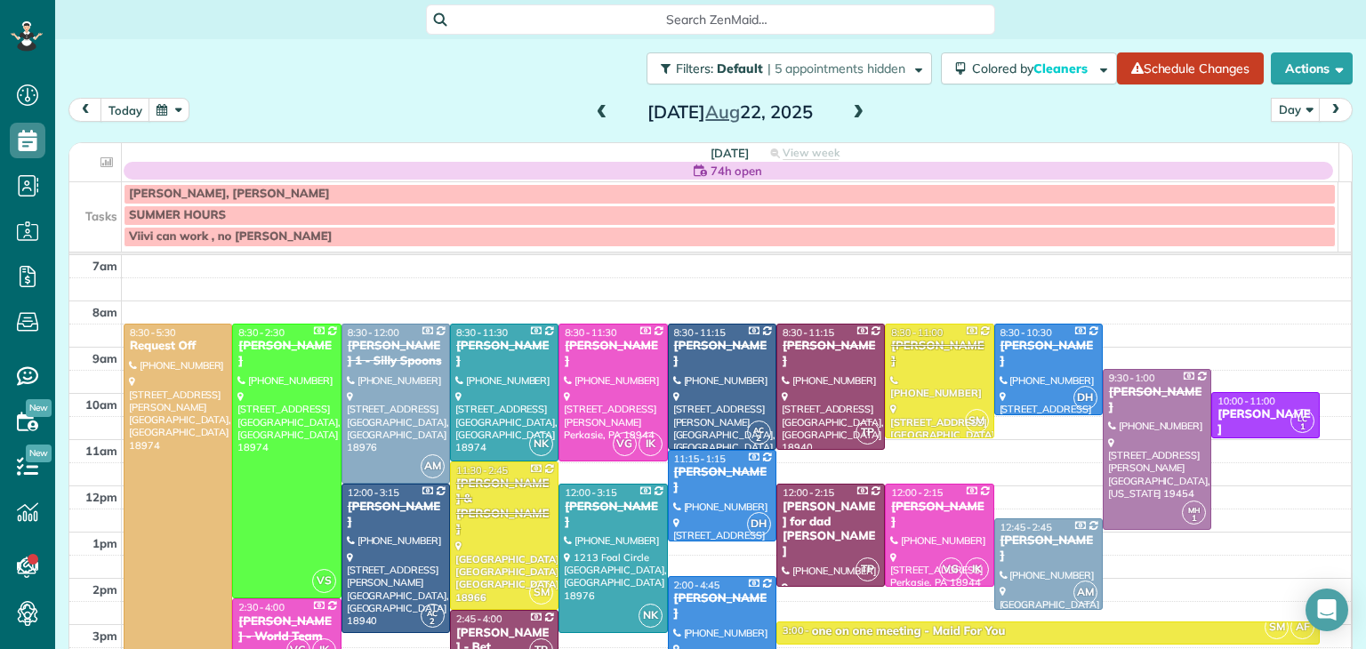
click at [848, 114] on span at bounding box center [858, 113] width 20 height 16
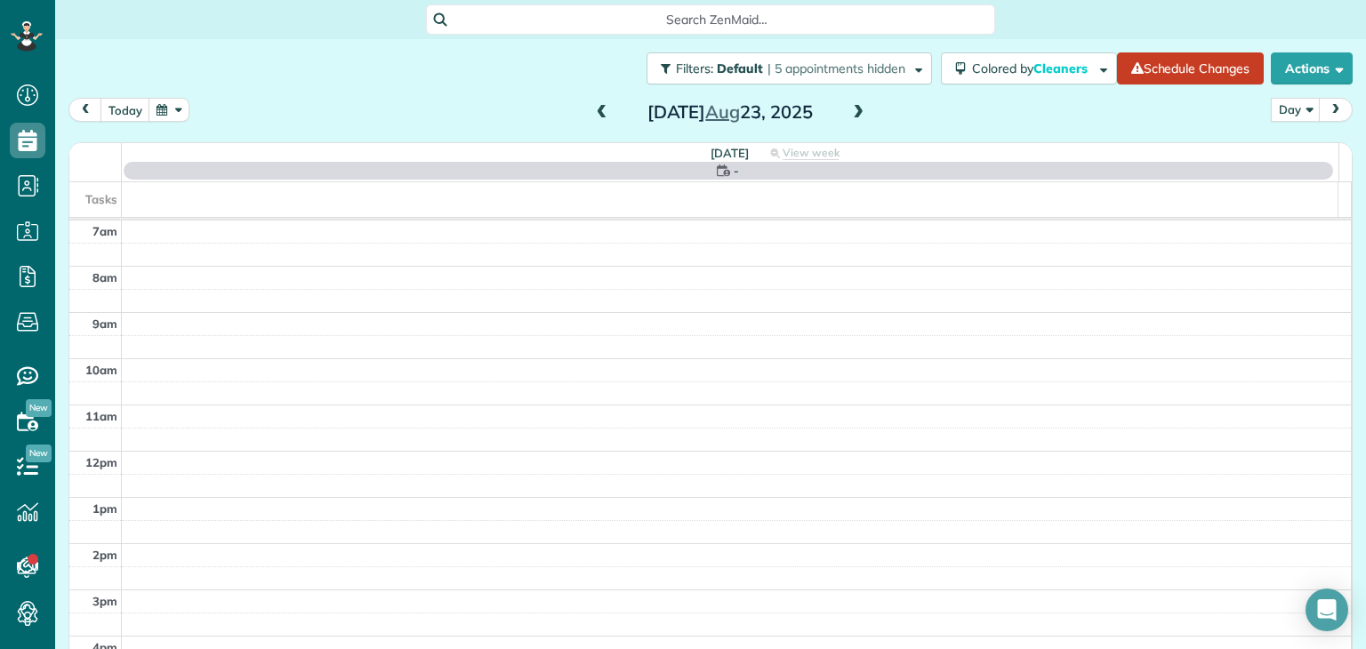
click at [848, 114] on span at bounding box center [858, 113] width 20 height 16
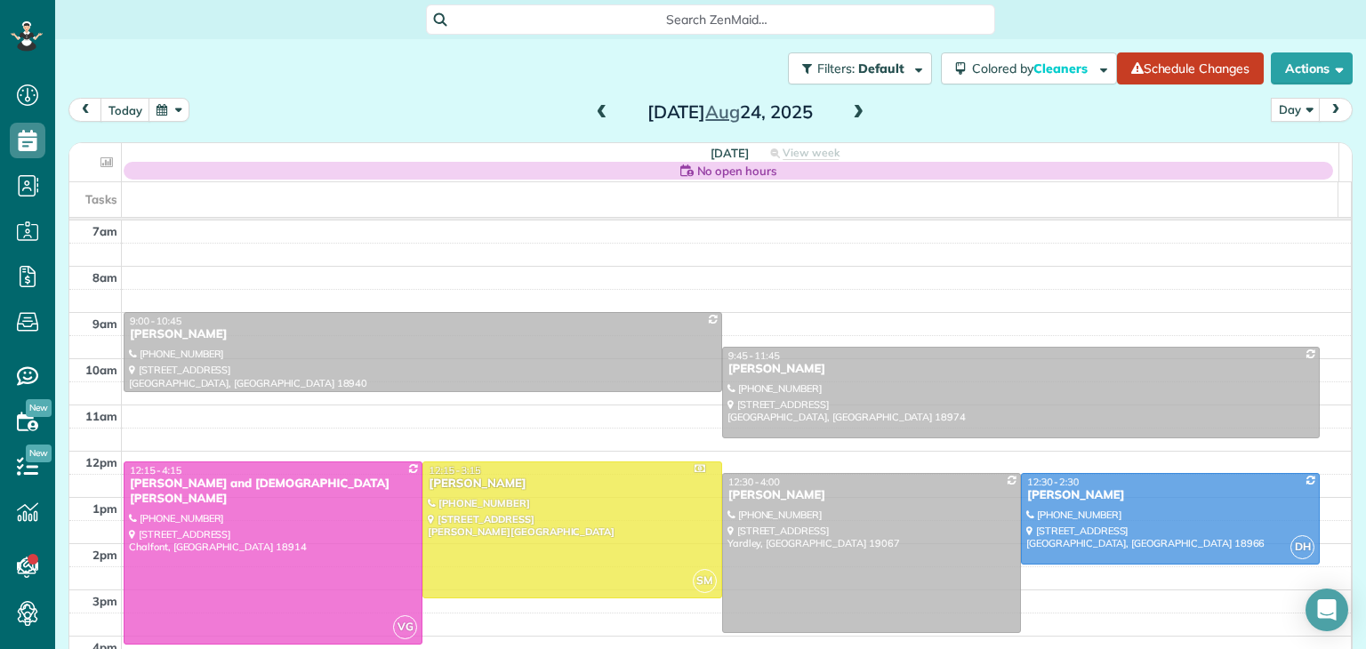
click at [848, 114] on span at bounding box center [858, 113] width 20 height 16
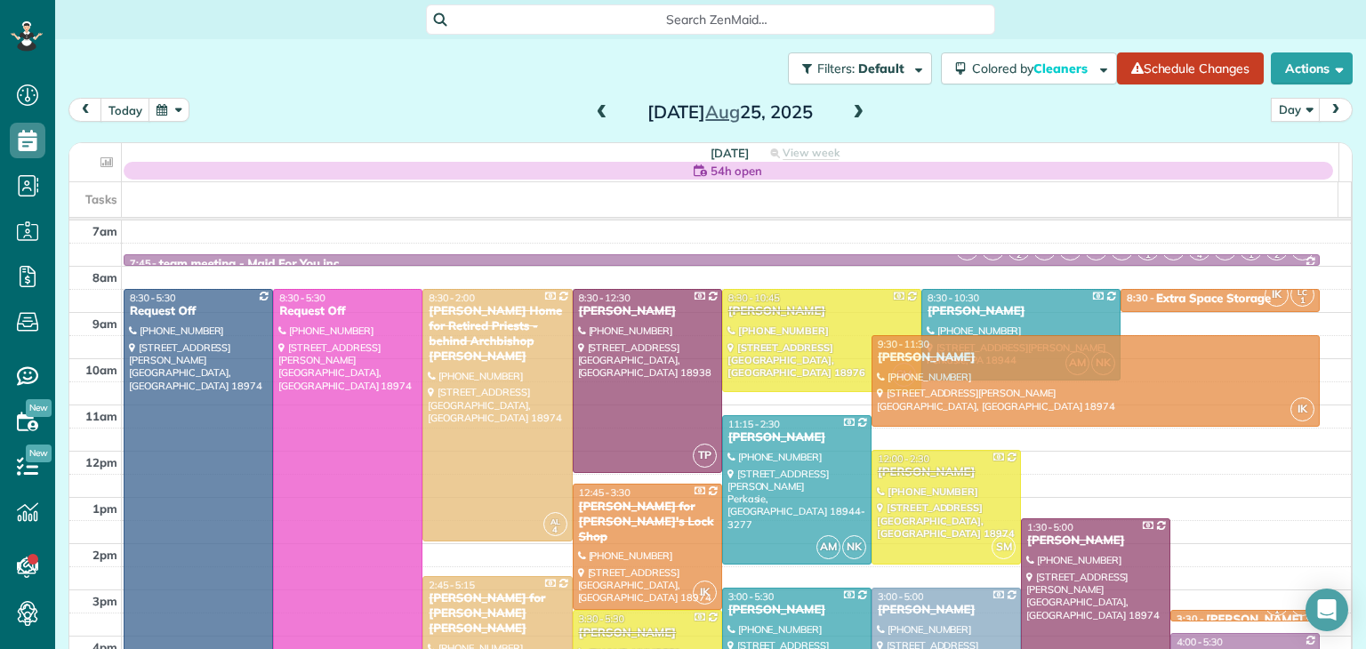
click at [848, 114] on span at bounding box center [858, 113] width 20 height 16
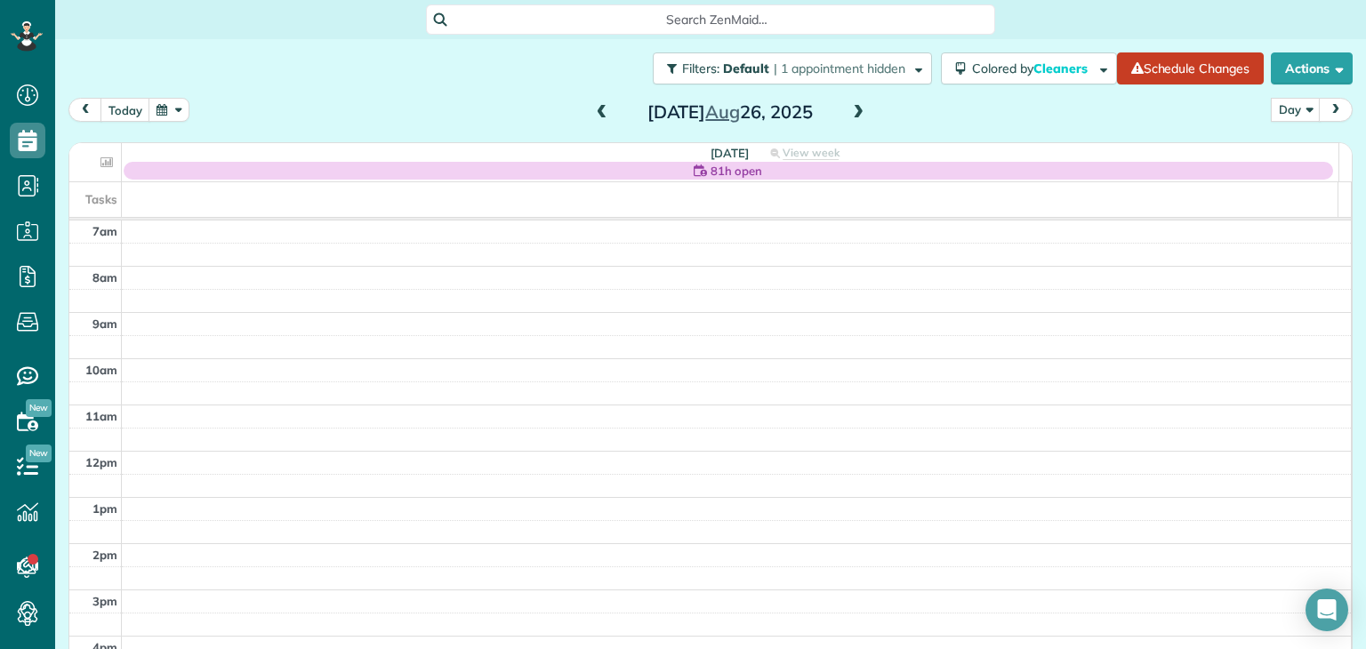
click at [848, 114] on span at bounding box center [858, 113] width 20 height 16
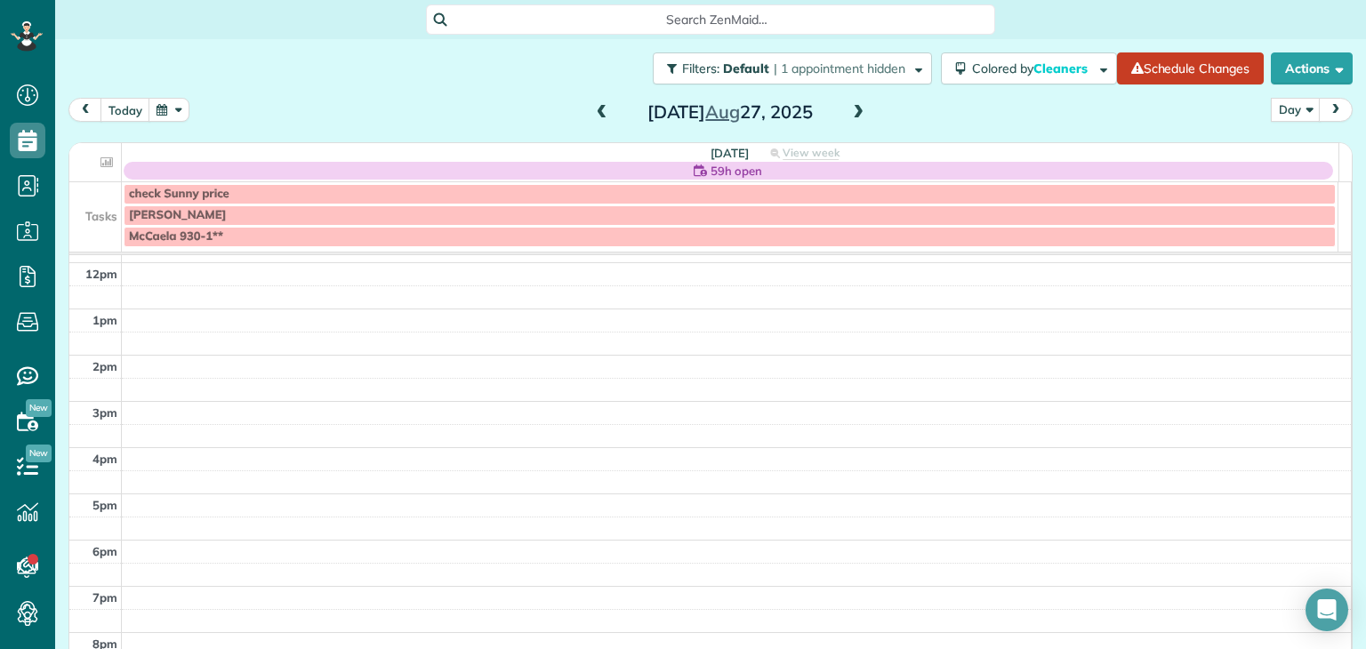
click at [857, 111] on span at bounding box center [858, 113] width 20 height 16
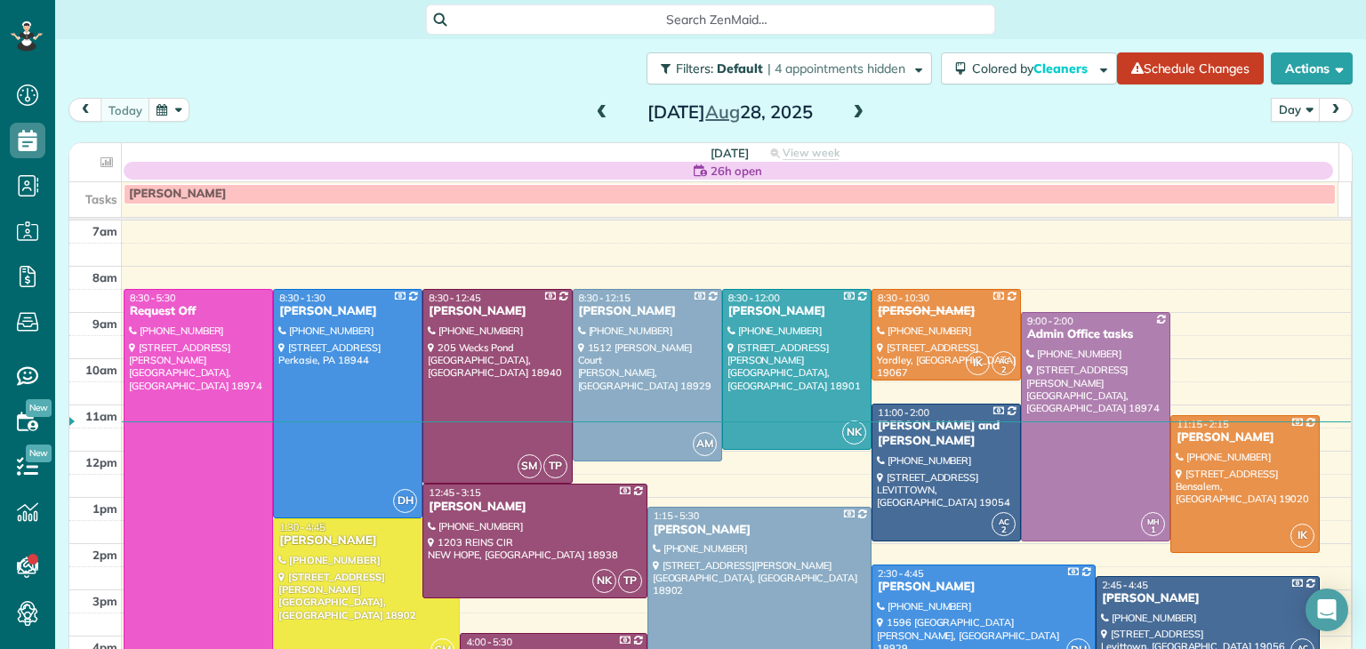
click at [596, 113] on span at bounding box center [602, 113] width 20 height 16
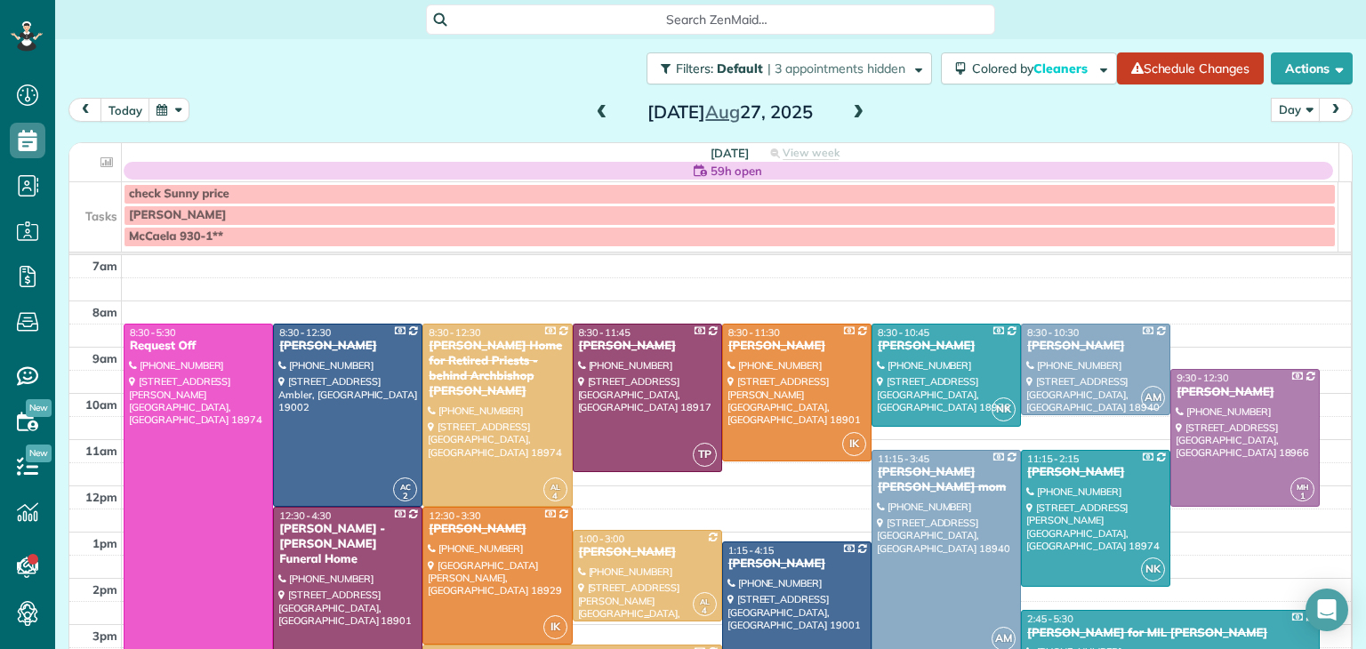
click at [632, 561] on div at bounding box center [648, 576] width 148 height 90
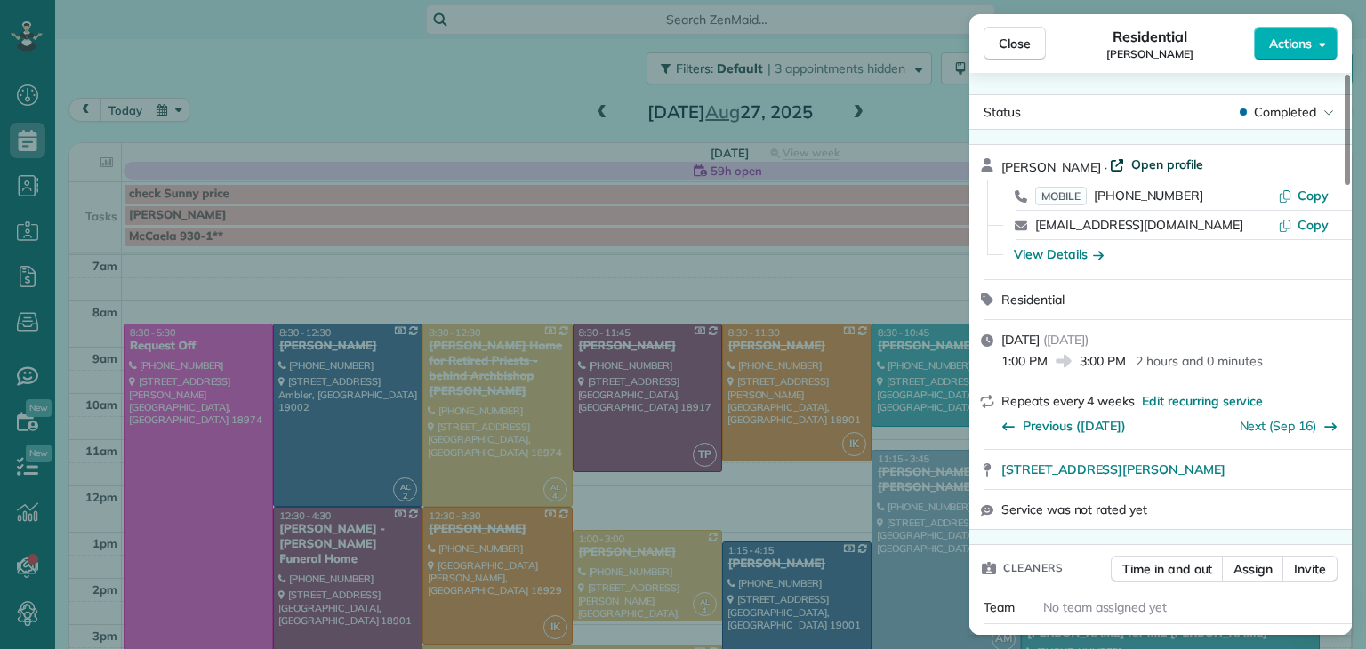
click at [1170, 163] on span "Open profile" at bounding box center [1167, 165] width 72 height 18
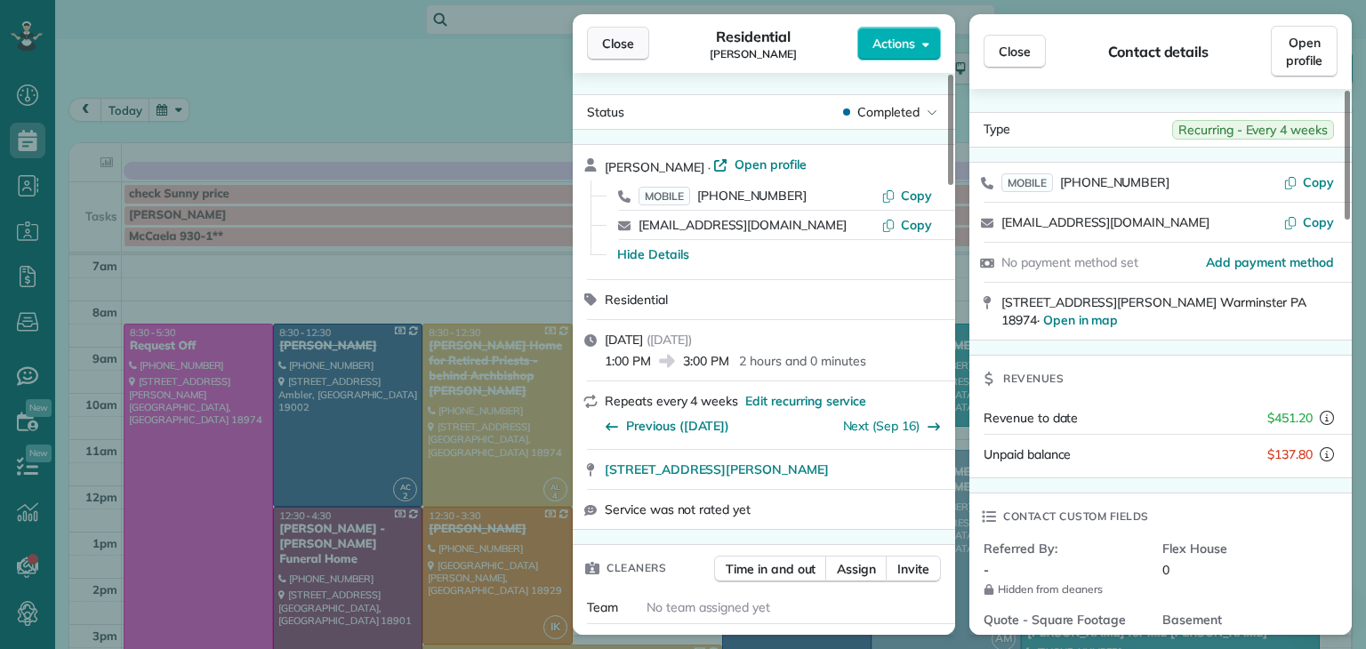
click at [607, 44] on span "Close" at bounding box center [618, 44] width 32 height 18
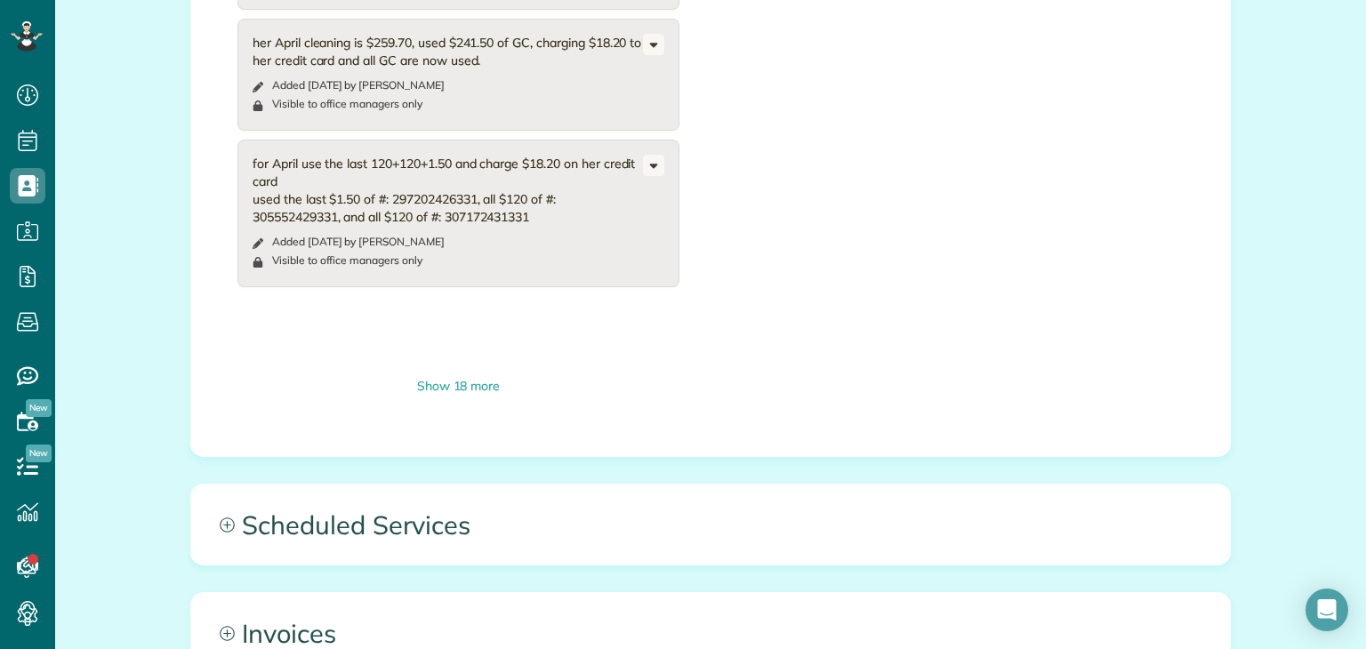
scroll to position [1626, 0]
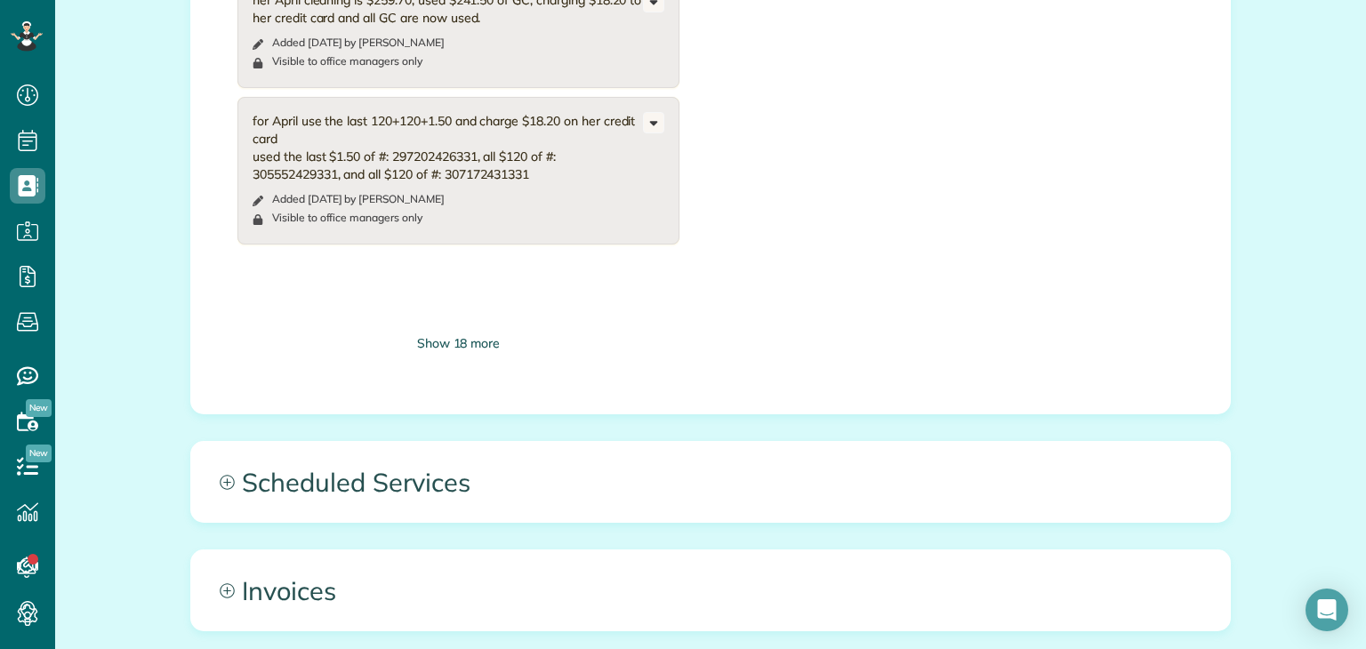
click at [477, 342] on div "Show 18 more" at bounding box center [458, 343] width 442 height 19
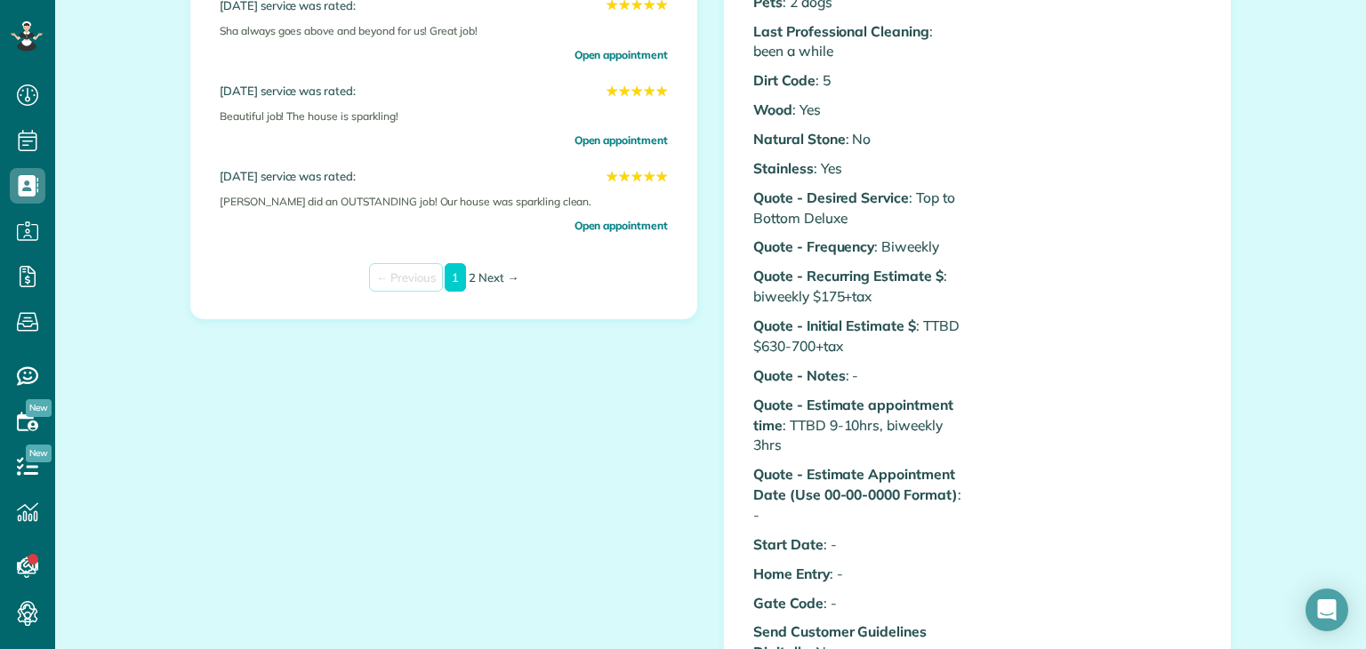
scroll to position [0, 0]
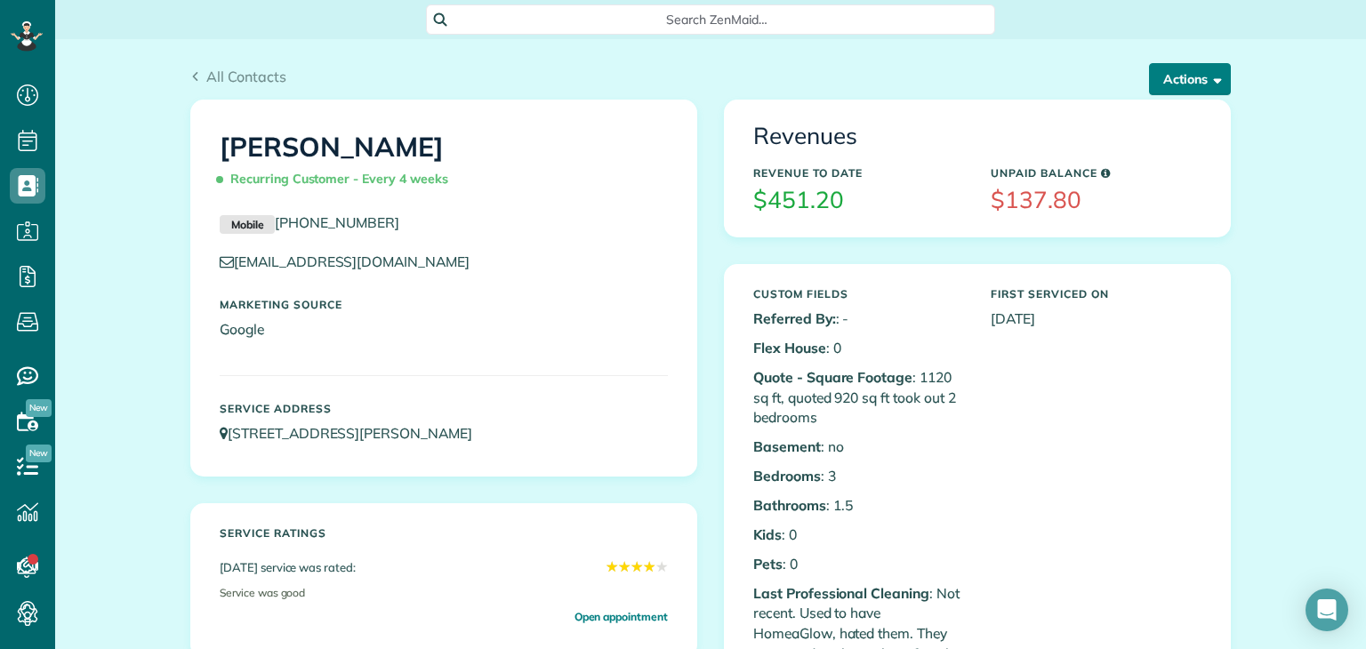
click at [1174, 81] on button "Actions" at bounding box center [1190, 79] width 82 height 32
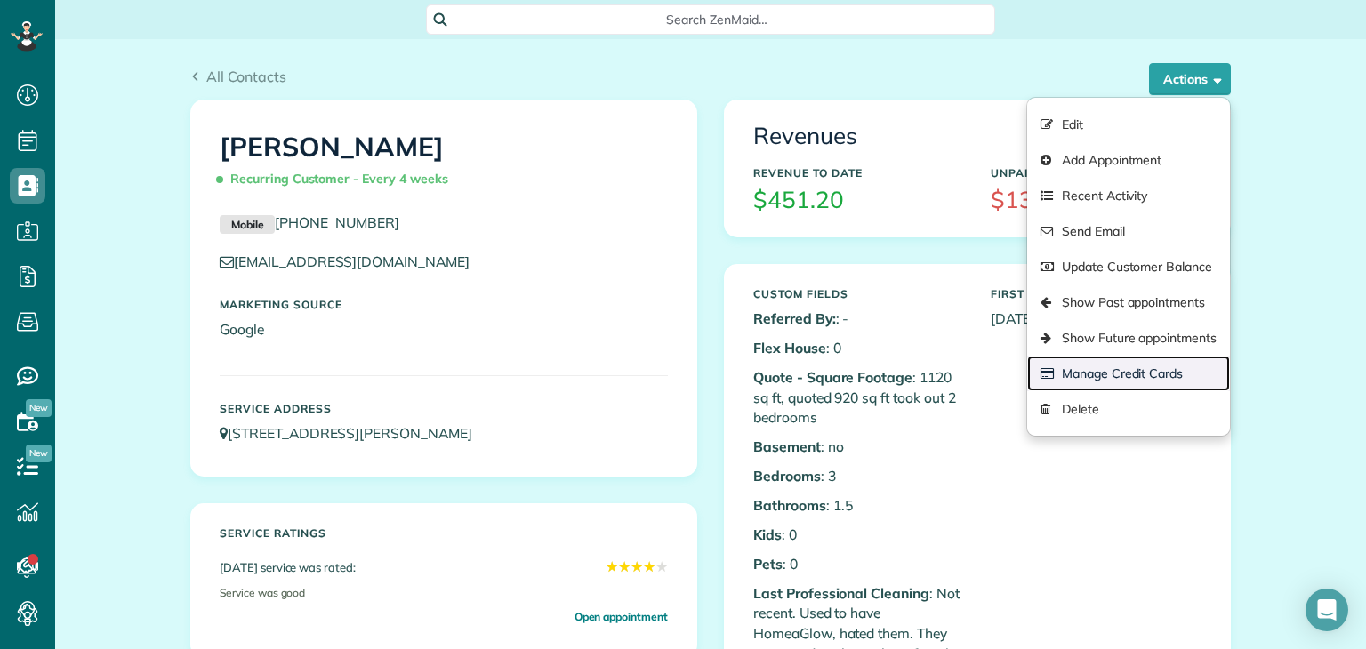
click at [1176, 374] on link "Manage Credit Cards" at bounding box center [1128, 374] width 203 height 36
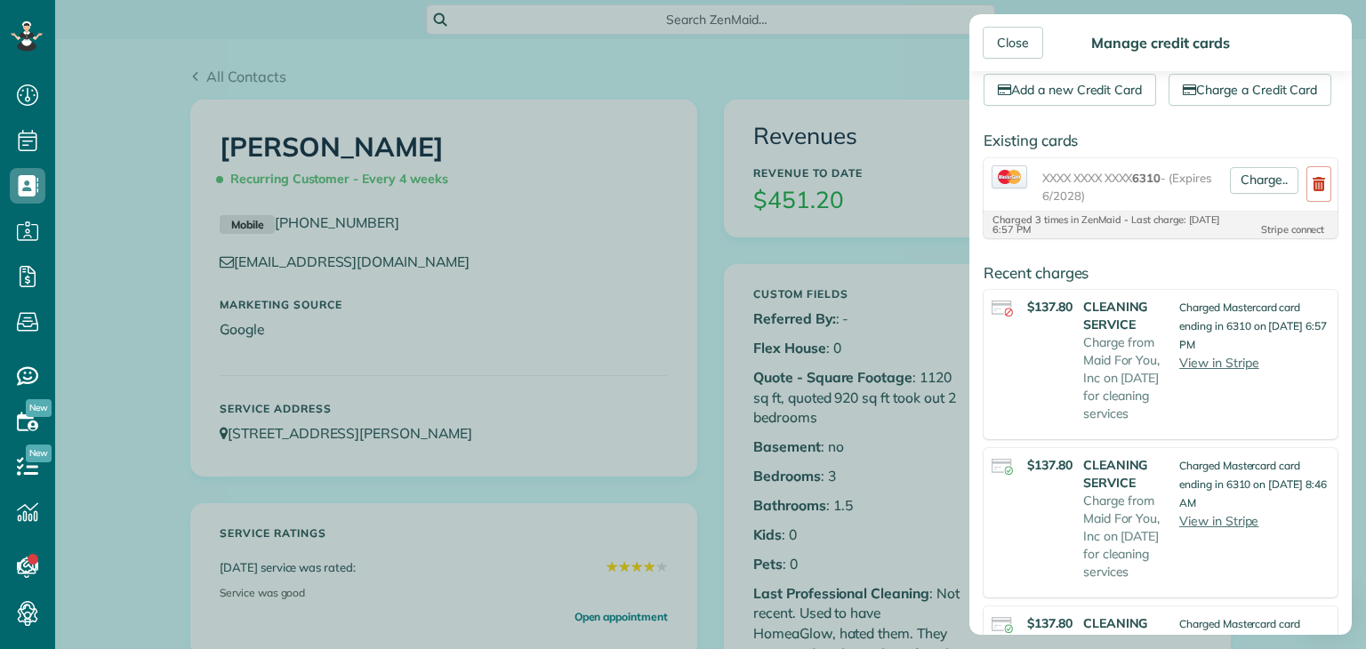
scroll to position [35, 0]
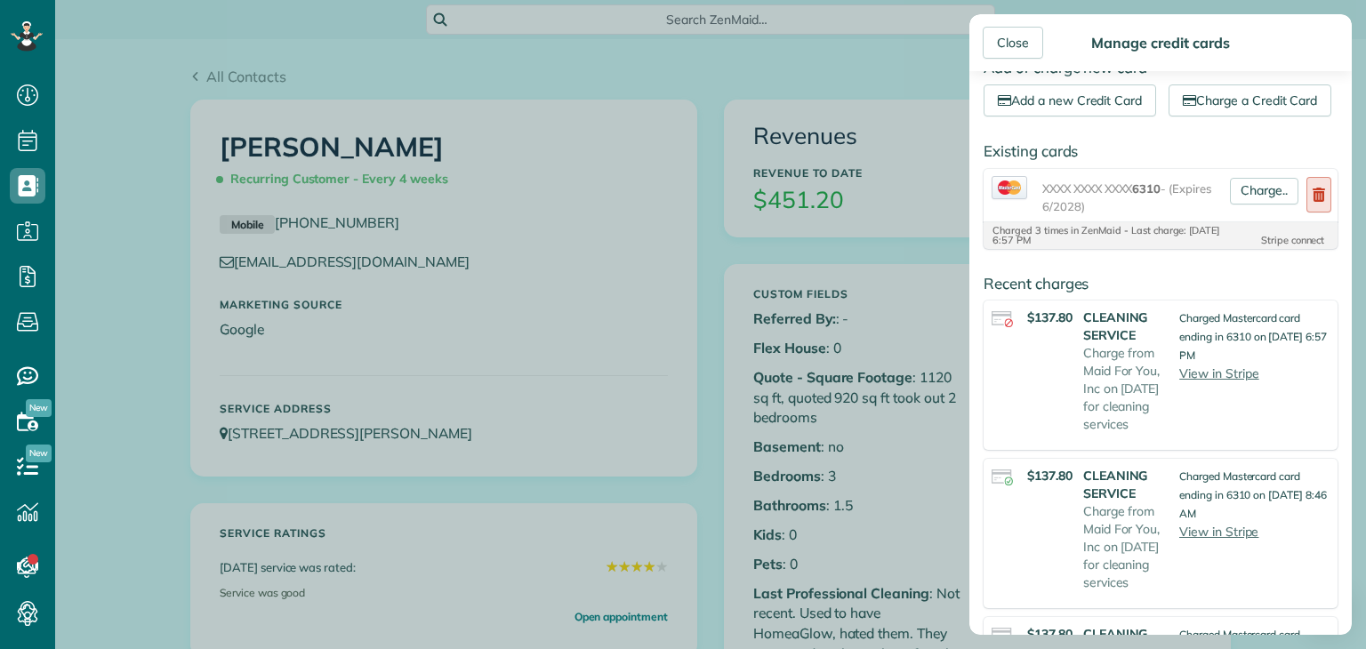
click at [1313, 202] on use at bounding box center [1319, 195] width 12 height 14
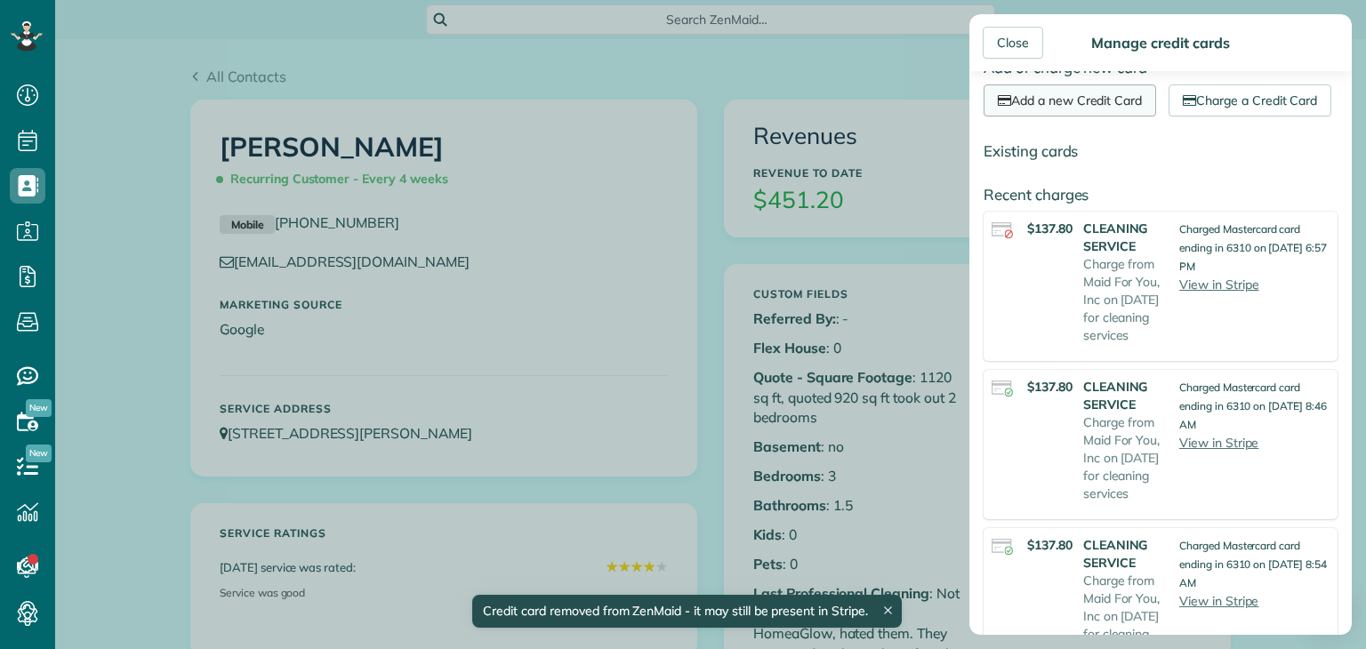
click at [1101, 102] on link "Add a new Credit Card" at bounding box center [1070, 100] width 173 height 32
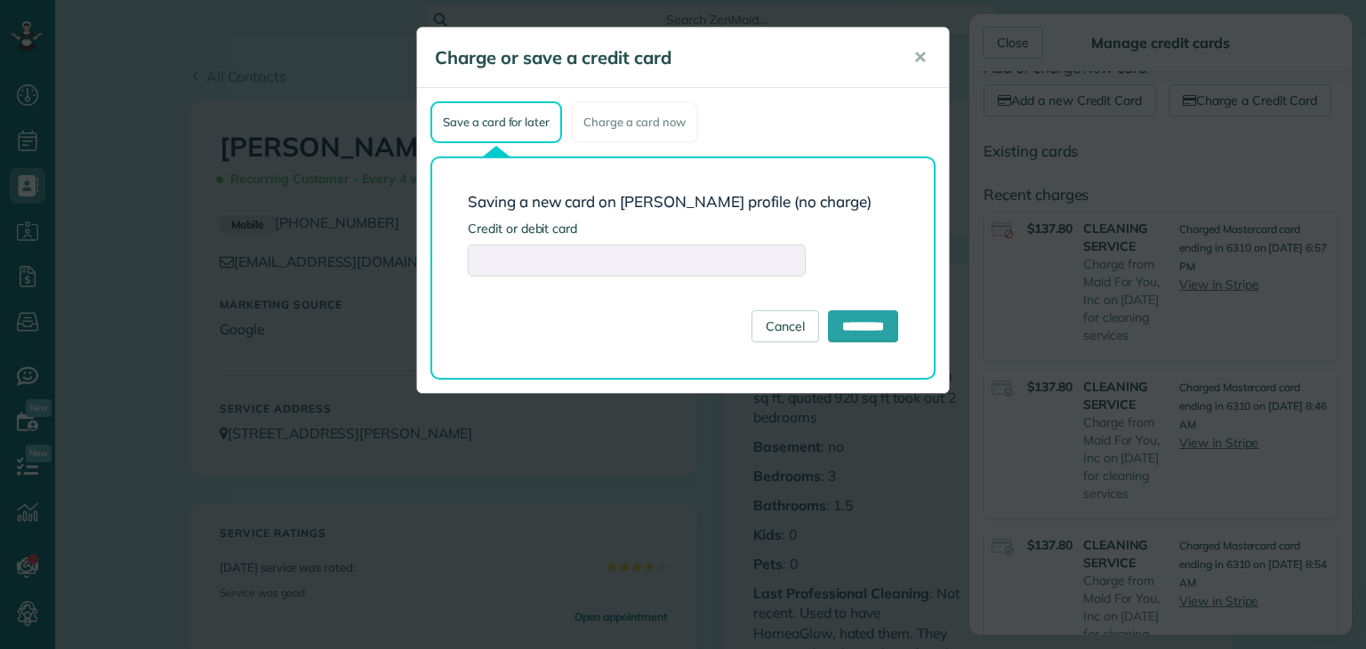
click at [633, 325] on form "Saving a new card on Barbara Tomeo's profile (no charge) Credit or debit card C…" at bounding box center [683, 268] width 430 height 149
click at [588, 364] on div "Saving a new card on Barbara Tomeo's profile (no charge) Credit or debit card C…" at bounding box center [682, 268] width 505 height 223
click at [861, 318] on input "*********" at bounding box center [863, 326] width 70 height 32
type input "**********"
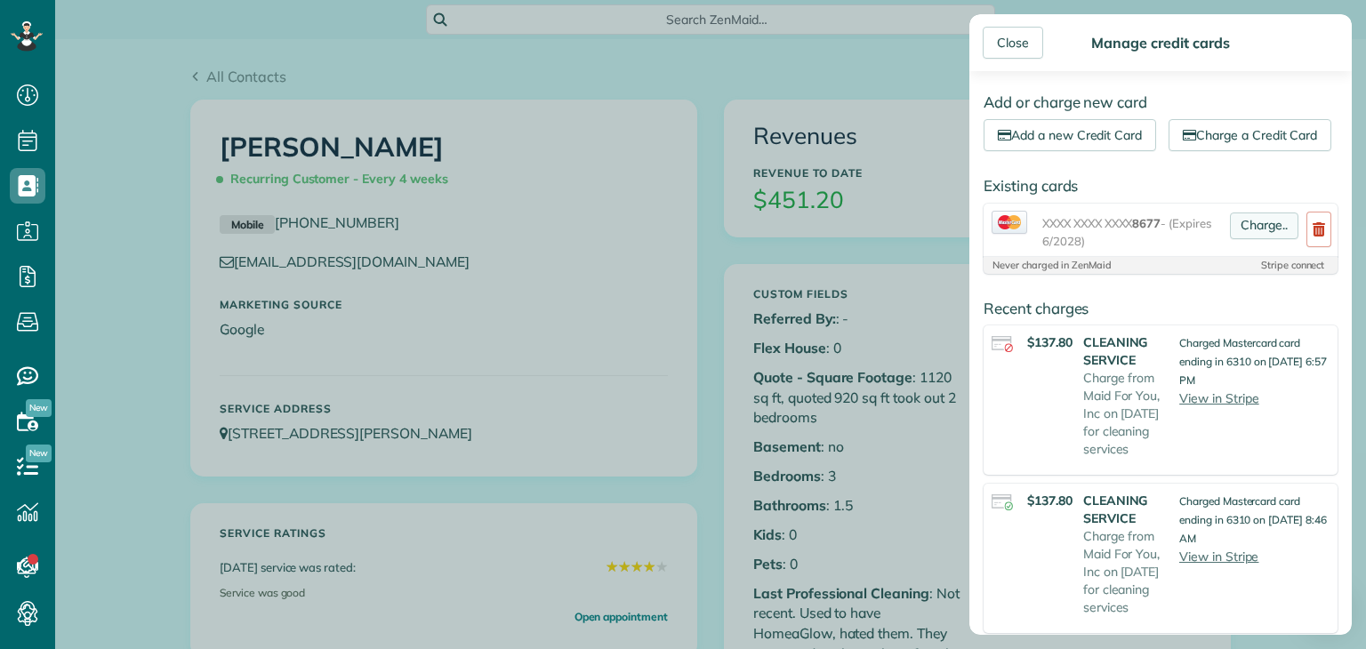
click at [1251, 239] on link "Charge.." at bounding box center [1264, 226] width 68 height 27
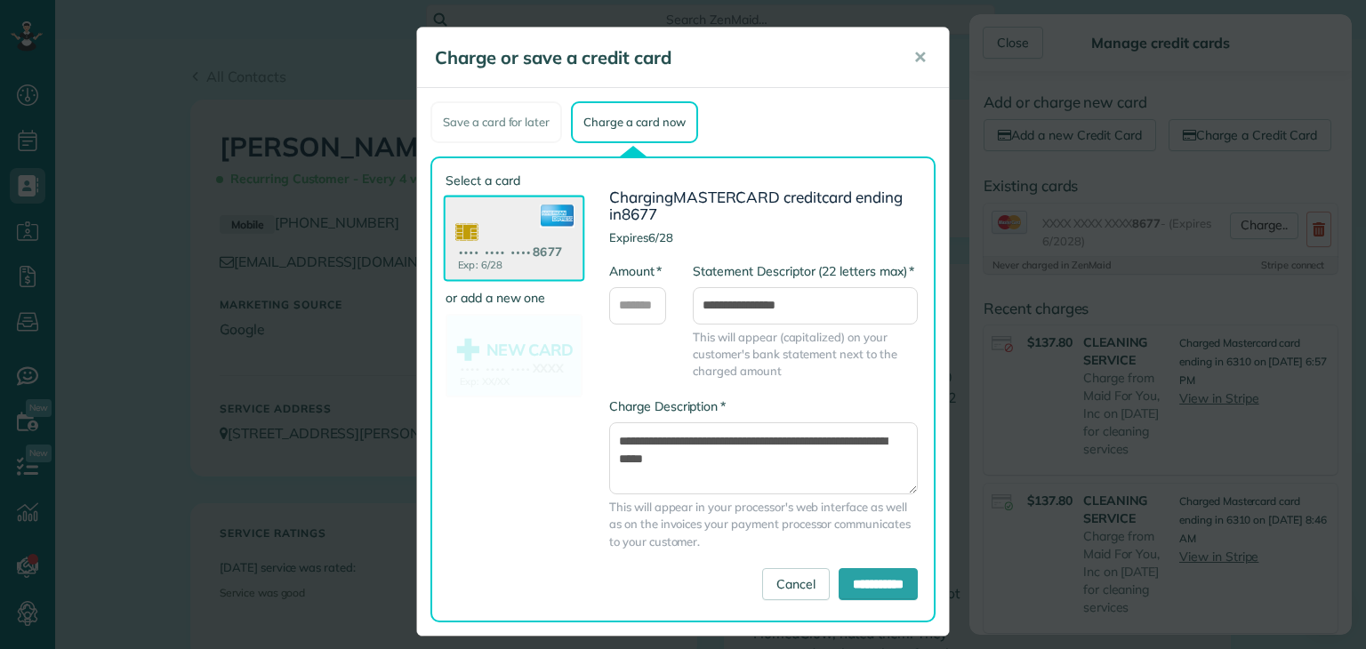
scroll to position [12, 0]
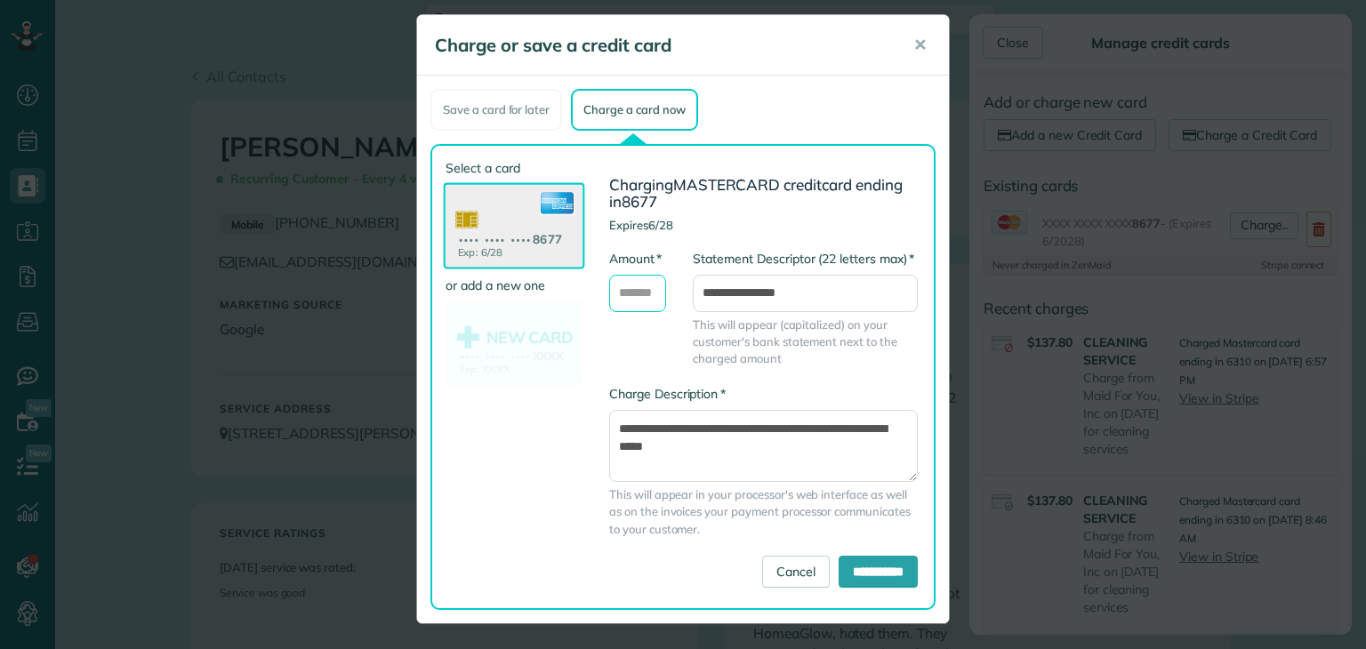
click at [616, 289] on input "* Amount" at bounding box center [637, 293] width 57 height 37
type input "******"
click at [844, 582] on input "**********" at bounding box center [878, 572] width 79 height 32
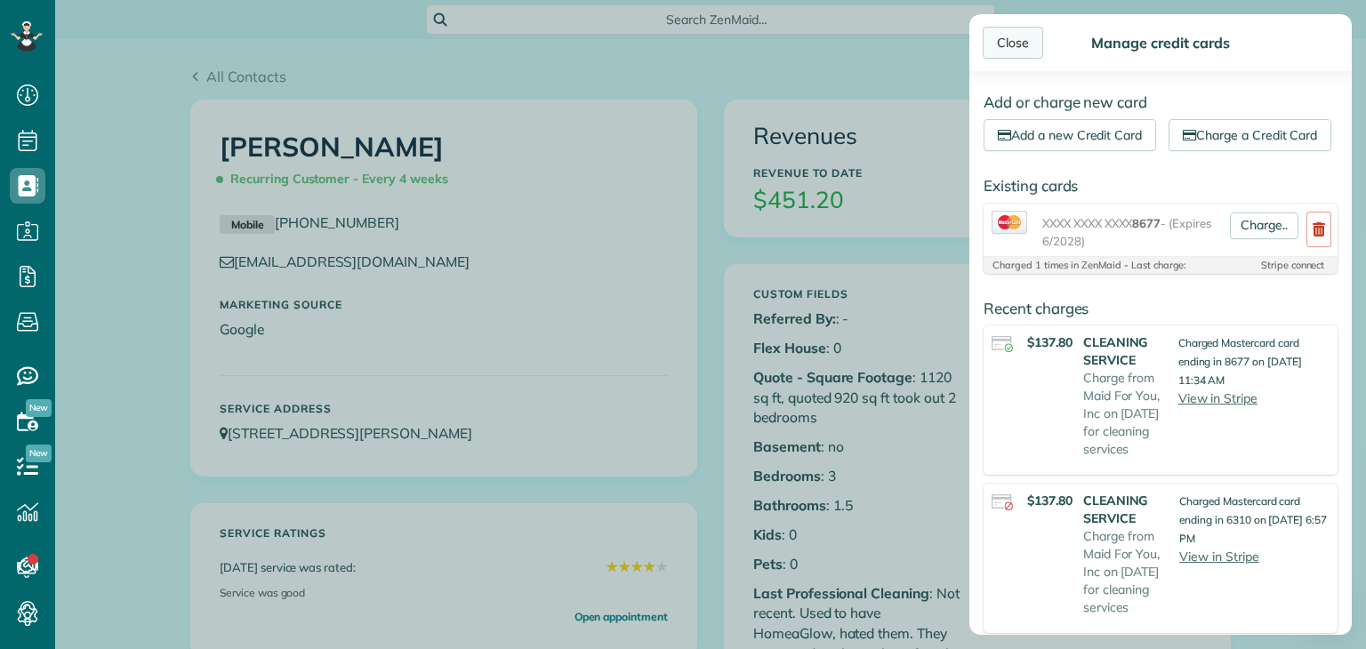
click at [1016, 36] on div "Close" at bounding box center [1013, 43] width 60 height 32
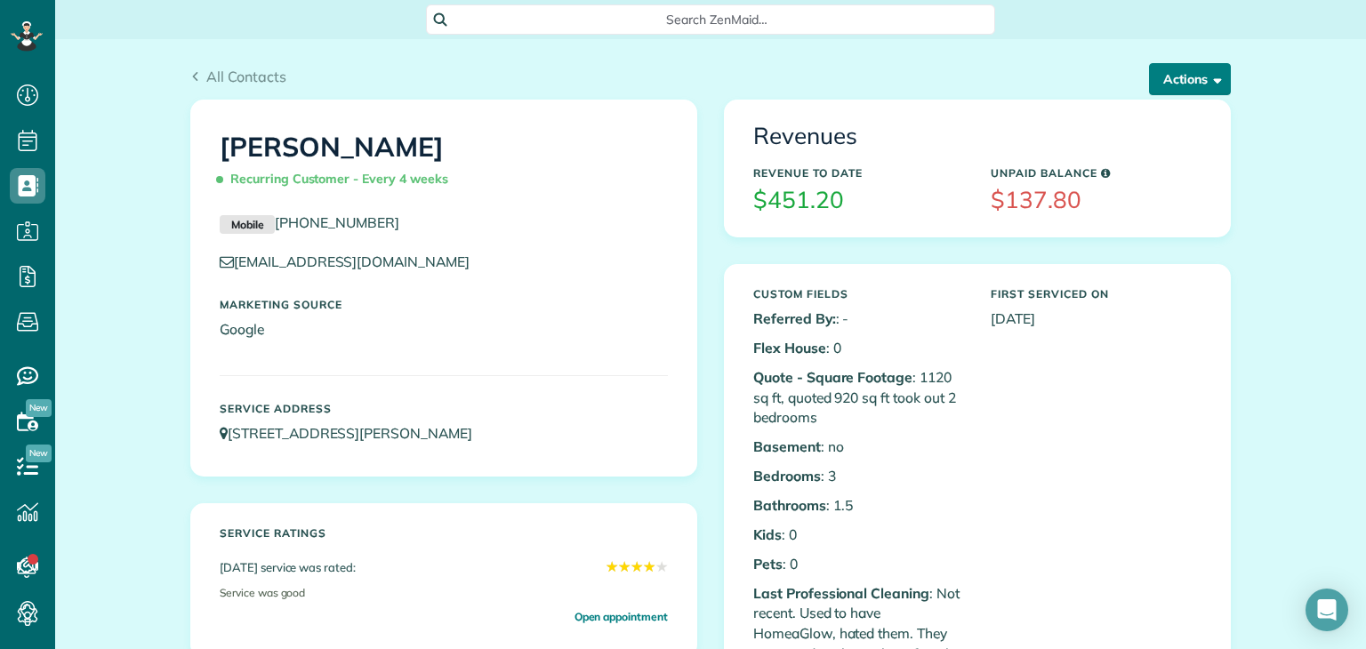
click at [1177, 68] on button "Actions" at bounding box center [1190, 79] width 82 height 32
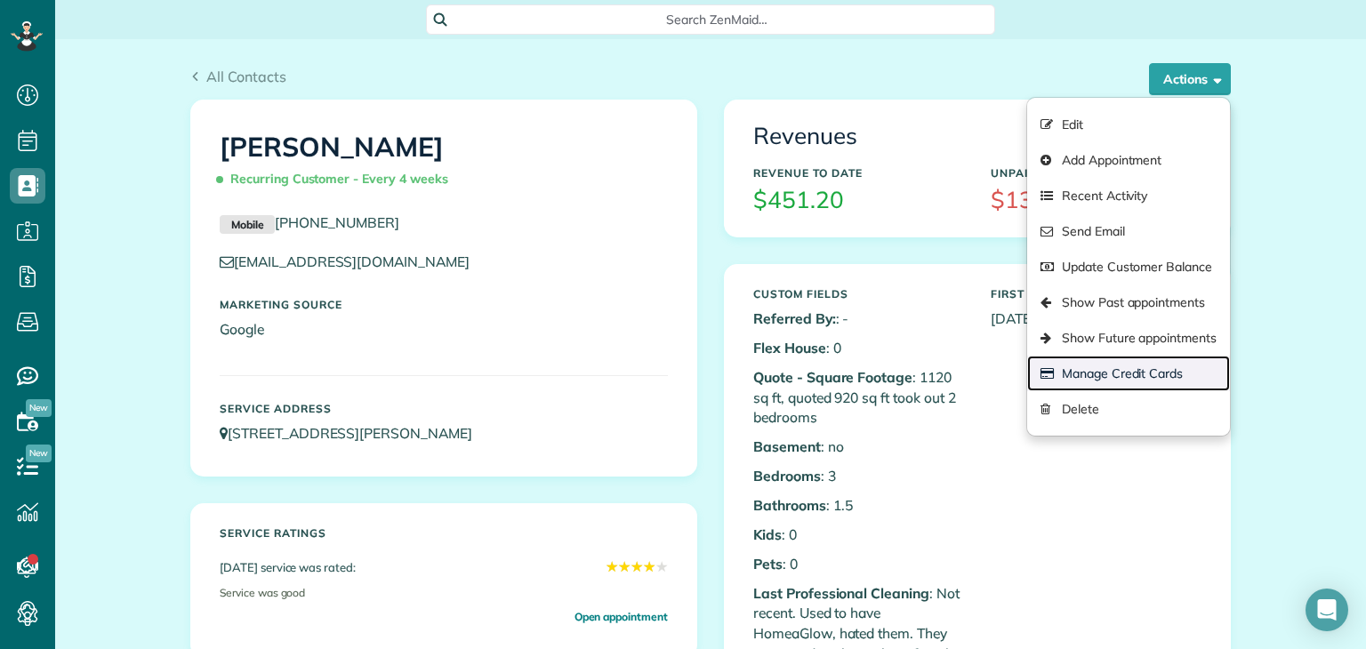
click at [1168, 372] on link "Manage Credit Cards" at bounding box center [1128, 374] width 203 height 36
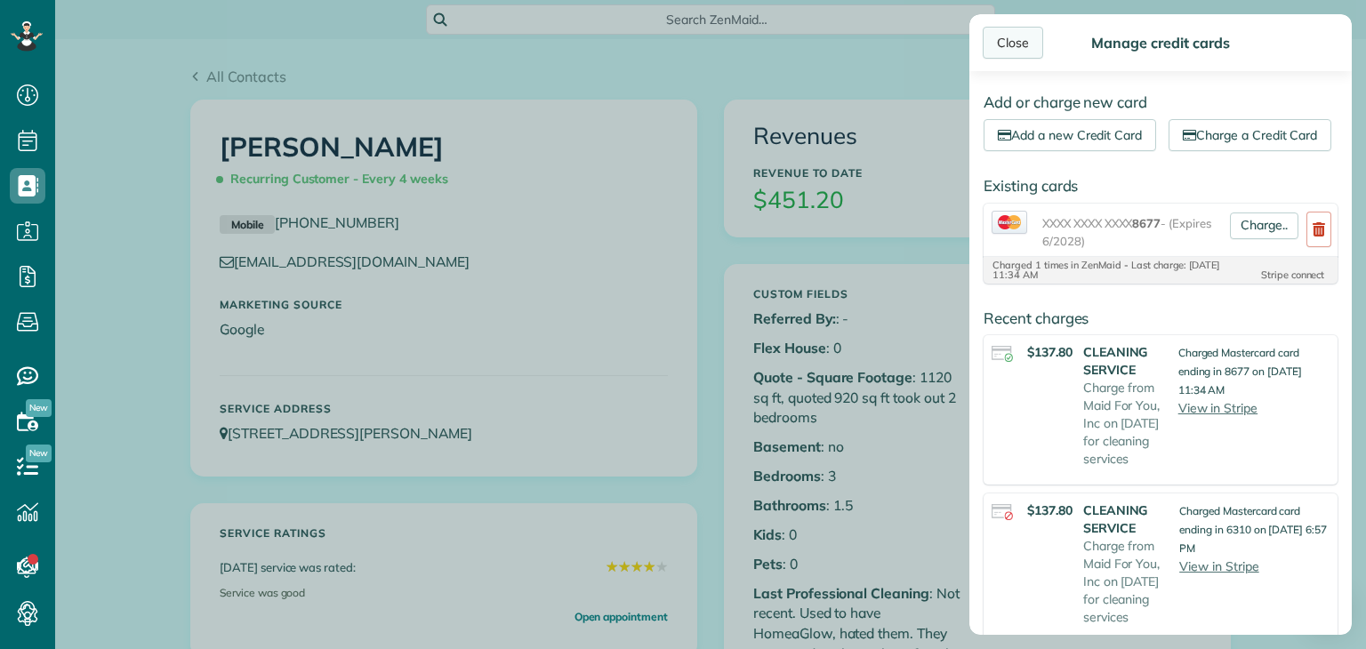
click at [1014, 33] on div "Close" at bounding box center [1013, 43] width 60 height 32
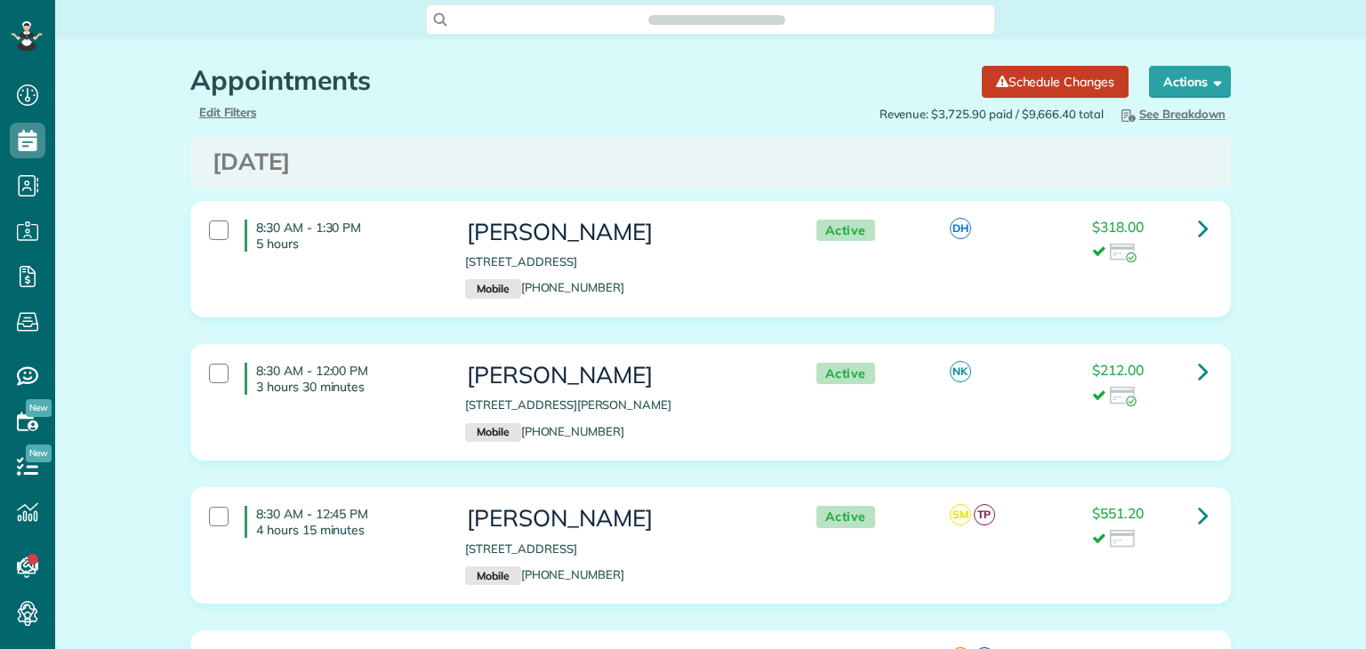
scroll to position [8, 8]
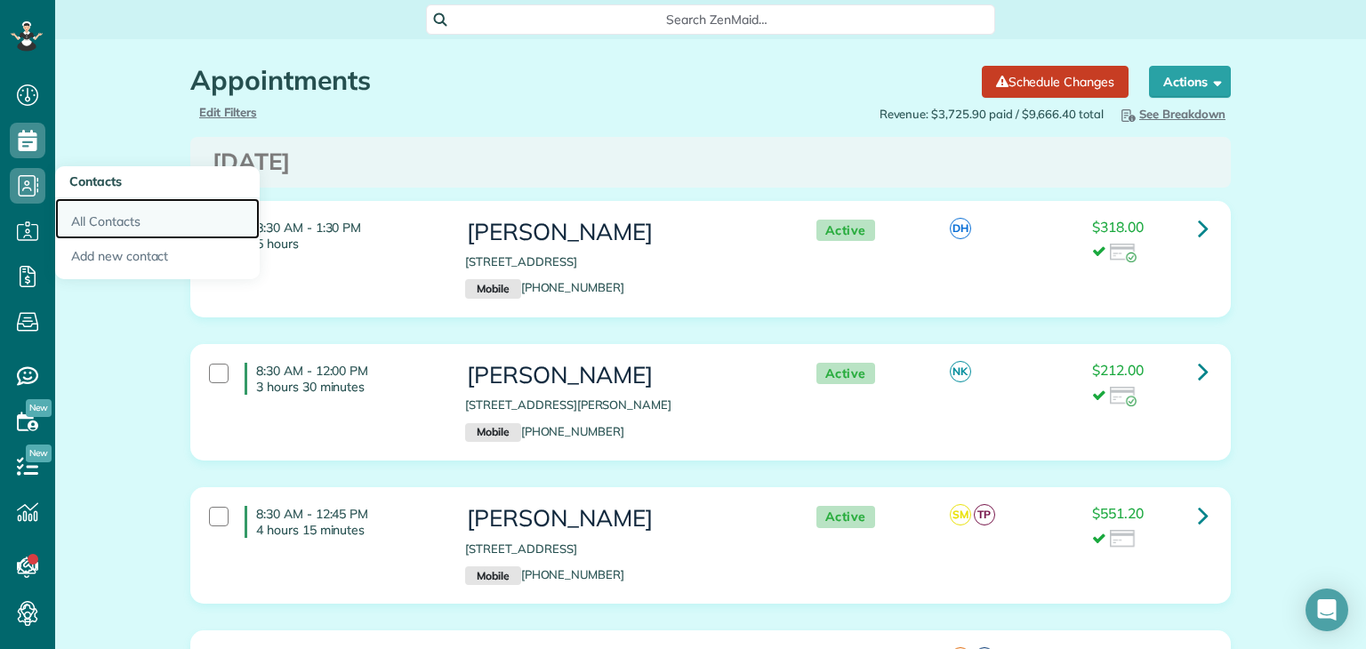
click at [99, 217] on link "All Contacts" at bounding box center [157, 218] width 205 height 41
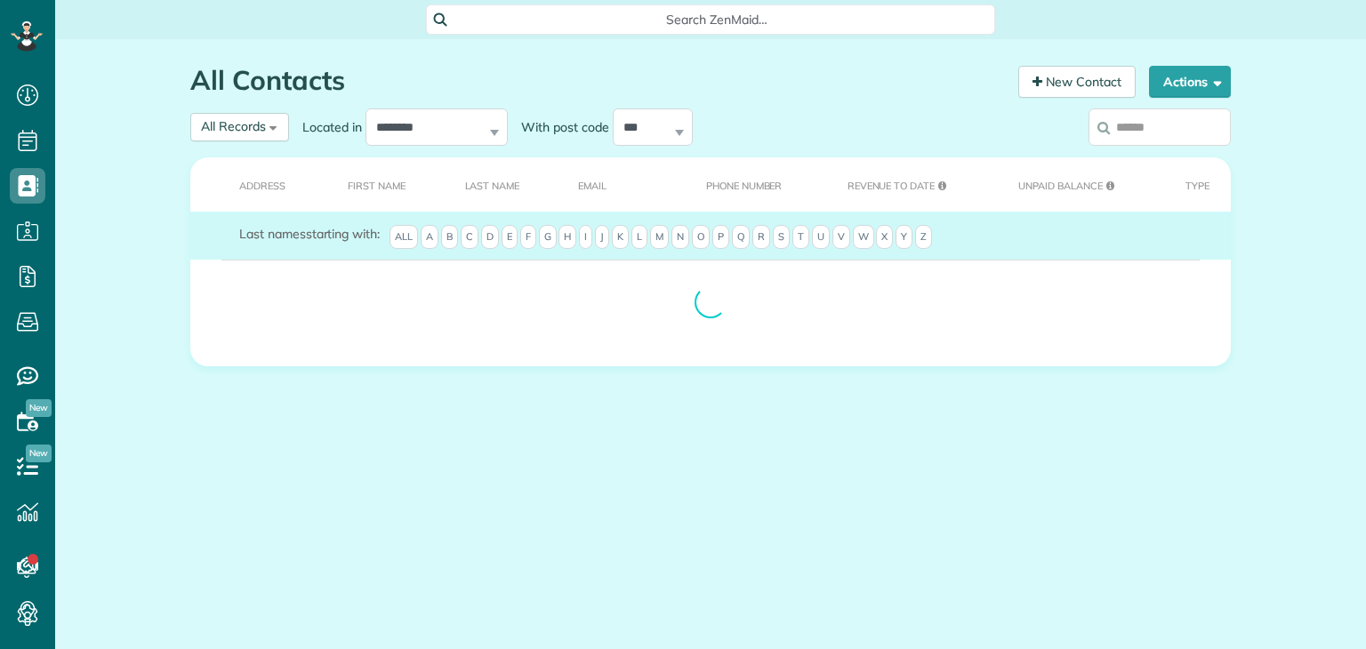
scroll to position [8, 8]
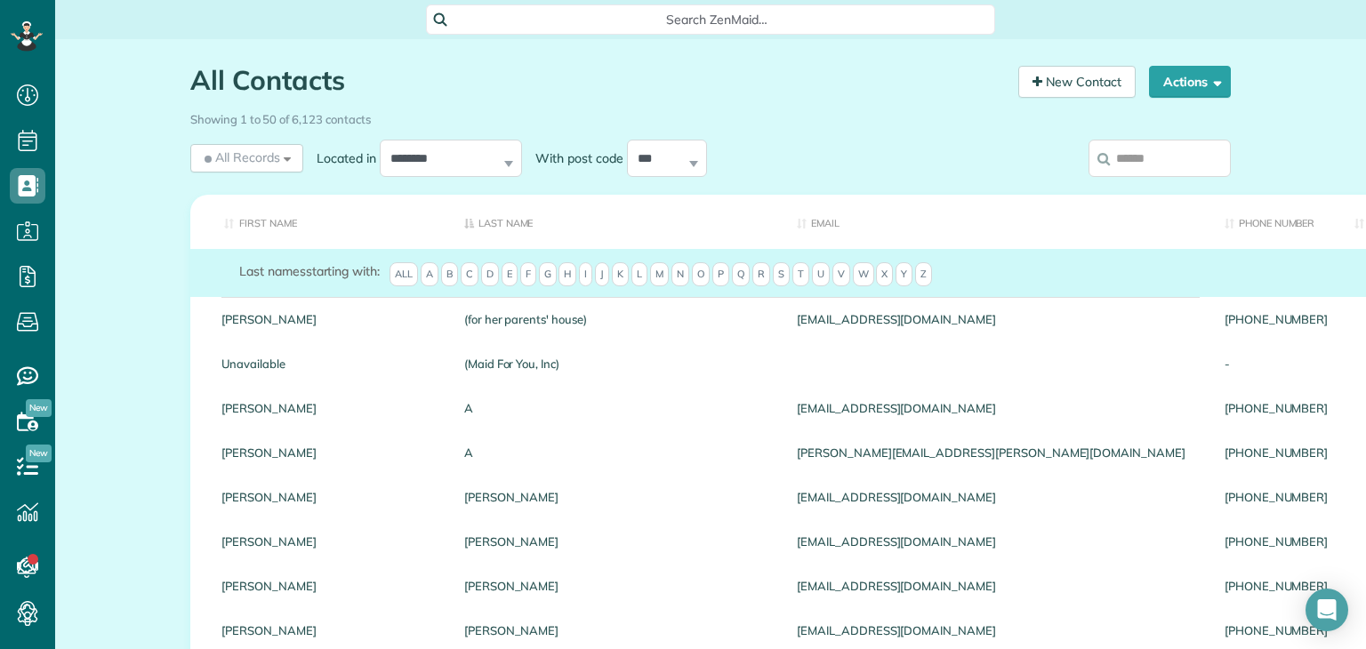
click at [1128, 168] on input "search" at bounding box center [1159, 158] width 142 height 37
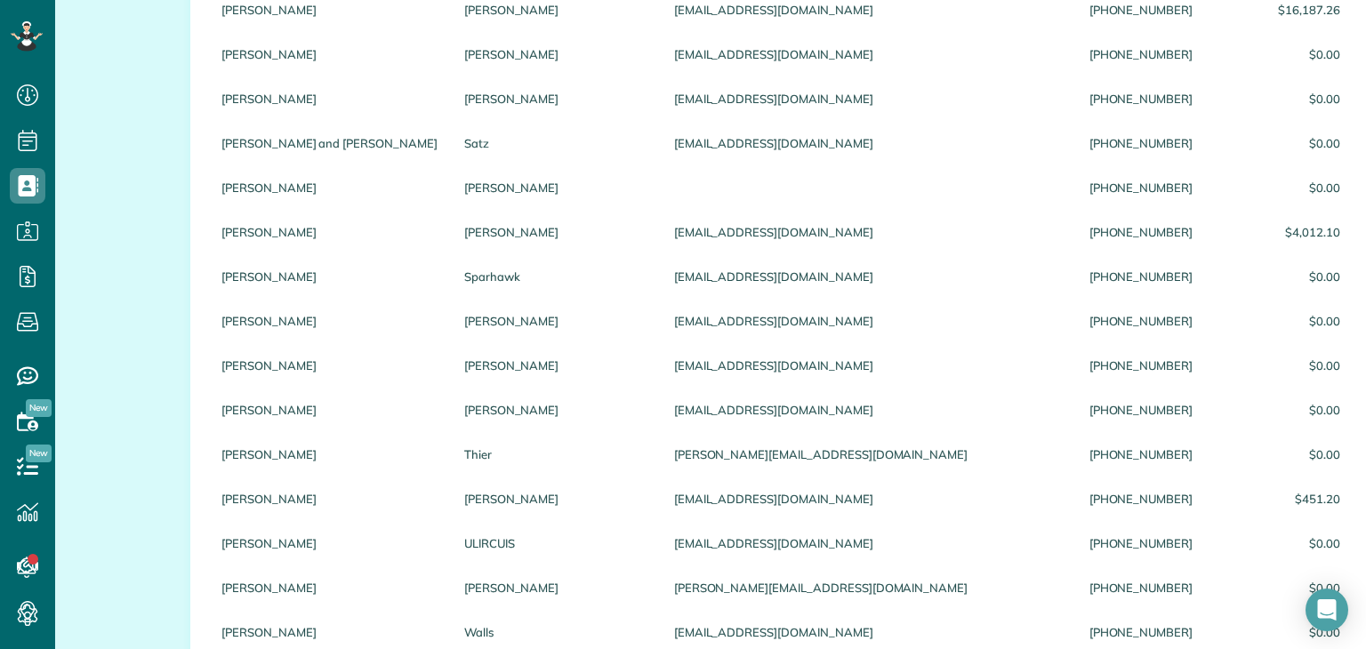
scroll to position [1824, 0]
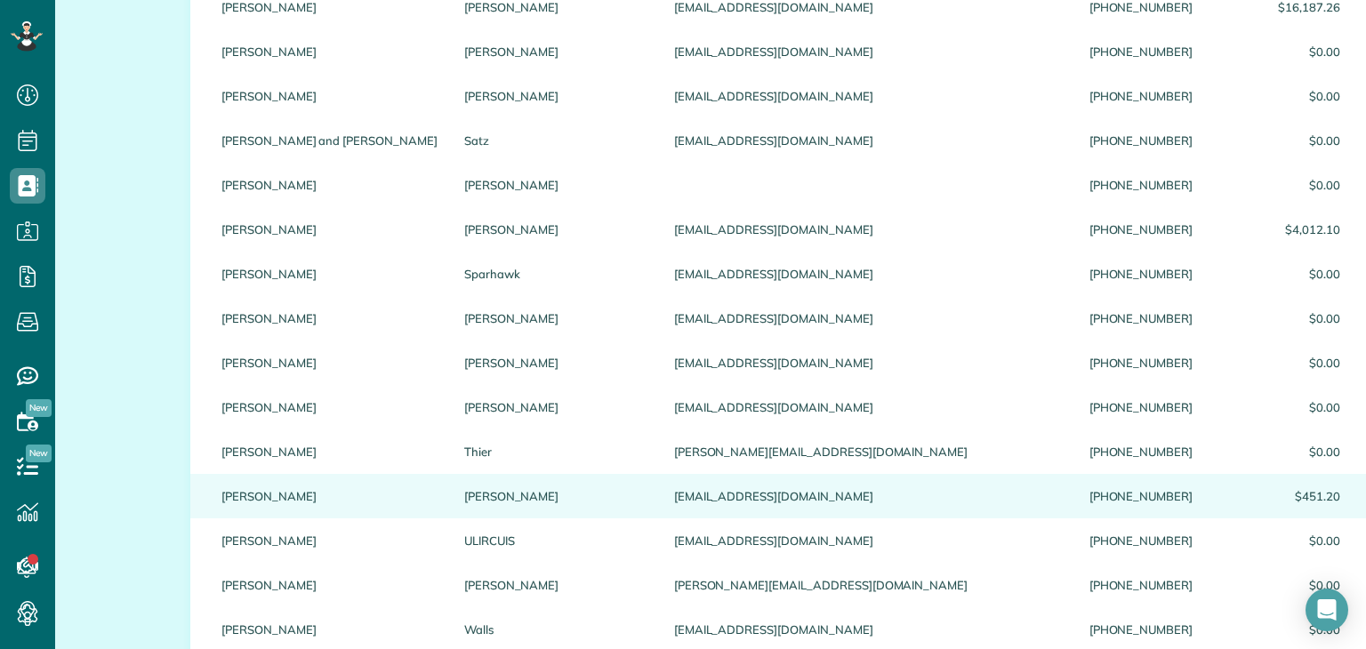
type input "*********"
click at [464, 490] on link "[PERSON_NAME]" at bounding box center [555, 496] width 183 height 12
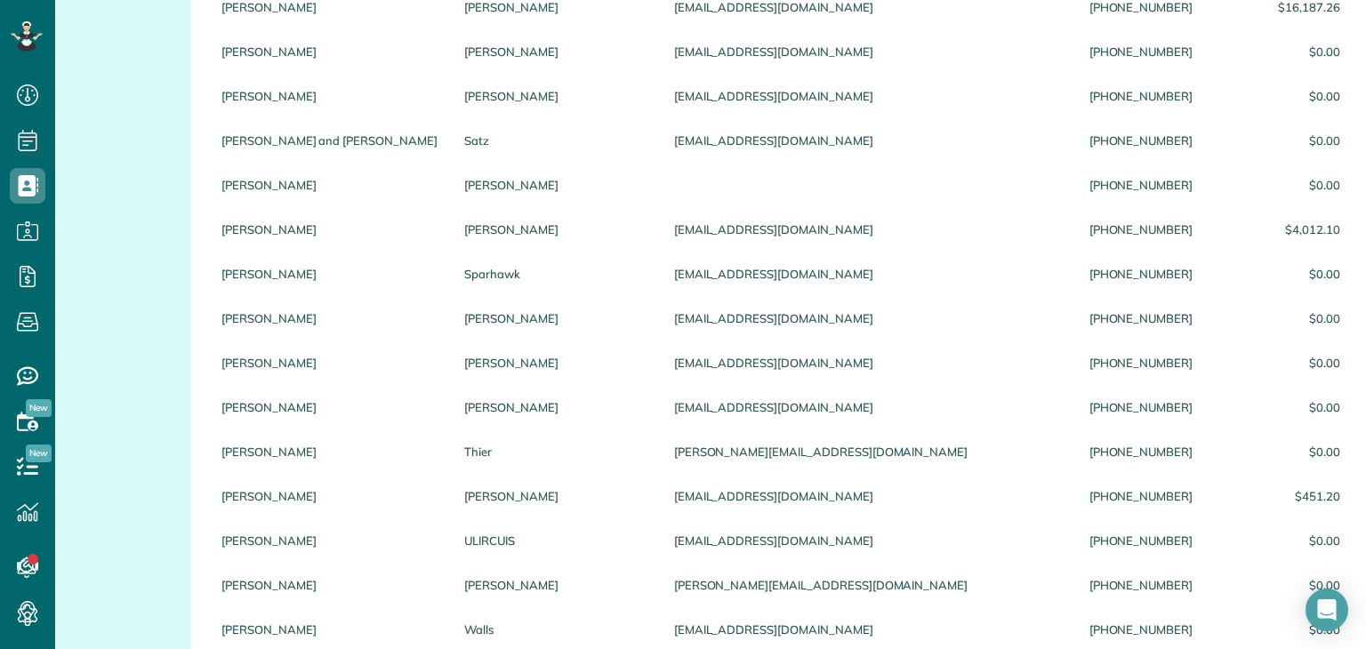
scroll to position [0, 0]
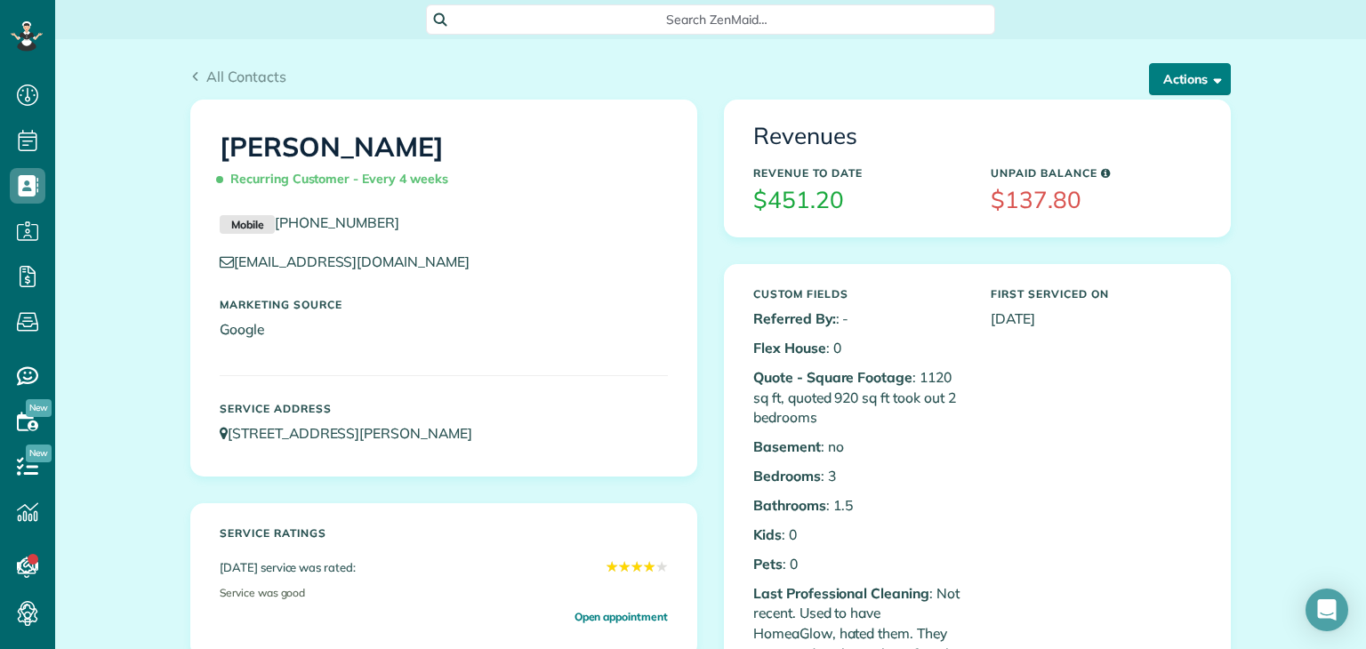
click at [1192, 72] on button "Actions" at bounding box center [1190, 79] width 82 height 32
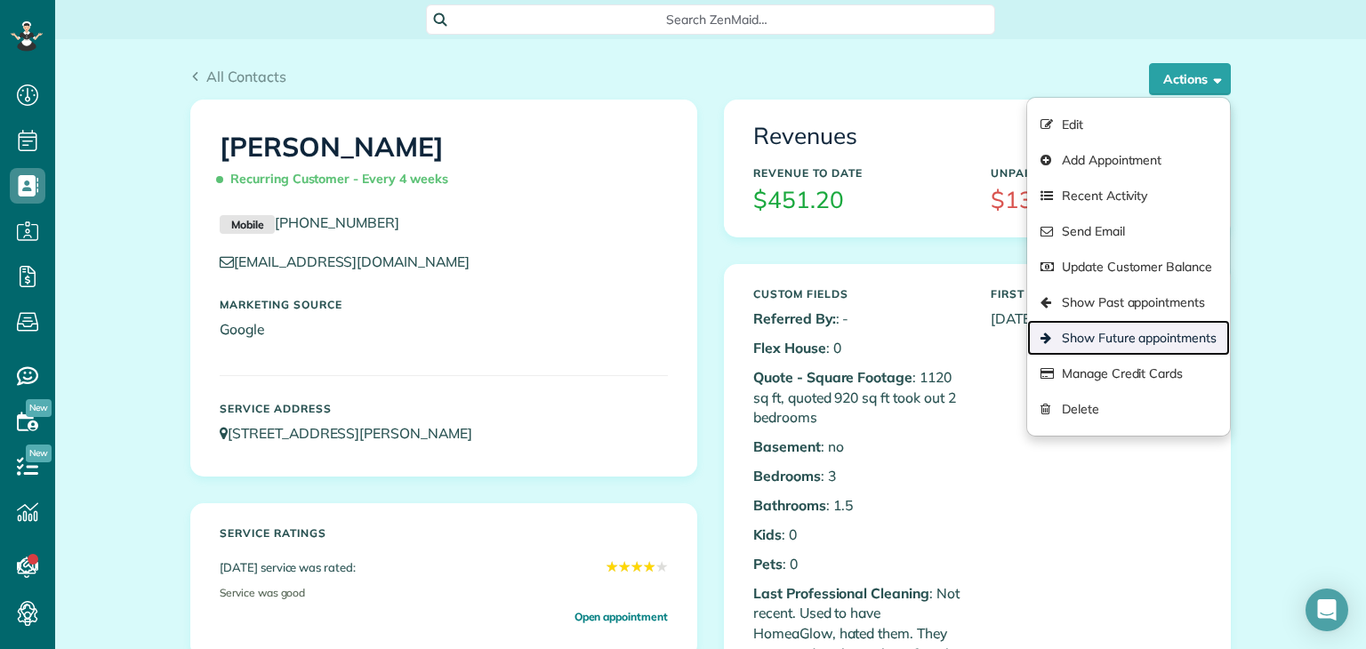
click at [1143, 340] on link "Show Future appointments" at bounding box center [1128, 338] width 203 height 36
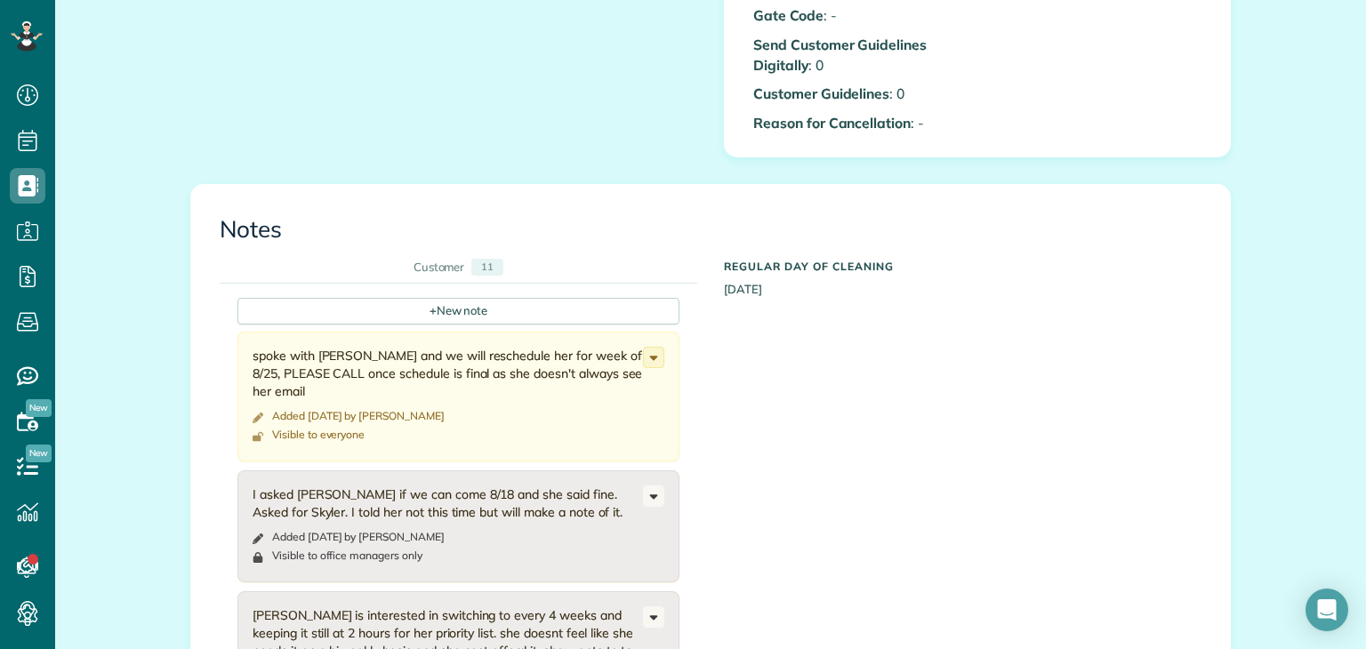
scroll to position [1394, 0]
click at [503, 297] on div "+ New note" at bounding box center [458, 310] width 442 height 27
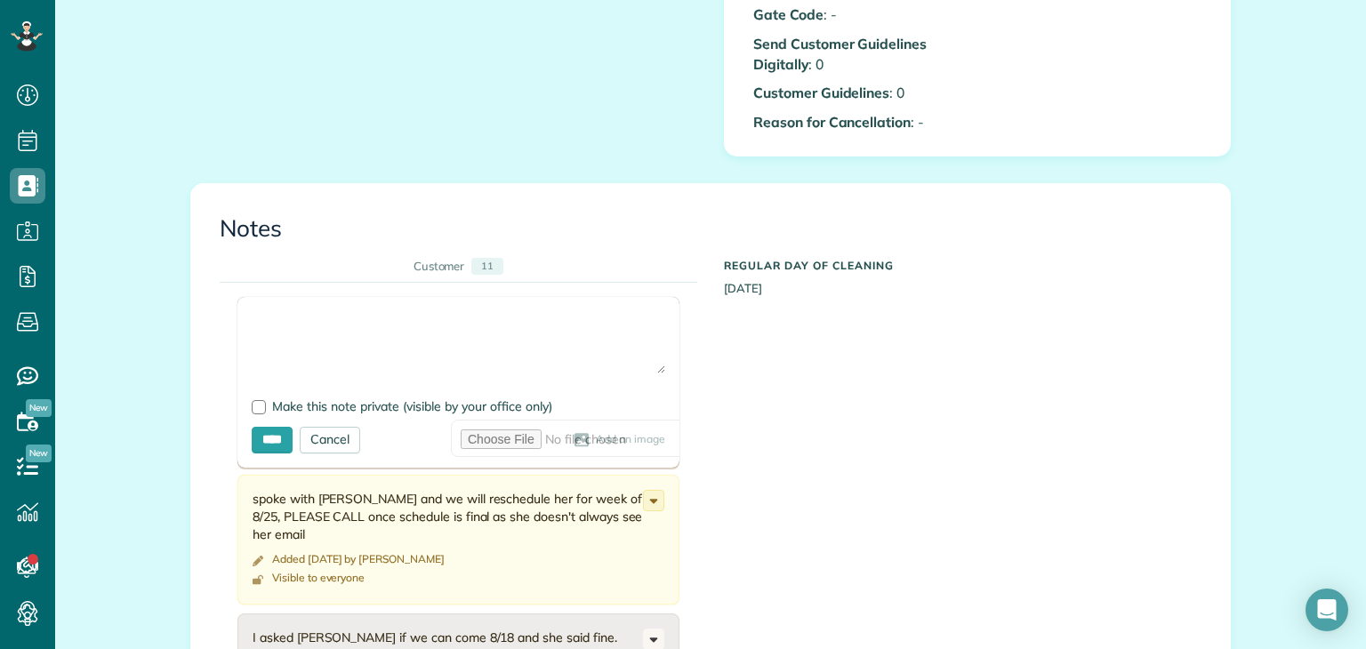
click at [441, 332] on textarea at bounding box center [459, 342] width 414 height 62
type textarea "**********"
click at [256, 400] on div at bounding box center [259, 407] width 14 height 14
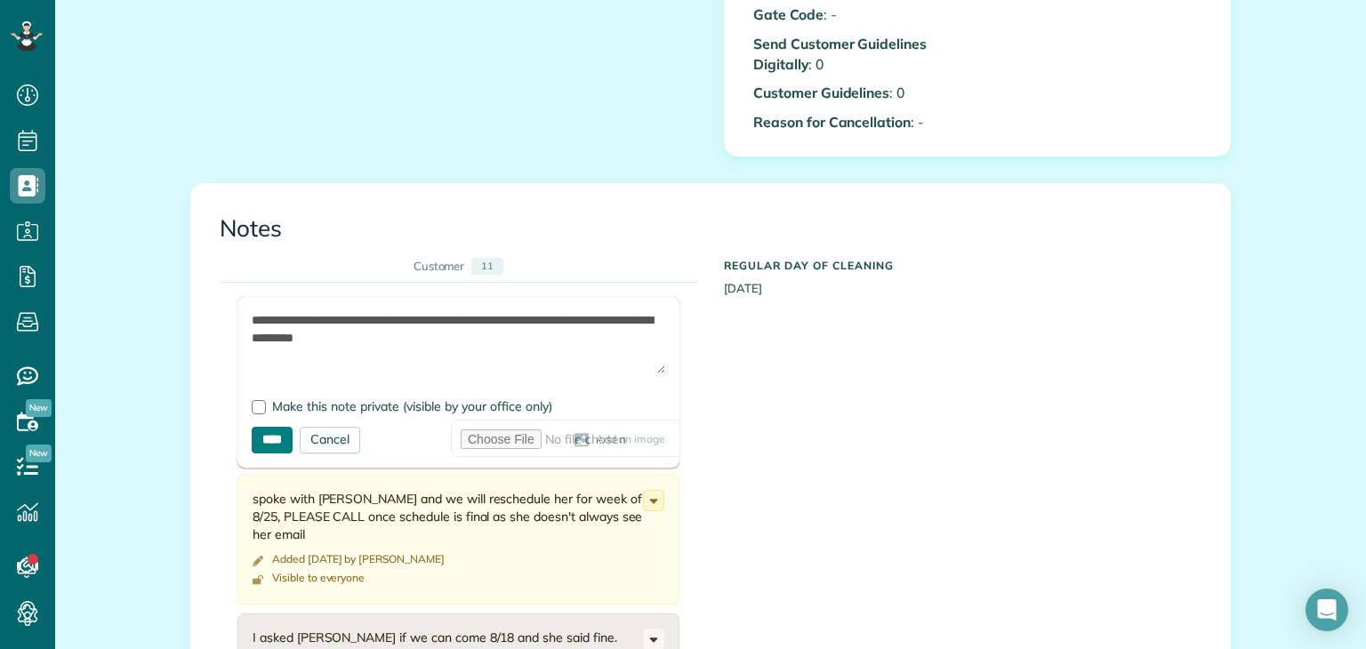
click at [270, 427] on input "****" at bounding box center [272, 440] width 41 height 27
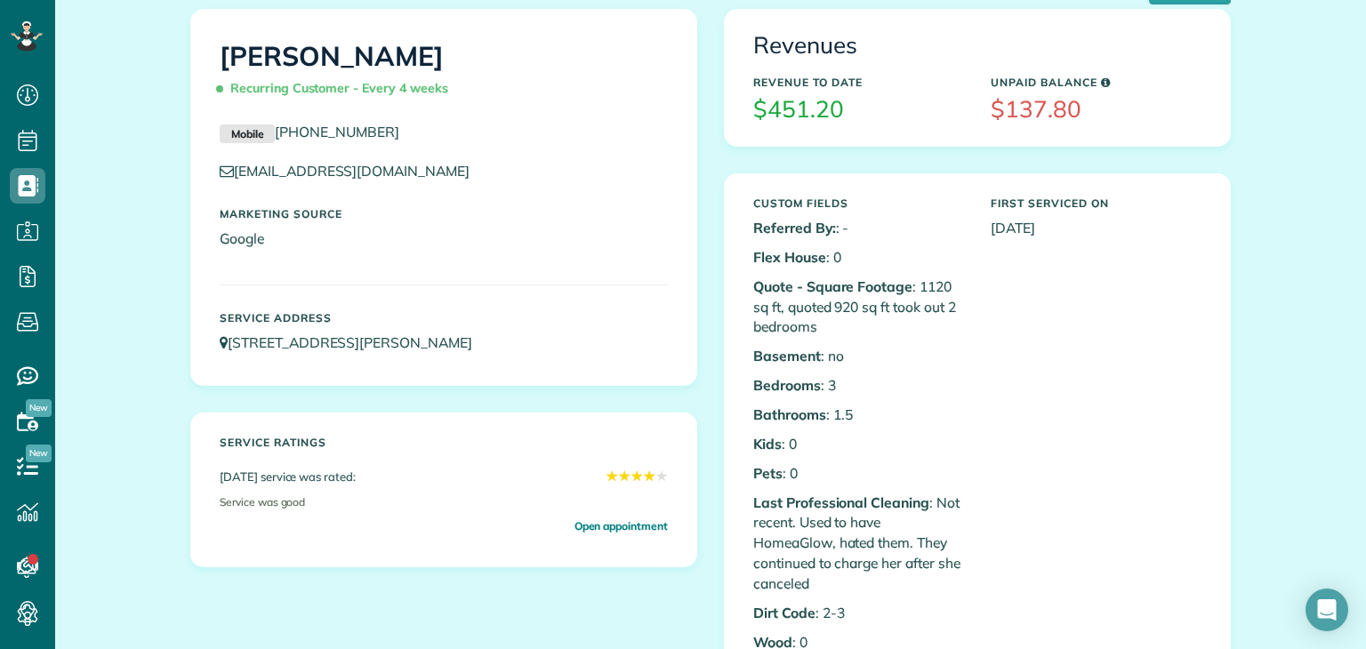
scroll to position [0, 0]
